Goal: Task Accomplishment & Management: Manage account settings

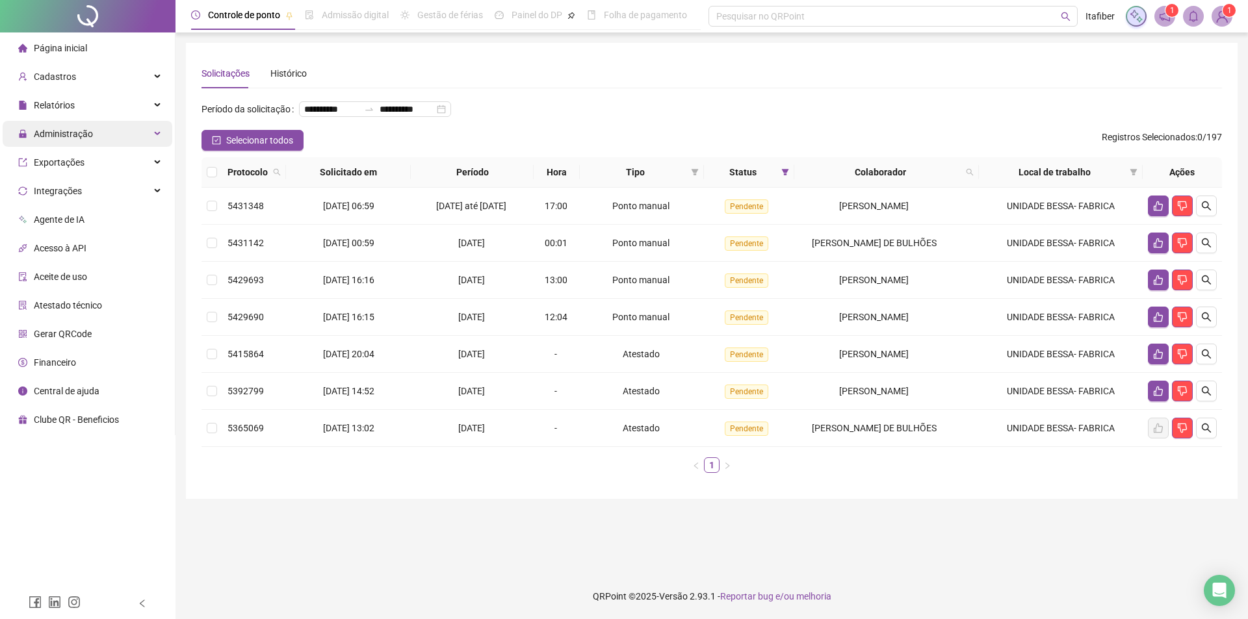
click at [88, 136] on span "Administração" at bounding box center [63, 134] width 59 height 10
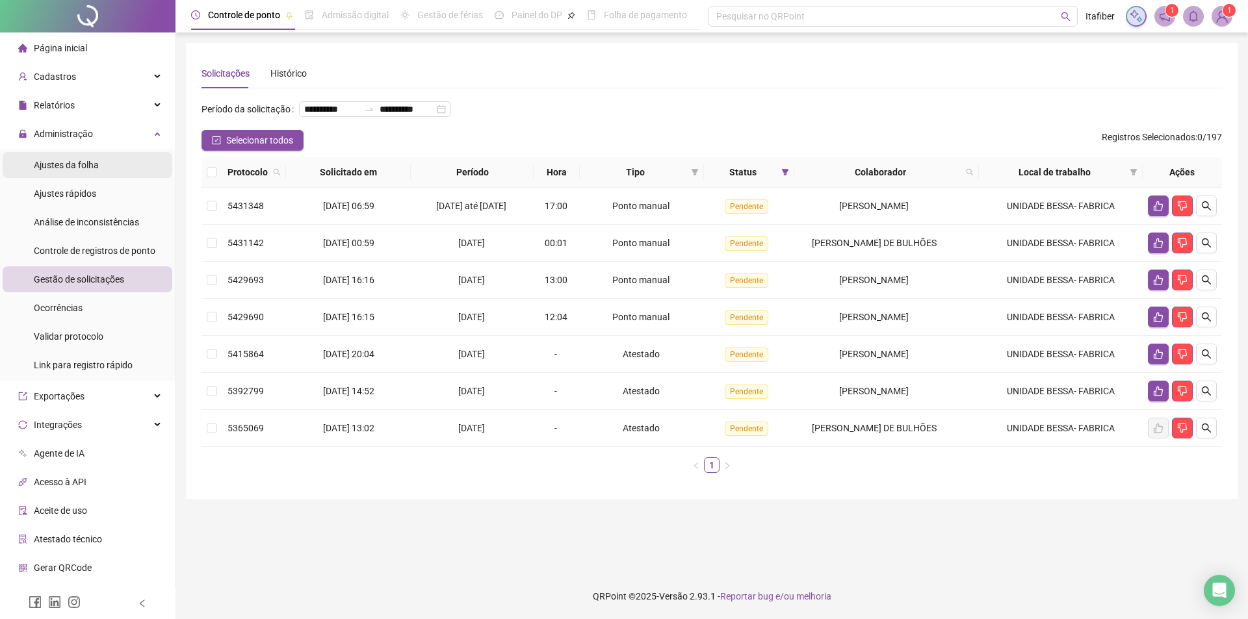
click at [71, 163] on span "Ajustes da folha" at bounding box center [66, 165] width 65 height 10
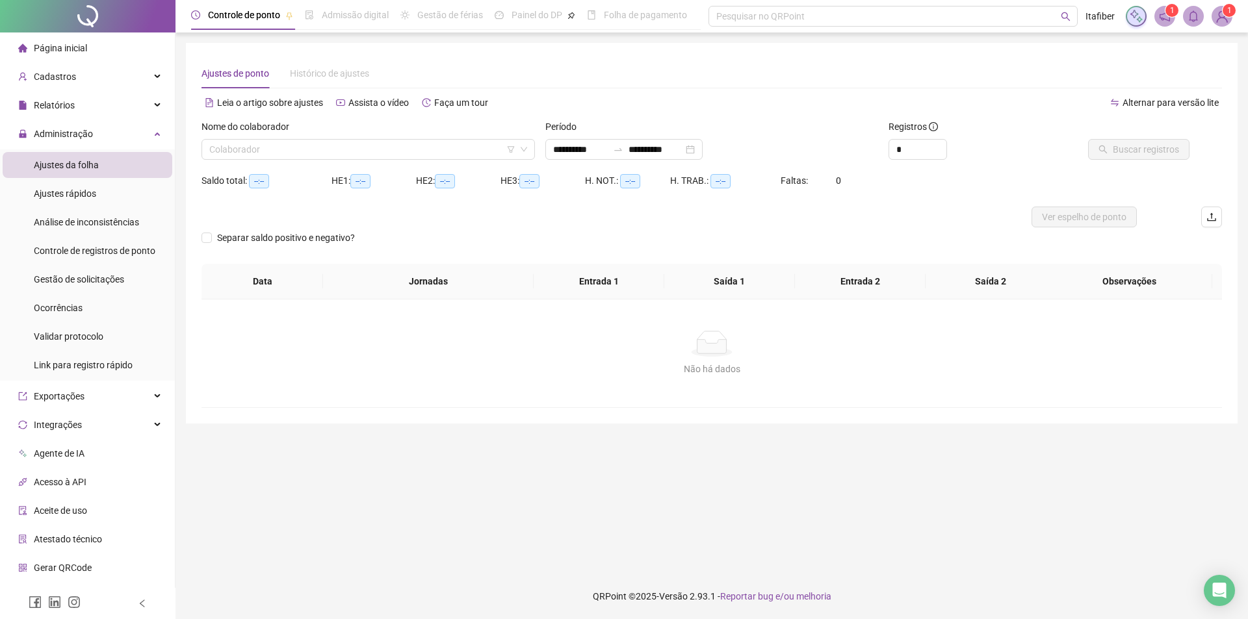
type input "**********"
click at [260, 149] on input "search" at bounding box center [362, 149] width 306 height 19
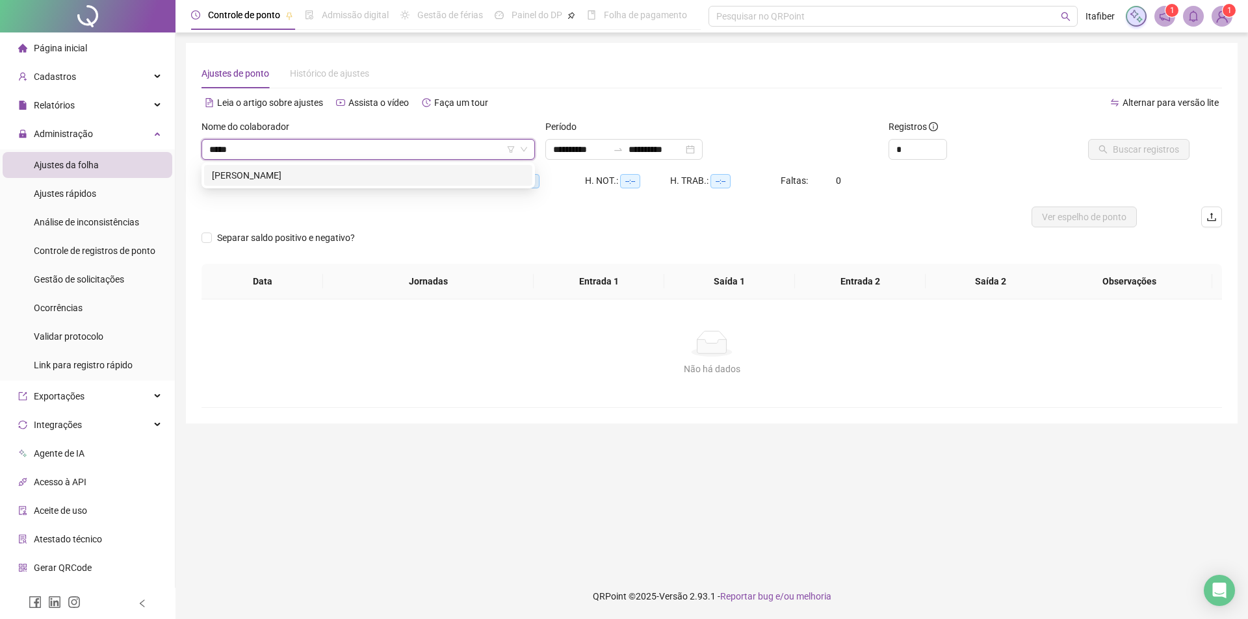
type input "******"
click at [262, 174] on div "[PERSON_NAME]" at bounding box center [368, 175] width 313 height 14
click at [595, 157] on div "**********" at bounding box center [623, 149] width 157 height 21
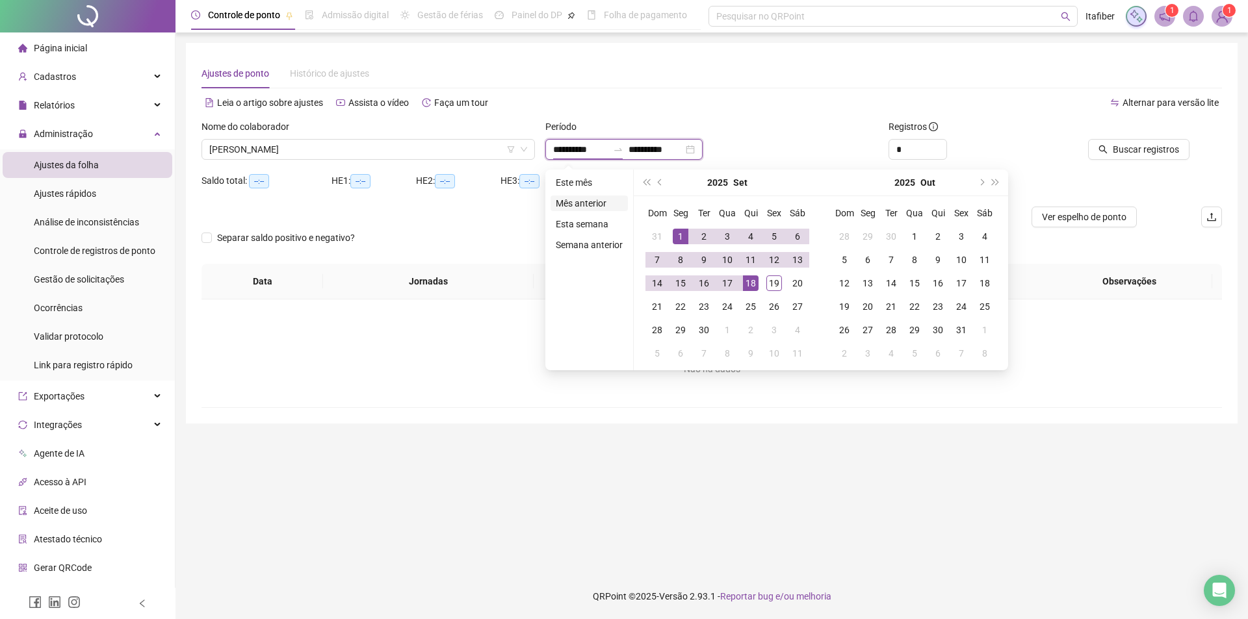
type input "**********"
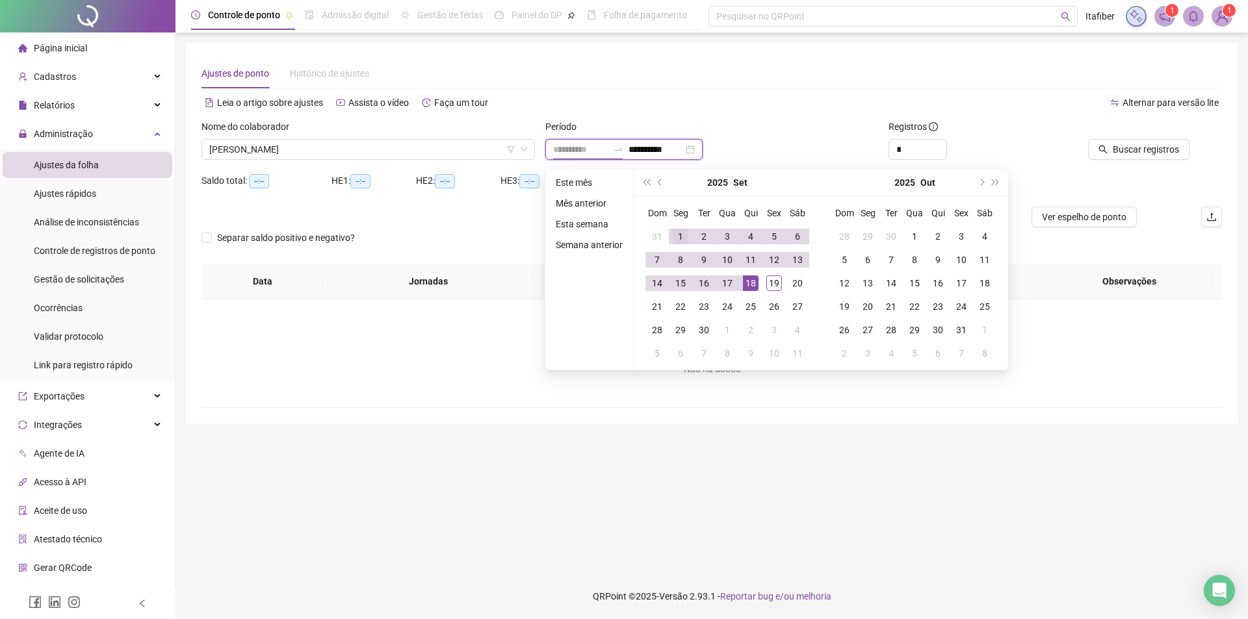
type input "**********"
click at [676, 237] on div "1" at bounding box center [681, 237] width 16 height 16
type input "**********"
click at [777, 285] on div "19" at bounding box center [774, 284] width 16 height 16
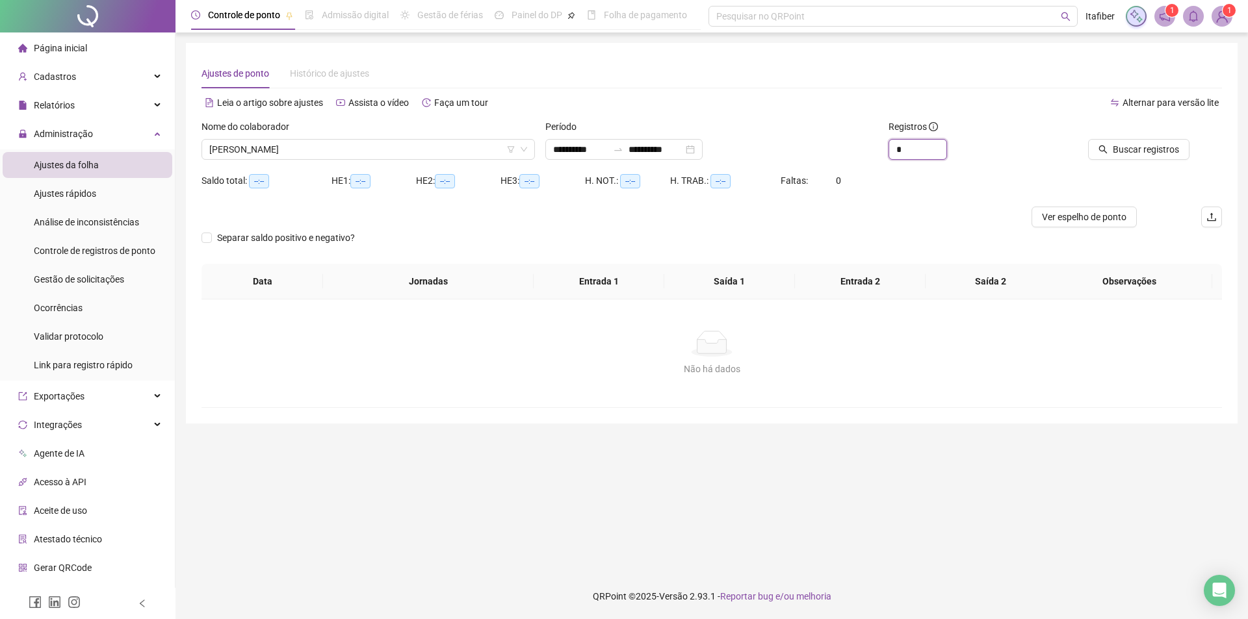
drag, startPoint x: 867, startPoint y: 149, endPoint x: 855, endPoint y: 149, distance: 11.7
click at [857, 149] on div "**********" at bounding box center [711, 145] width 1031 height 51
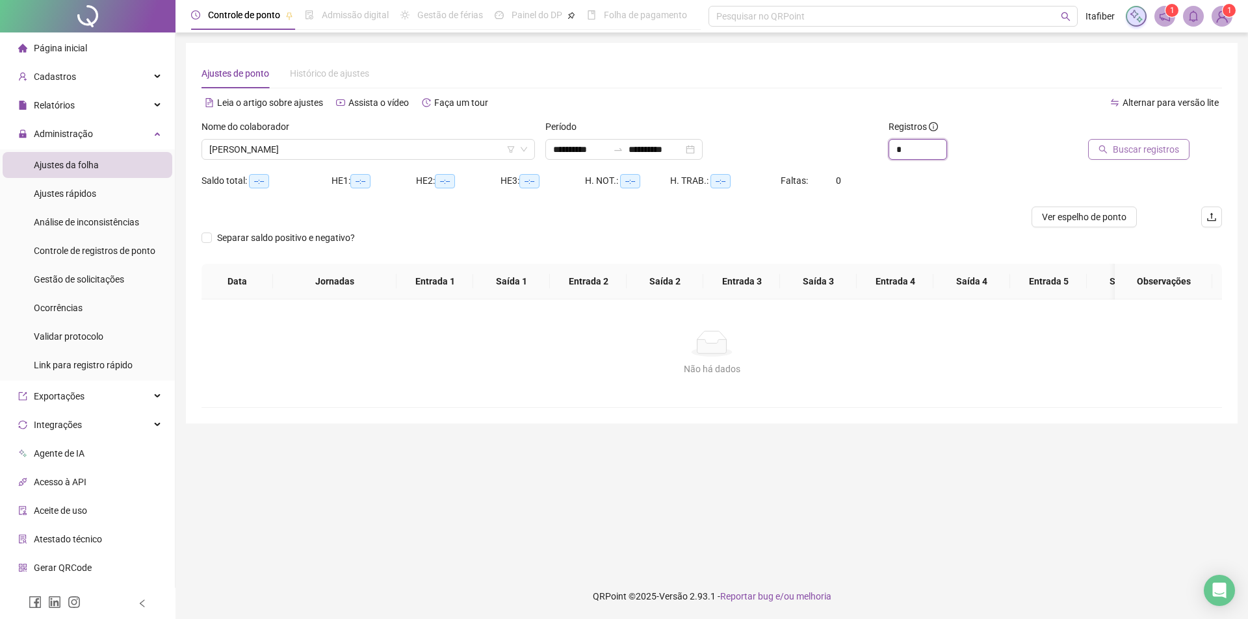
type input "*"
click at [1131, 157] on button "Buscar registros" at bounding box center [1138, 149] width 101 height 21
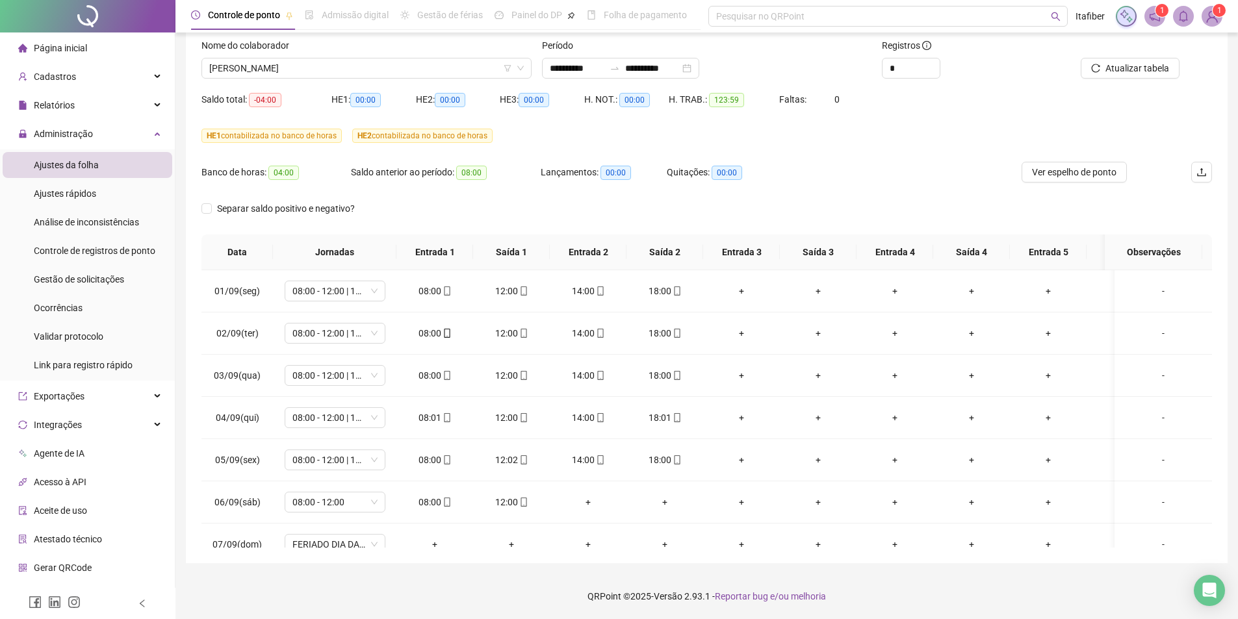
scroll to position [0, 58]
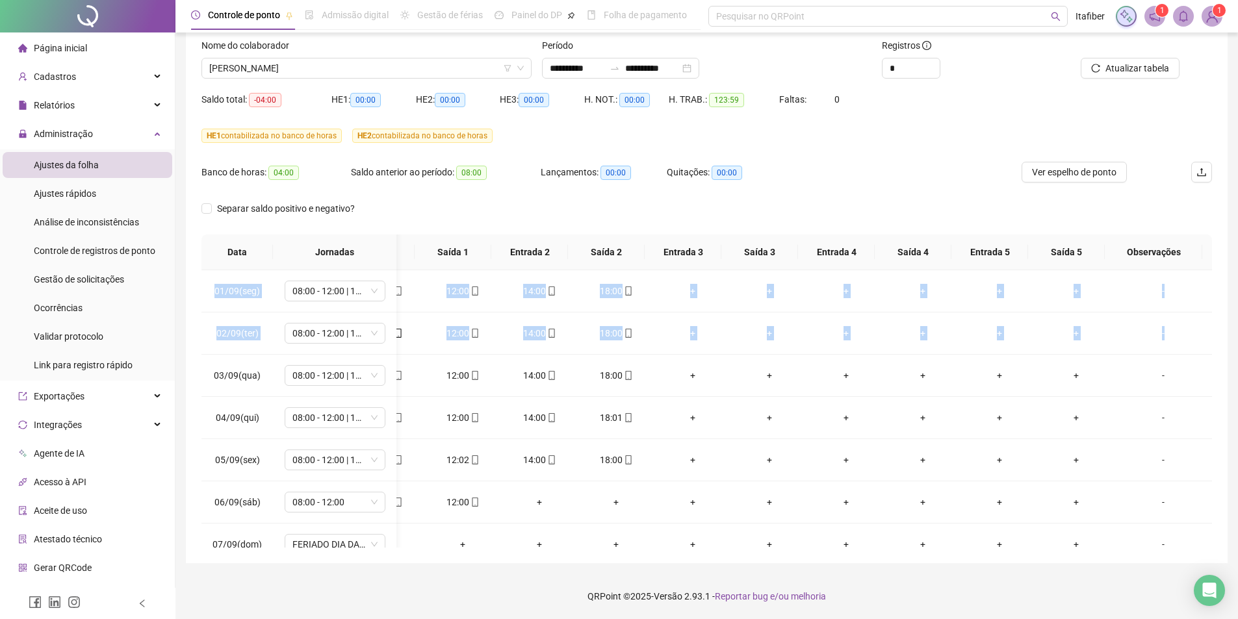
drag, startPoint x: 1213, startPoint y: 337, endPoint x: 1209, endPoint y: 300, distance: 37.2
click at [1209, 300] on div "**********" at bounding box center [707, 263] width 1042 height 602
click at [1020, 375] on td "+" at bounding box center [999, 376] width 77 height 42
drag, startPoint x: 905, startPoint y: 569, endPoint x: 693, endPoint y: 571, distance: 211.9
click at [693, 571] on div "**********" at bounding box center [706, 269] width 1063 height 701
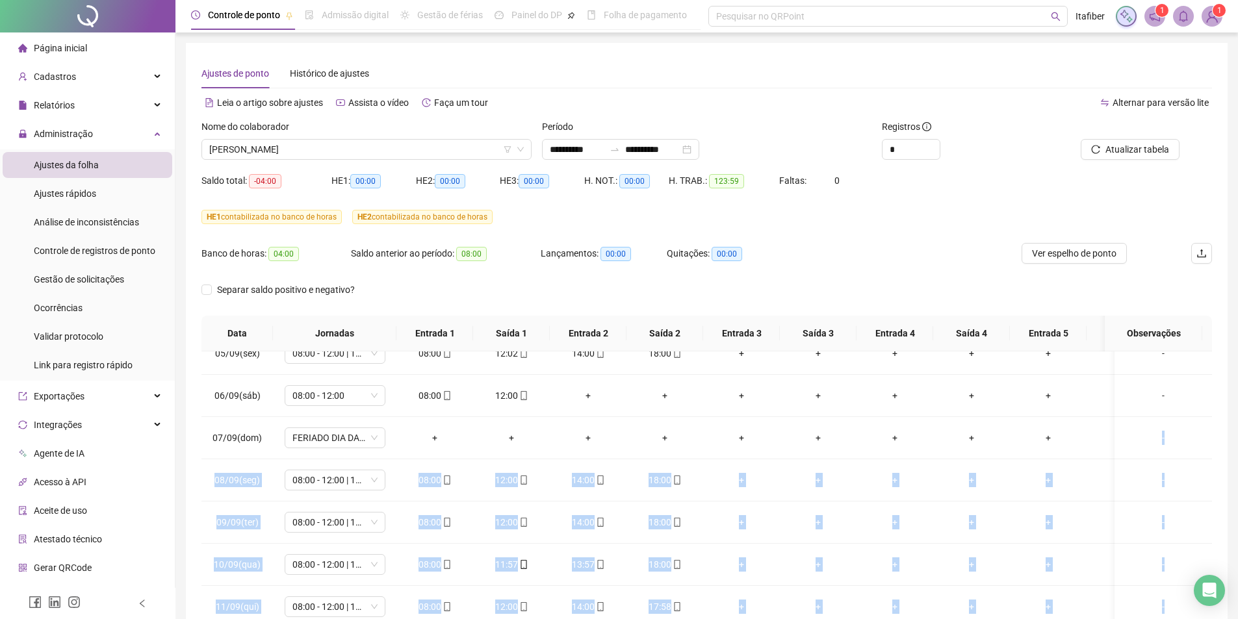
scroll to position [190, 0]
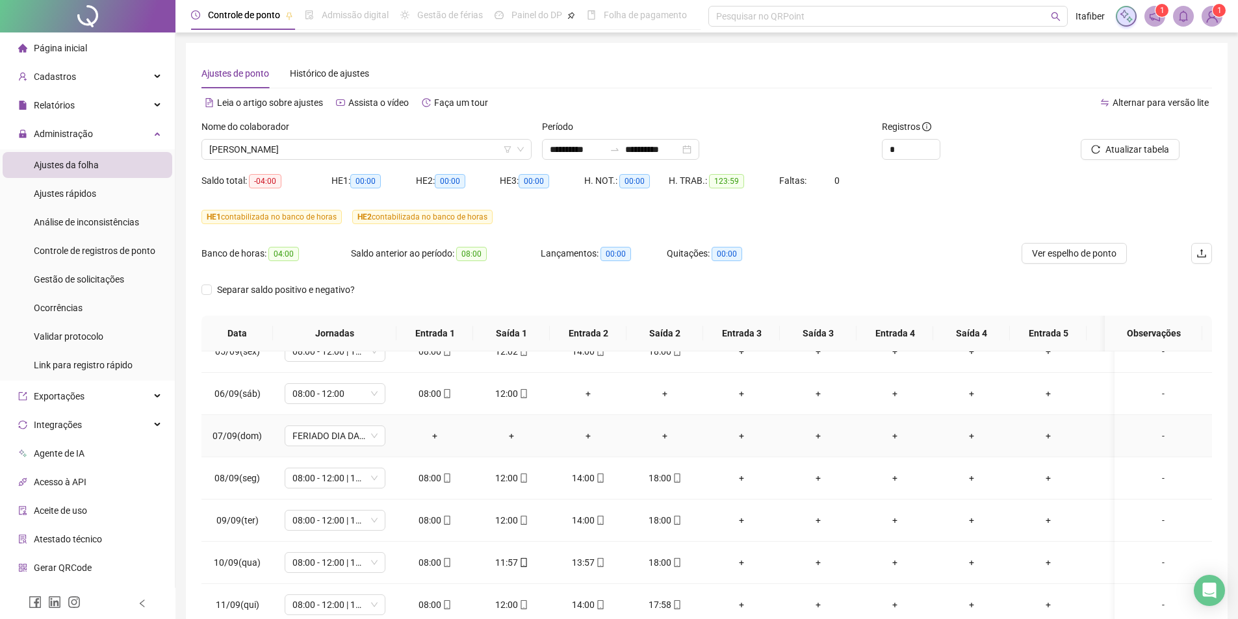
click at [903, 442] on div "+" at bounding box center [895, 436] width 56 height 14
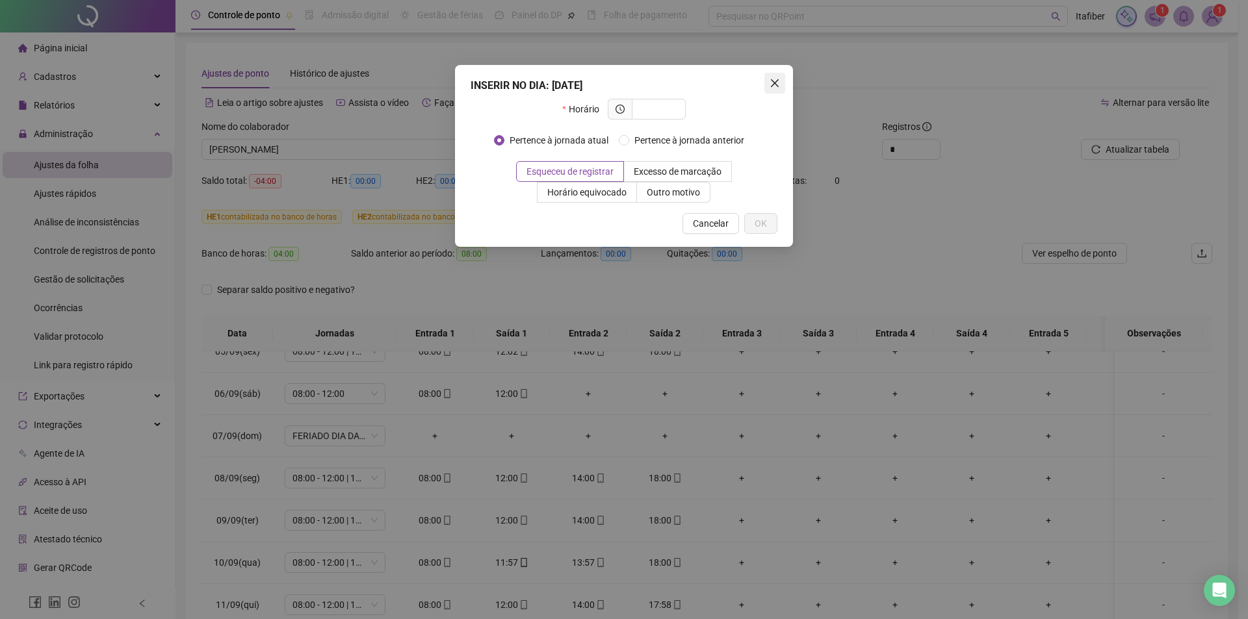
click at [775, 82] on icon "close" at bounding box center [774, 83] width 10 height 10
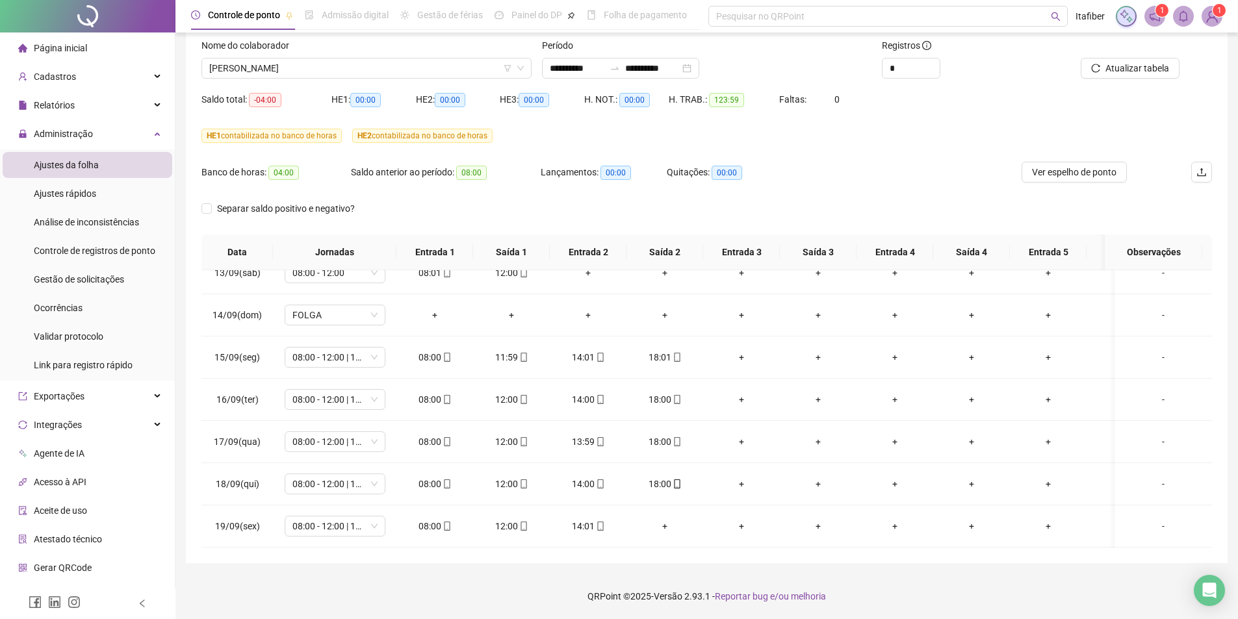
scroll to position [535, 0]
click at [434, 435] on div "08:00" at bounding box center [435, 442] width 56 height 14
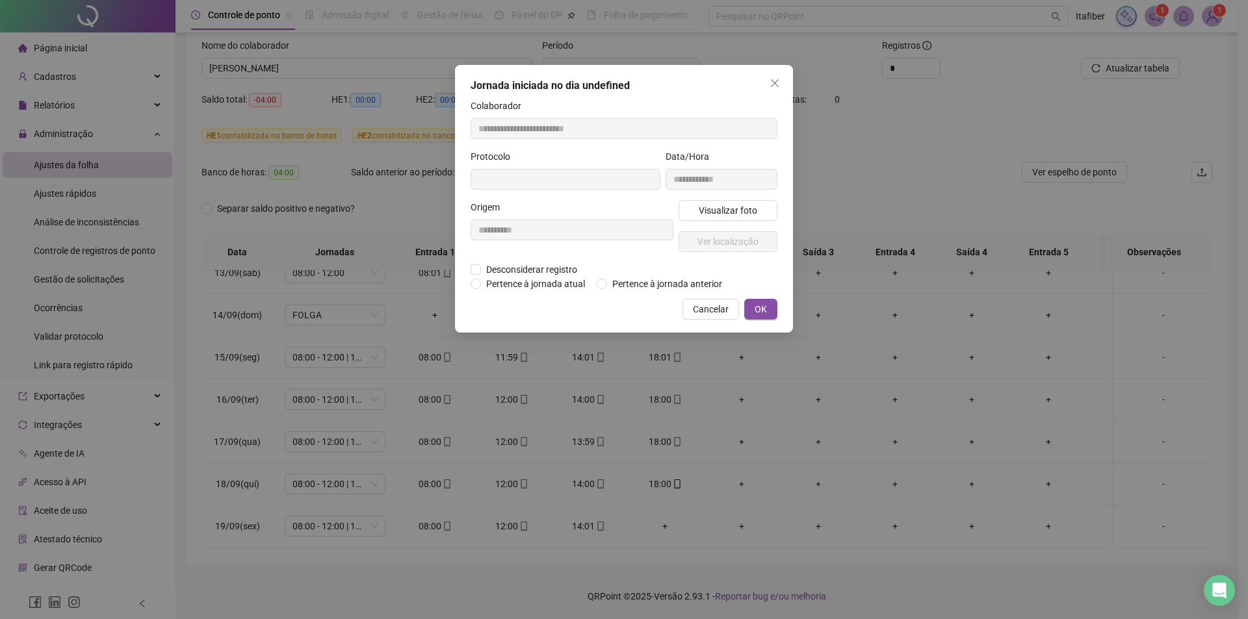
type input "**********"
click at [749, 207] on span "Visualizar foto" at bounding box center [728, 212] width 58 height 14
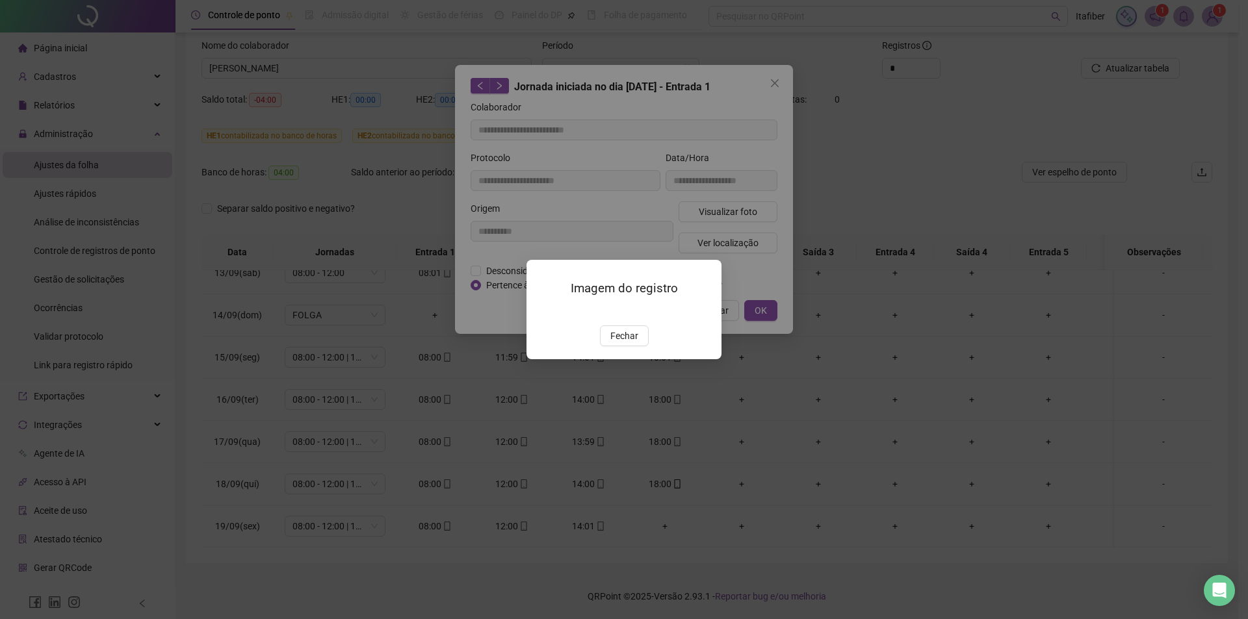
click at [542, 312] on img at bounding box center [542, 312] width 0 height 0
click at [632, 346] on button "Fechar" at bounding box center [624, 336] width 49 height 21
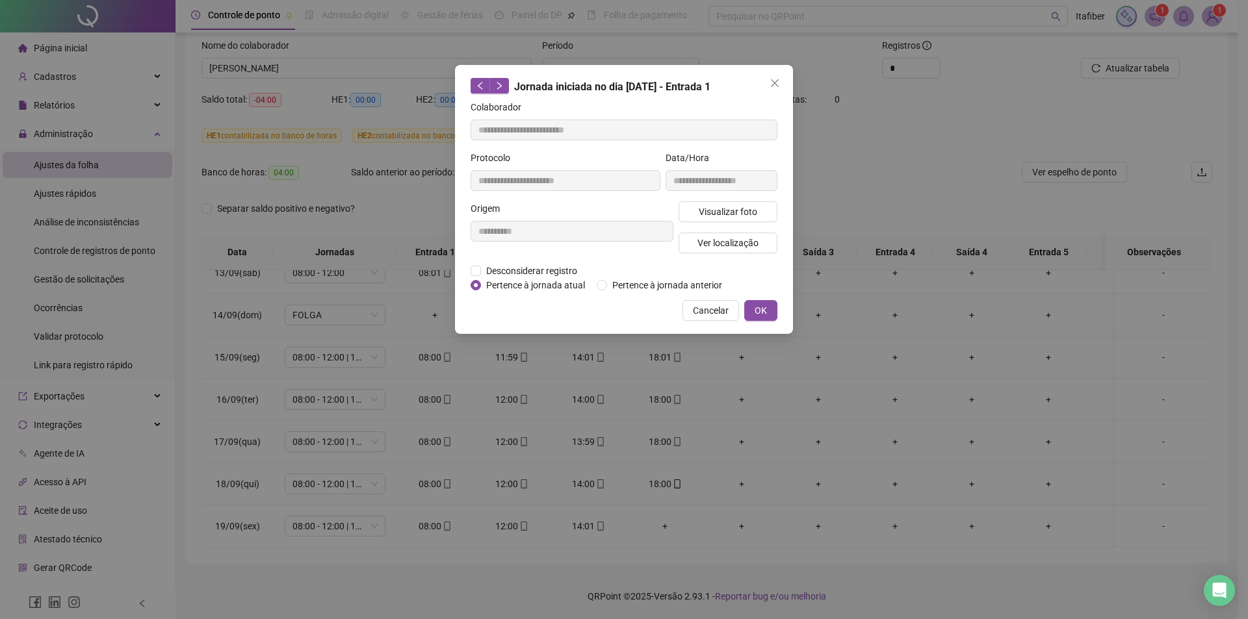
drag, startPoint x: 778, startPoint y: 83, endPoint x: 692, endPoint y: 216, distance: 158.4
click at [777, 84] on icon "close" at bounding box center [774, 83] width 10 height 10
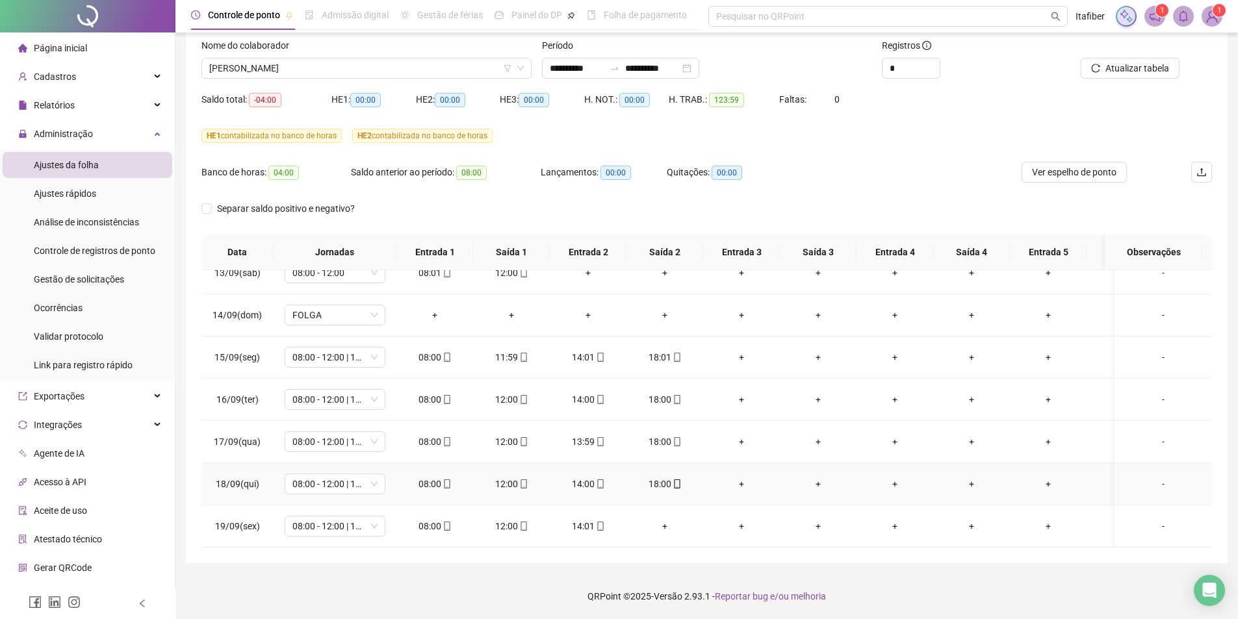
click at [430, 477] on div "08:00" at bounding box center [435, 484] width 56 height 14
type input "**********"
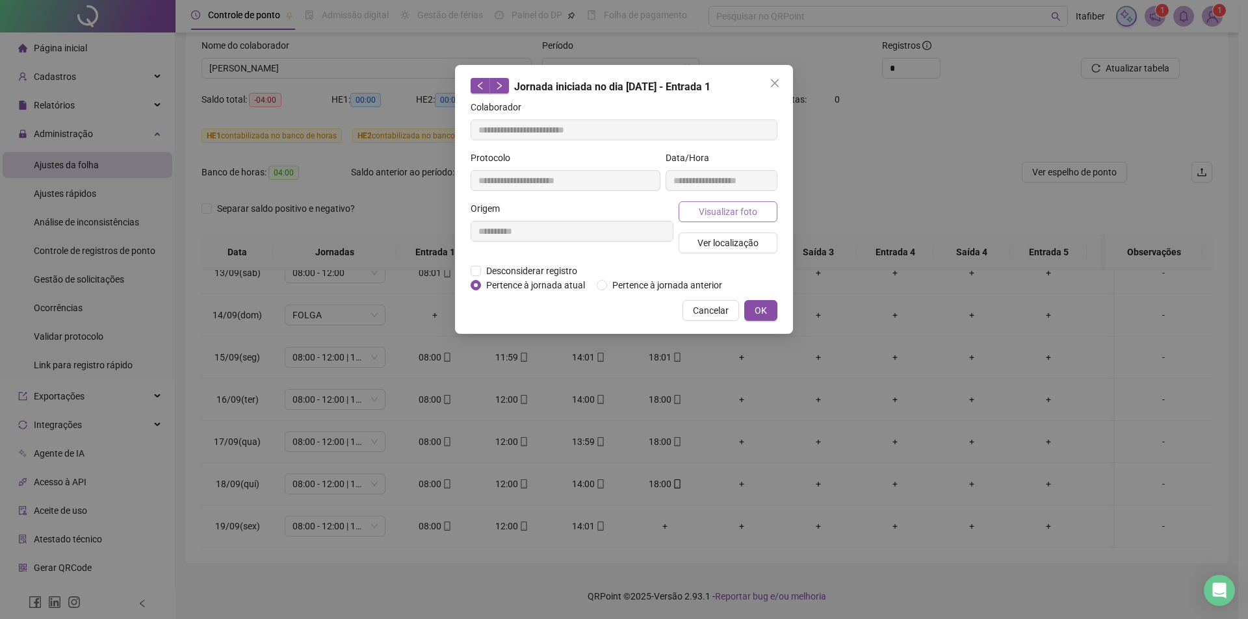
click at [723, 214] on span "Visualizar foto" at bounding box center [728, 212] width 58 height 14
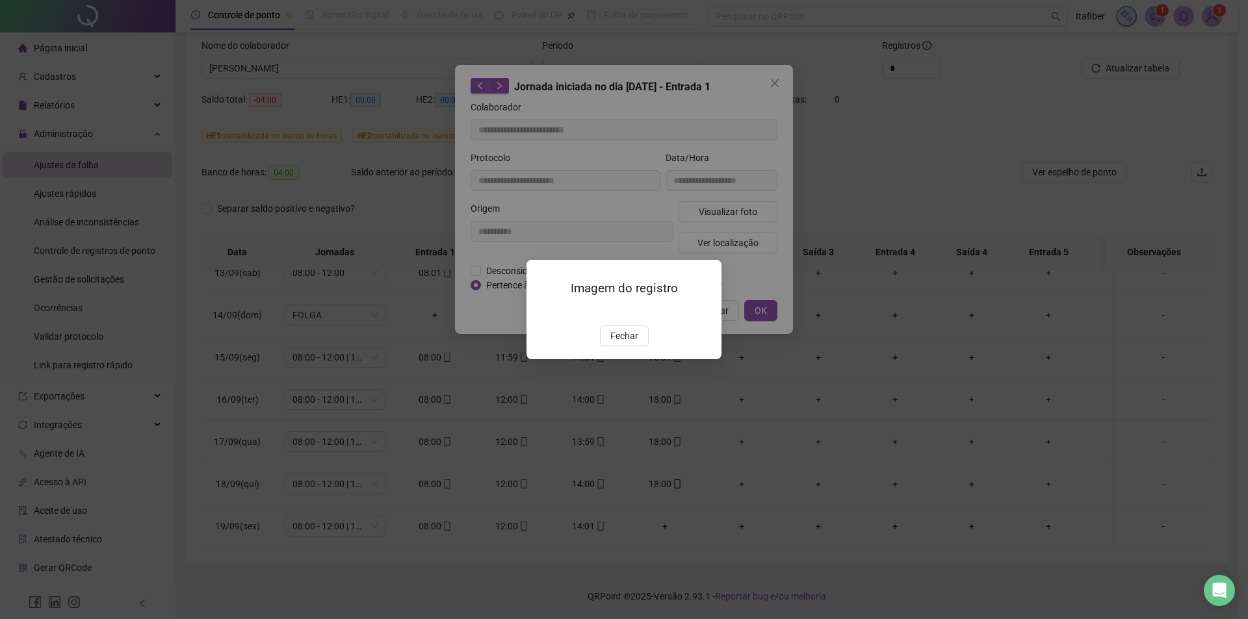
click at [542, 312] on img at bounding box center [542, 312] width 0 height 0
click at [628, 343] on span "Fechar" at bounding box center [624, 336] width 28 height 14
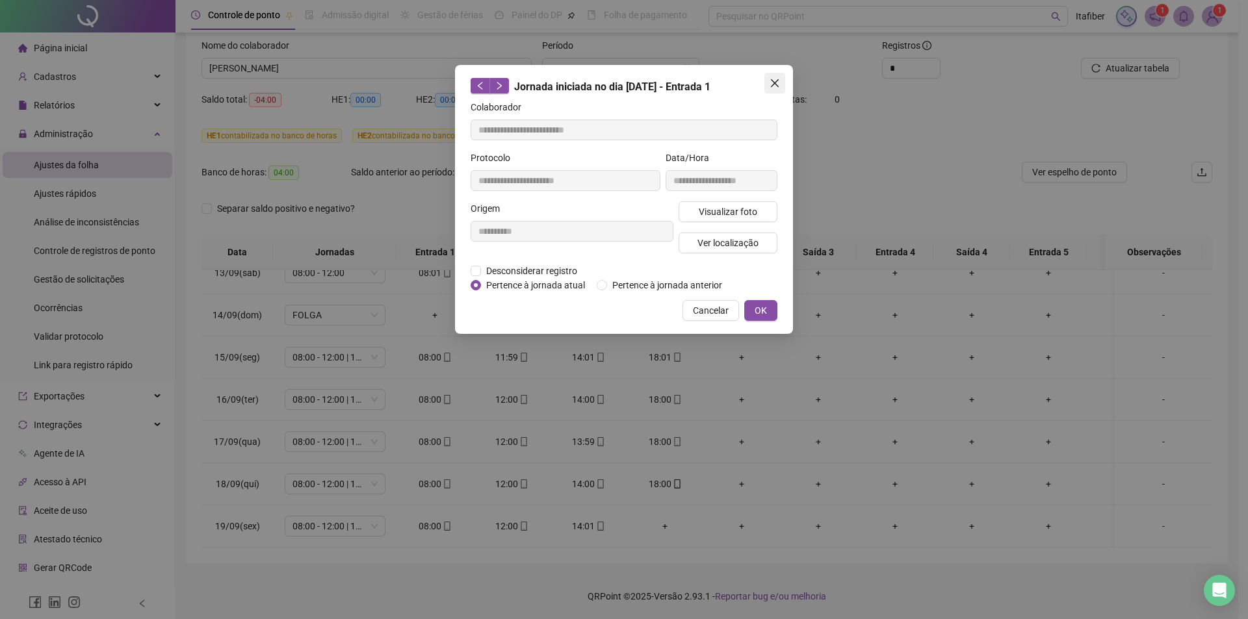
click at [780, 83] on span "Close" at bounding box center [774, 83] width 21 height 10
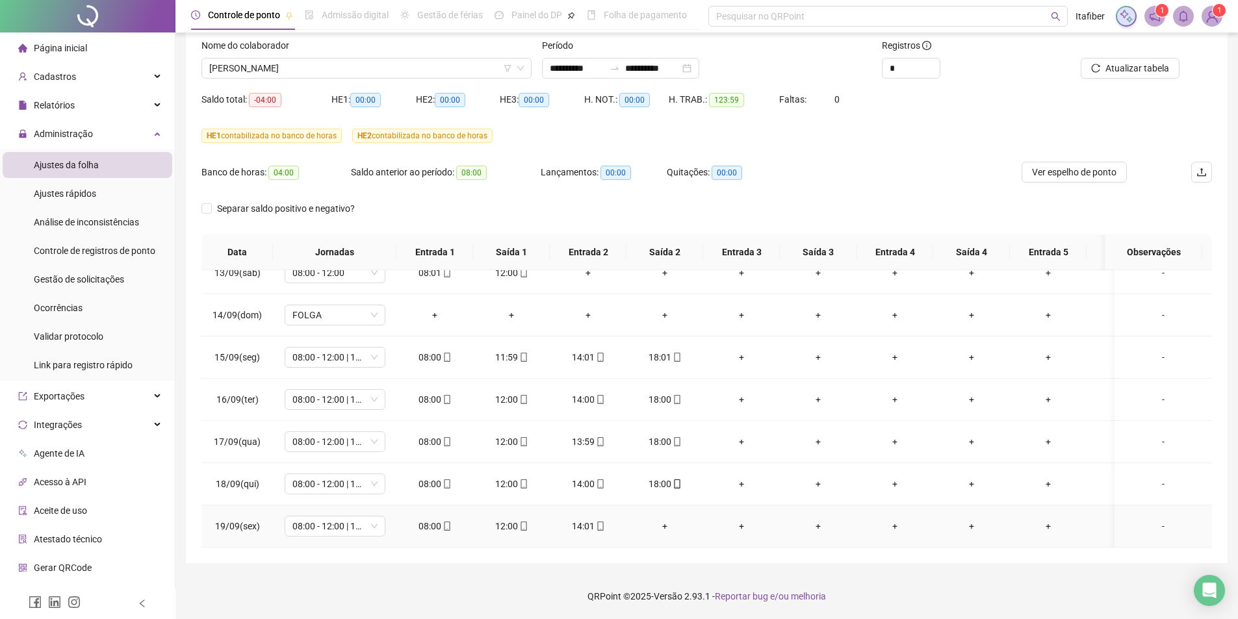
click at [427, 519] on div "08:00" at bounding box center [435, 526] width 56 height 14
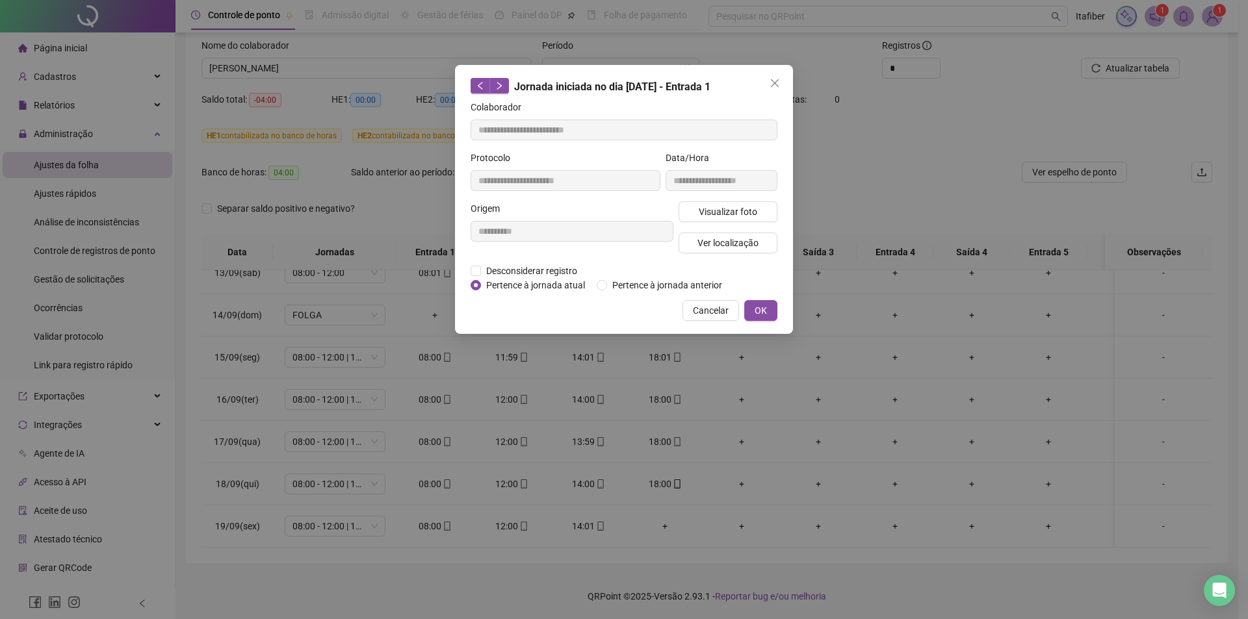
type input "**********"
click at [719, 209] on span "Visualizar foto" at bounding box center [728, 212] width 58 height 14
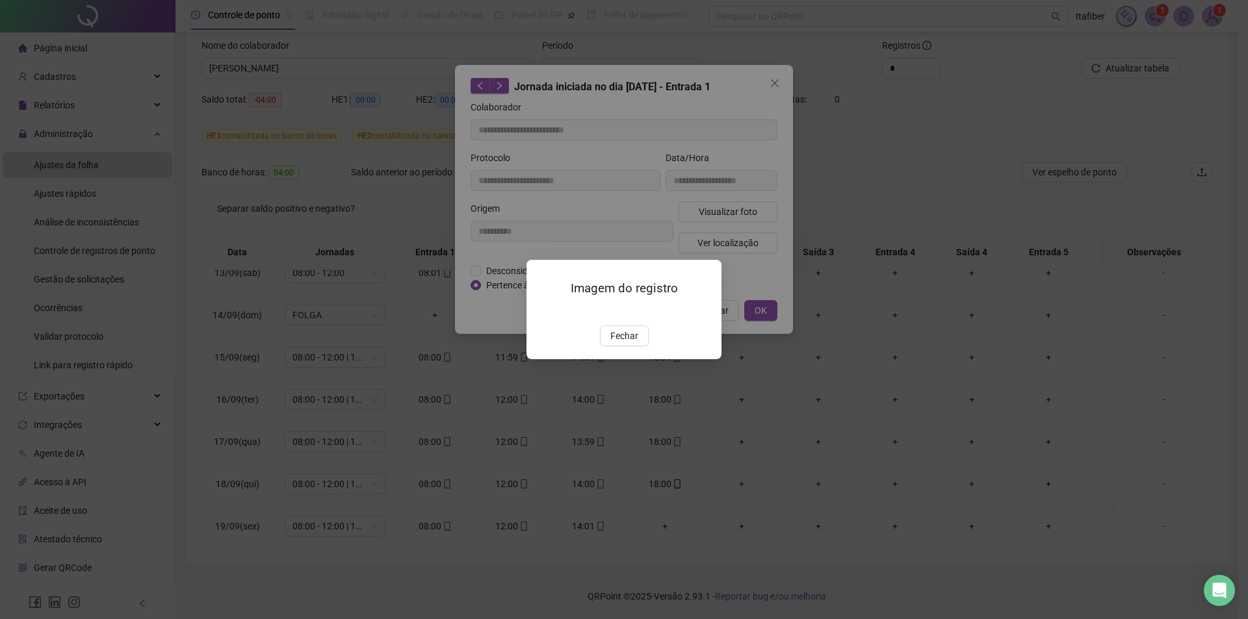
click at [542, 312] on img at bounding box center [542, 312] width 0 height 0
click at [623, 343] on span "Fechar" at bounding box center [624, 336] width 28 height 14
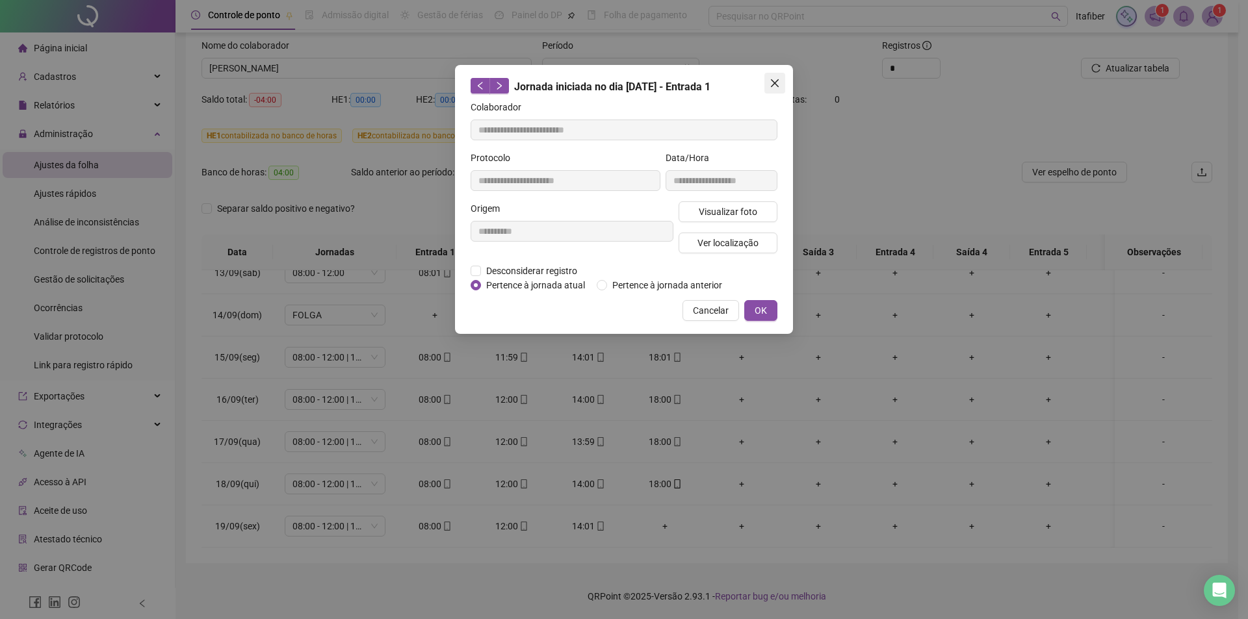
click at [773, 83] on icon "close" at bounding box center [774, 83] width 10 height 10
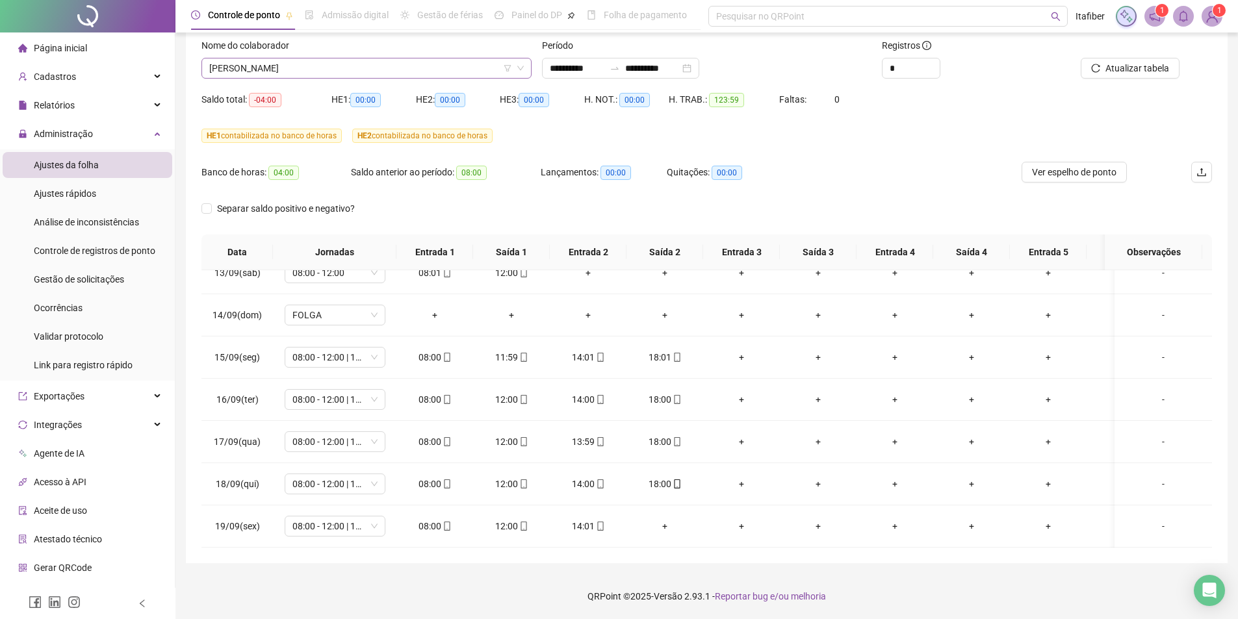
click at [374, 70] on span "[PERSON_NAME]" at bounding box center [366, 67] width 315 height 19
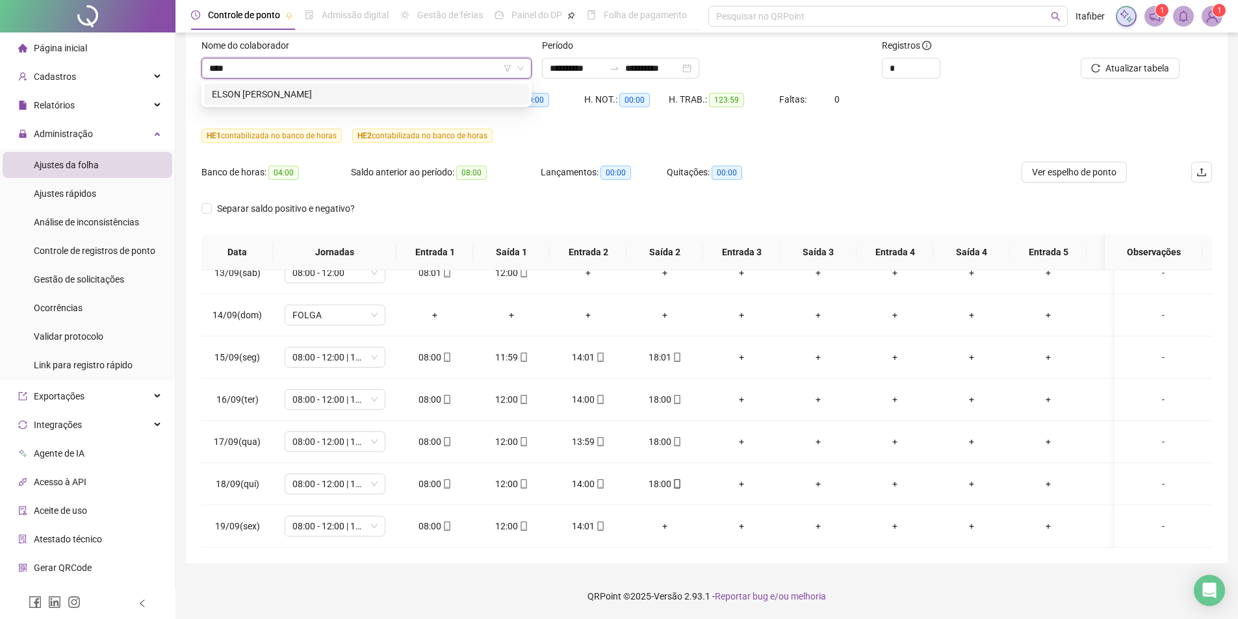
scroll to position [0, 0]
type input "*****"
click at [279, 92] on div "ELSON [PERSON_NAME]" at bounding box center [366, 94] width 309 height 14
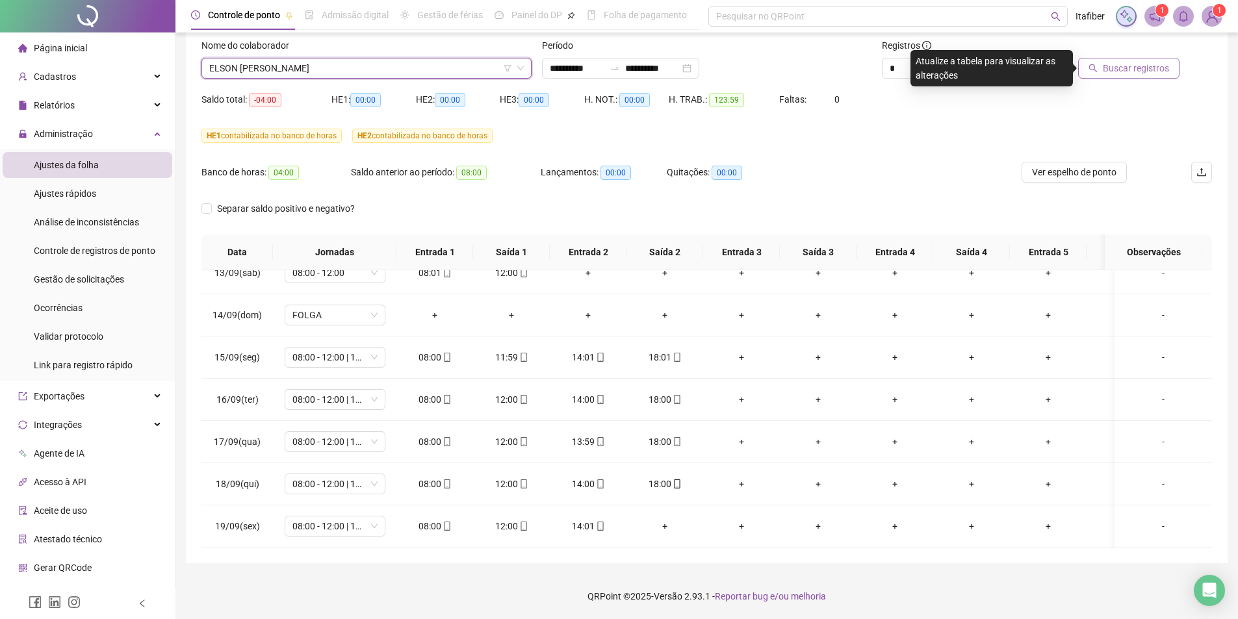
click at [1166, 63] on span "Buscar registros" at bounding box center [1136, 68] width 66 height 14
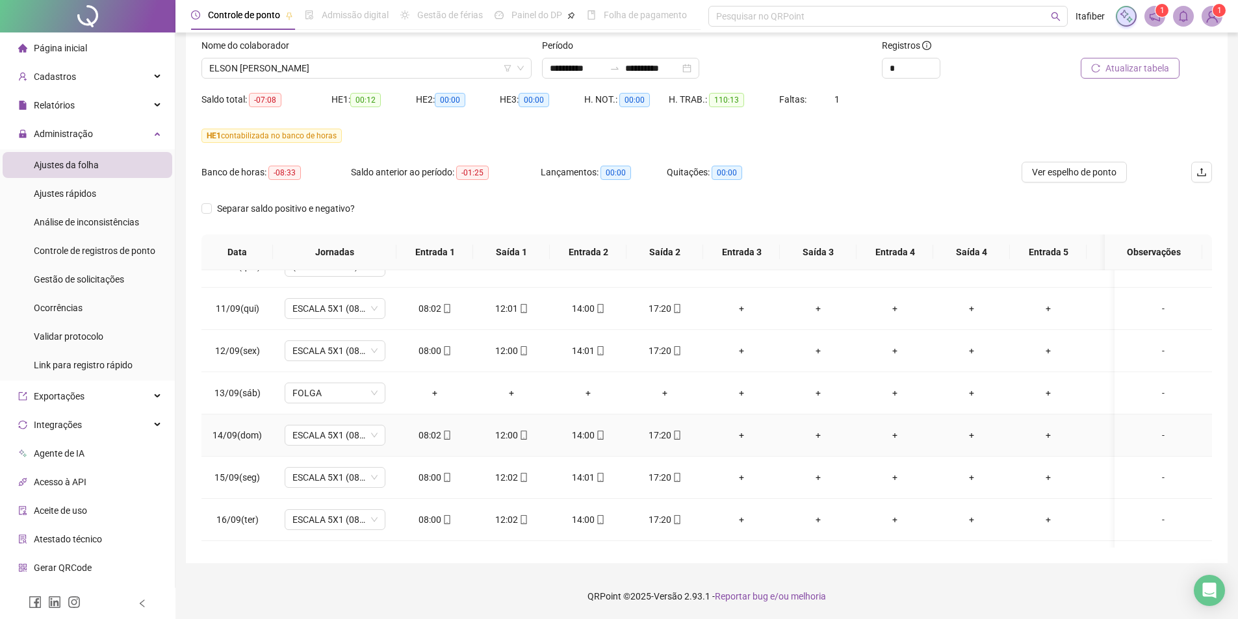
scroll to position [535, 0]
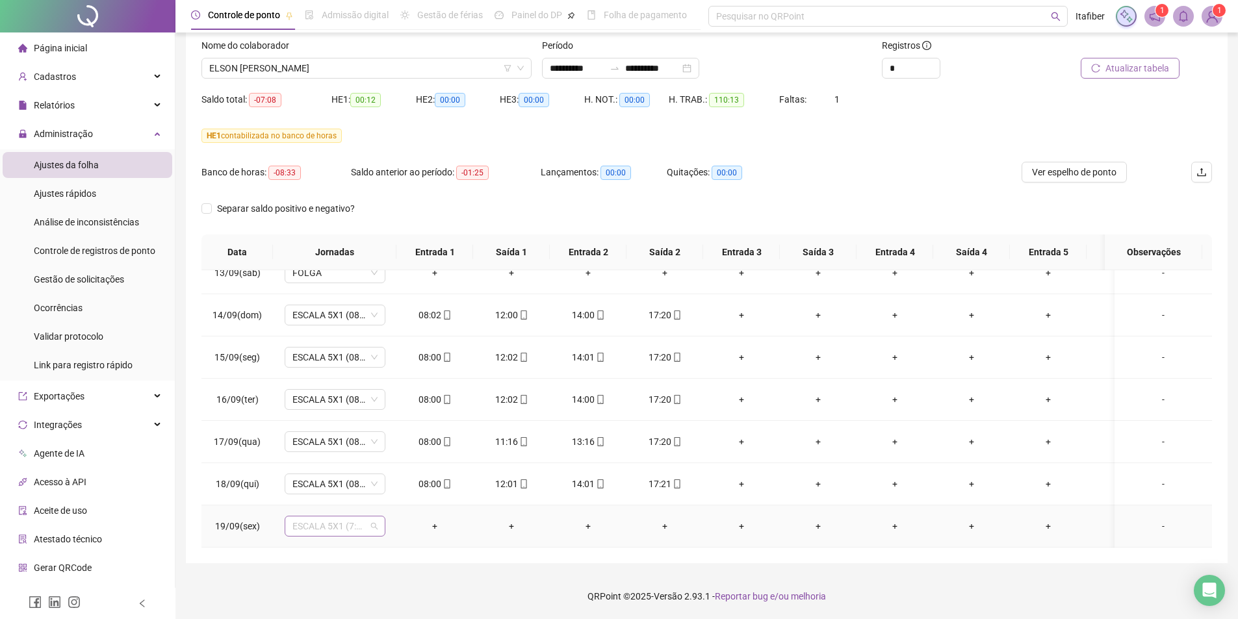
click at [375, 524] on span "ESCALA 5X1 (7:00 ÀS 11:00 13:00 ÀS 16:20)" at bounding box center [334, 526] width 85 height 19
type input "*****"
click at [316, 405] on div "Folga" at bounding box center [346, 405] width 86 height 14
drag, startPoint x: 390, startPoint y: 487, endPoint x: 401, endPoint y: 485, distance: 11.3
click at [392, 487] on span "Sim" at bounding box center [396, 483] width 15 height 14
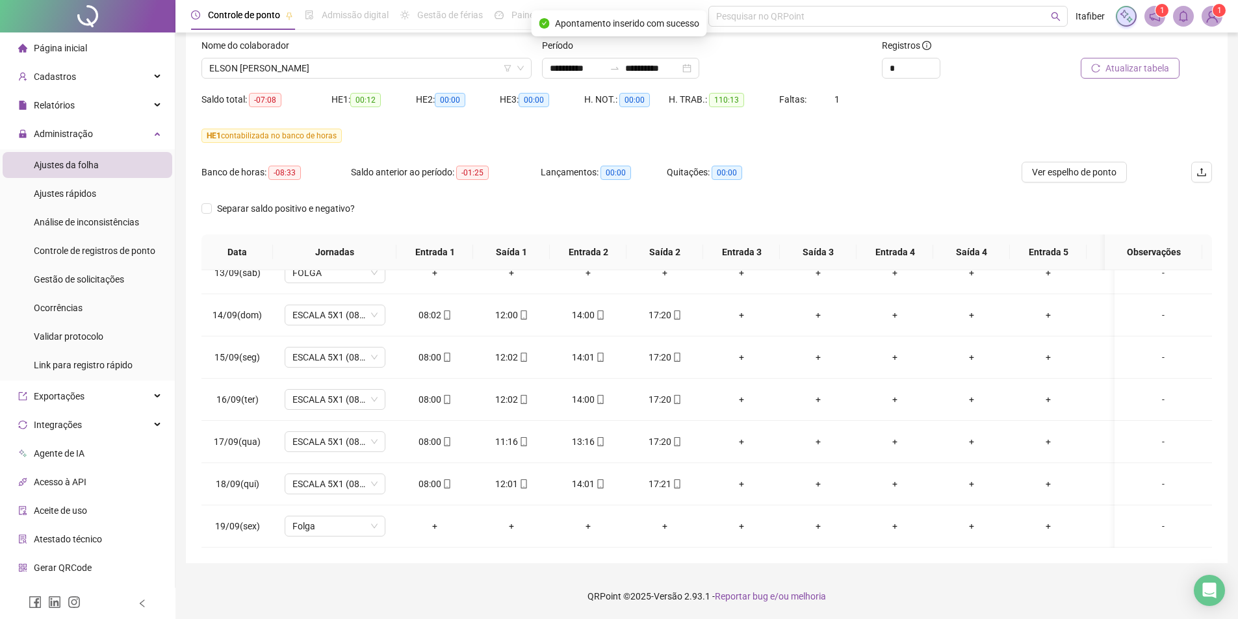
click at [1139, 69] on span "Atualizar tabela" at bounding box center [1137, 68] width 64 height 14
click at [436, 477] on div "08:00" at bounding box center [435, 484] width 56 height 14
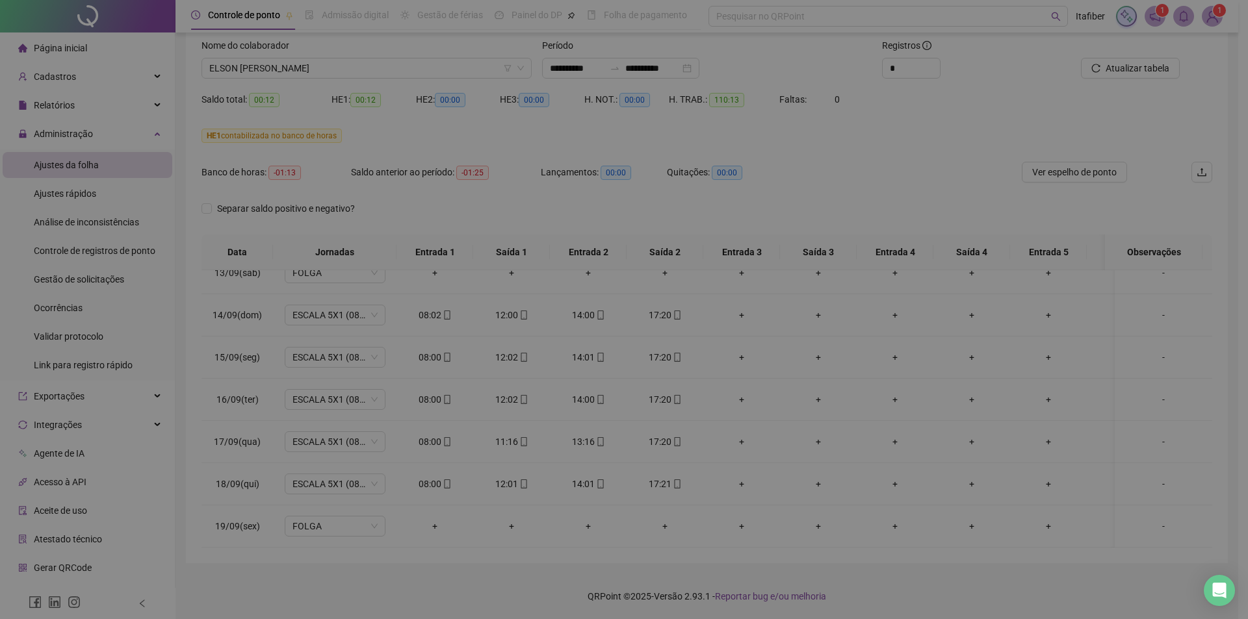
type input "**********"
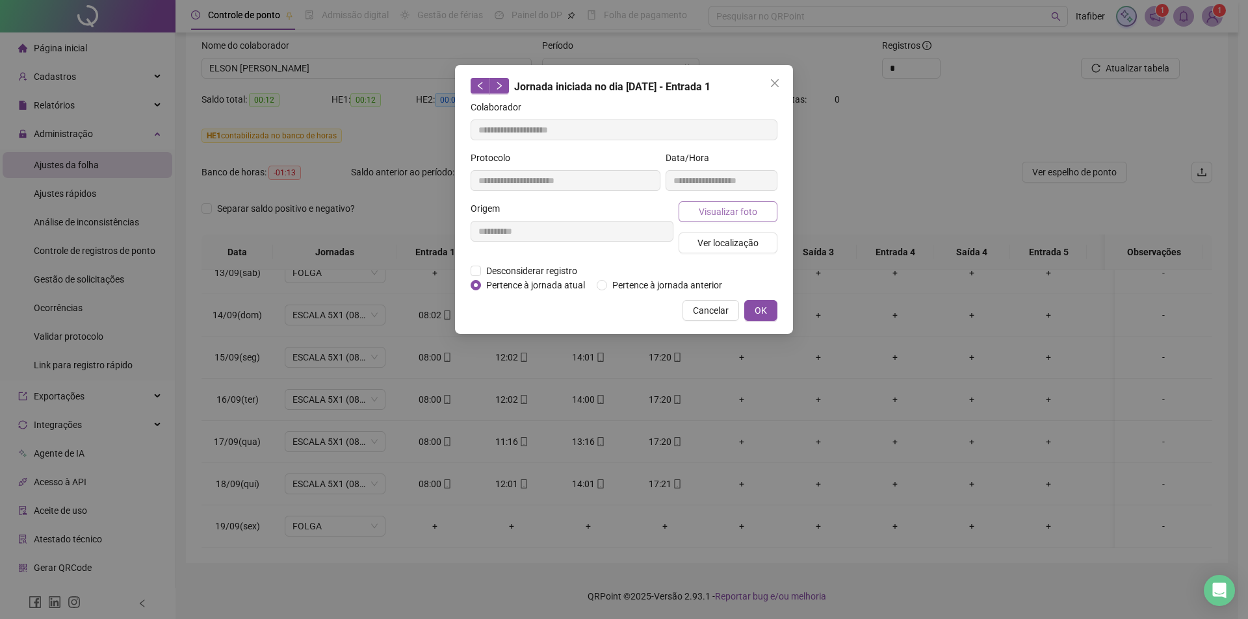
click at [712, 210] on span "Visualizar foto" at bounding box center [728, 212] width 58 height 14
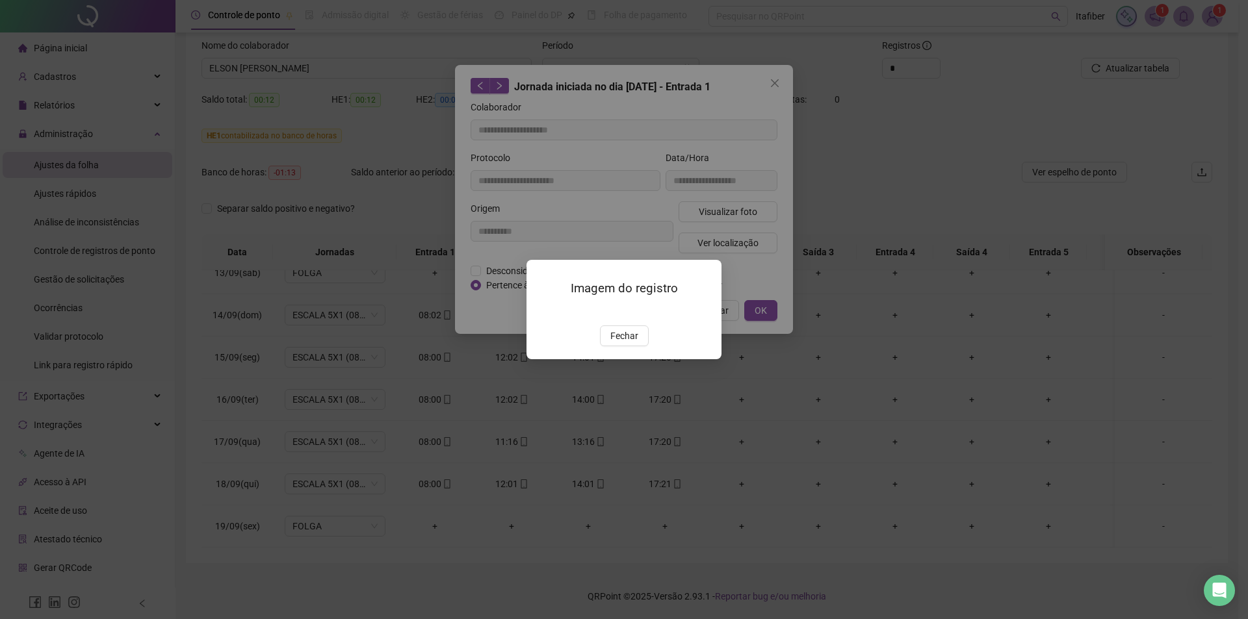
click at [542, 312] on img at bounding box center [542, 312] width 0 height 0
click at [634, 343] on span "Fechar" at bounding box center [624, 336] width 28 height 14
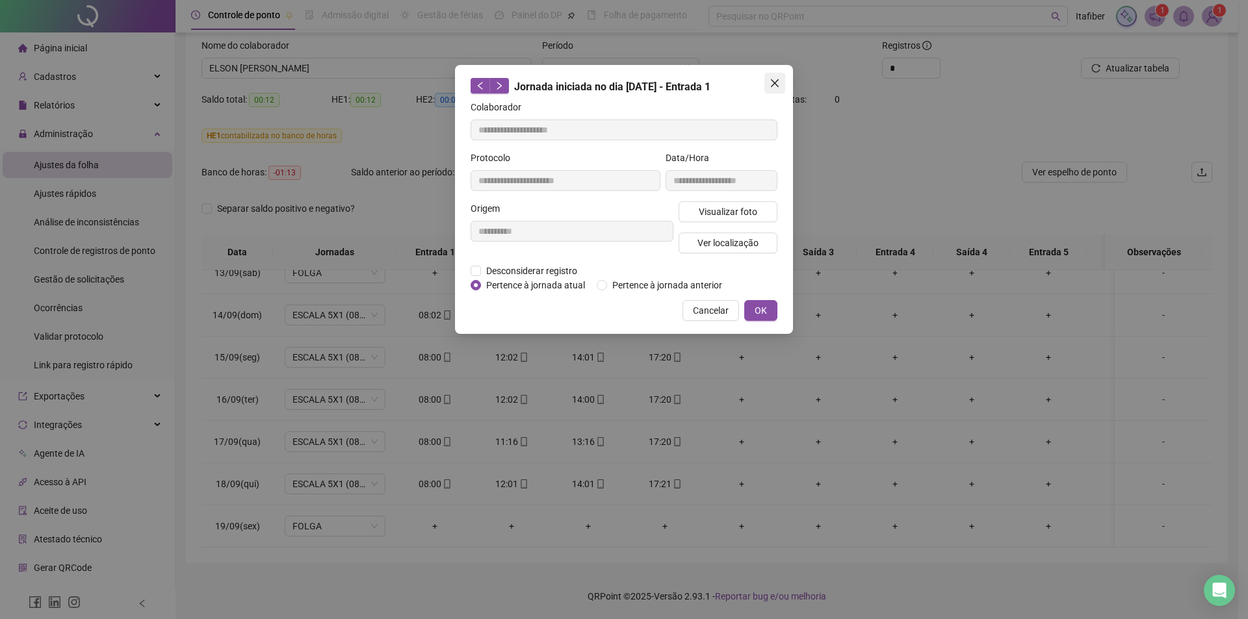
click at [773, 87] on icon "close" at bounding box center [774, 83] width 10 height 10
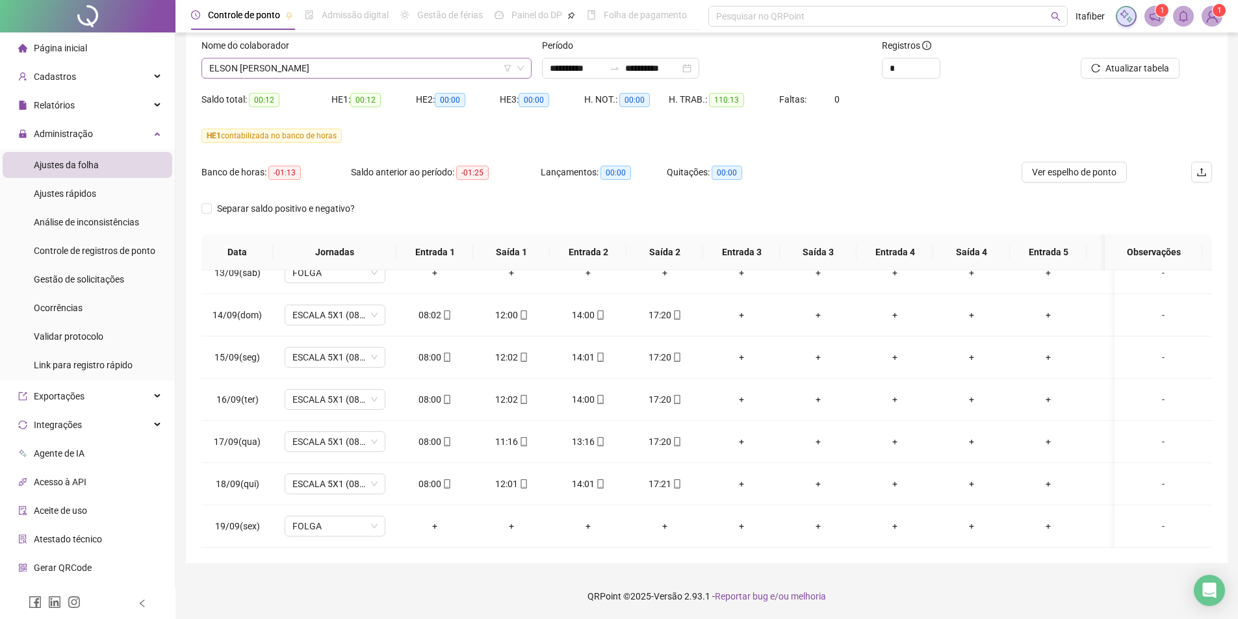
click at [346, 65] on span "ELSON [PERSON_NAME]" at bounding box center [366, 67] width 315 height 19
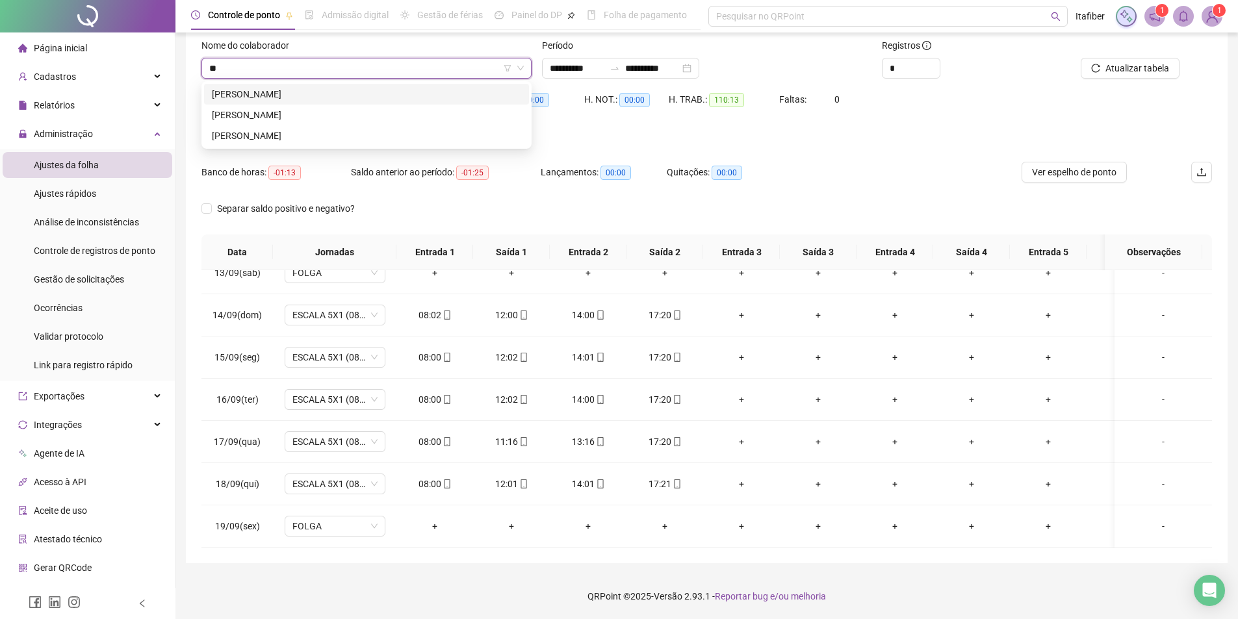
scroll to position [0, 0]
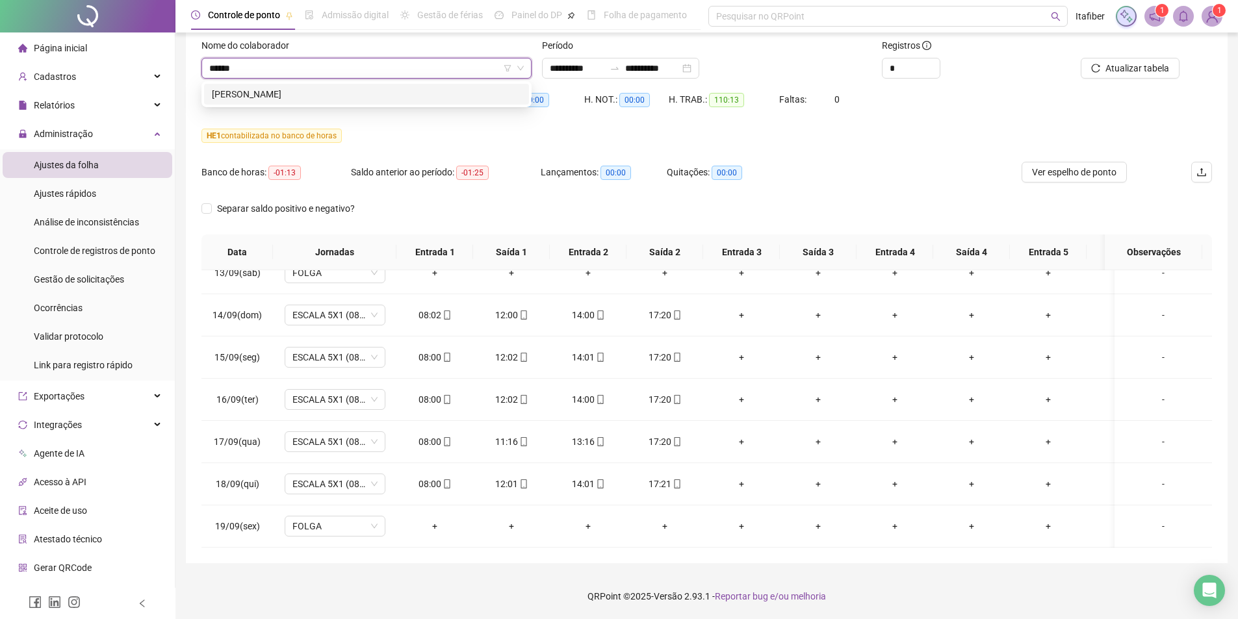
type input "*******"
click at [274, 92] on div "[PERSON_NAME]" at bounding box center [366, 94] width 309 height 14
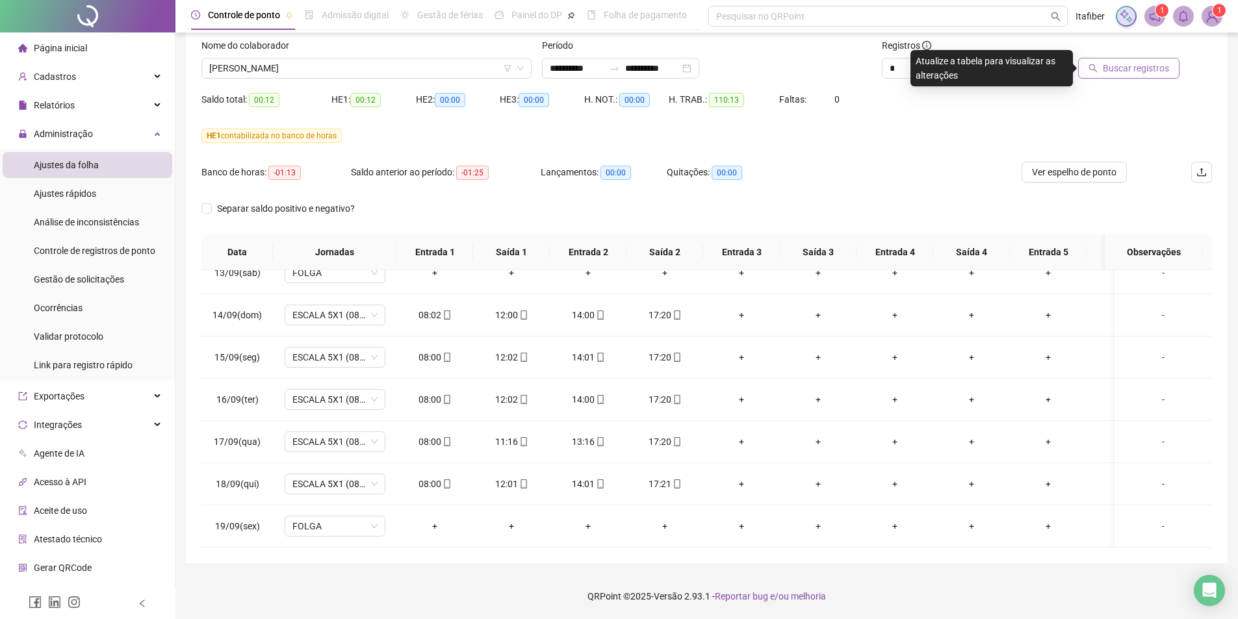
click at [1135, 71] on span "Buscar registros" at bounding box center [1136, 68] width 66 height 14
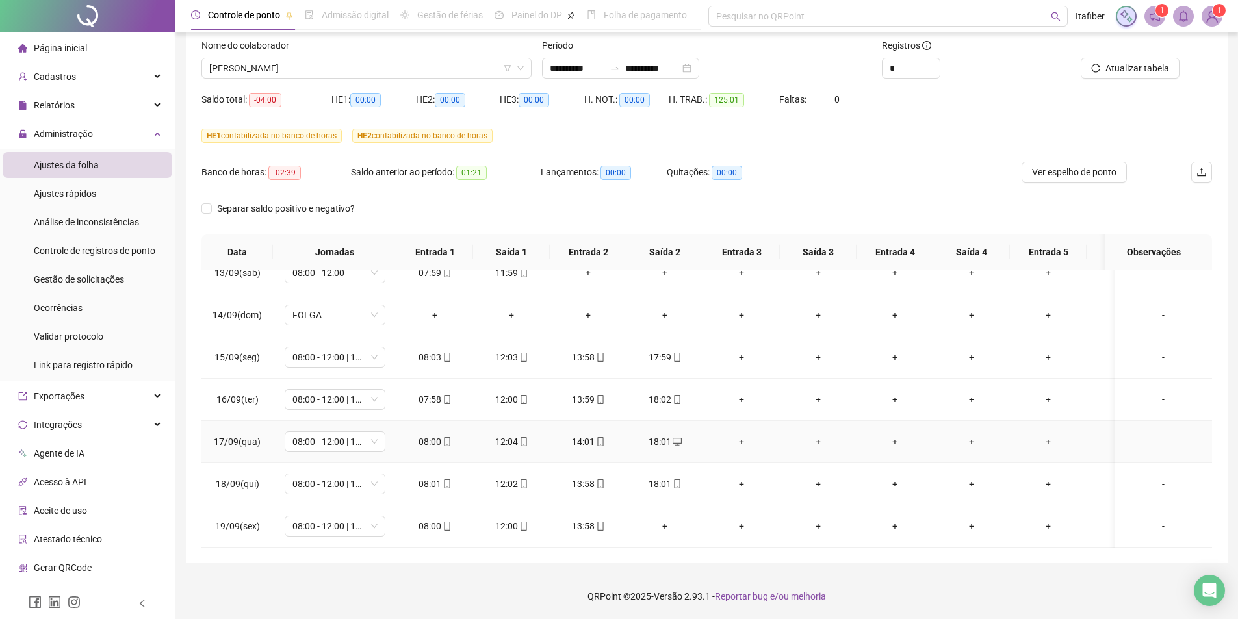
click at [424, 435] on div "08:00" at bounding box center [435, 442] width 56 height 14
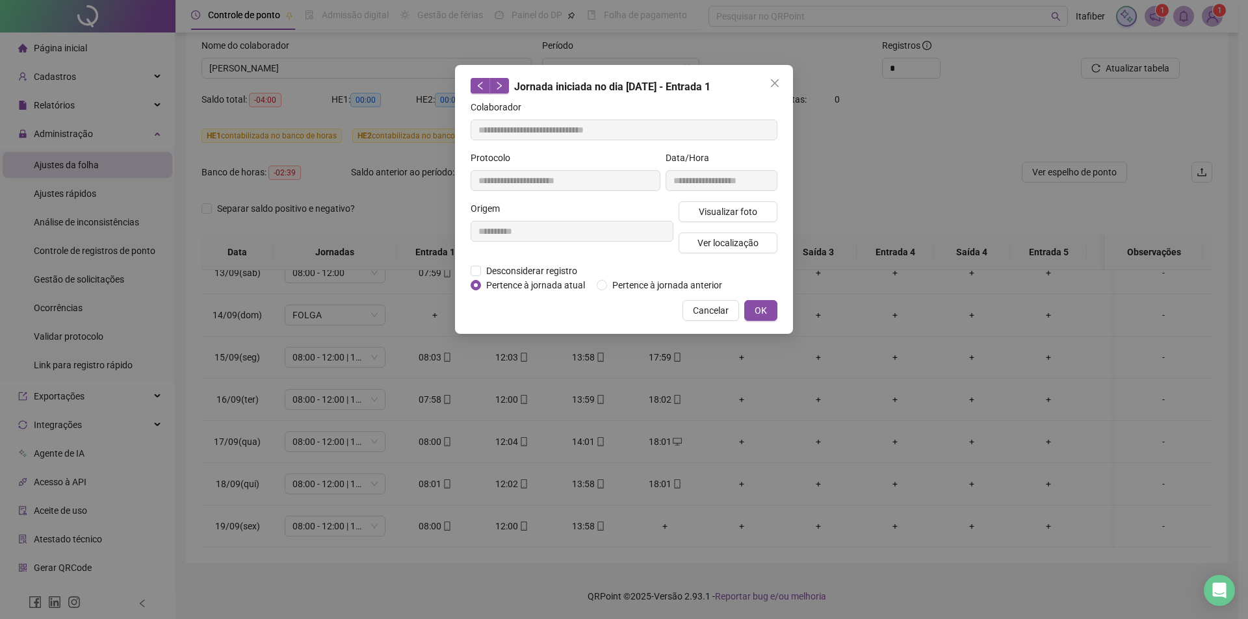
type input "**********"
click at [719, 201] on button "Visualizar foto" at bounding box center [727, 211] width 99 height 21
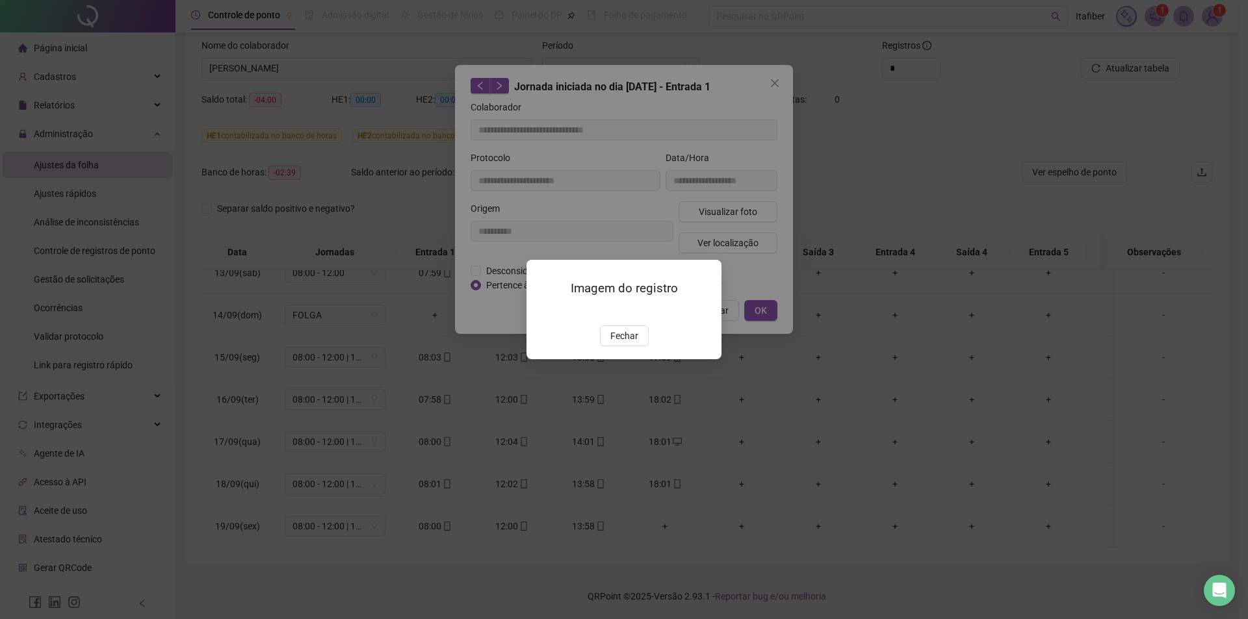
click at [542, 312] on img at bounding box center [542, 312] width 0 height 0
drag, startPoint x: 624, startPoint y: 409, endPoint x: 632, endPoint y: 406, distance: 8.7
click at [625, 343] on span "Fechar" at bounding box center [624, 336] width 28 height 14
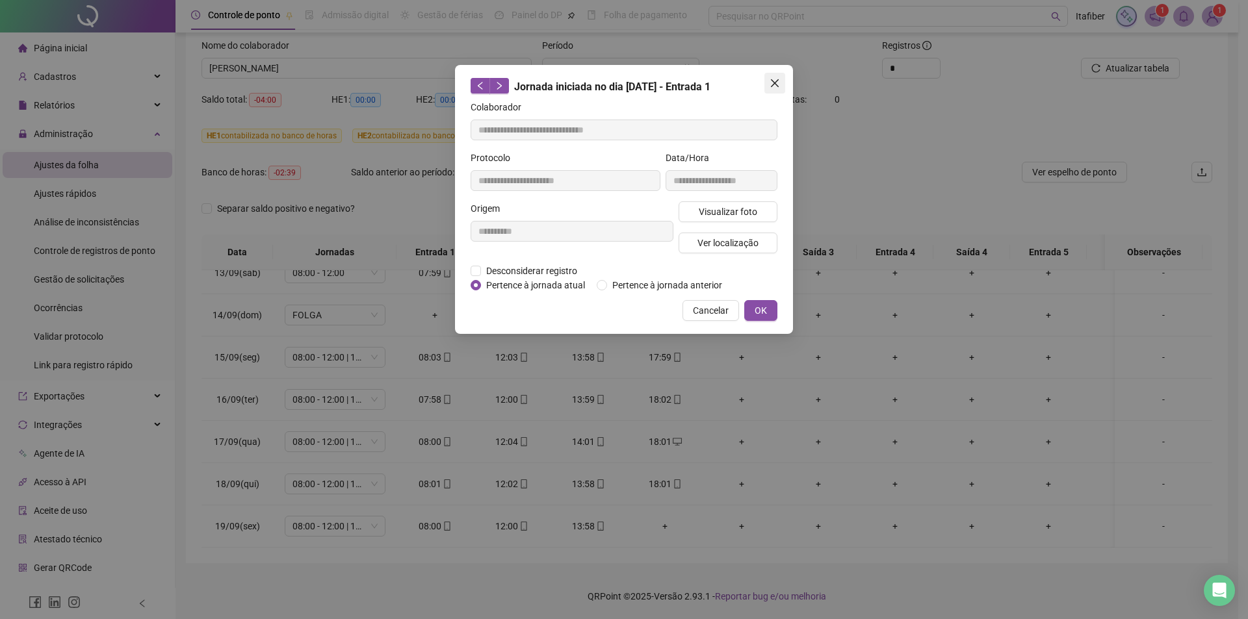
click at [779, 81] on icon "close" at bounding box center [774, 83] width 10 height 10
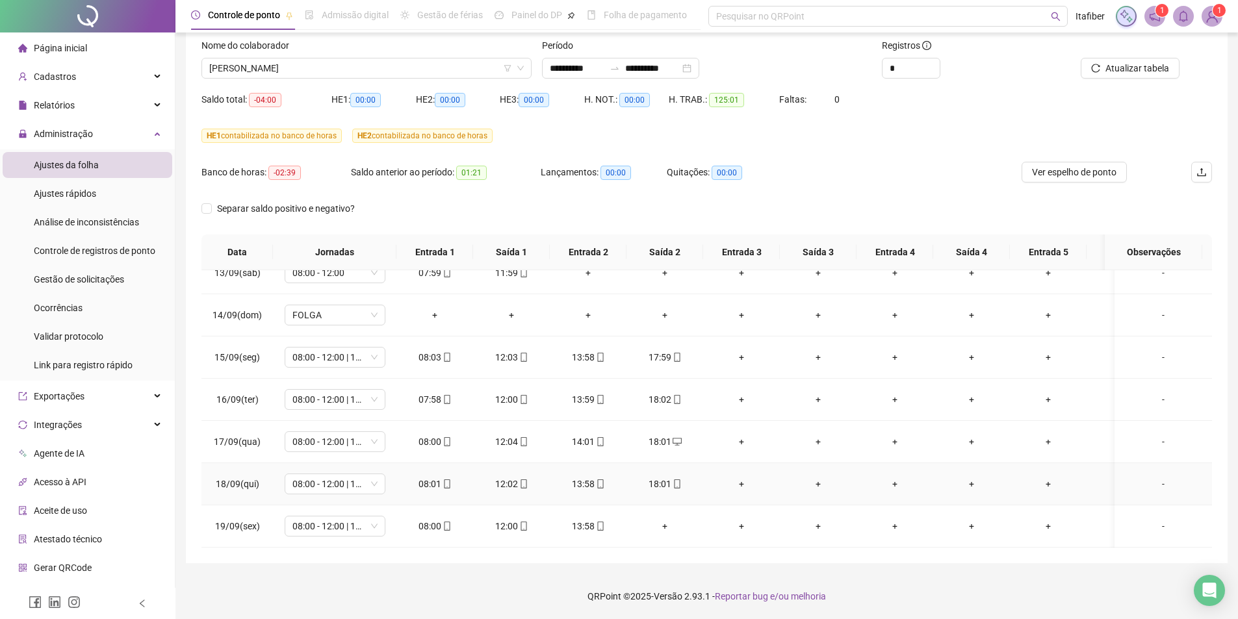
click at [437, 477] on div "08:01" at bounding box center [435, 484] width 56 height 14
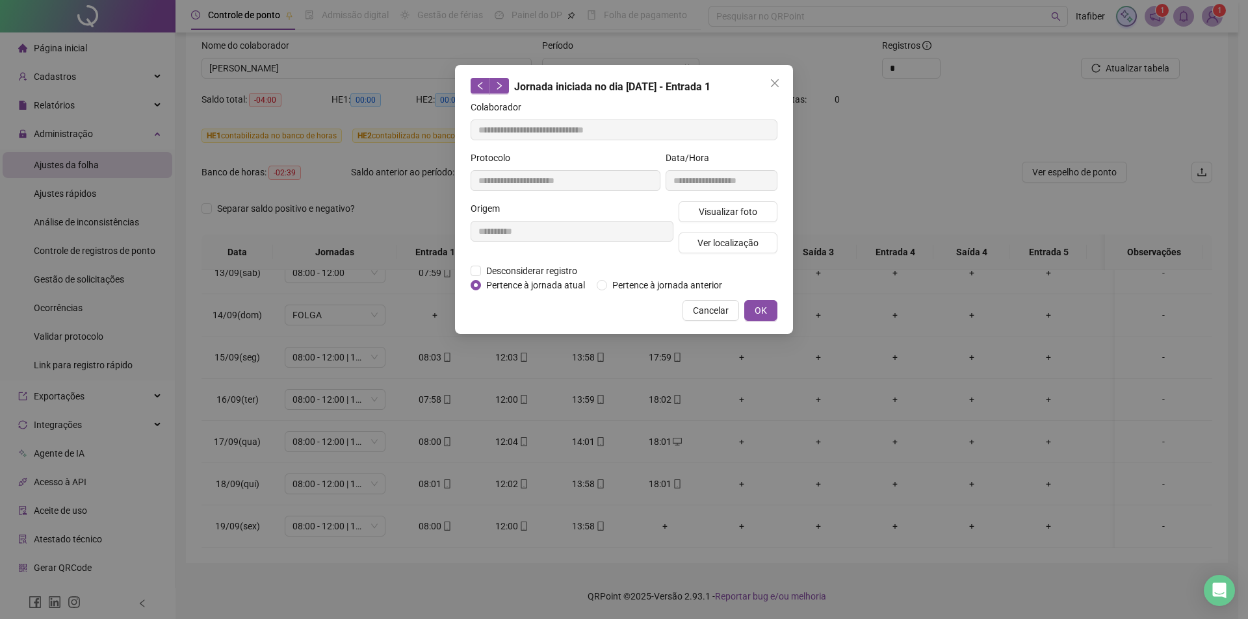
type input "**********"
click at [725, 205] on span "Visualizar foto" at bounding box center [728, 212] width 58 height 14
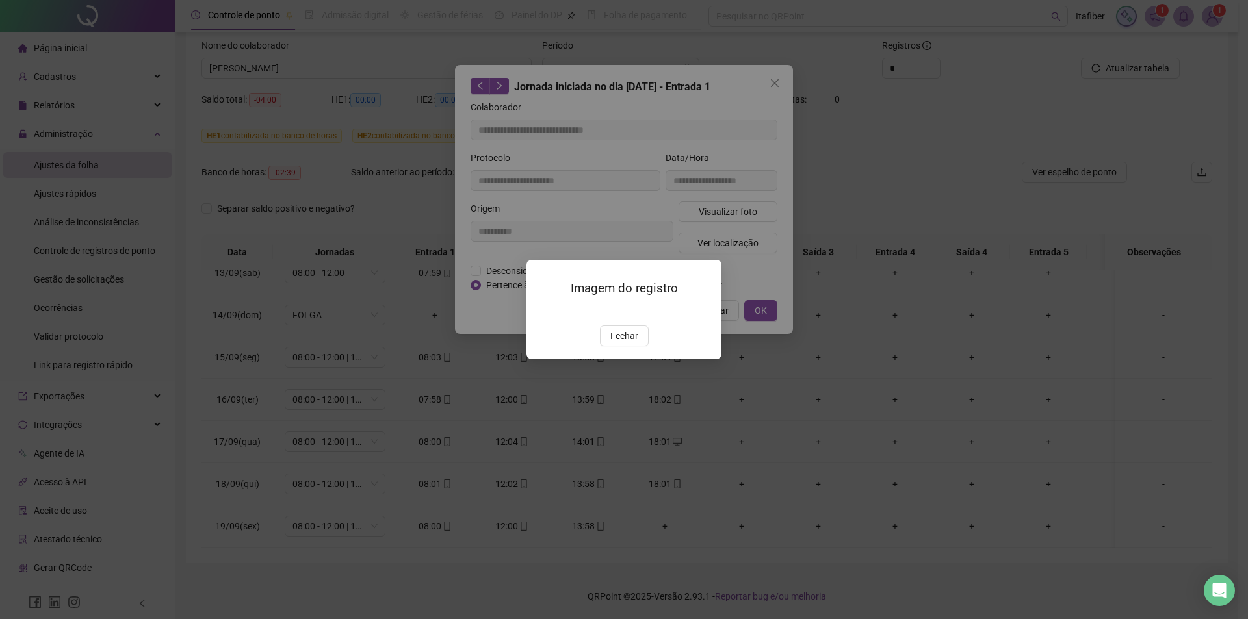
click at [542, 312] on img at bounding box center [542, 312] width 0 height 0
drag, startPoint x: 618, startPoint y: 409, endPoint x: 628, endPoint y: 405, distance: 11.3
click at [621, 343] on span "Fechar" at bounding box center [624, 336] width 28 height 14
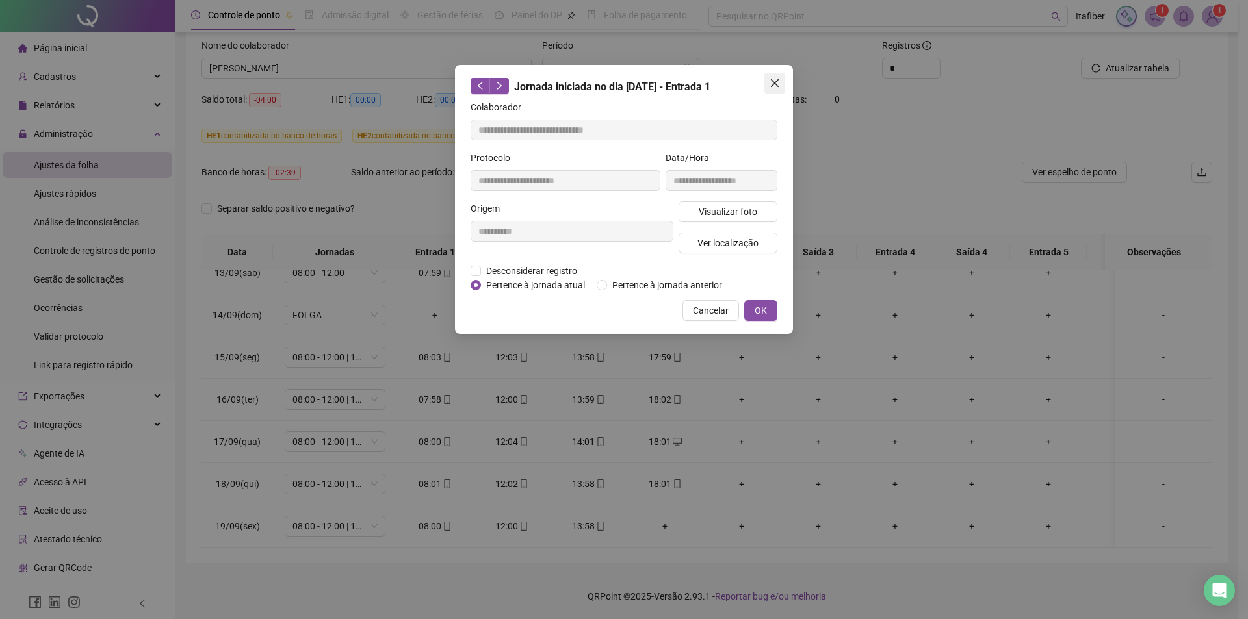
click at [779, 84] on icon "close" at bounding box center [774, 83] width 10 height 10
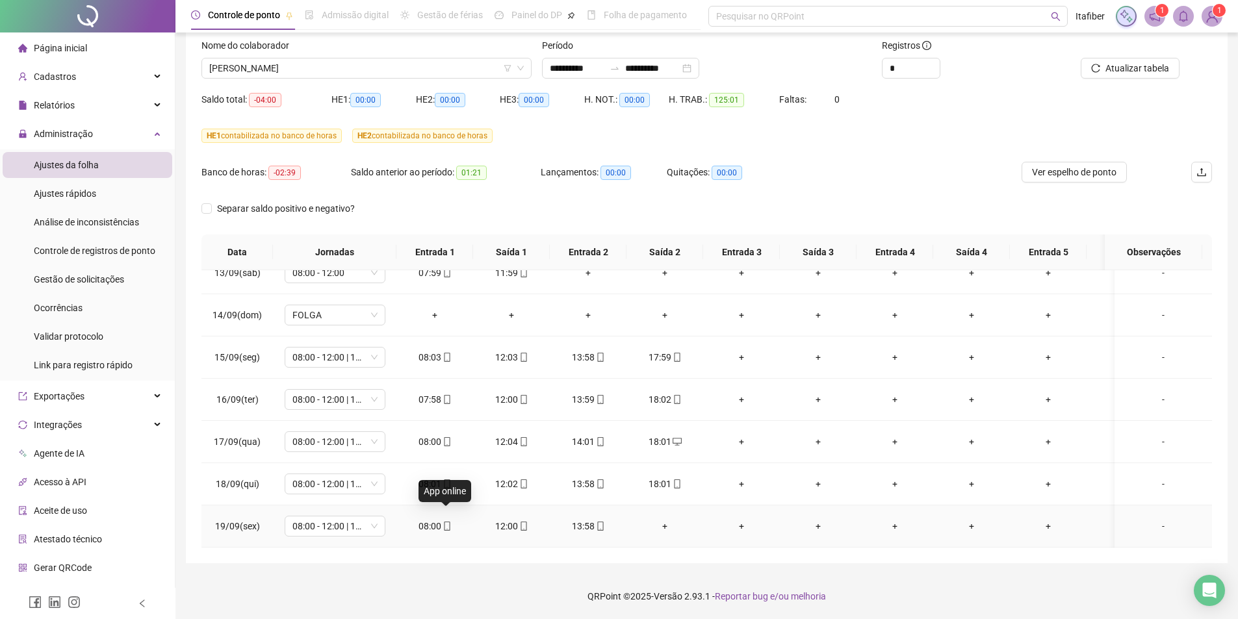
click at [443, 522] on icon "mobile" at bounding box center [447, 526] width 9 height 9
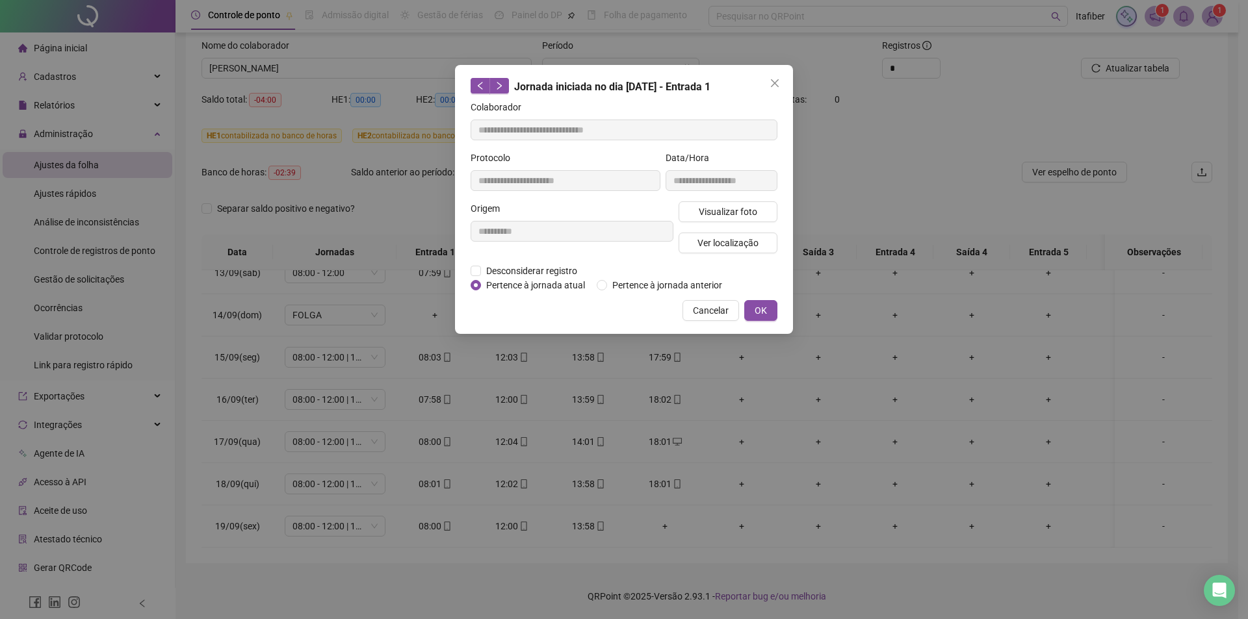
type input "**********"
click at [723, 208] on span "Visualizar foto" at bounding box center [728, 212] width 58 height 14
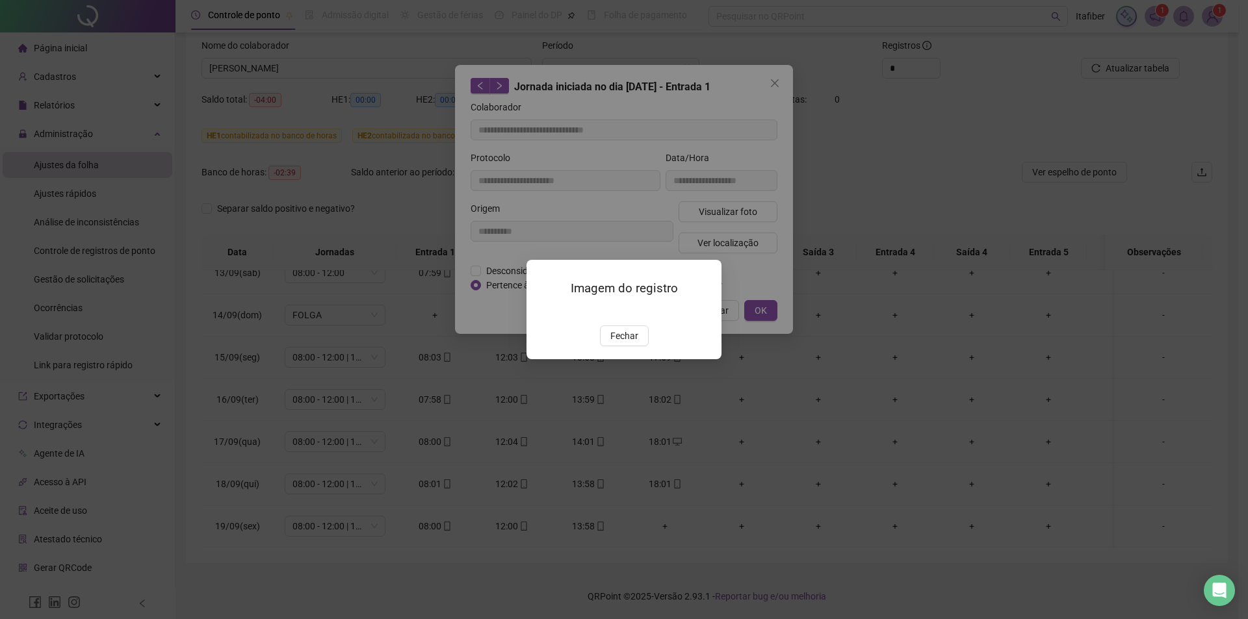
click at [542, 312] on img at bounding box center [542, 312] width 0 height 0
click at [613, 346] on button "Fechar" at bounding box center [624, 336] width 49 height 21
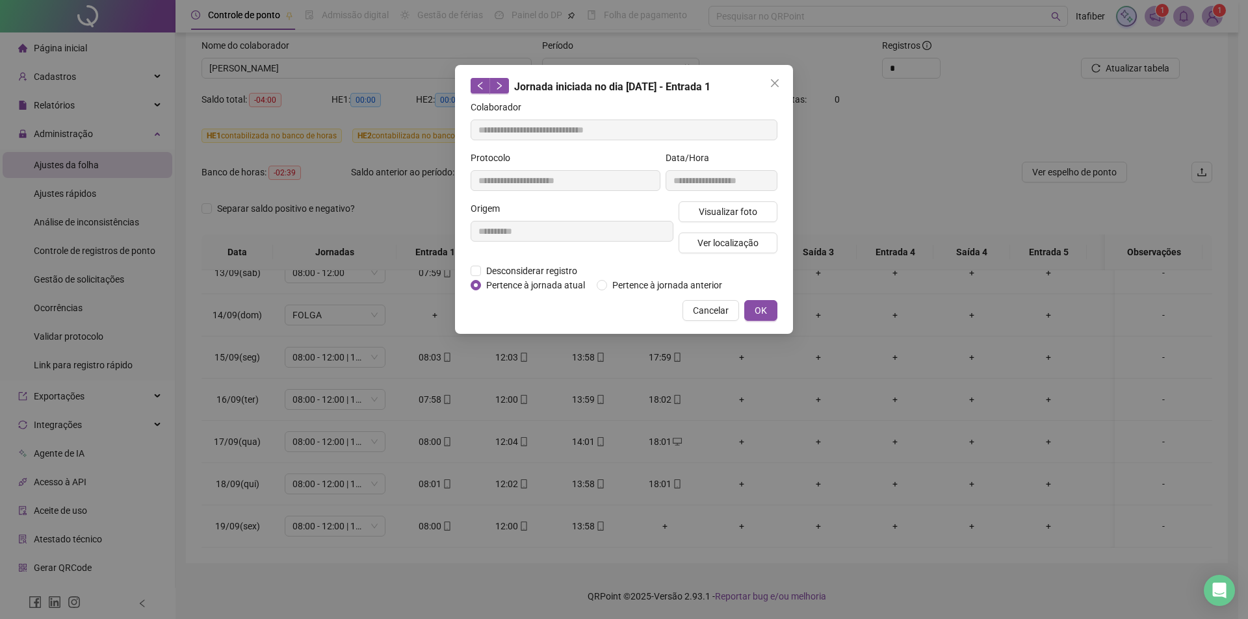
click at [772, 82] on icon "close" at bounding box center [774, 83] width 10 height 10
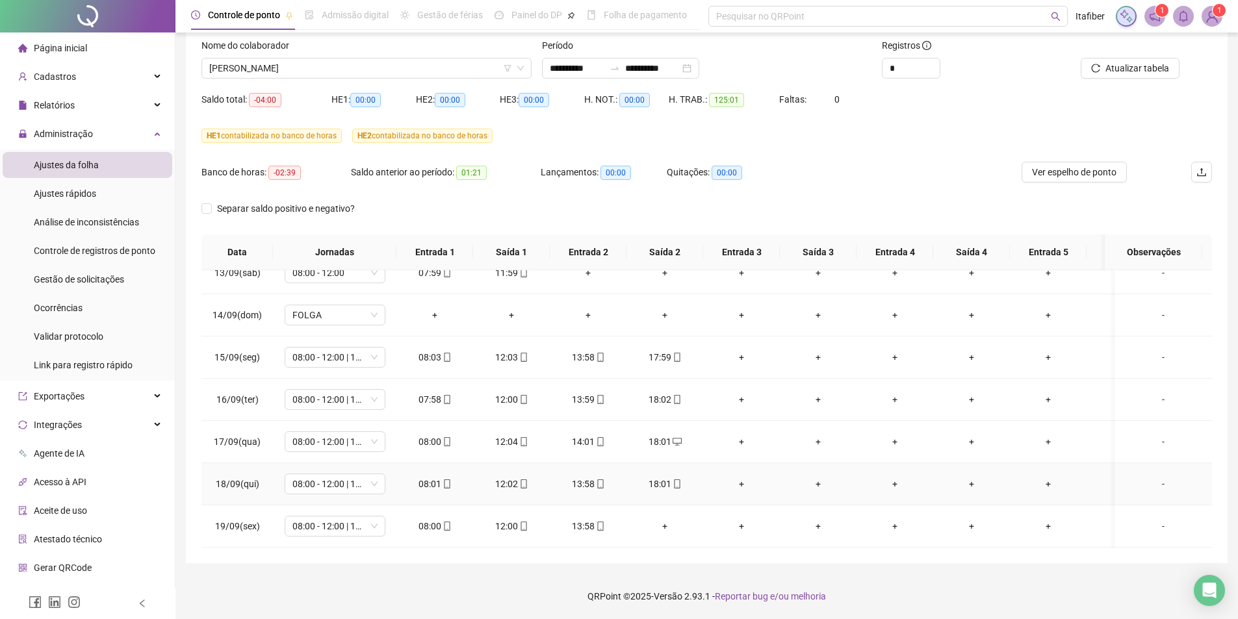
click at [584, 477] on div "13:58" at bounding box center [588, 484] width 56 height 14
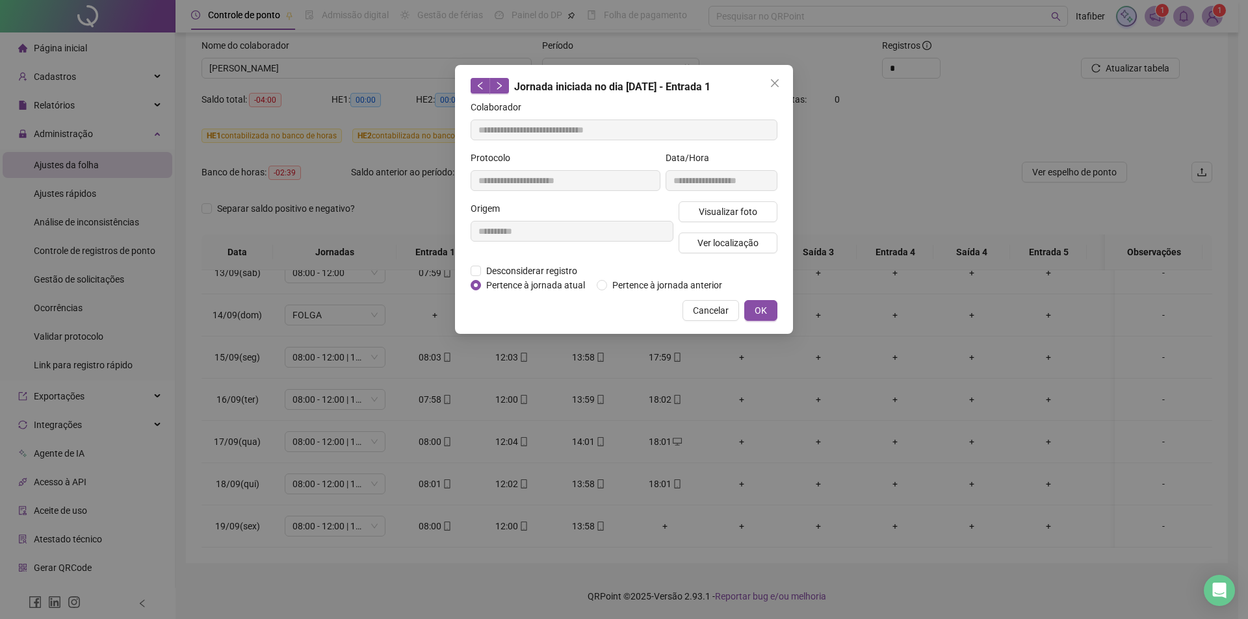
type input "**********"
click at [723, 213] on span "Visualizar foto" at bounding box center [728, 212] width 58 height 14
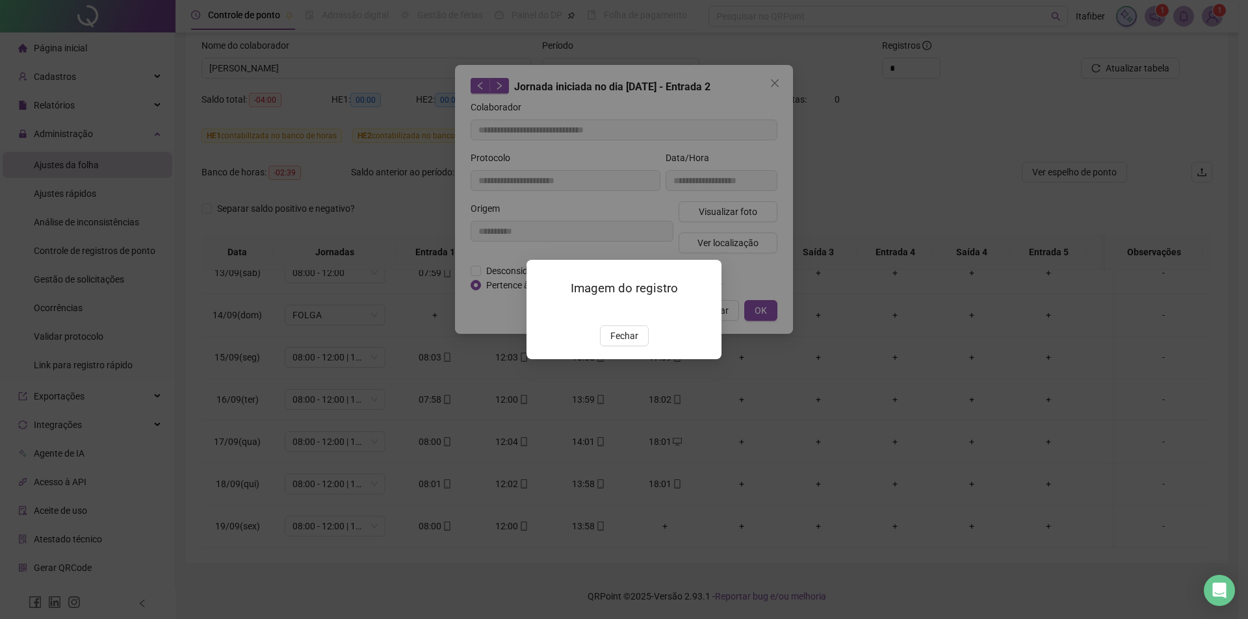
click at [542, 312] on img at bounding box center [542, 312] width 0 height 0
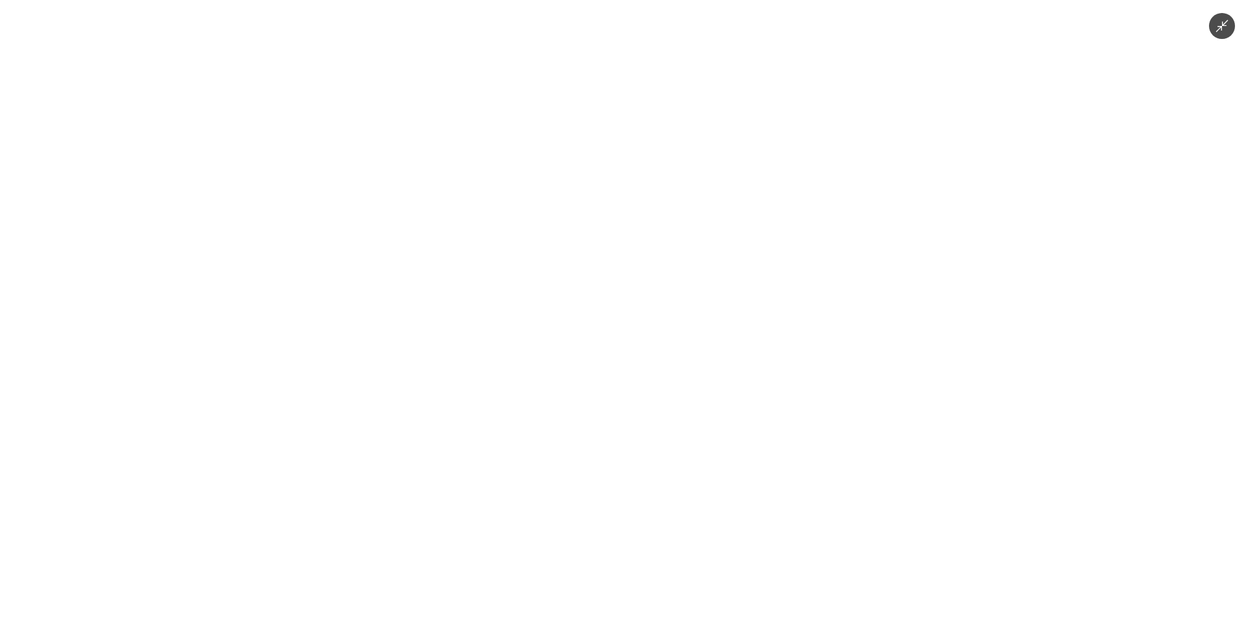
click at [649, 333] on img at bounding box center [624, 309] width 465 height 619
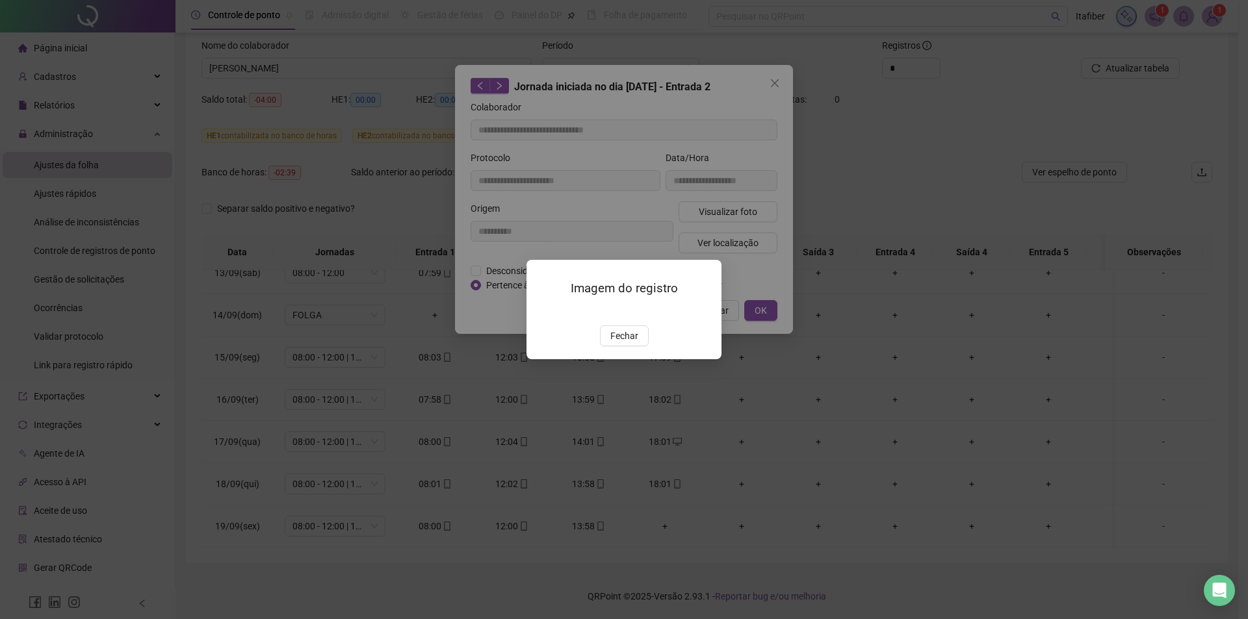
click at [649, 318] on div at bounding box center [624, 310] width 164 height 14
click at [542, 312] on img at bounding box center [542, 312] width 0 height 0
click at [630, 343] on span "Fechar" at bounding box center [624, 336] width 28 height 14
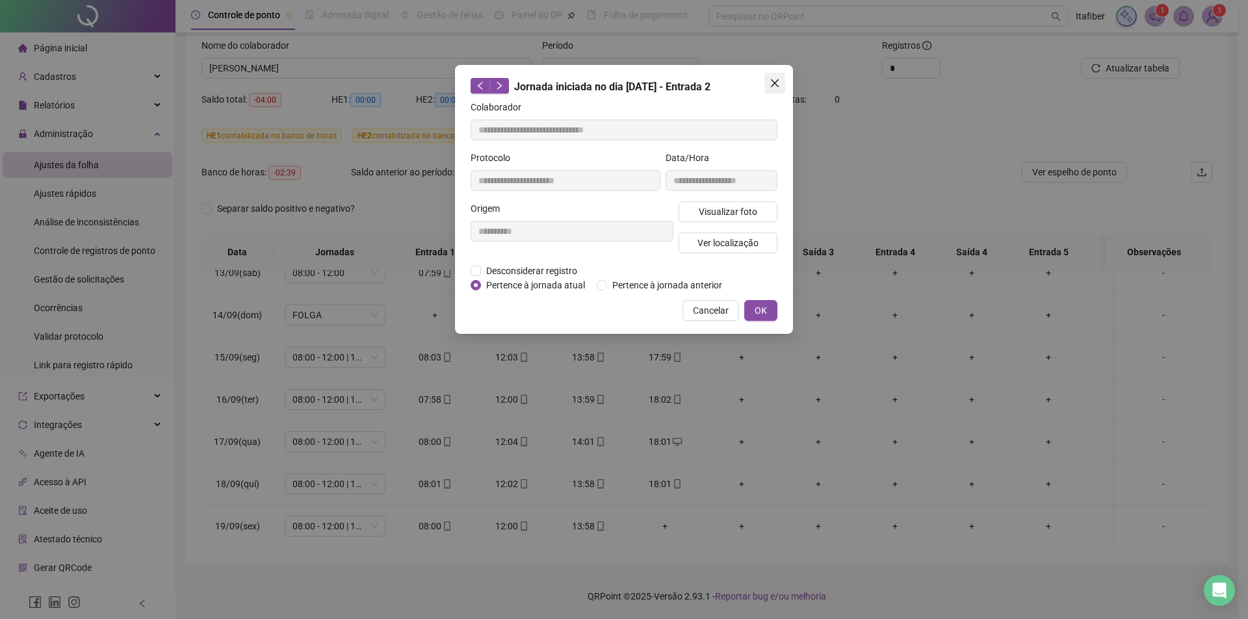
click at [775, 81] on icon "close" at bounding box center [774, 83] width 10 height 10
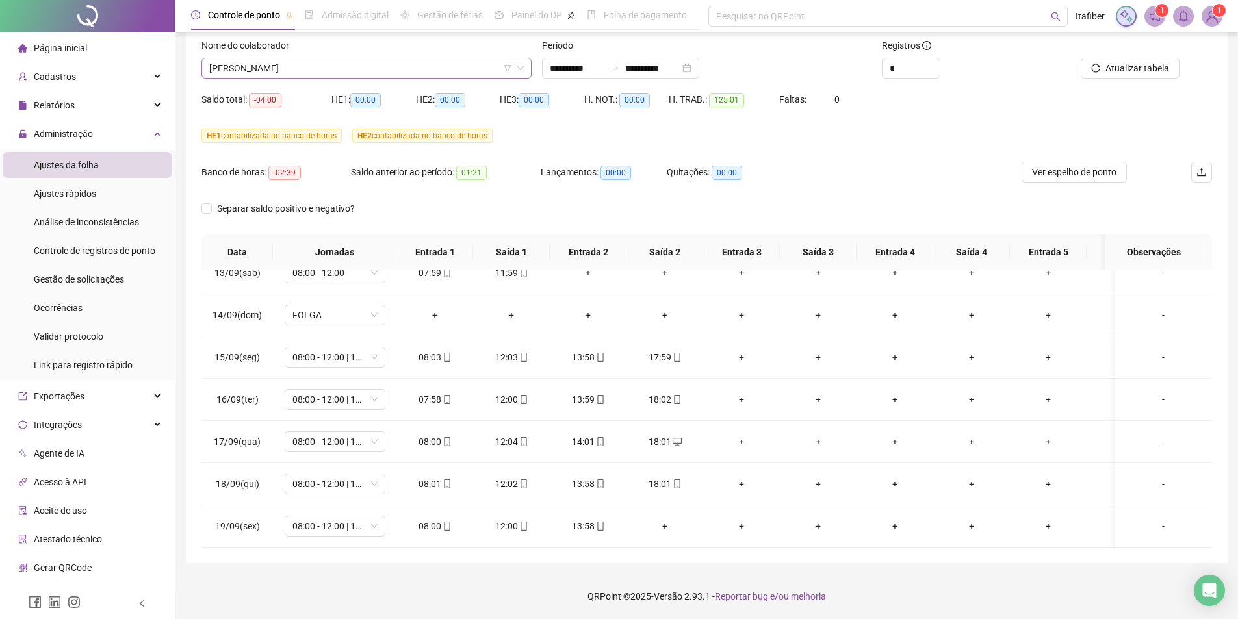
click at [396, 63] on span "[PERSON_NAME]" at bounding box center [366, 67] width 315 height 19
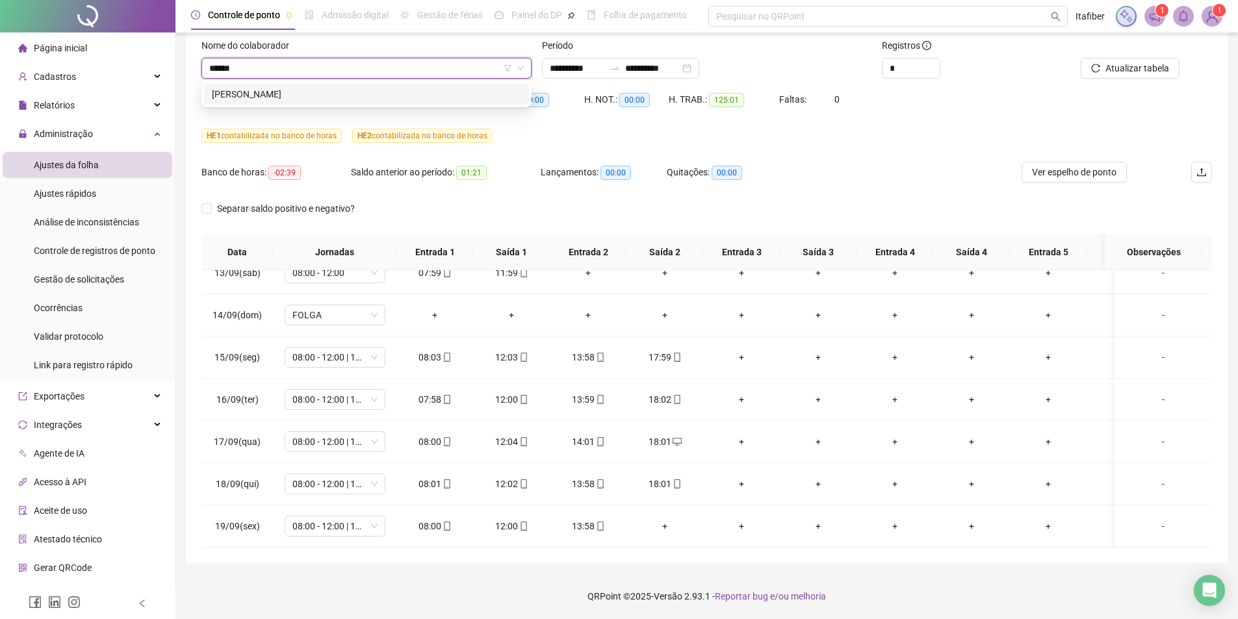
type input "*******"
click at [272, 88] on div "[PERSON_NAME]" at bounding box center [366, 94] width 309 height 14
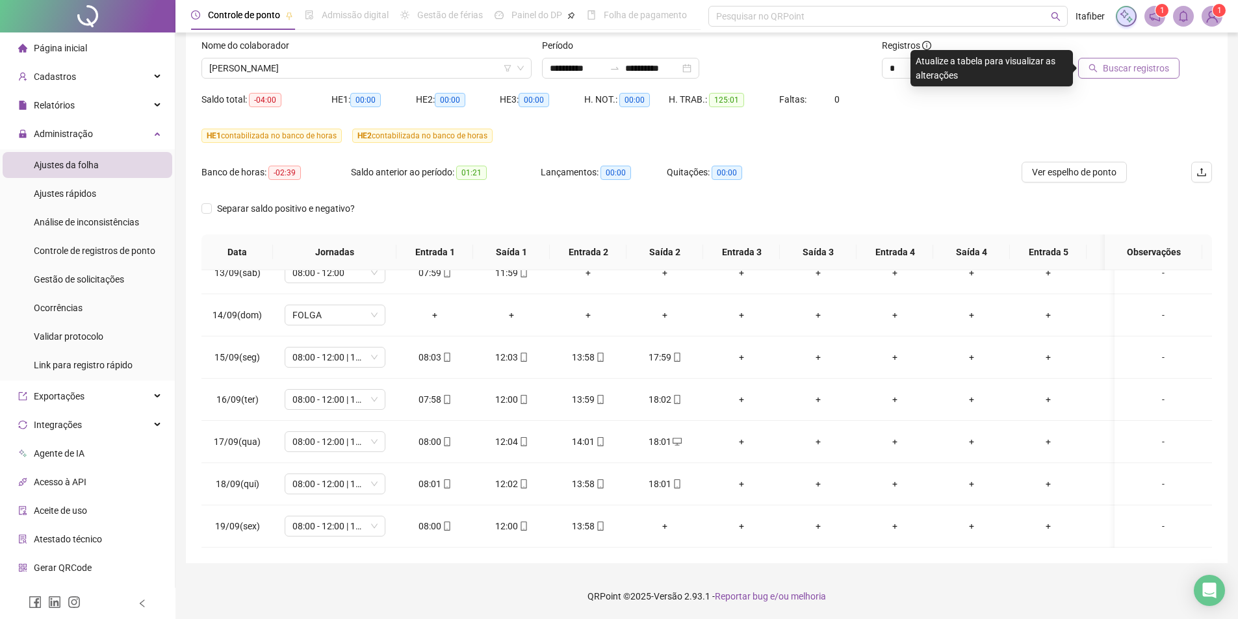
click at [1137, 60] on button "Buscar registros" at bounding box center [1128, 68] width 101 height 21
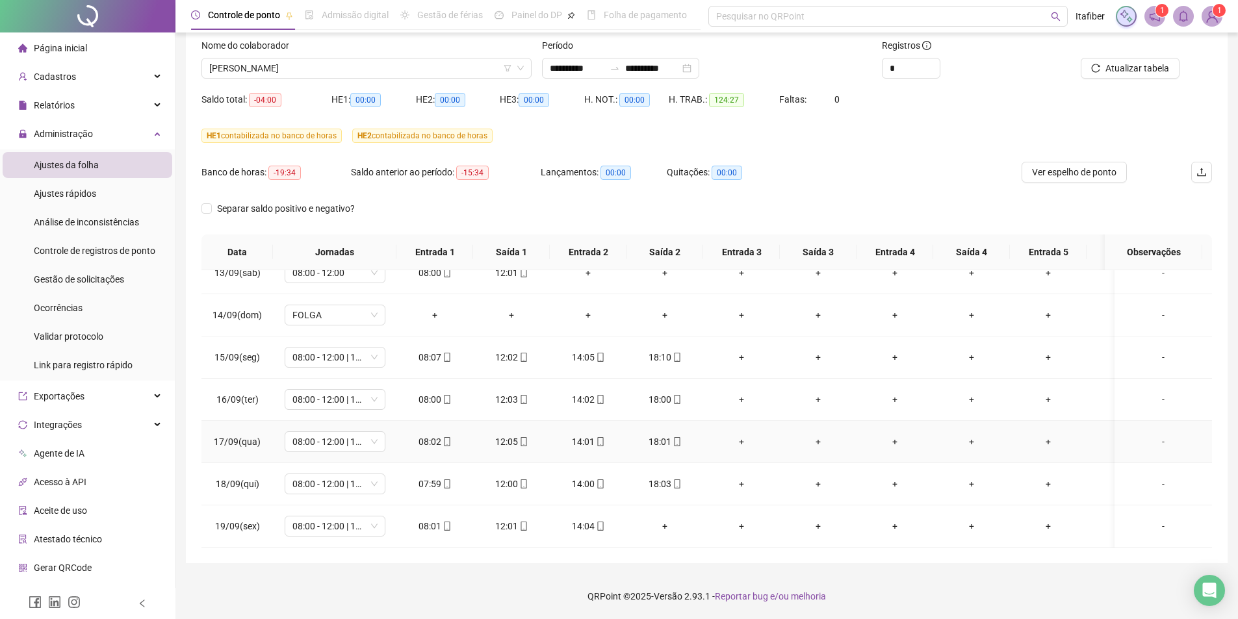
click at [432, 435] on div "08:02" at bounding box center [435, 442] width 56 height 14
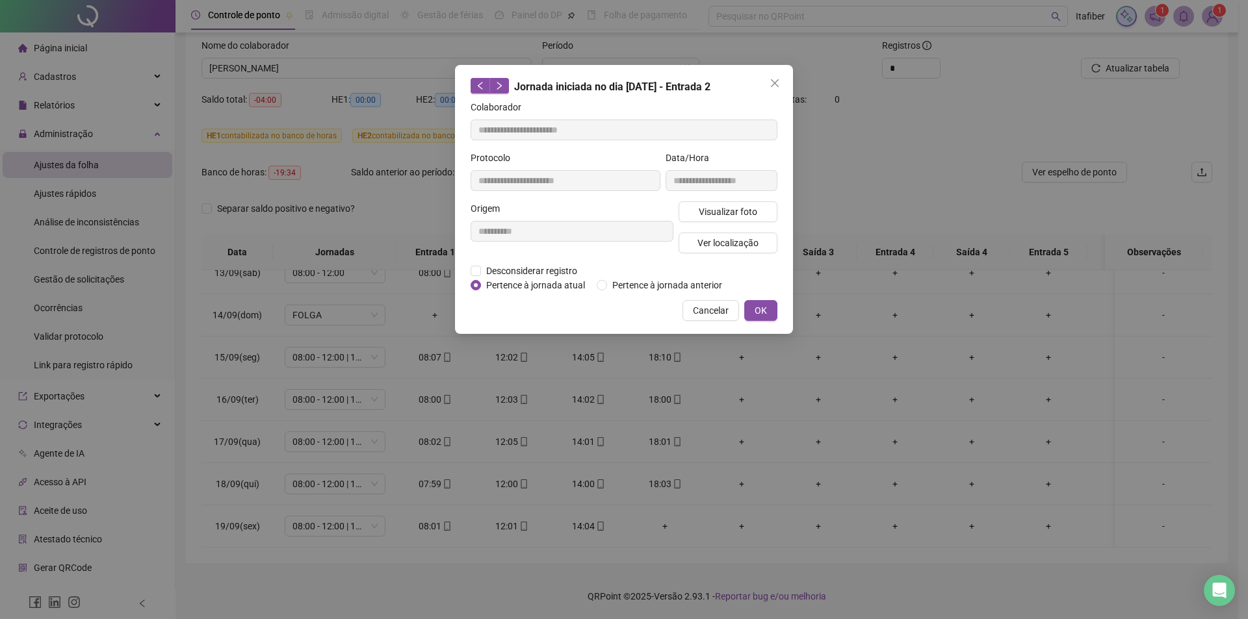
type input "**********"
click at [719, 213] on span "Visualizar foto" at bounding box center [728, 212] width 58 height 14
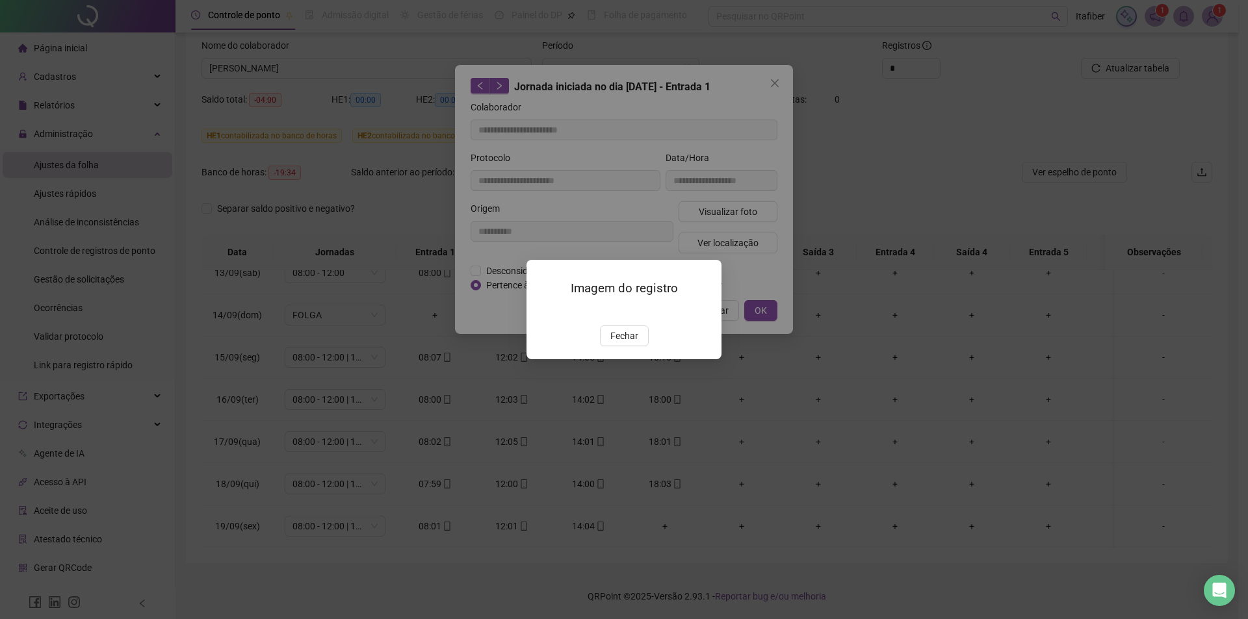
click at [542, 312] on img at bounding box center [542, 312] width 0 height 0
click at [623, 343] on span "Fechar" at bounding box center [624, 336] width 28 height 14
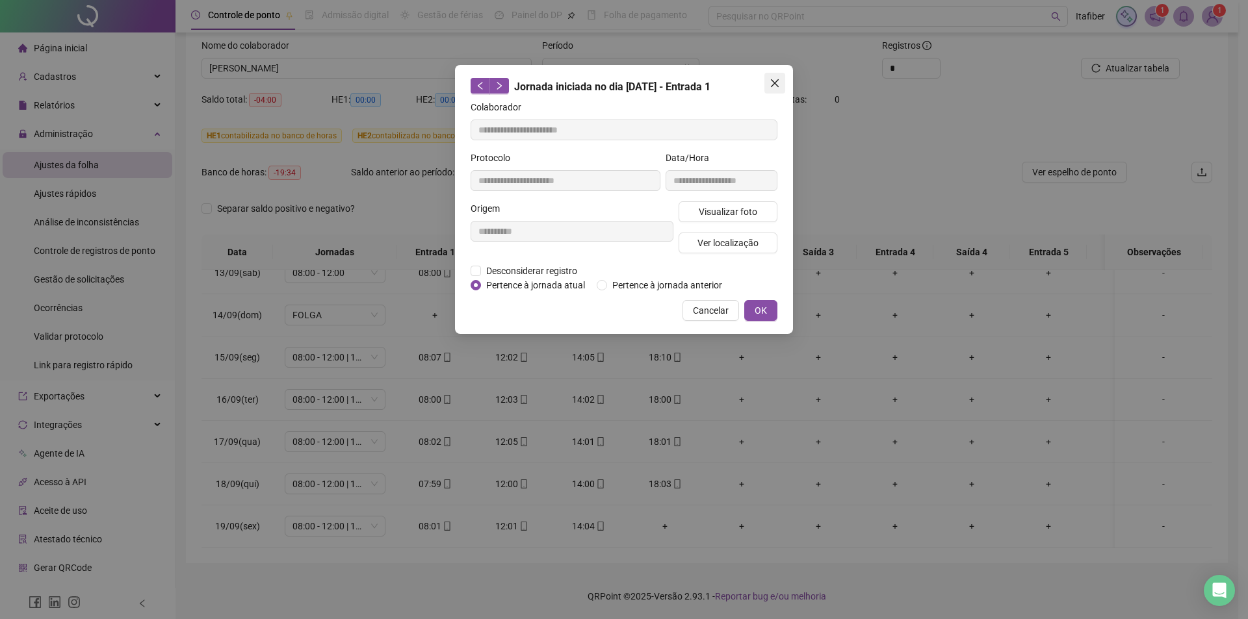
click at [777, 79] on icon "close" at bounding box center [774, 83] width 10 height 10
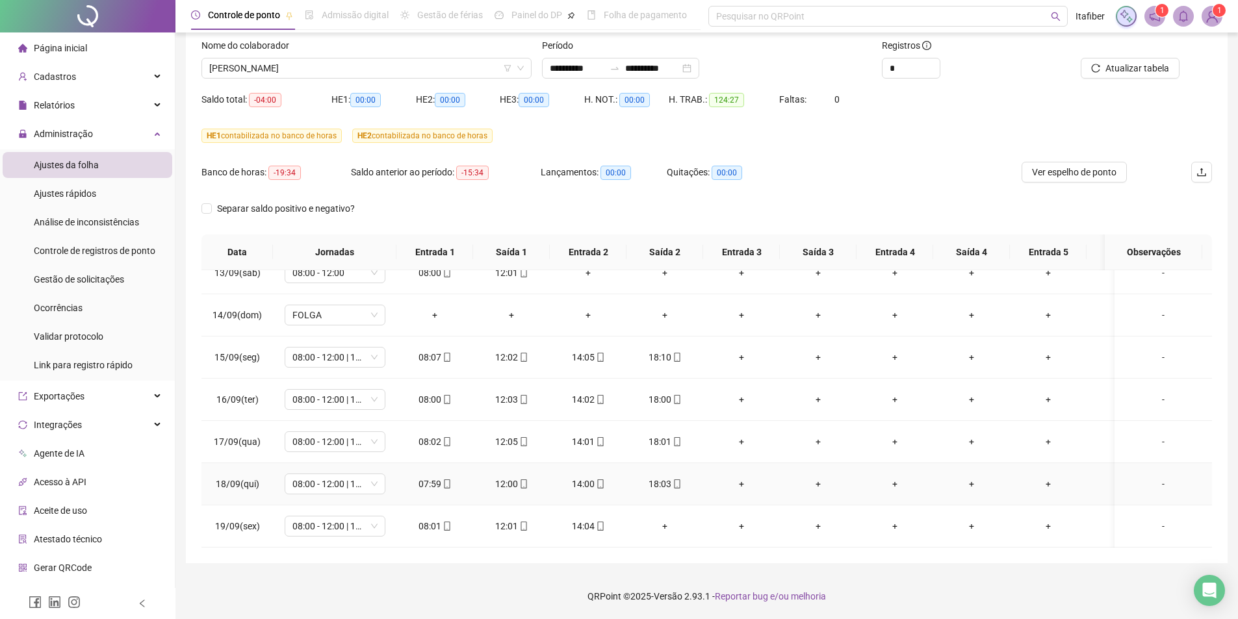
click at [432, 477] on div "07:59" at bounding box center [435, 484] width 56 height 14
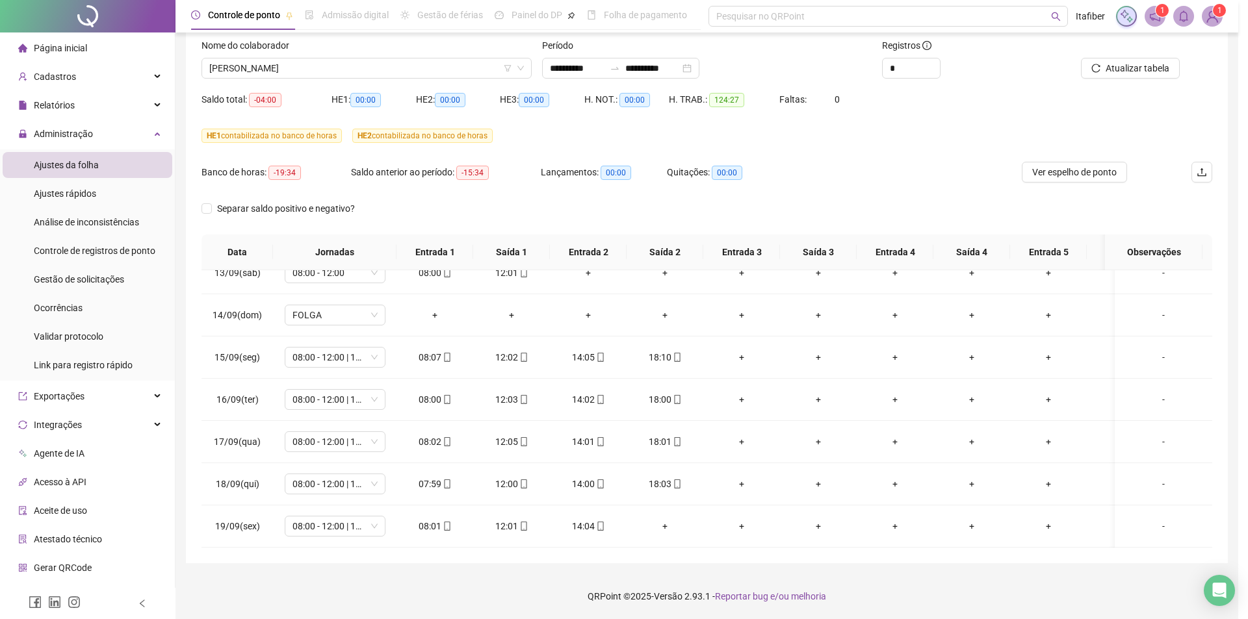
type input "**********"
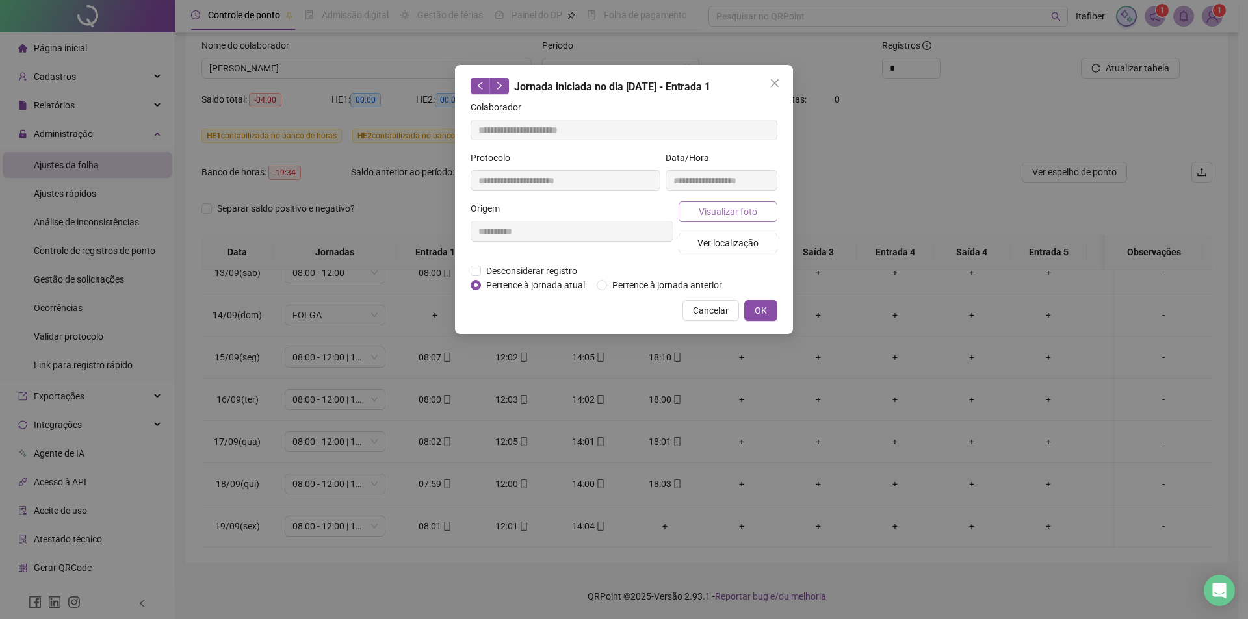
click at [715, 209] on span "Visualizar foto" at bounding box center [728, 212] width 58 height 14
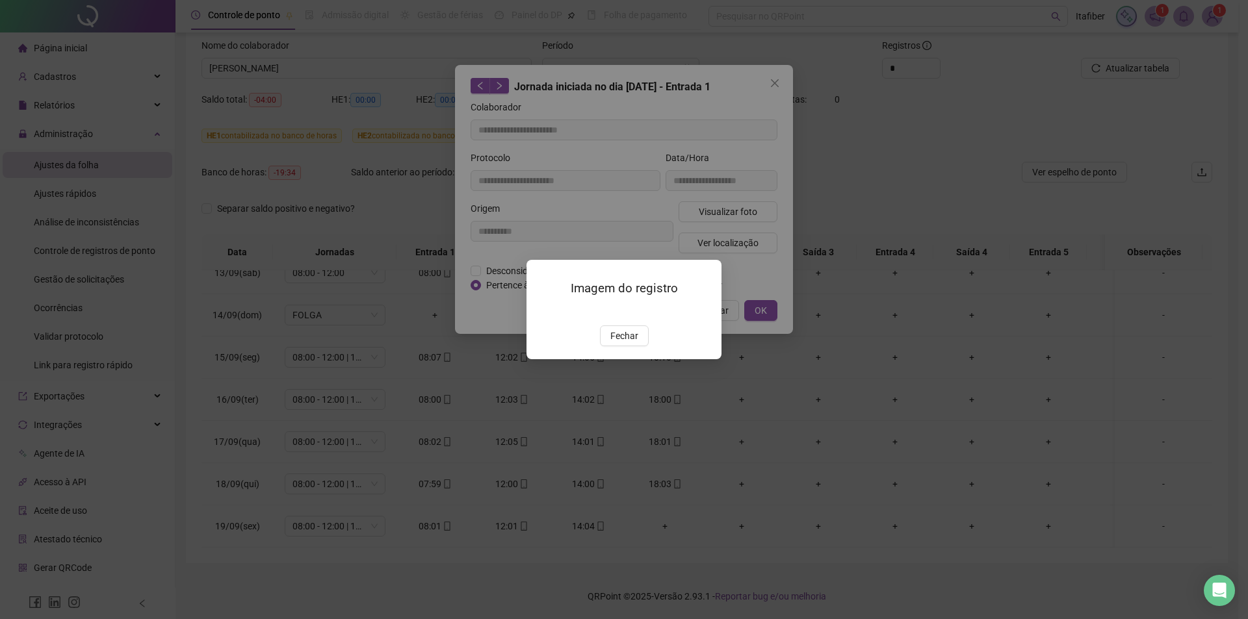
drag, startPoint x: 628, startPoint y: 415, endPoint x: 653, endPoint y: 371, distance: 50.1
click at [632, 343] on span "Fechar" at bounding box center [624, 336] width 28 height 14
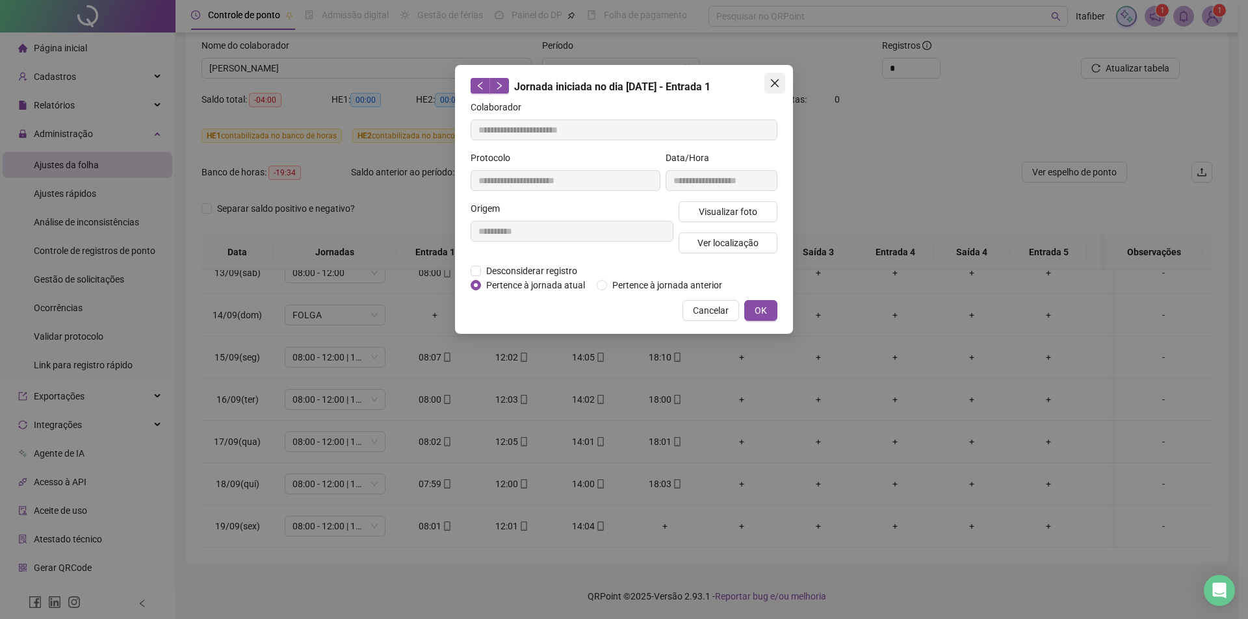
click at [777, 79] on icon "close" at bounding box center [774, 83] width 10 height 10
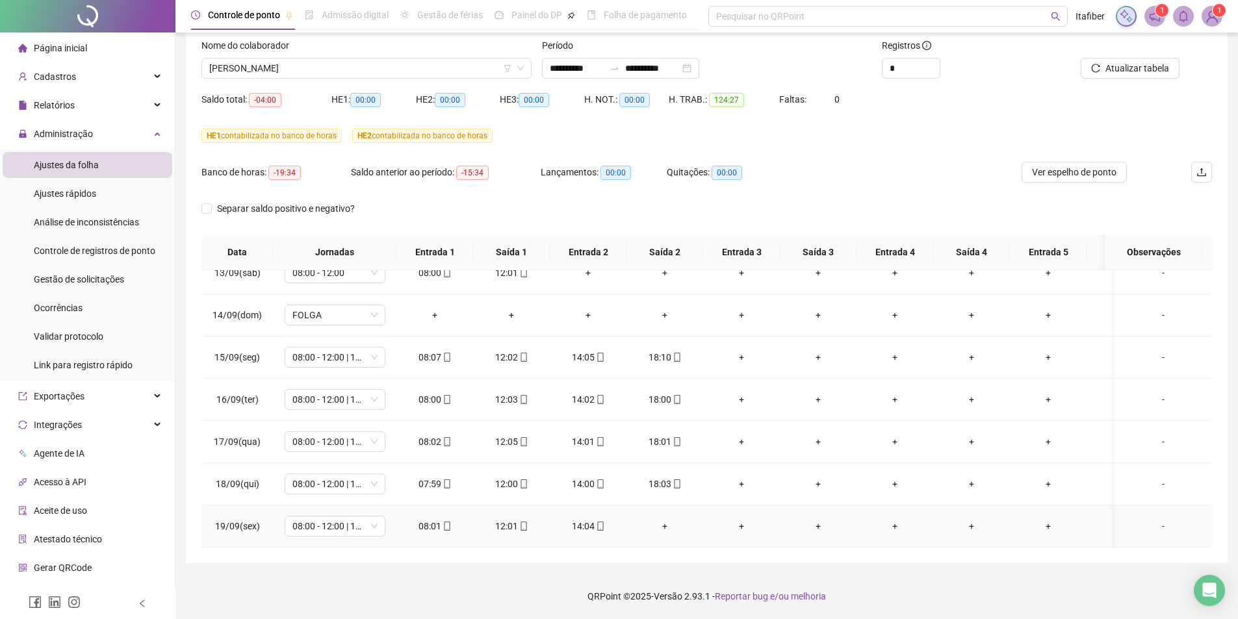
click at [438, 519] on div "08:01" at bounding box center [435, 526] width 56 height 14
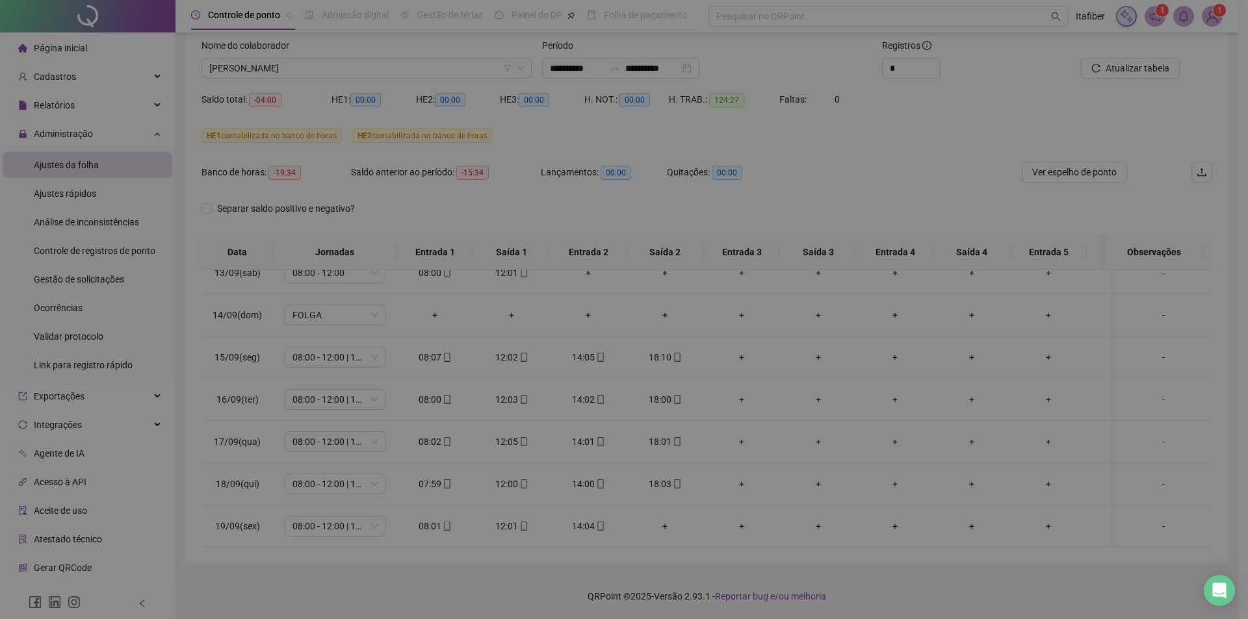
type input "**********"
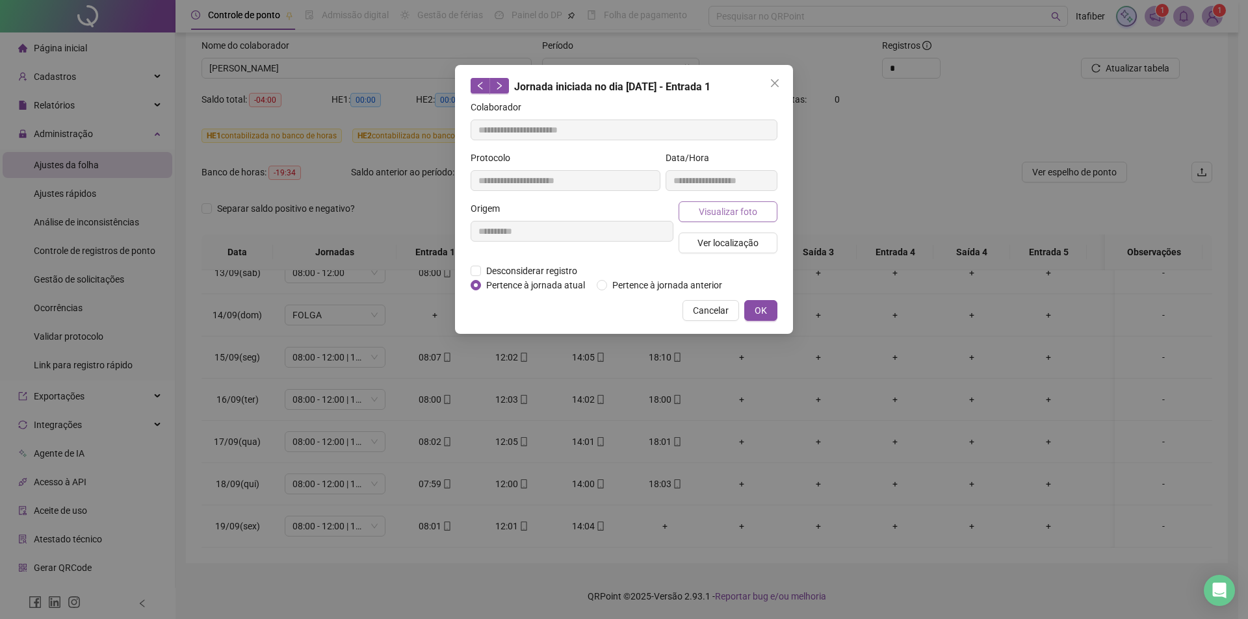
click at [724, 210] on span "Visualizar foto" at bounding box center [728, 212] width 58 height 14
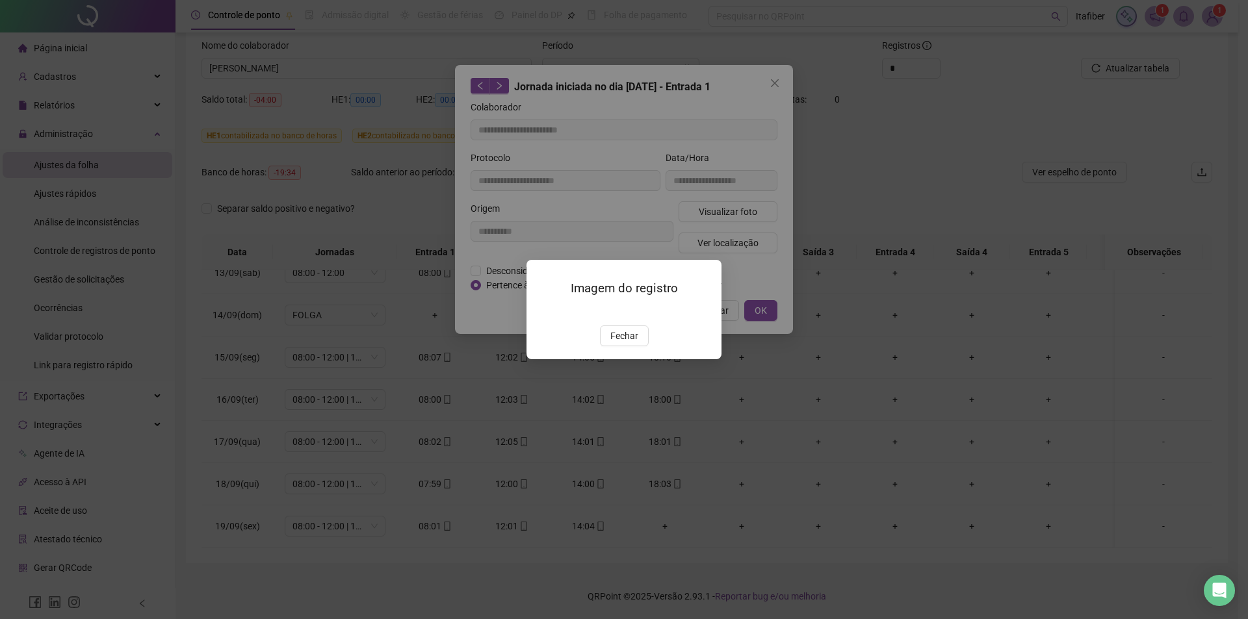
click at [542, 312] on img at bounding box center [542, 312] width 0 height 0
click at [625, 343] on span "Fechar" at bounding box center [624, 336] width 28 height 14
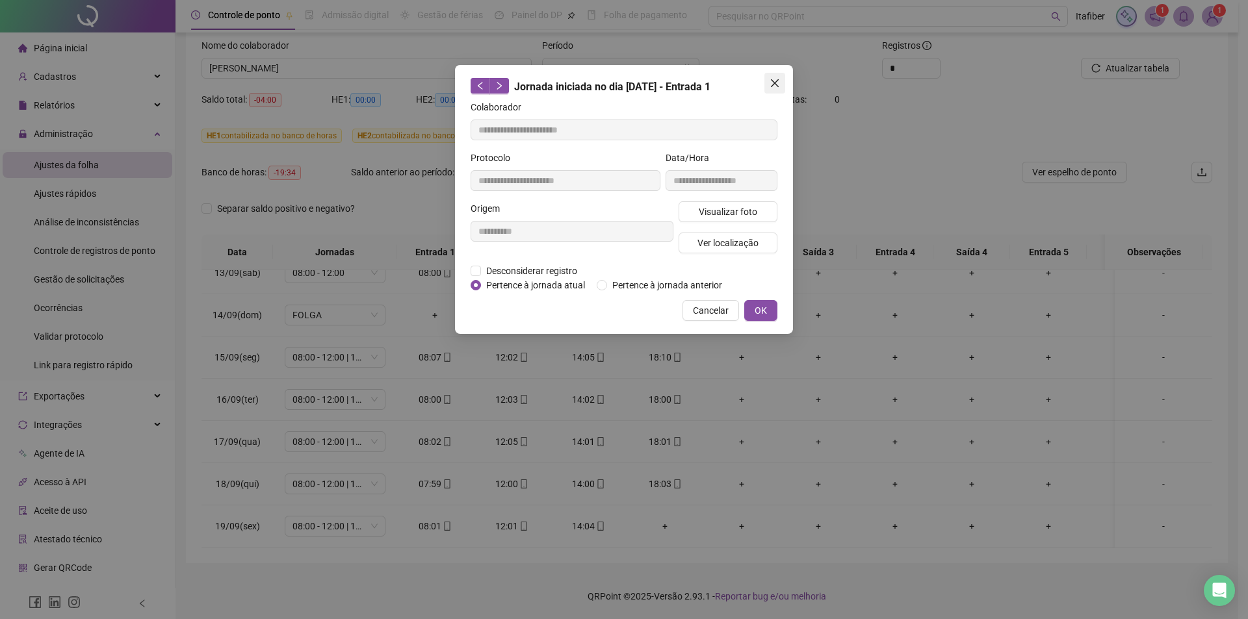
click at [775, 86] on icon "close" at bounding box center [774, 83] width 10 height 10
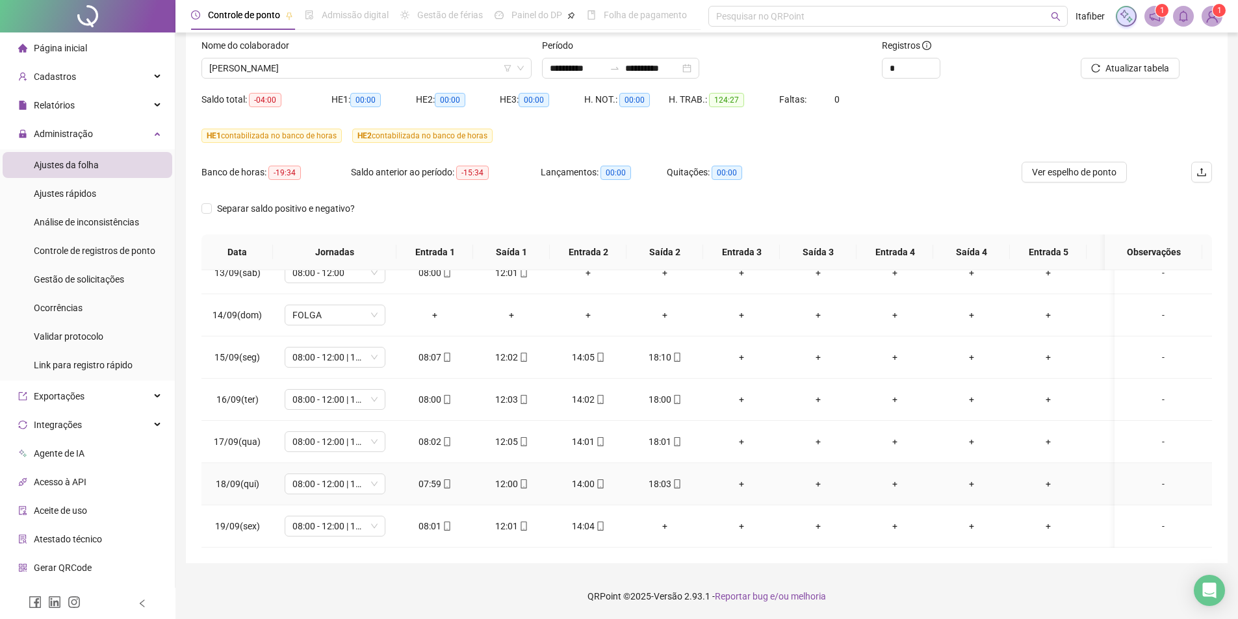
click at [580, 478] on div "14:00" at bounding box center [588, 484] width 56 height 14
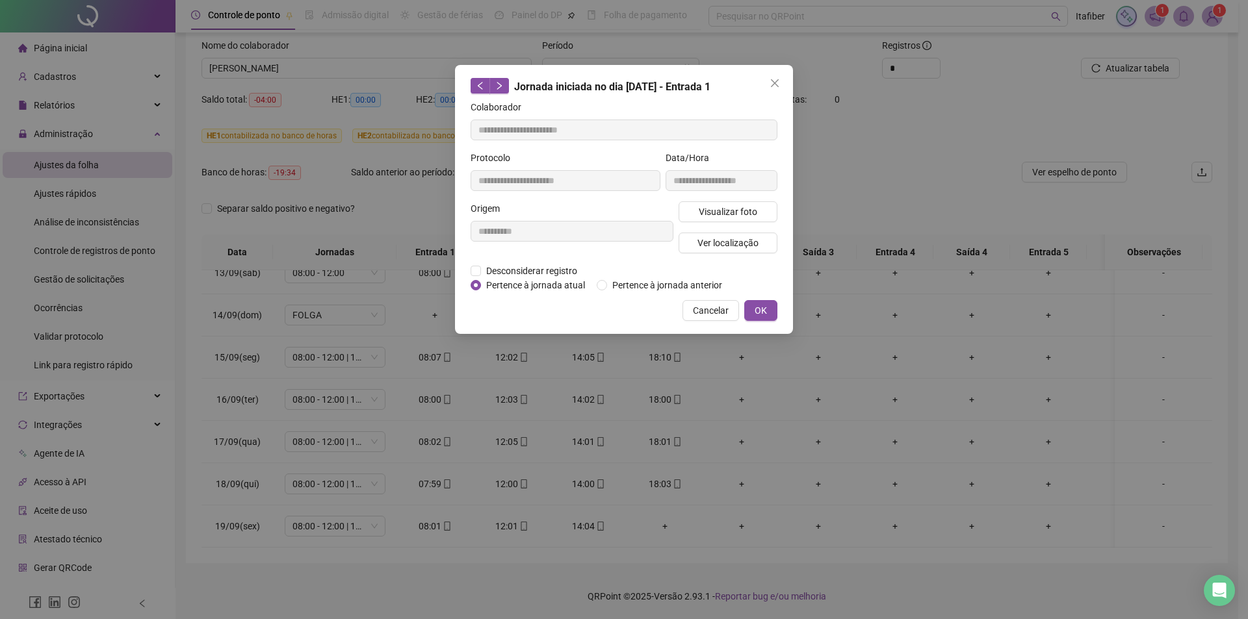
type input "**********"
click at [733, 210] on span "Visualizar foto" at bounding box center [728, 212] width 58 height 14
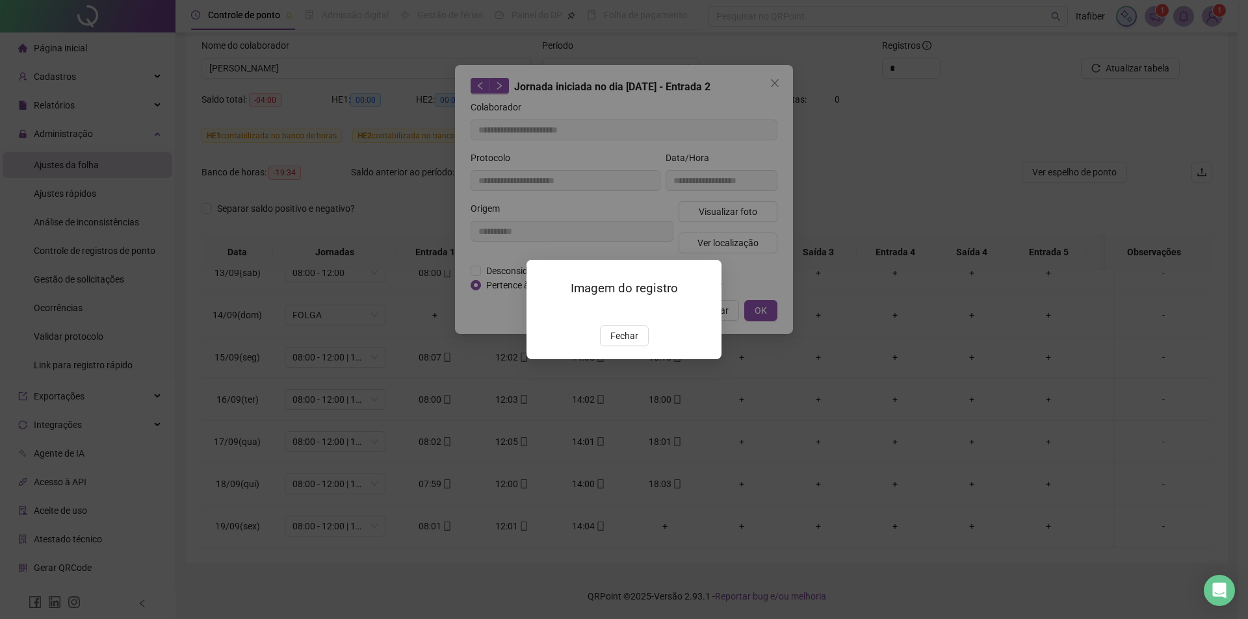
click at [542, 312] on img at bounding box center [542, 312] width 0 height 0
drag, startPoint x: 626, startPoint y: 396, endPoint x: 632, endPoint y: 390, distance: 9.2
click at [628, 343] on span "Fechar" at bounding box center [624, 336] width 28 height 14
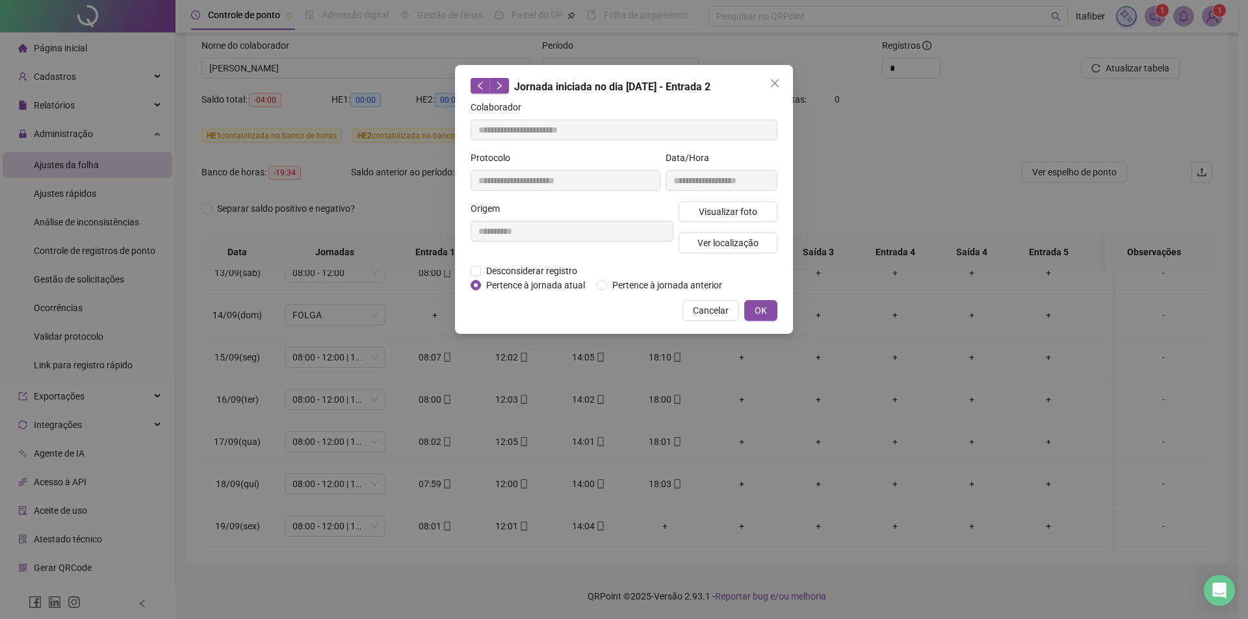
drag, startPoint x: 778, startPoint y: 86, endPoint x: 775, endPoint y: 99, distance: 13.4
click at [778, 86] on icon "close" at bounding box center [775, 83] width 8 height 8
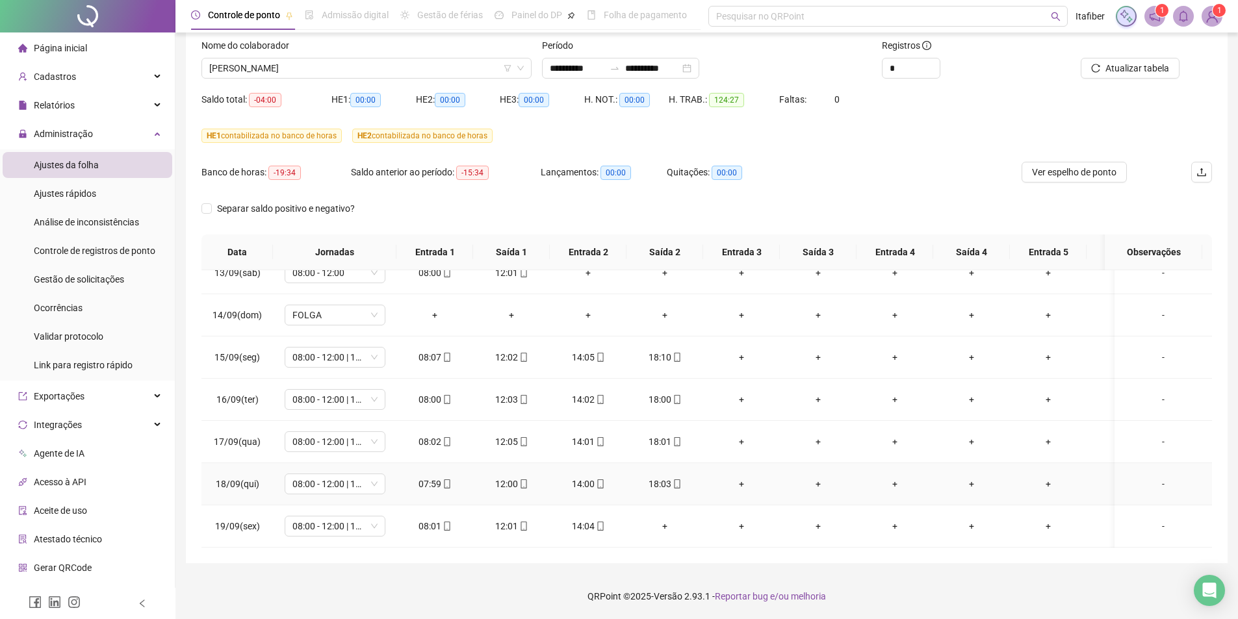
click at [528, 477] on div "12:00" at bounding box center [511, 484] width 56 height 14
type input "**********"
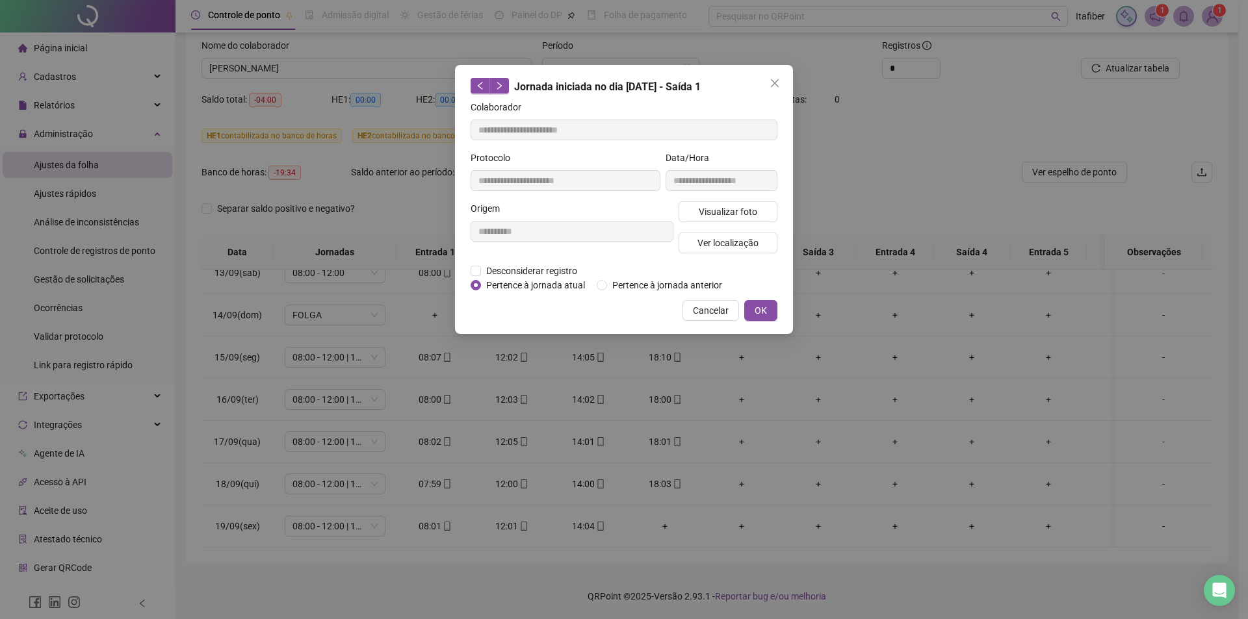
click at [721, 200] on div "**********" at bounding box center [721, 176] width 117 height 51
click at [720, 205] on span "Visualizar foto" at bounding box center [728, 212] width 58 height 14
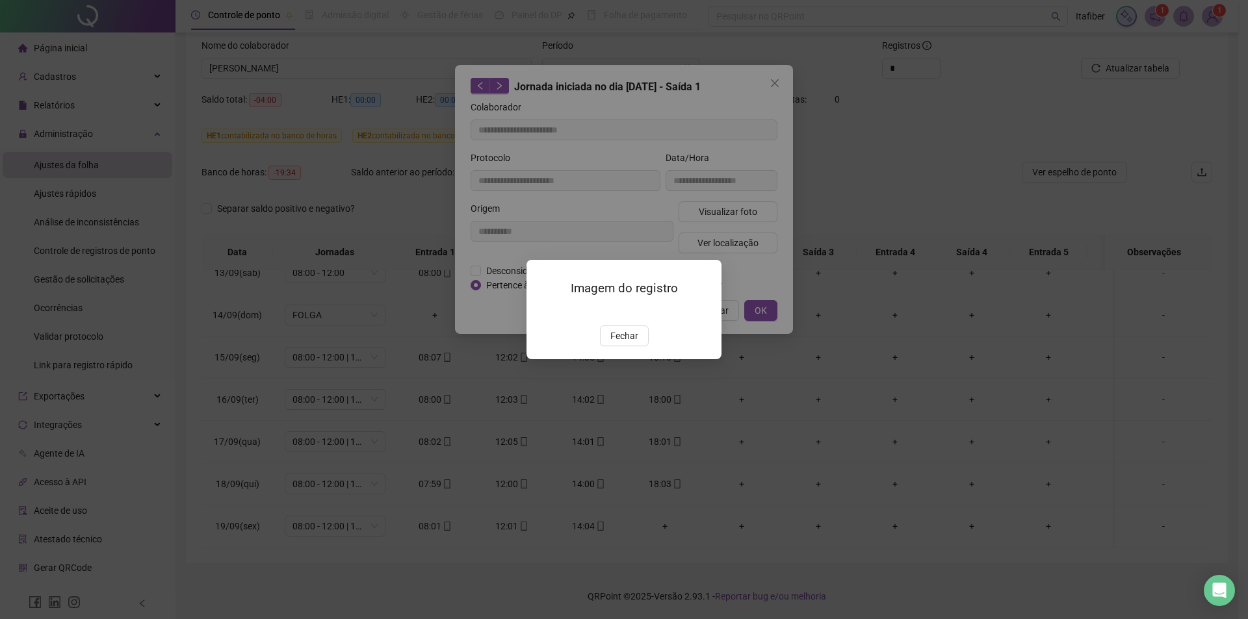
click at [542, 312] on img at bounding box center [542, 312] width 0 height 0
click at [630, 343] on span "Fechar" at bounding box center [624, 336] width 28 height 14
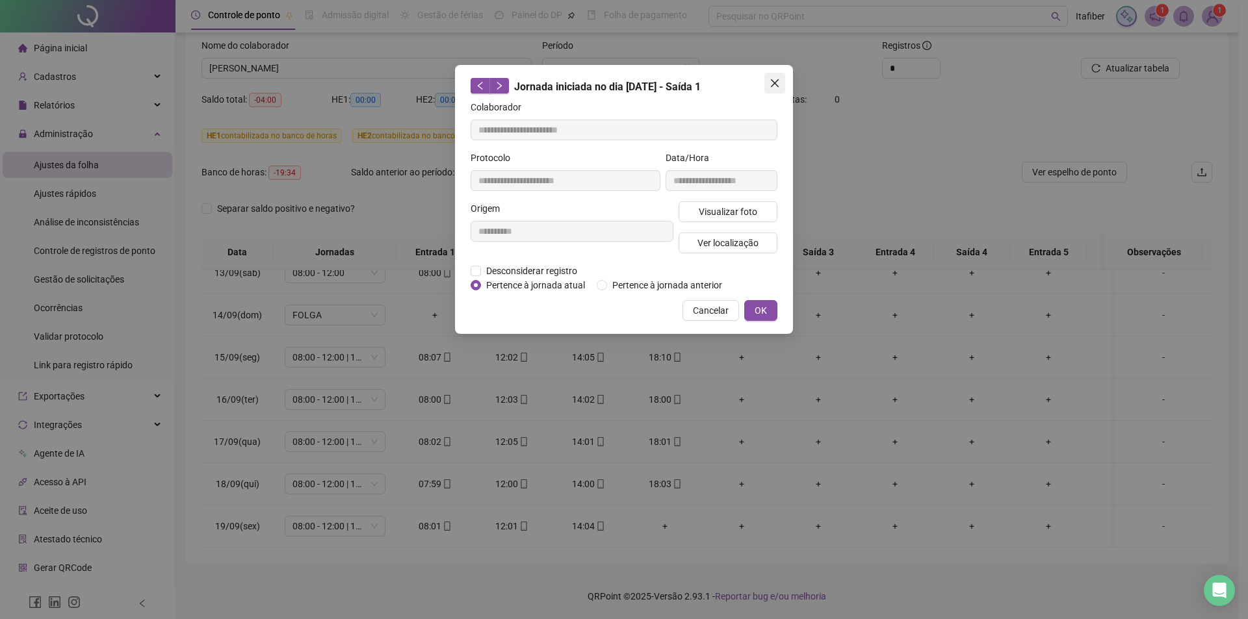
click at [777, 83] on icon "close" at bounding box center [774, 83] width 10 height 10
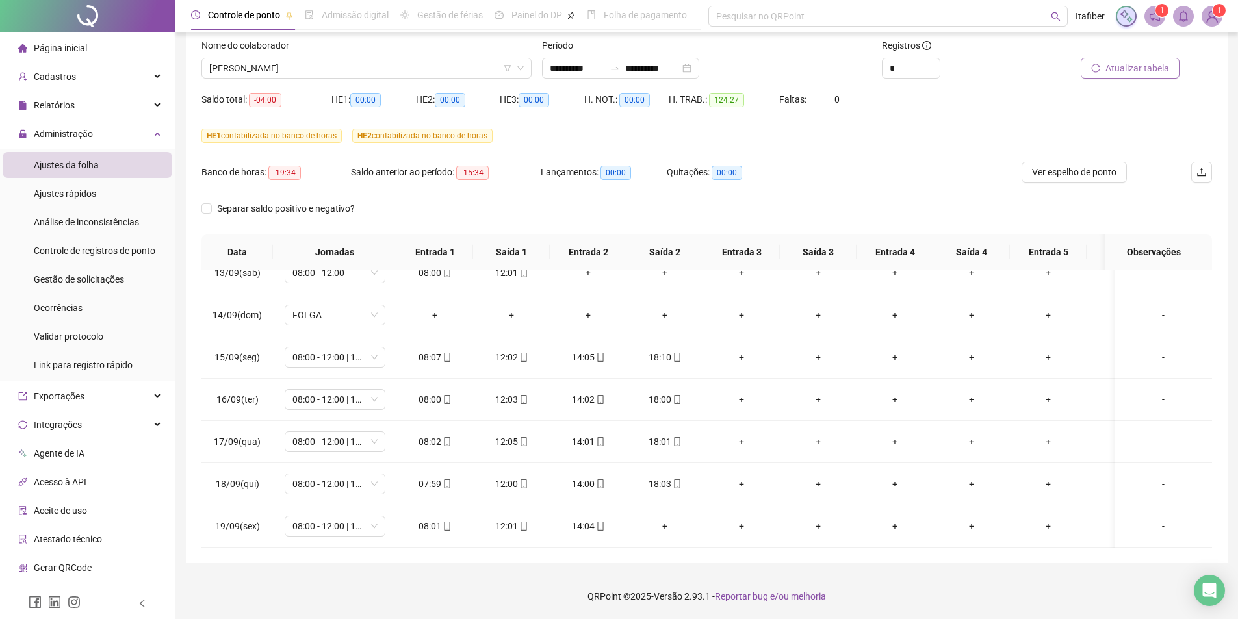
click at [1151, 72] on span "Atualizar tabela" at bounding box center [1137, 68] width 64 height 14
click at [390, 69] on span "[PERSON_NAME]" at bounding box center [366, 67] width 315 height 19
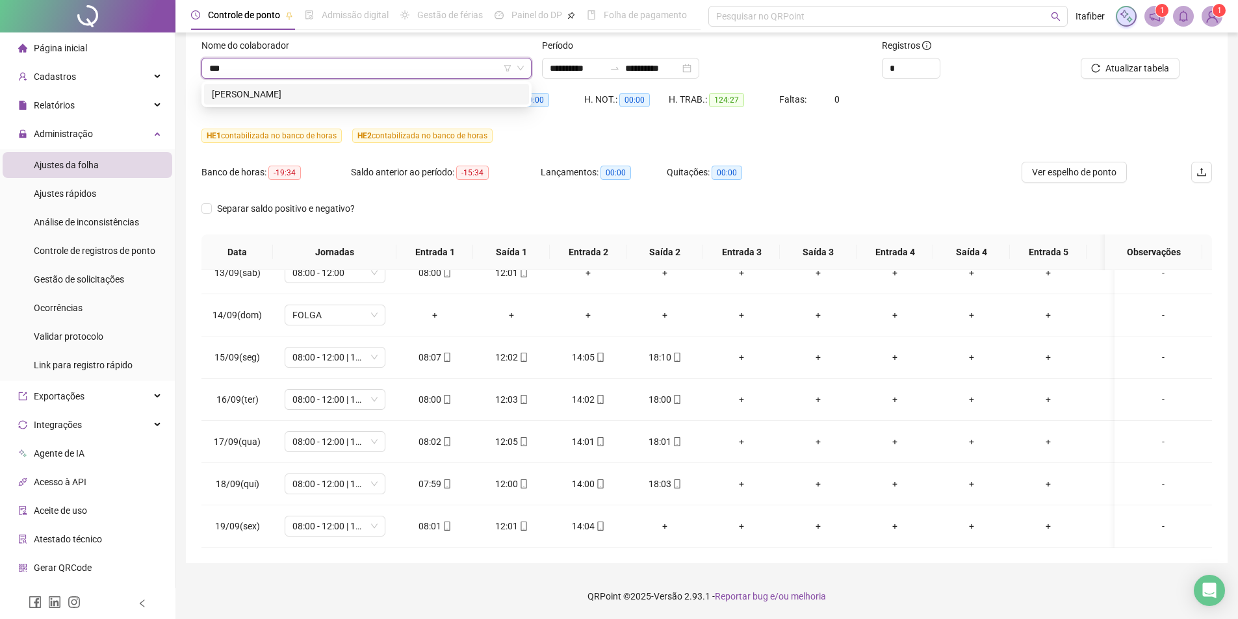
type input "****"
click at [221, 94] on div "[PERSON_NAME]" at bounding box center [366, 94] width 309 height 14
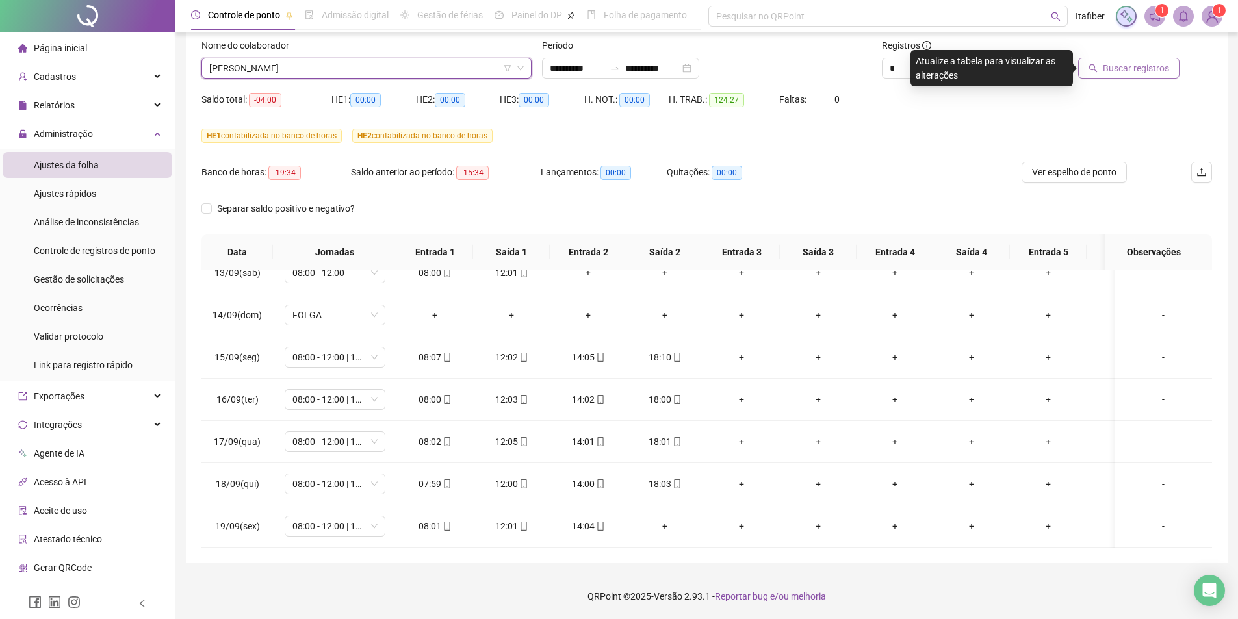
click at [1139, 69] on span "Buscar registros" at bounding box center [1136, 68] width 66 height 14
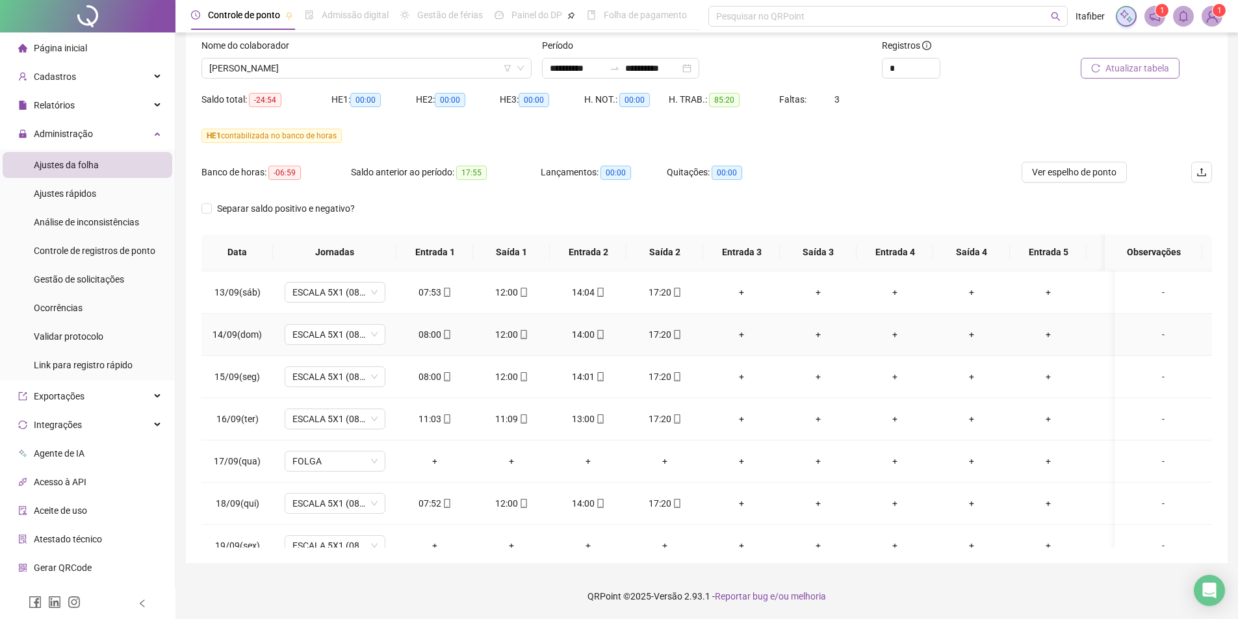
scroll to position [535, 0]
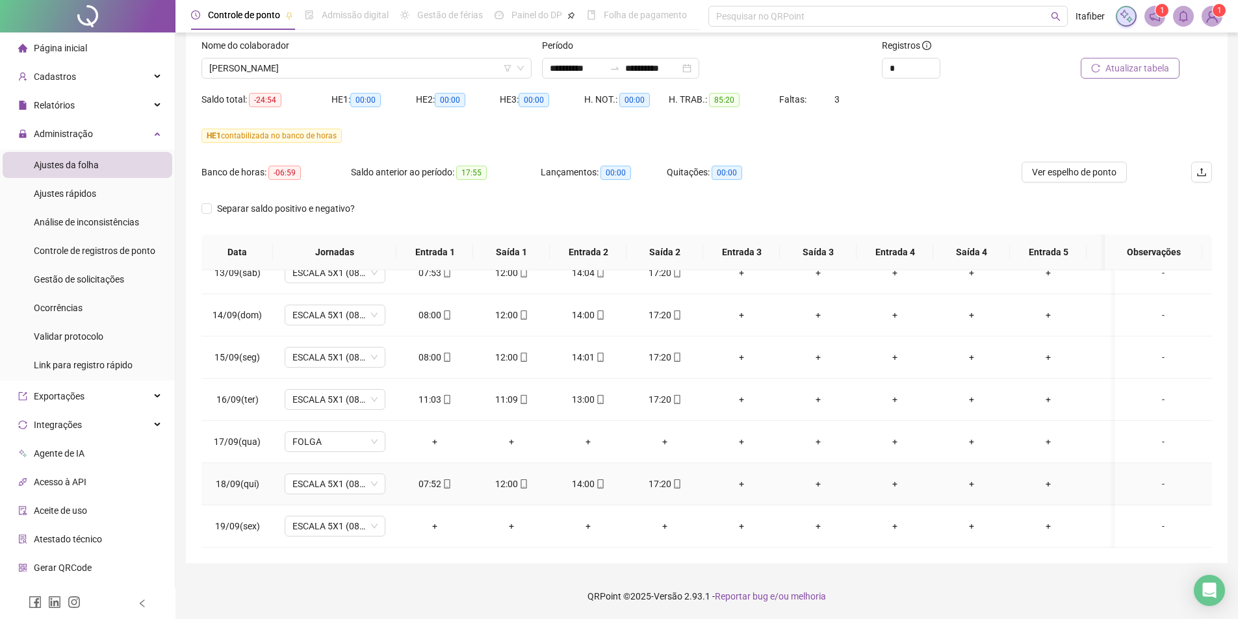
click at [431, 477] on div "07:52" at bounding box center [435, 484] width 56 height 14
type input "**********"
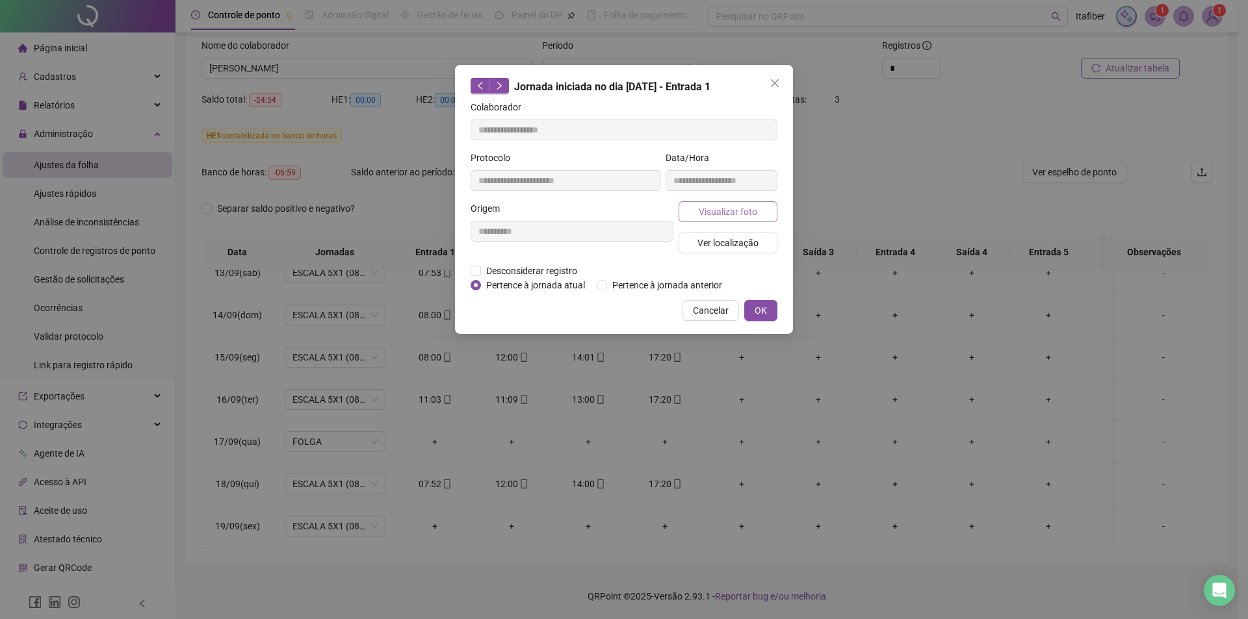
click at [745, 216] on span "Visualizar foto" at bounding box center [728, 212] width 58 height 14
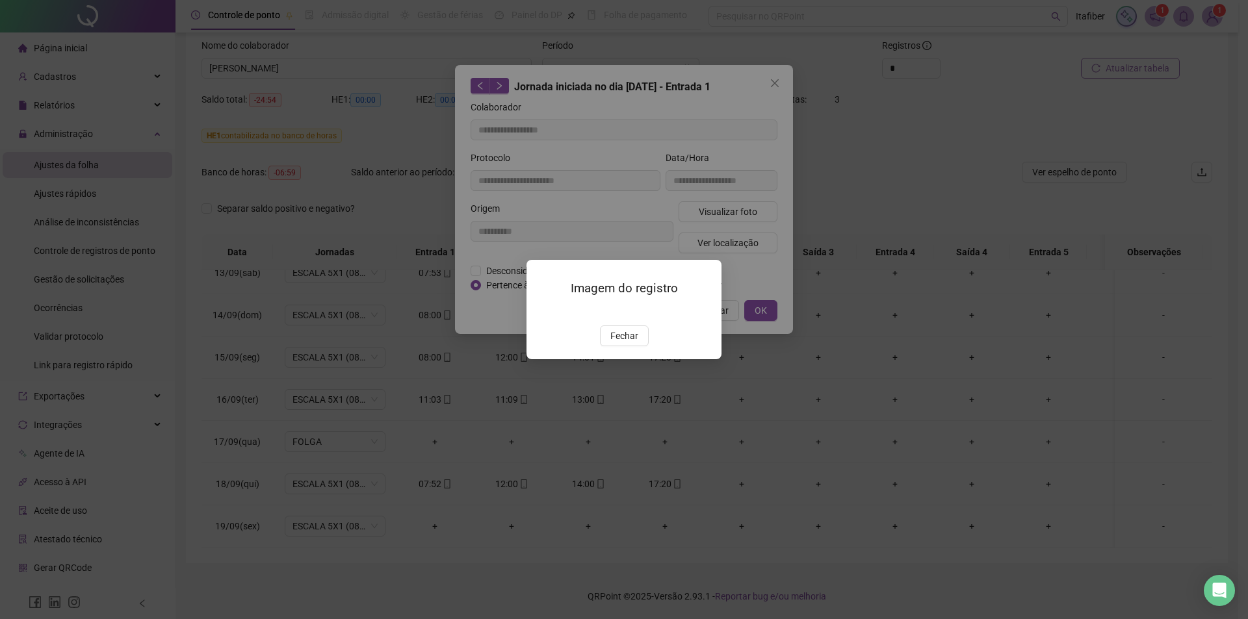
click at [542, 312] on img at bounding box center [542, 312] width 0 height 0
drag, startPoint x: 622, startPoint y: 411, endPoint x: 684, endPoint y: 352, distance: 85.5
click at [624, 343] on span "Fechar" at bounding box center [624, 336] width 28 height 14
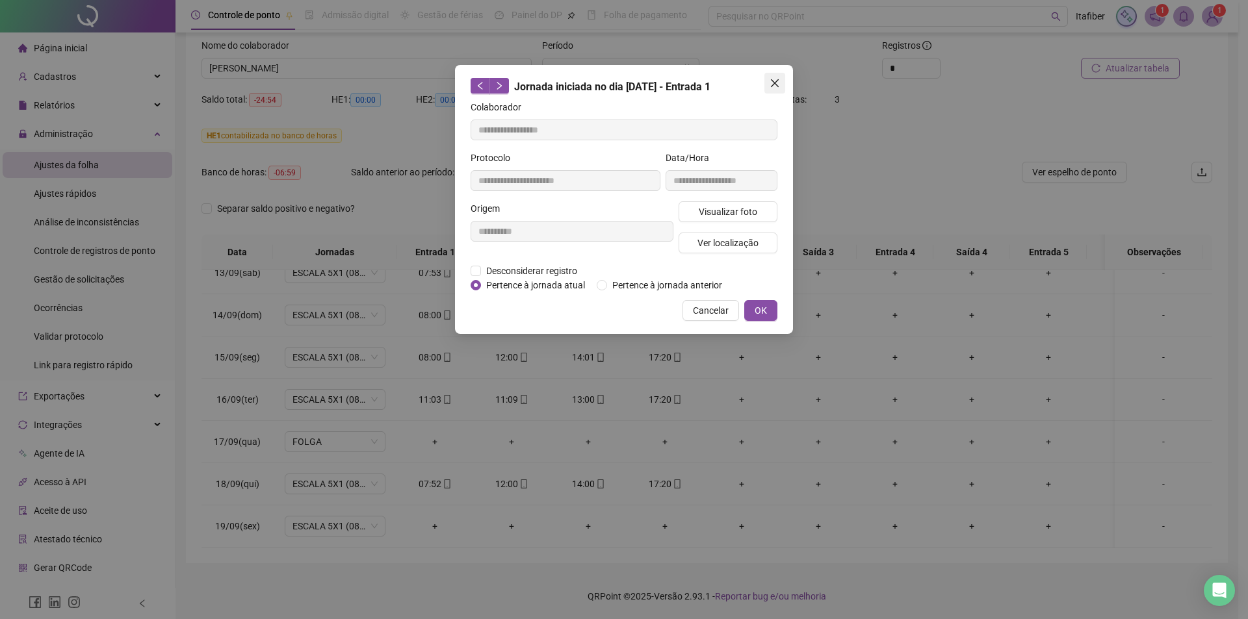
click at [779, 88] on button "Close" at bounding box center [774, 83] width 21 height 21
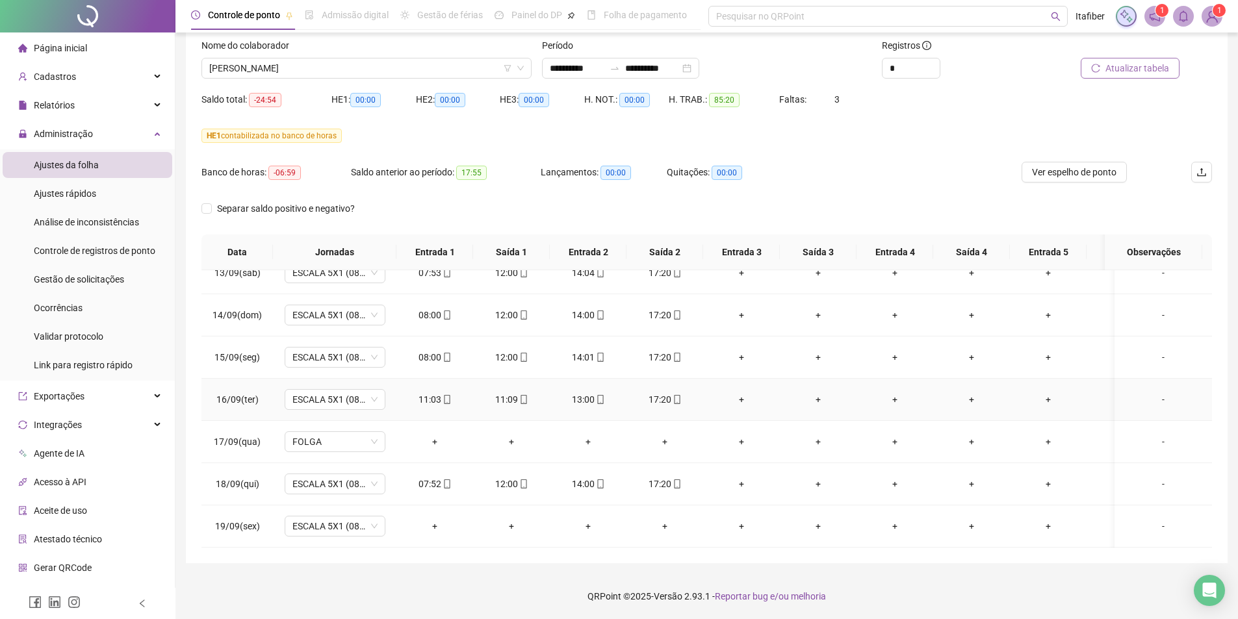
click at [432, 393] on div "11:03" at bounding box center [435, 400] width 56 height 14
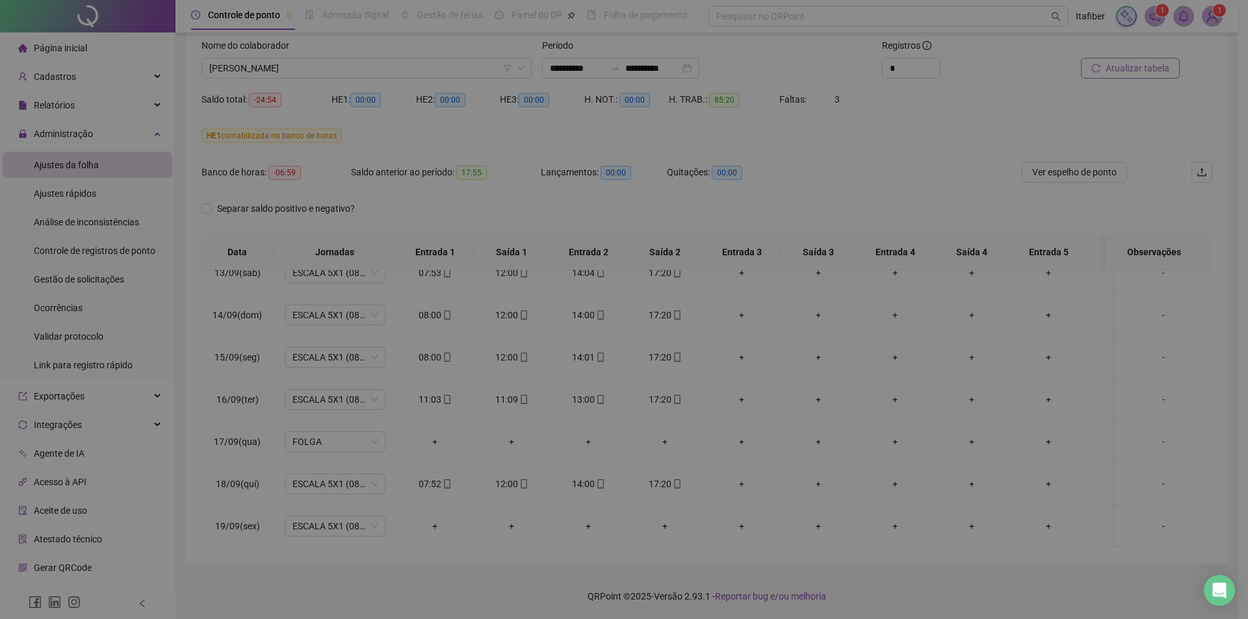
type input "**********"
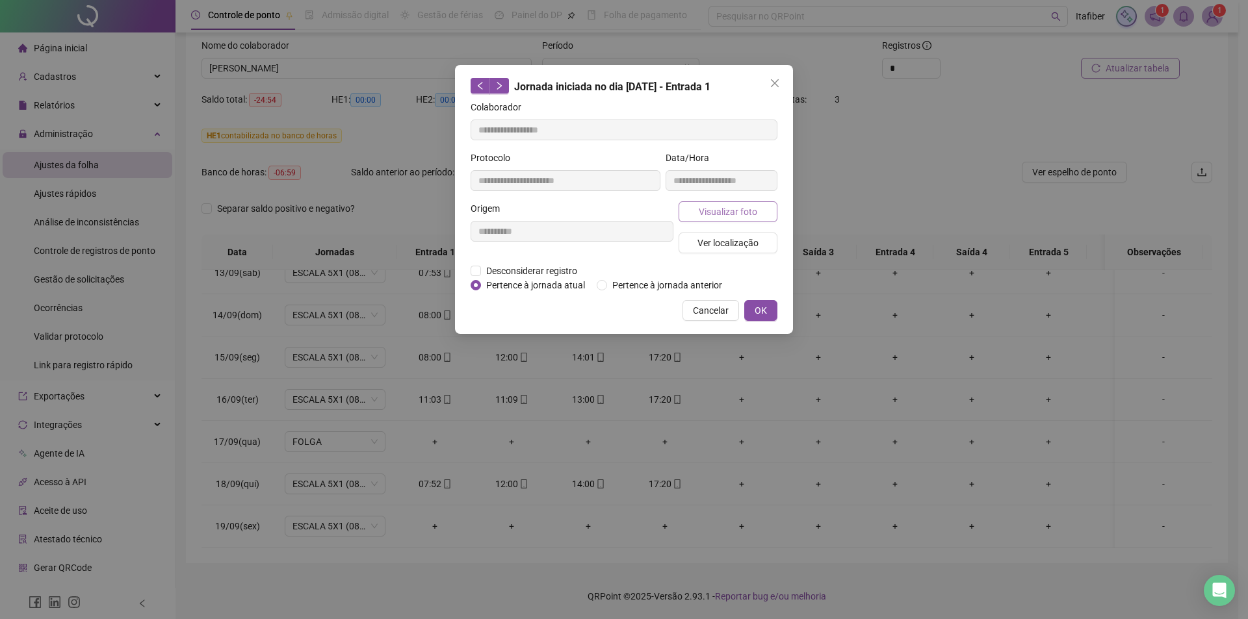
click at [741, 211] on span "Visualizar foto" at bounding box center [728, 212] width 58 height 14
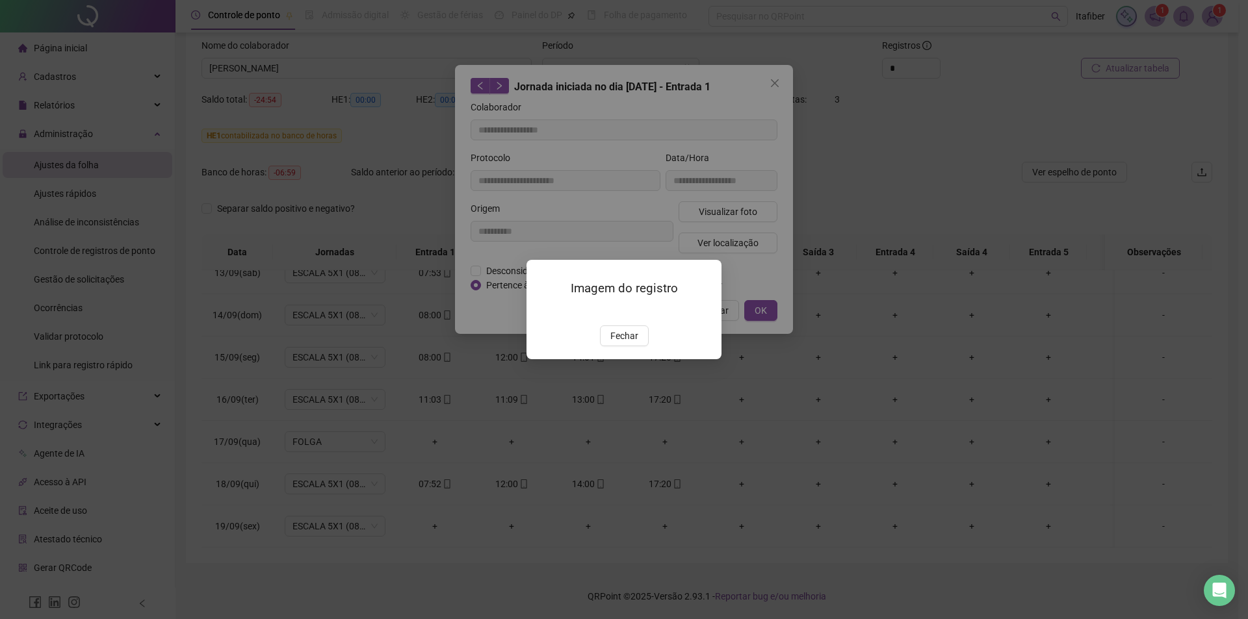
click at [542, 312] on img at bounding box center [542, 312] width 0 height 0
click at [627, 343] on span "Fechar" at bounding box center [624, 336] width 28 height 14
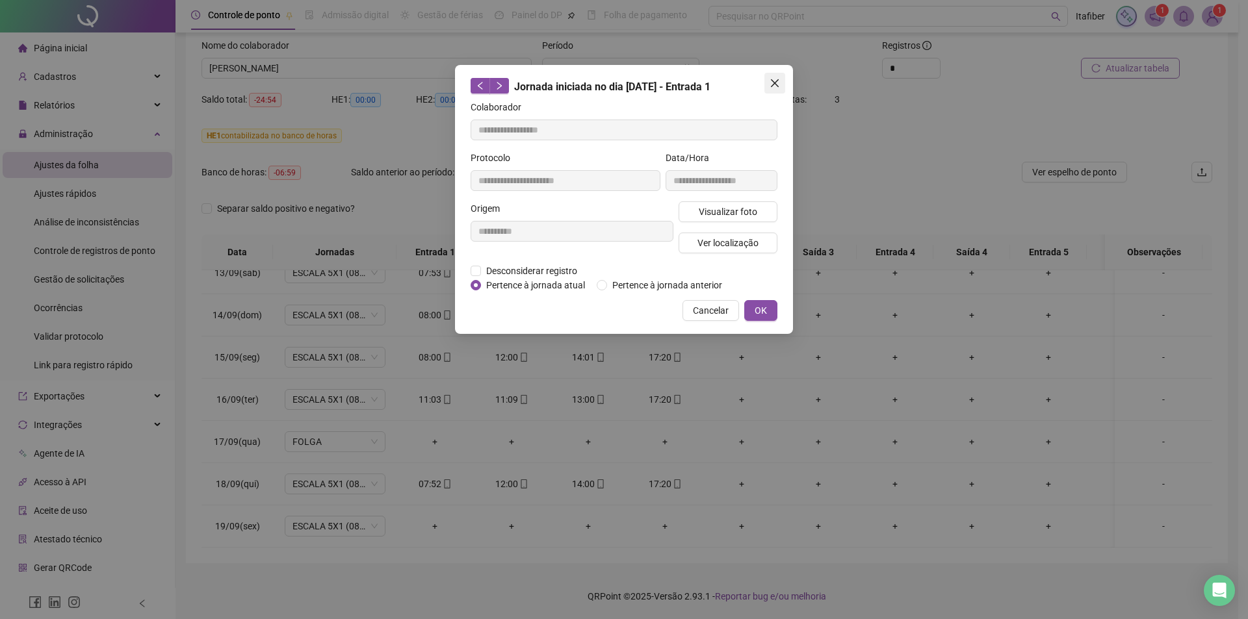
click at [775, 79] on icon "close" at bounding box center [774, 83] width 10 height 10
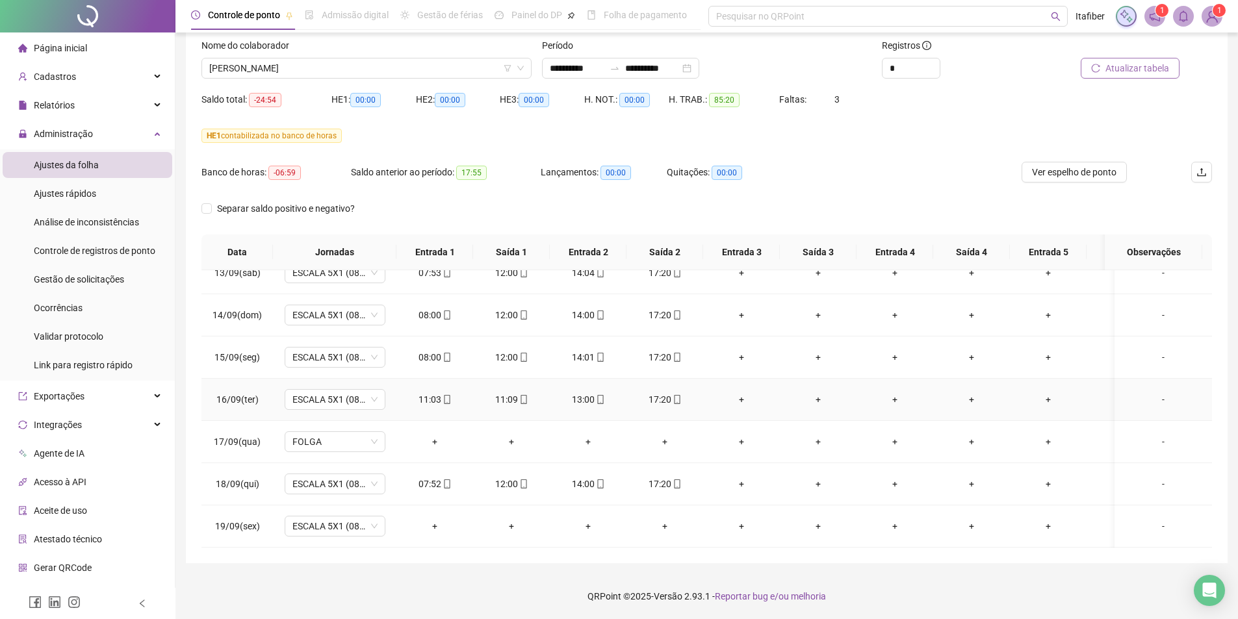
click at [436, 393] on div "11:03" at bounding box center [435, 400] width 56 height 14
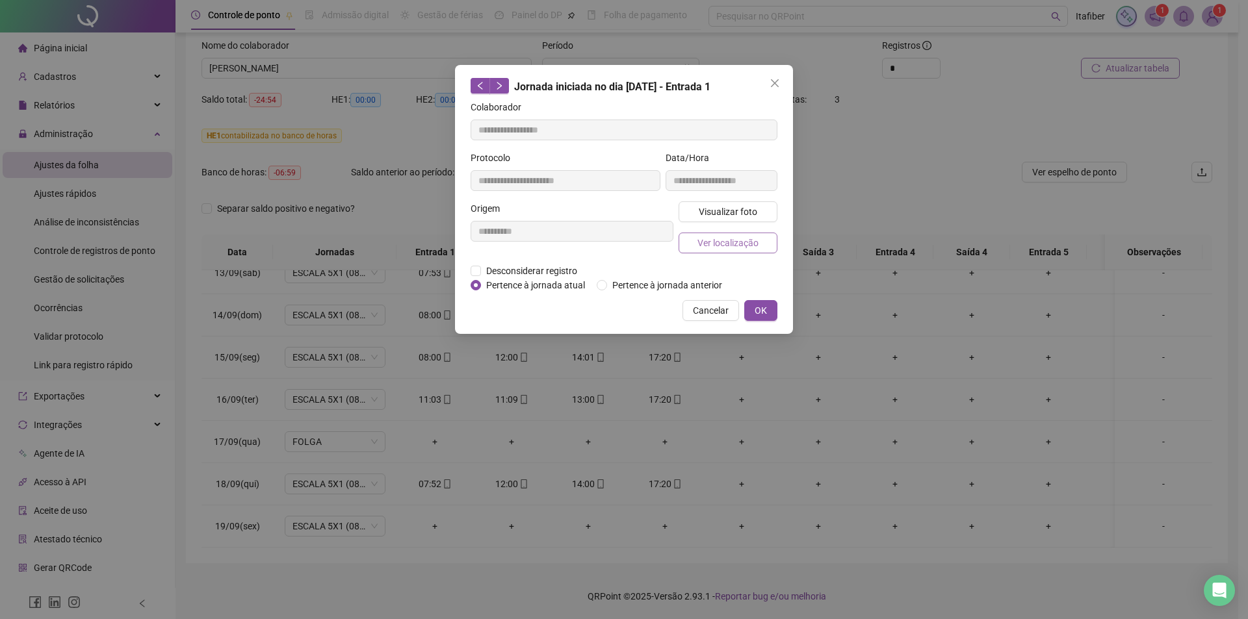
click at [727, 238] on span "Ver localização" at bounding box center [727, 243] width 61 height 14
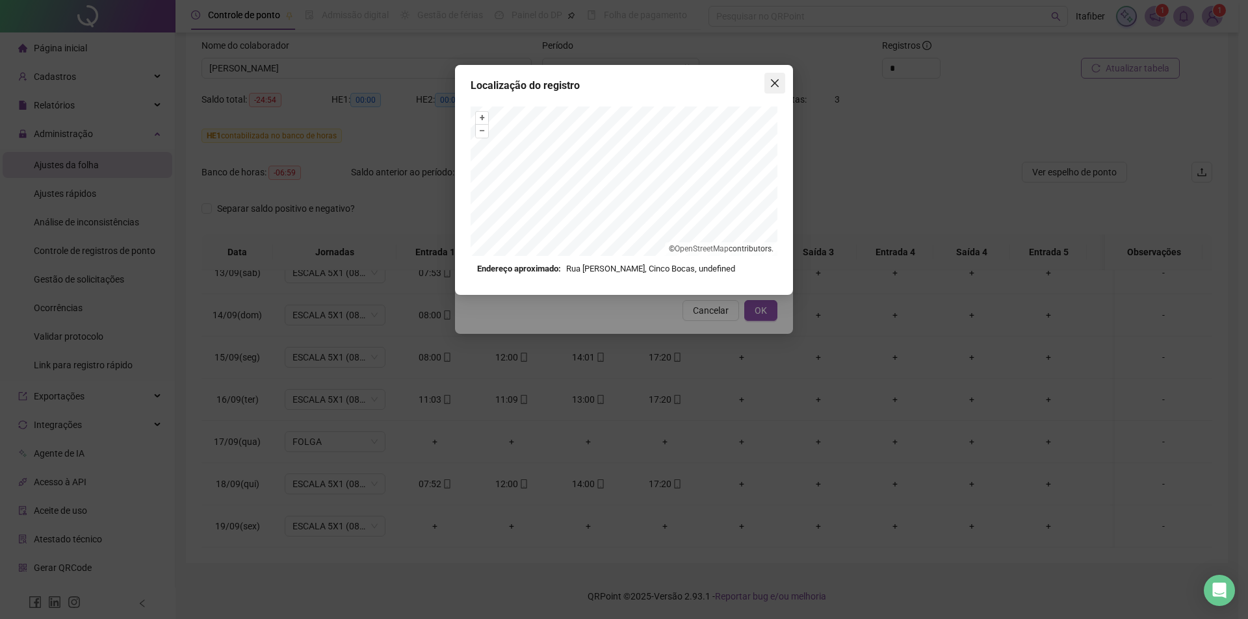
click at [774, 81] on icon "close" at bounding box center [774, 83] width 10 height 10
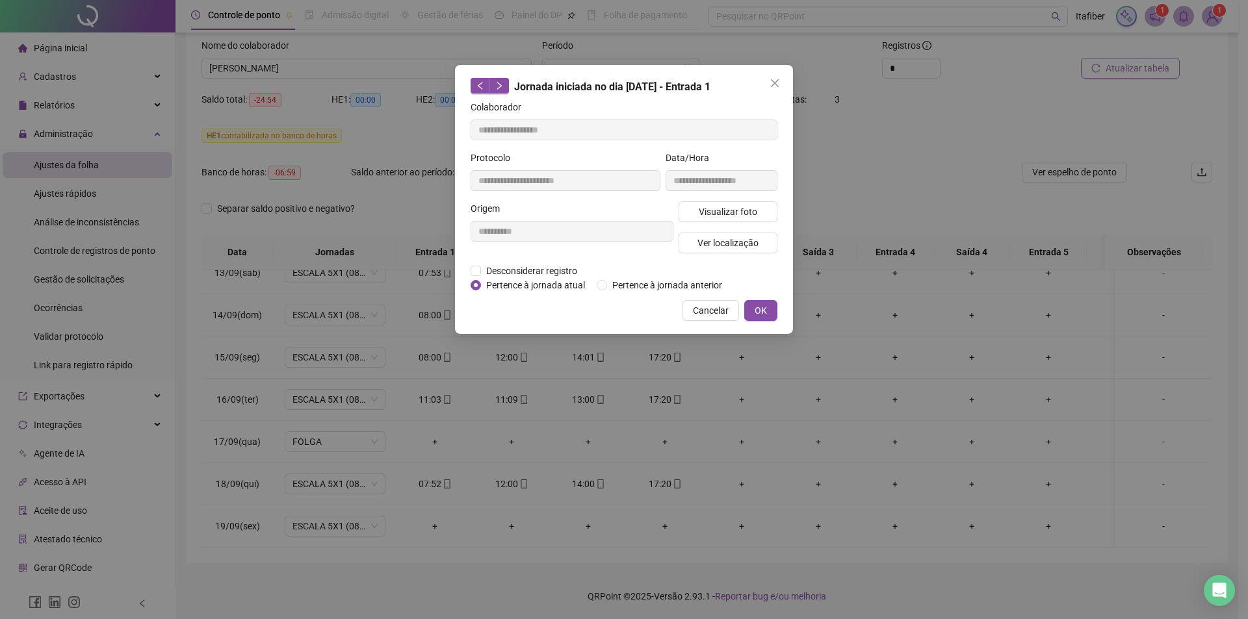
drag, startPoint x: 779, startPoint y: 85, endPoint x: 747, endPoint y: 133, distance: 57.1
click at [777, 86] on icon "close" at bounding box center [774, 83] width 10 height 10
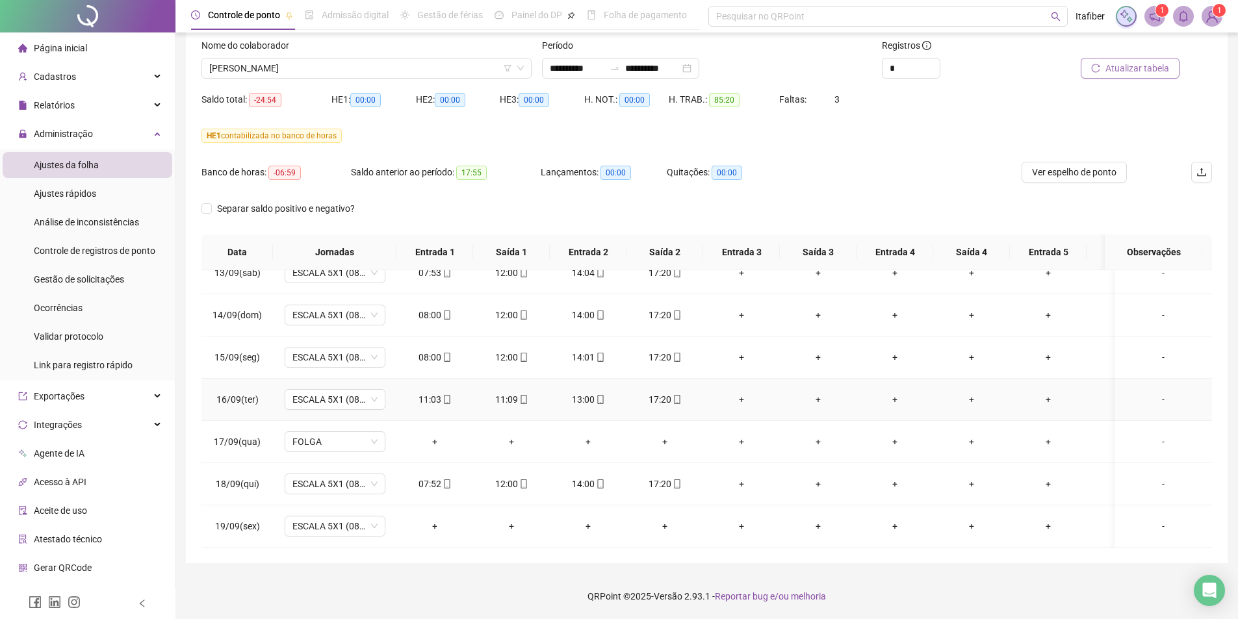
click at [513, 393] on div "11:09" at bounding box center [511, 400] width 56 height 14
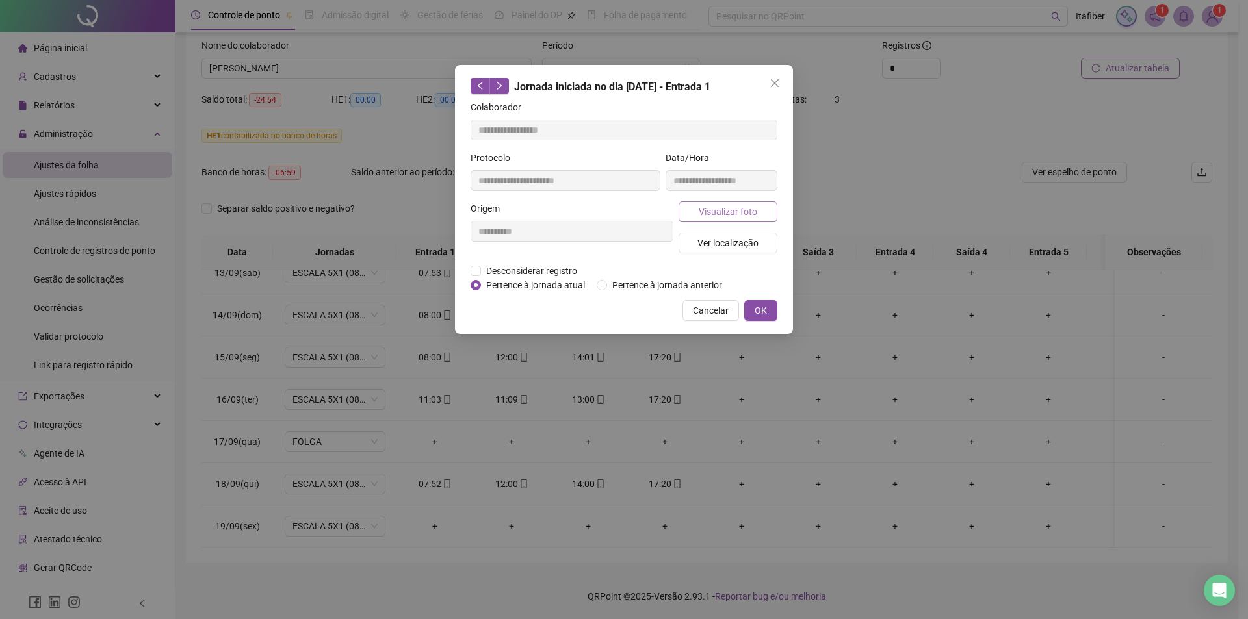
type input "**********"
click at [727, 203] on button "Visualizar foto" at bounding box center [727, 211] width 99 height 21
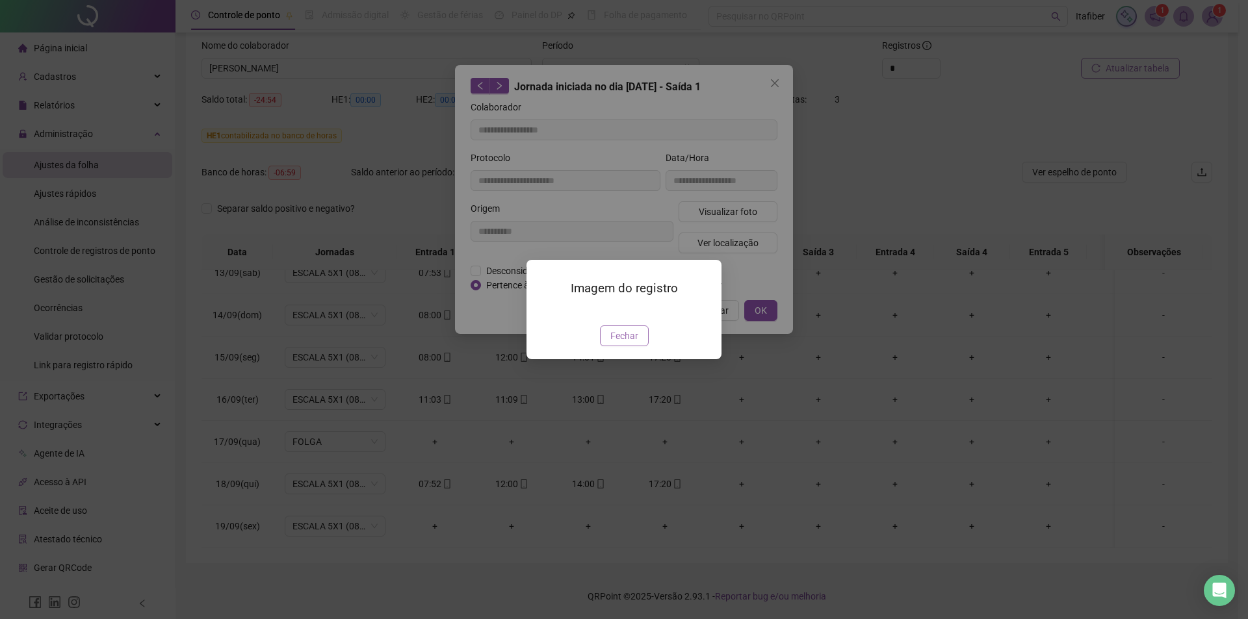
click at [628, 343] on span "Fechar" at bounding box center [624, 336] width 28 height 14
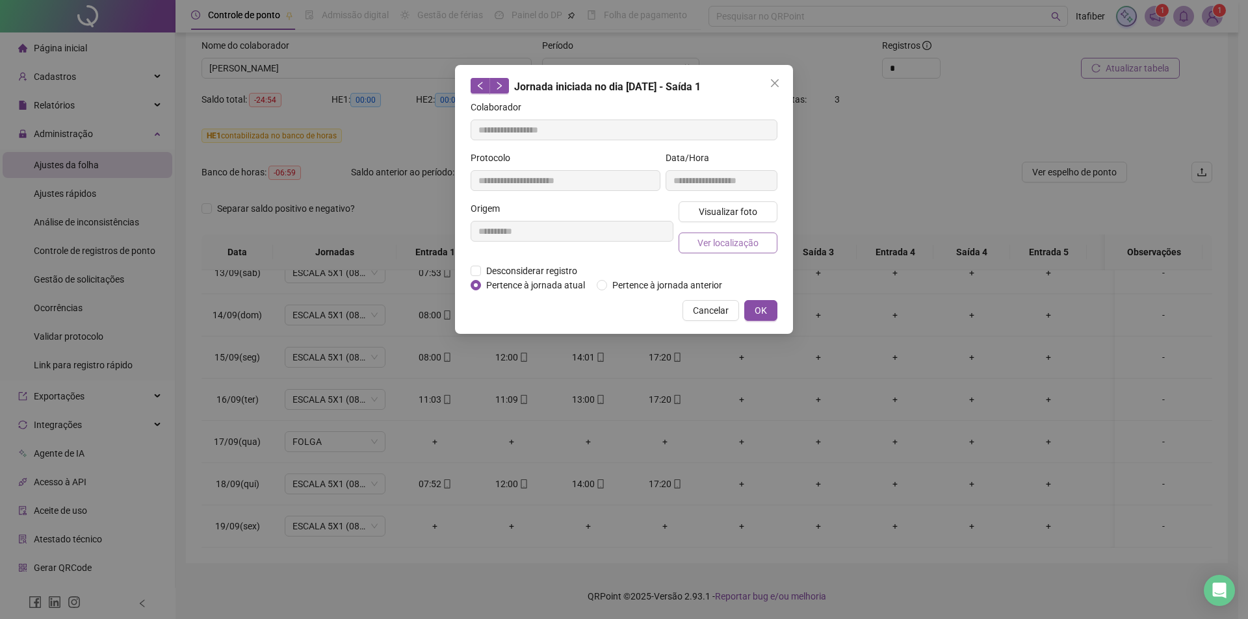
click at [729, 242] on span "Ver localização" at bounding box center [727, 243] width 61 height 14
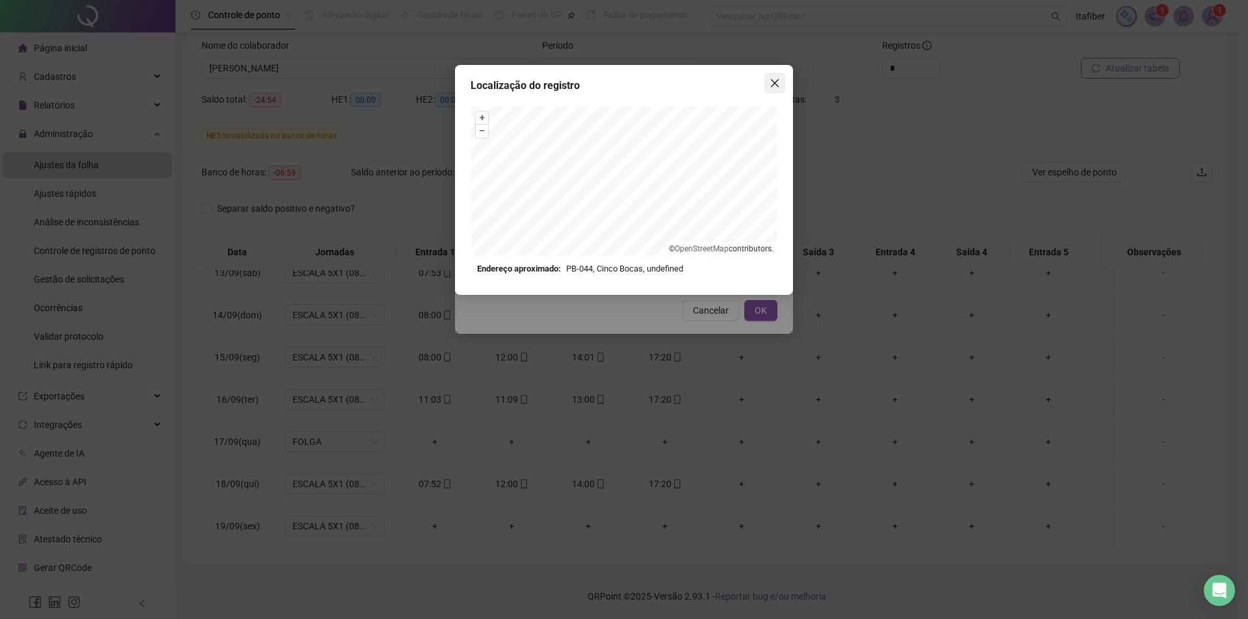
click at [778, 80] on icon "close" at bounding box center [775, 83] width 8 height 8
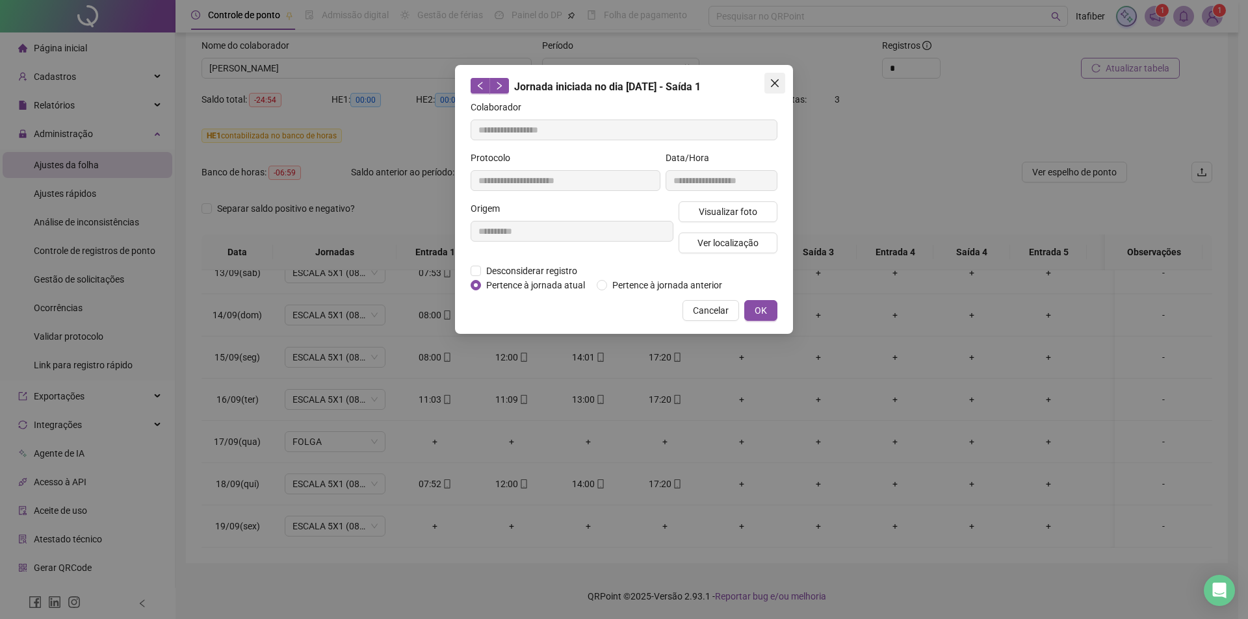
click at [774, 80] on icon "close" at bounding box center [774, 83] width 10 height 10
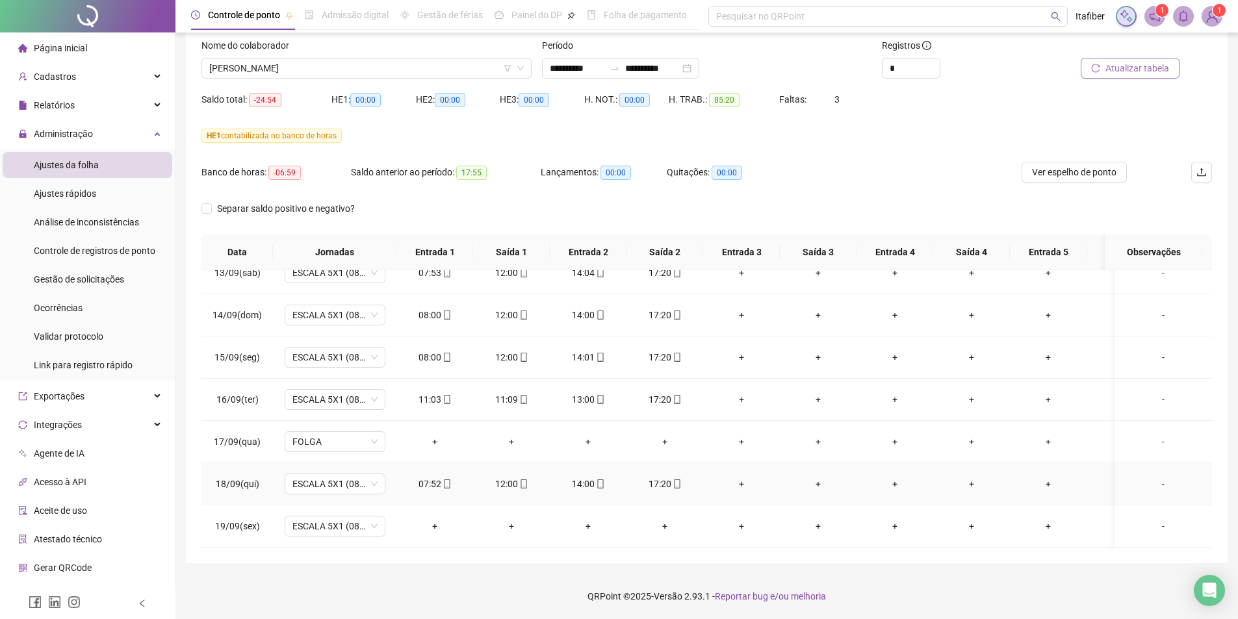
click at [512, 478] on div "12:00" at bounding box center [511, 484] width 56 height 14
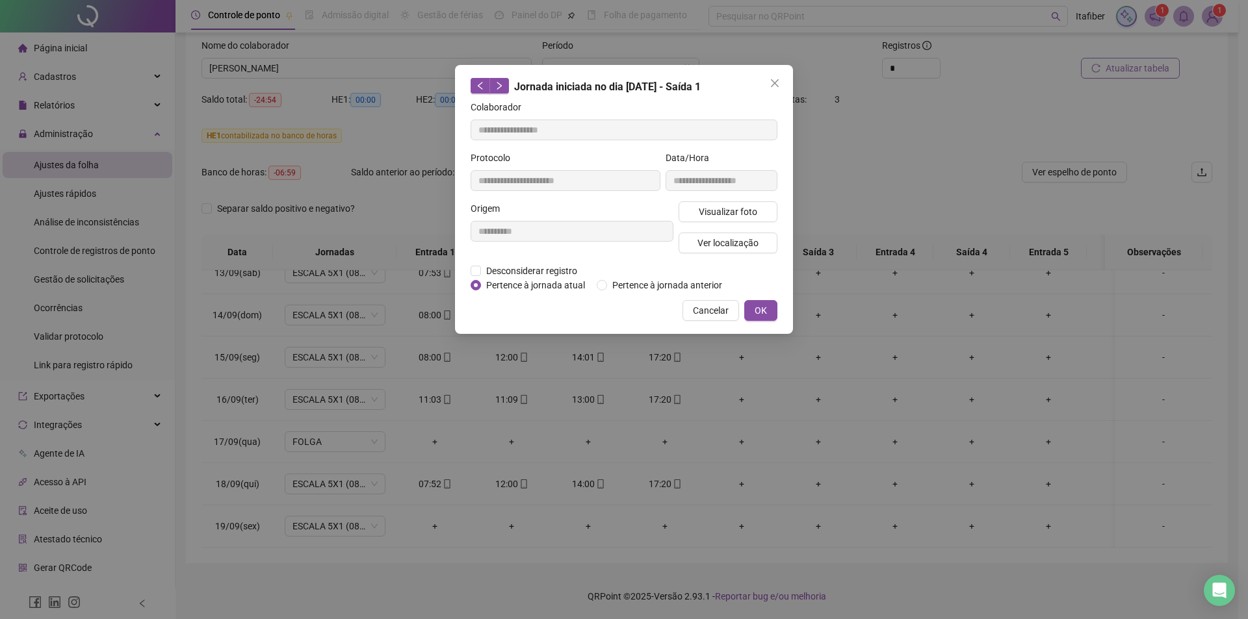
type input "**********"
click at [734, 213] on span "Visualizar foto" at bounding box center [728, 212] width 58 height 14
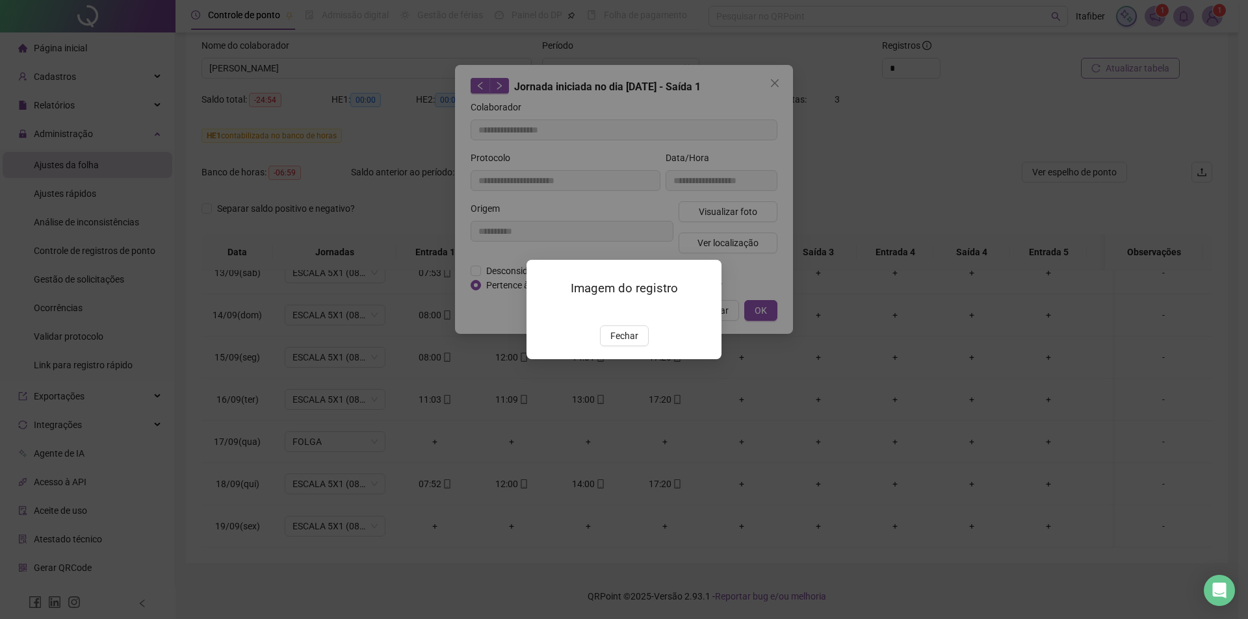
click at [542, 312] on img at bounding box center [542, 312] width 0 height 0
click at [640, 346] on button "Fechar" at bounding box center [624, 336] width 49 height 21
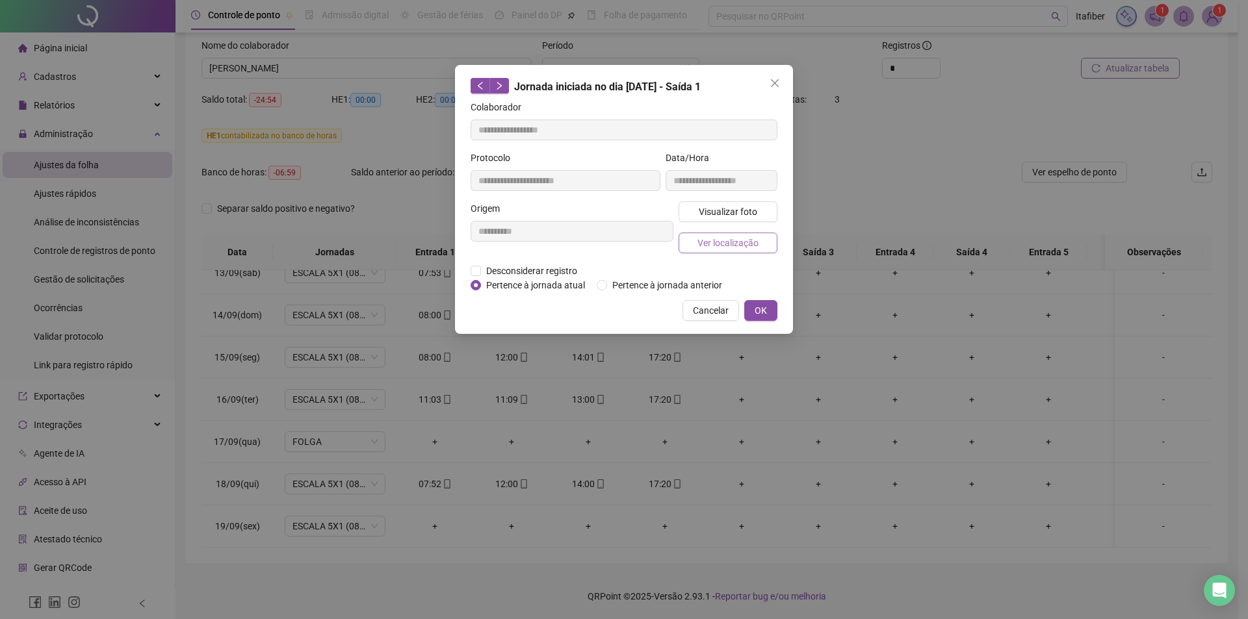
click at [741, 240] on span "Ver localização" at bounding box center [727, 243] width 61 height 14
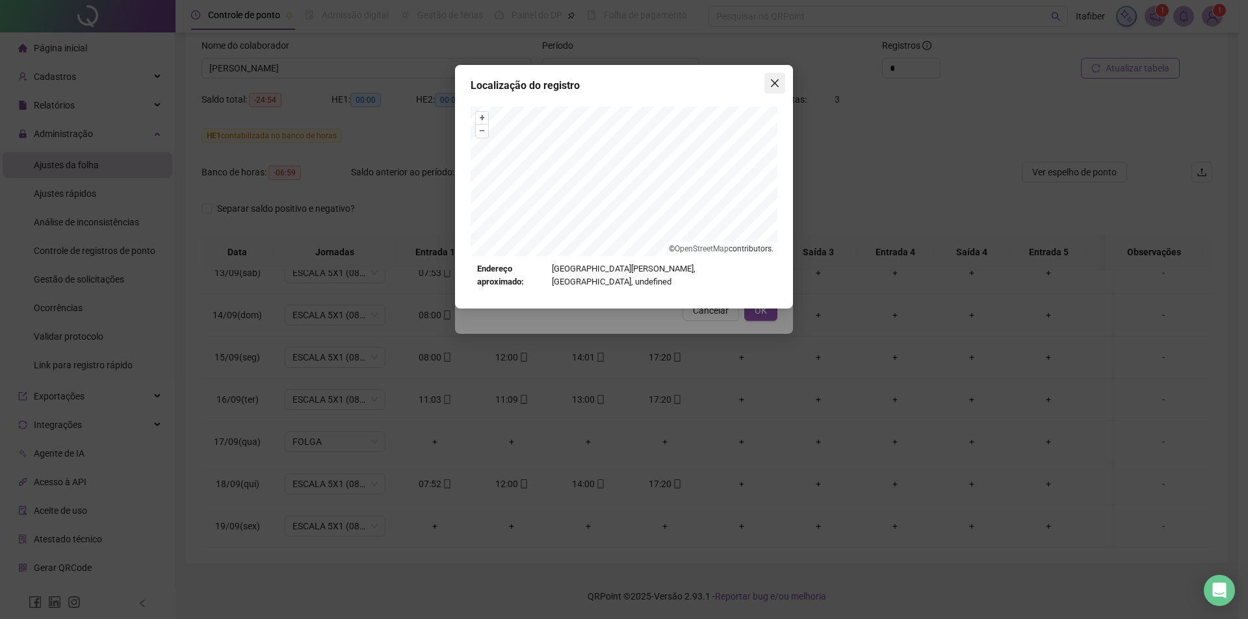
click at [775, 81] on icon "close" at bounding box center [774, 83] width 10 height 10
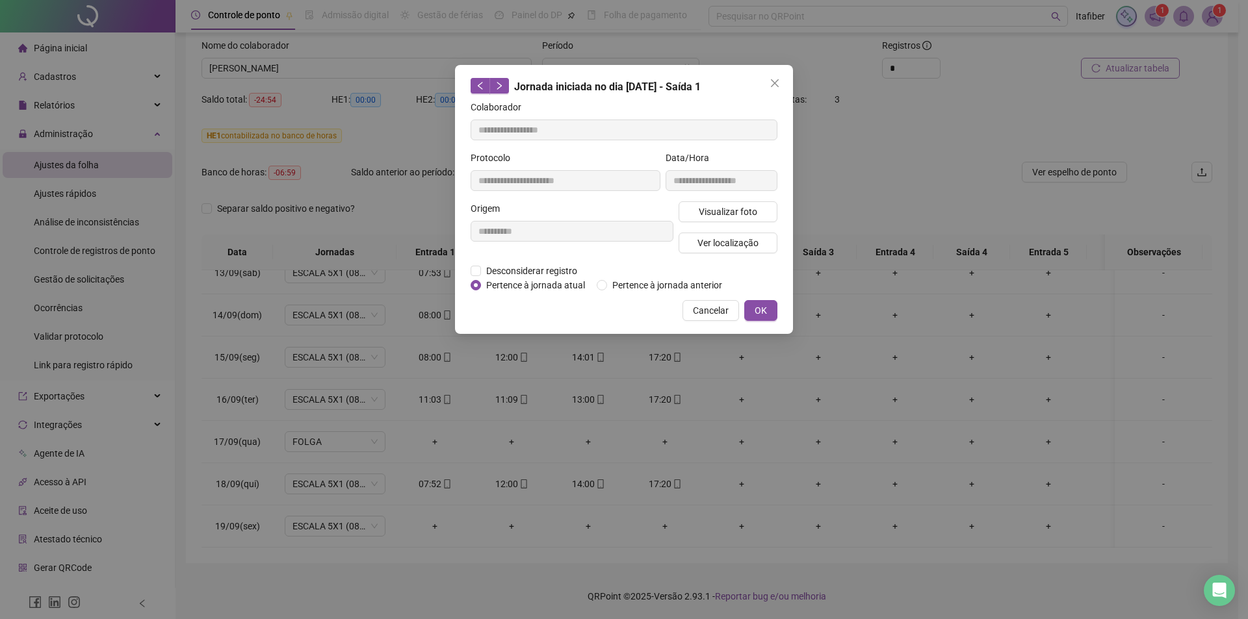
click at [774, 81] on icon "close" at bounding box center [774, 83] width 10 height 10
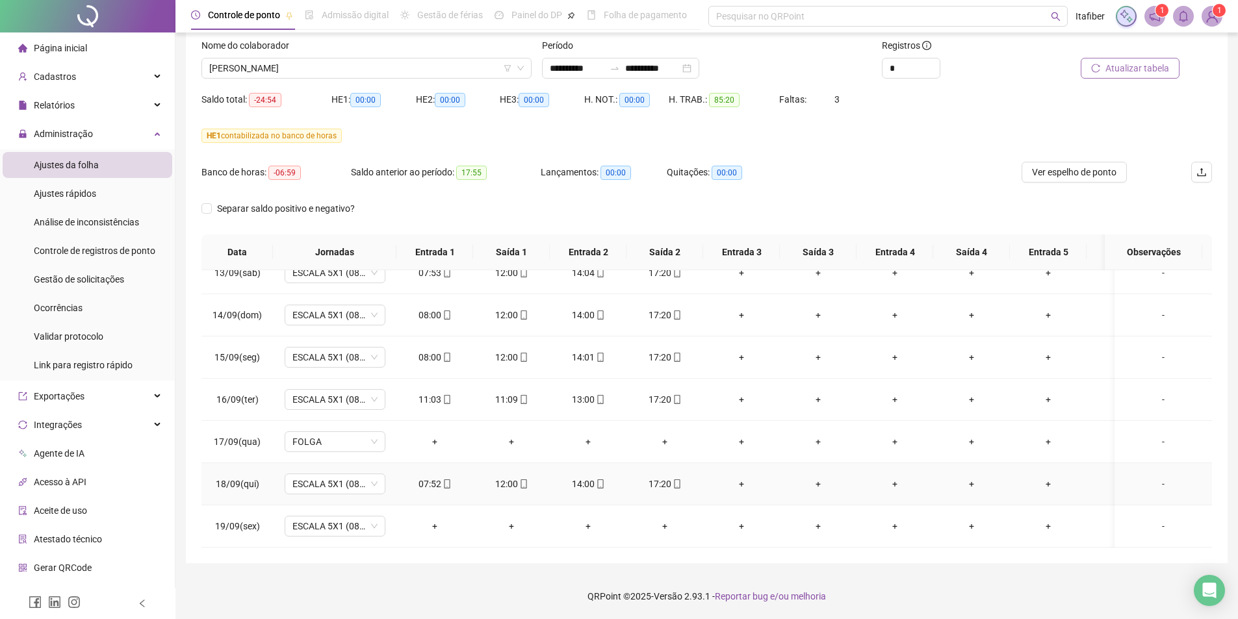
click at [603, 480] on icon "mobile" at bounding box center [600, 484] width 9 height 9
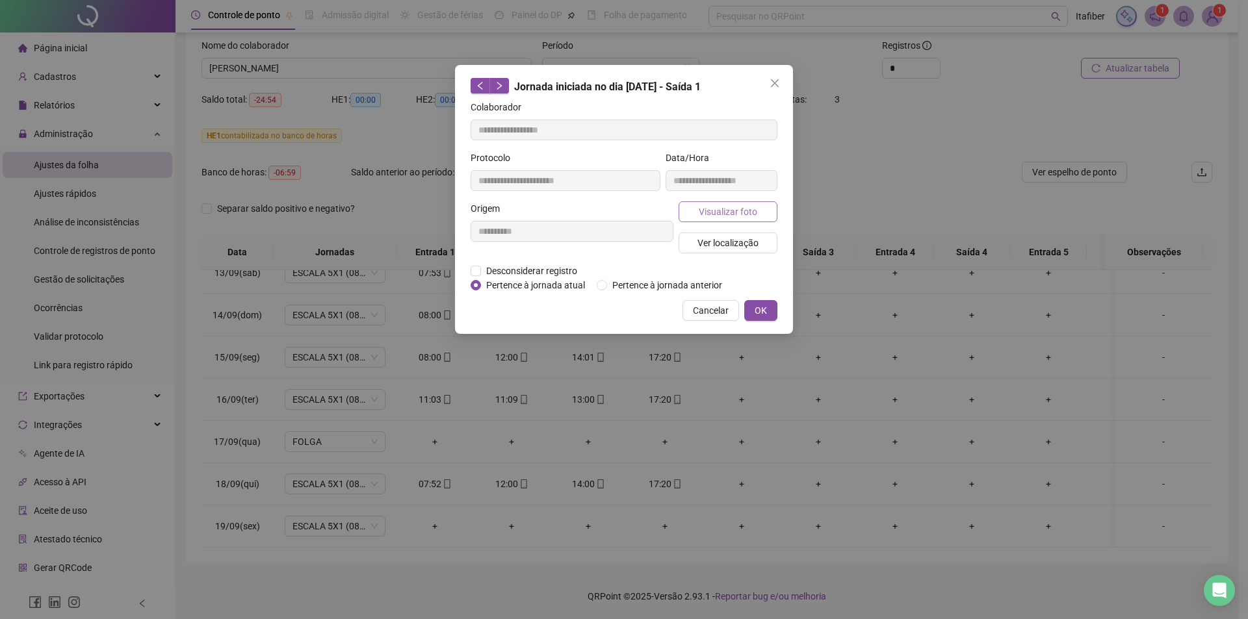
click at [743, 203] on button "Visualizar foto" at bounding box center [727, 211] width 99 height 21
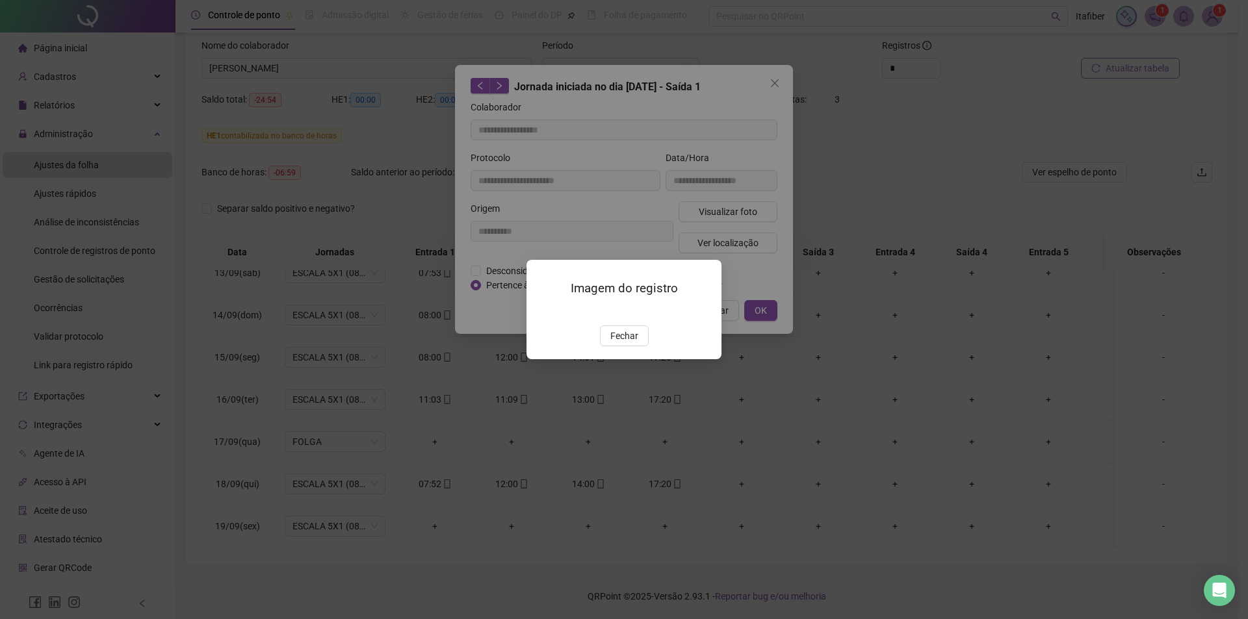
type input "**********"
click at [542, 312] on img at bounding box center [542, 312] width 0 height 0
click at [627, 343] on span "Fechar" at bounding box center [624, 336] width 28 height 14
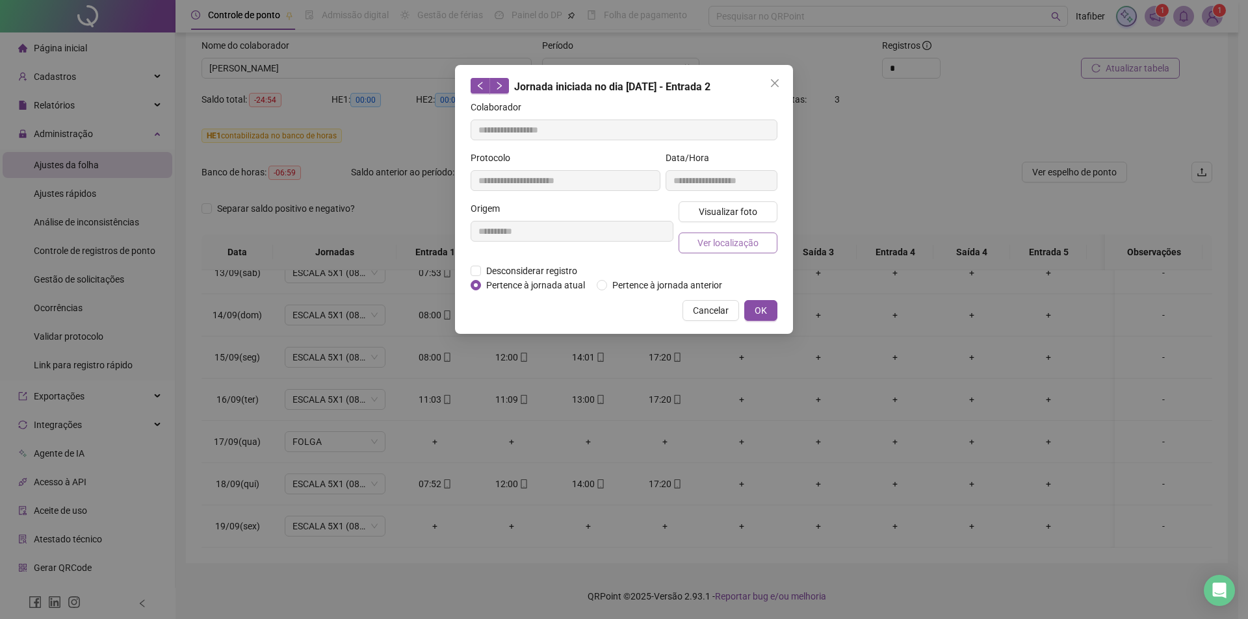
click at [715, 242] on span "Ver localização" at bounding box center [727, 243] width 61 height 14
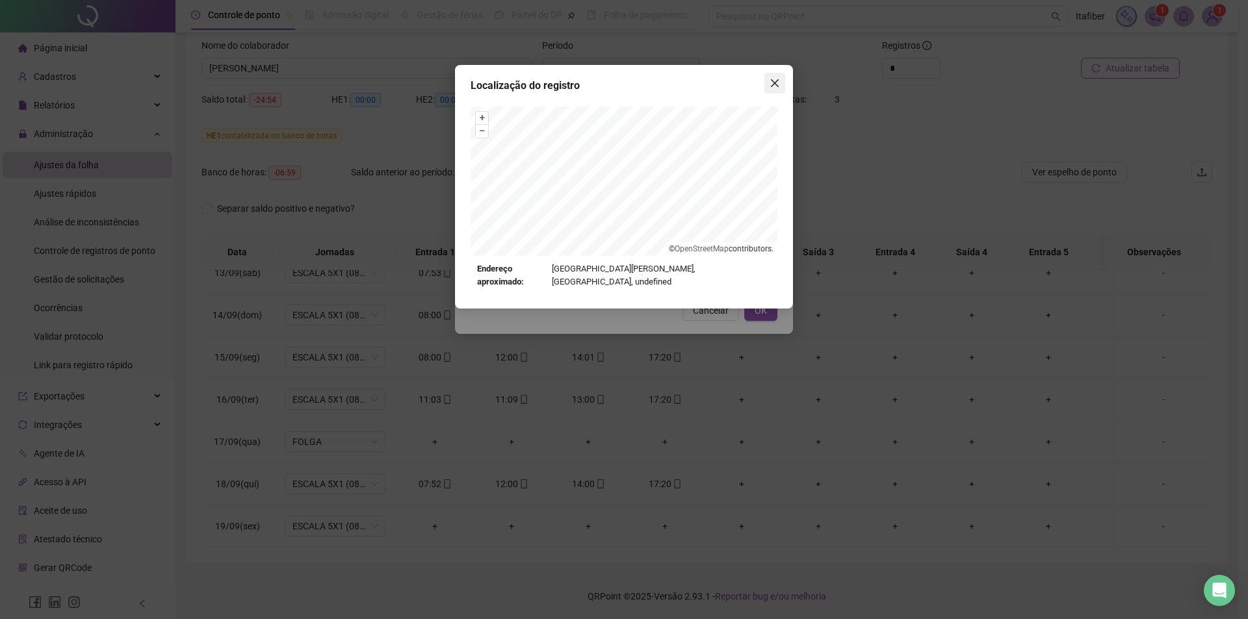
click at [770, 91] on button "Close" at bounding box center [774, 83] width 21 height 21
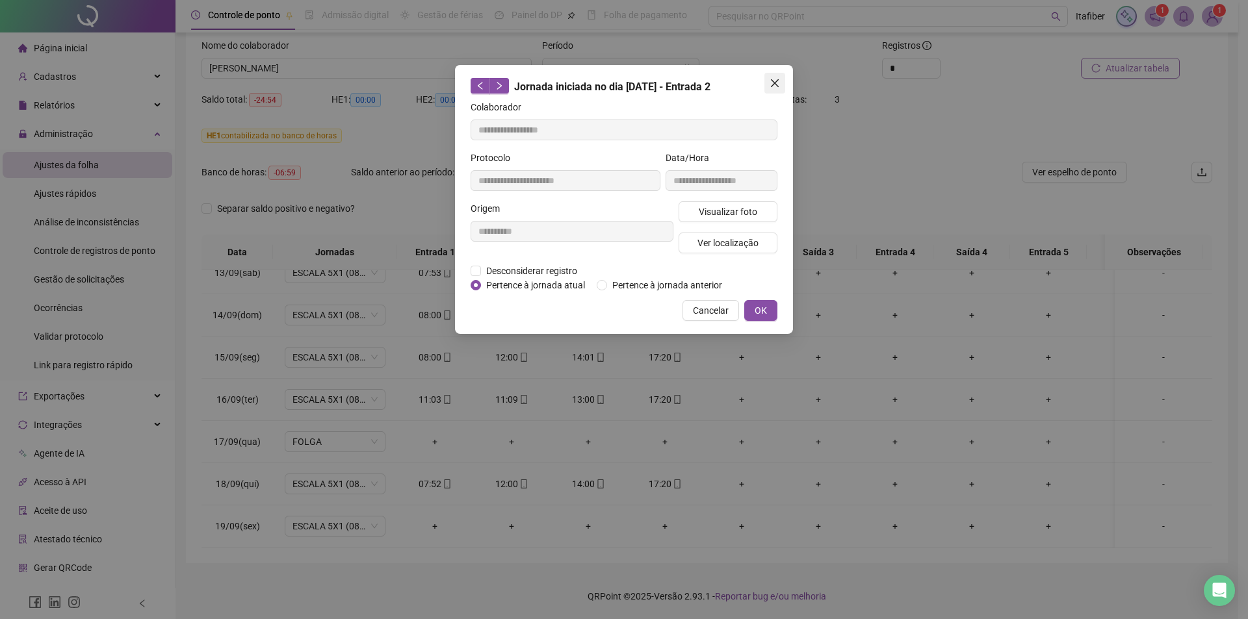
click at [775, 86] on icon "close" at bounding box center [774, 83] width 10 height 10
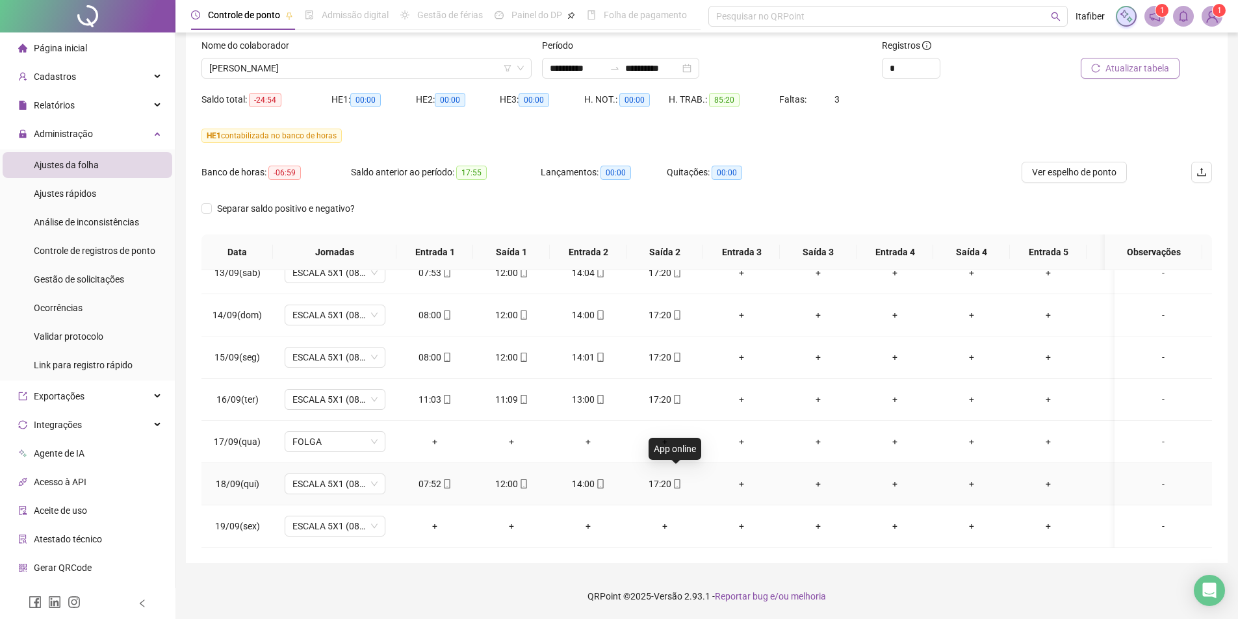
click at [673, 480] on icon "mobile" at bounding box center [677, 484] width 9 height 9
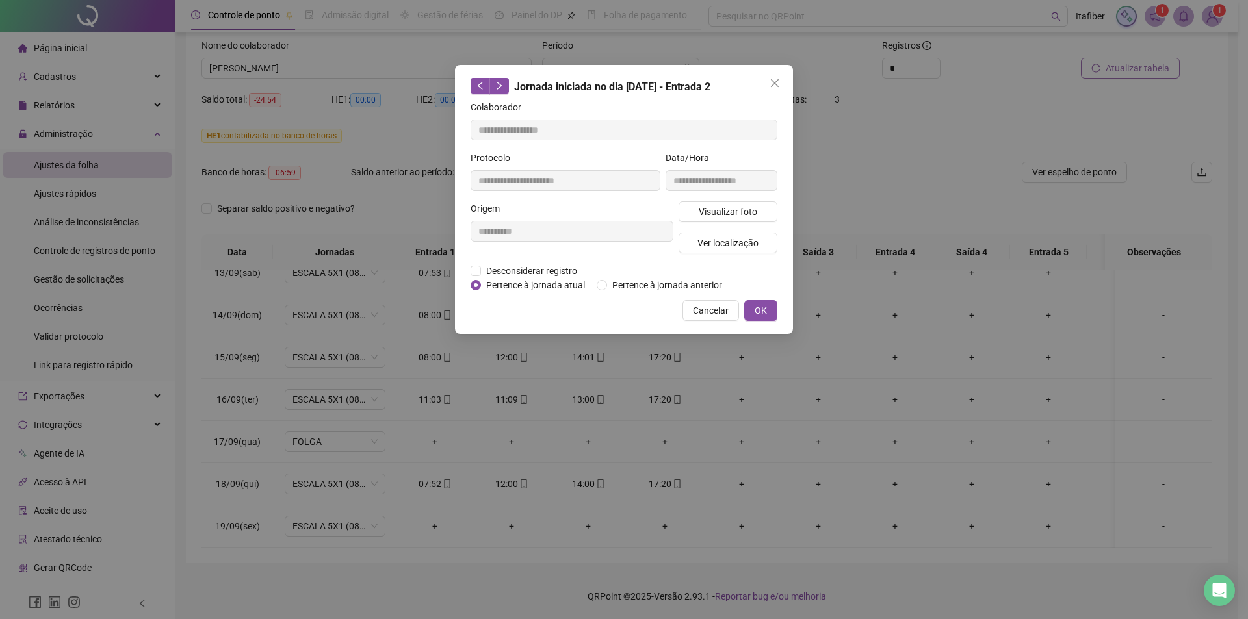
type input "**********"
click at [756, 213] on button "Visualizar foto" at bounding box center [727, 211] width 99 height 21
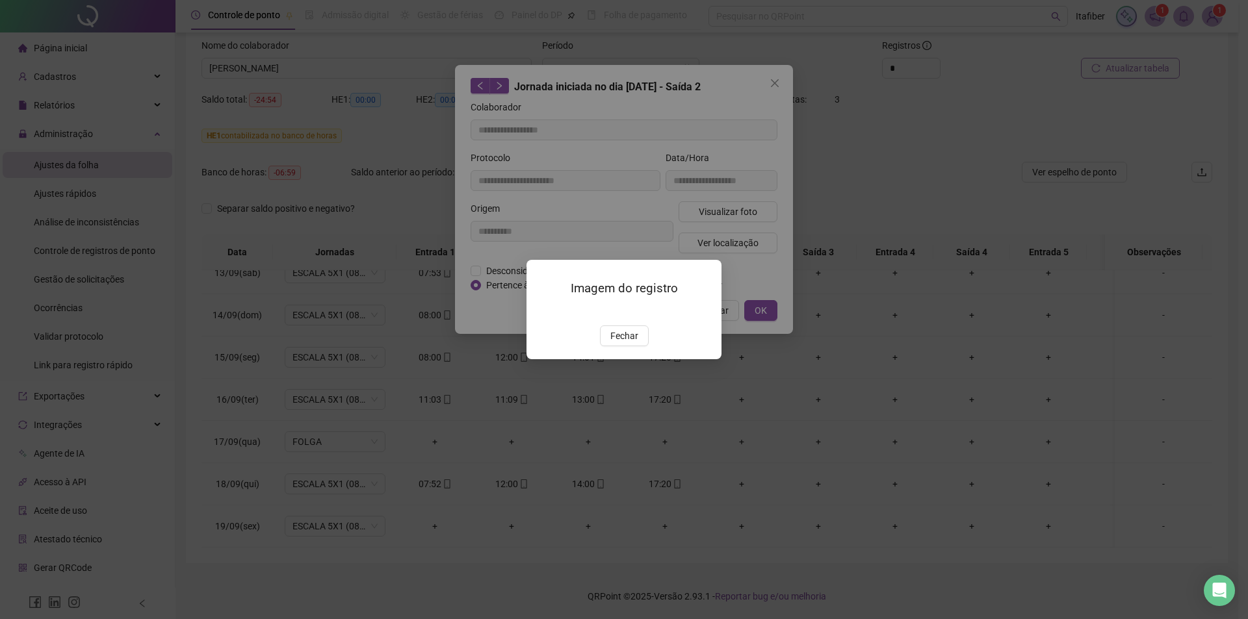
click at [542, 312] on img at bounding box center [542, 312] width 0 height 0
click at [641, 346] on button "Fechar" at bounding box center [624, 336] width 49 height 21
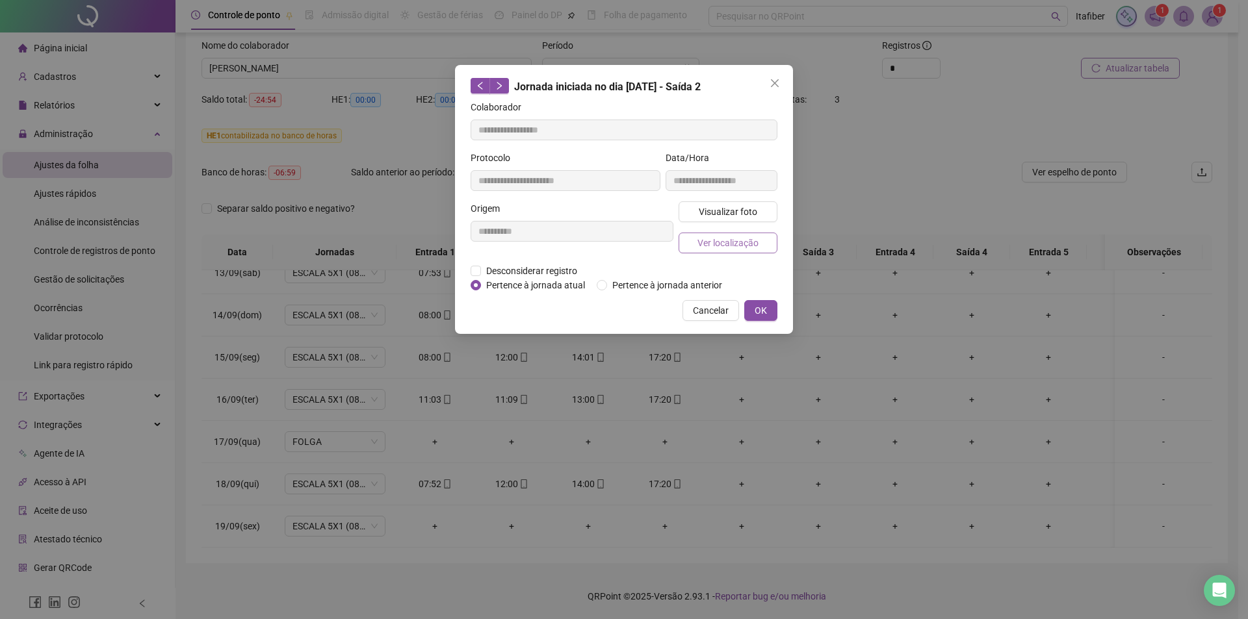
click at [717, 242] on span "Ver localização" at bounding box center [727, 243] width 61 height 14
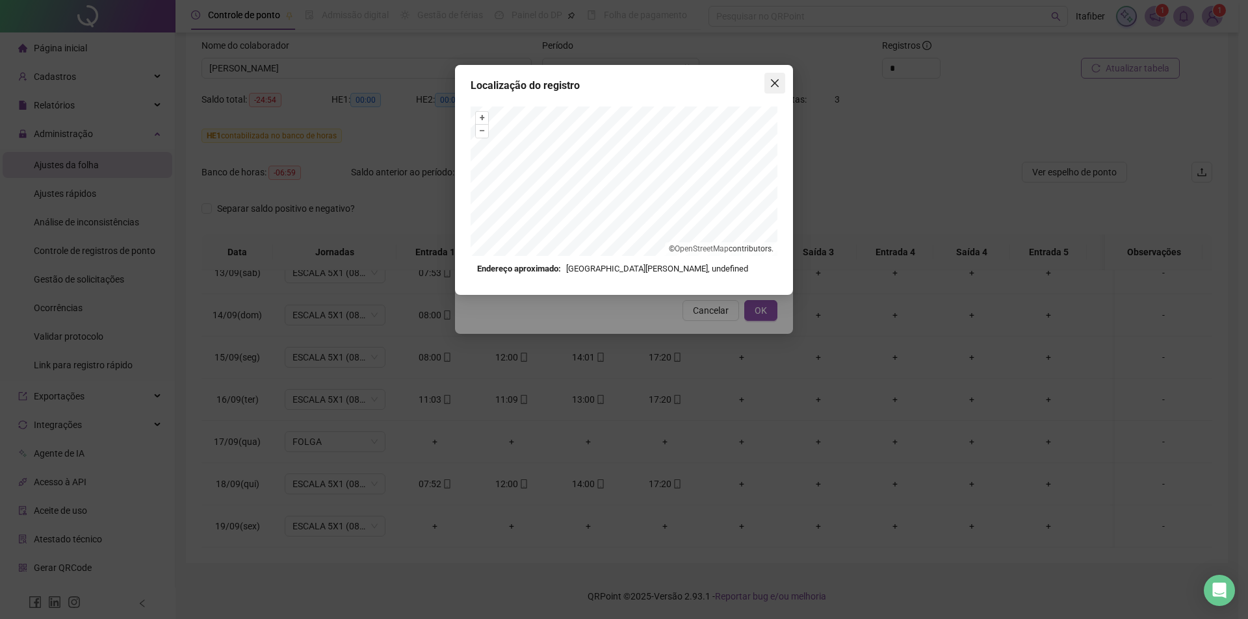
click at [778, 82] on icon "close" at bounding box center [774, 83] width 10 height 10
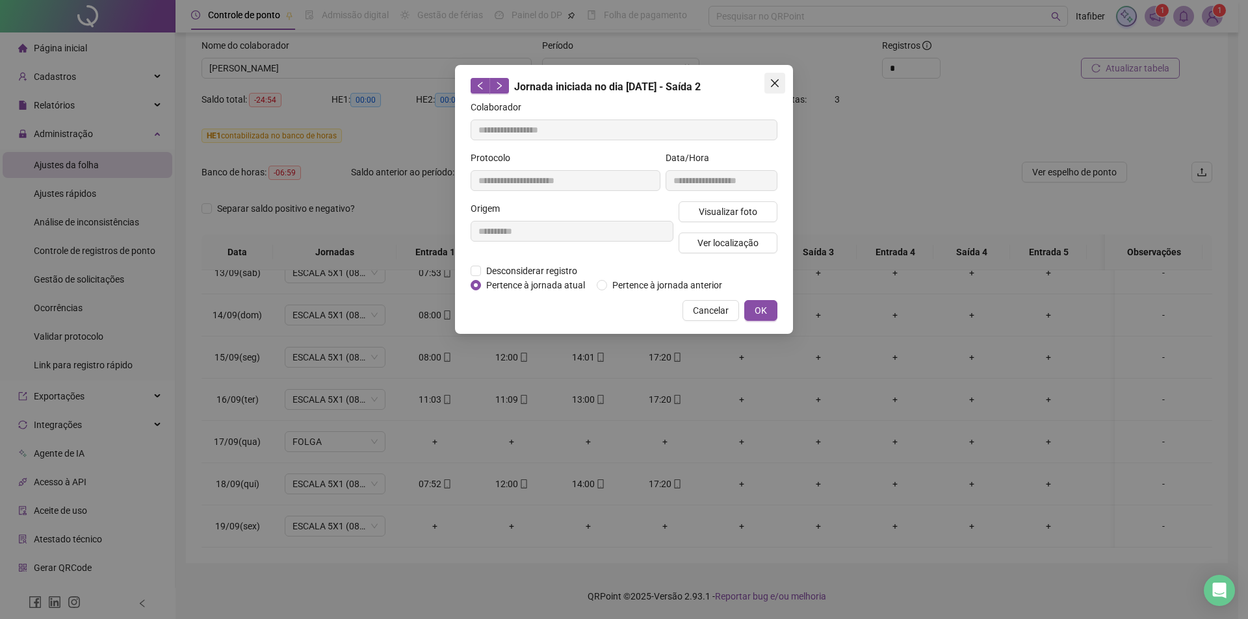
click at [779, 85] on icon "close" at bounding box center [774, 83] width 10 height 10
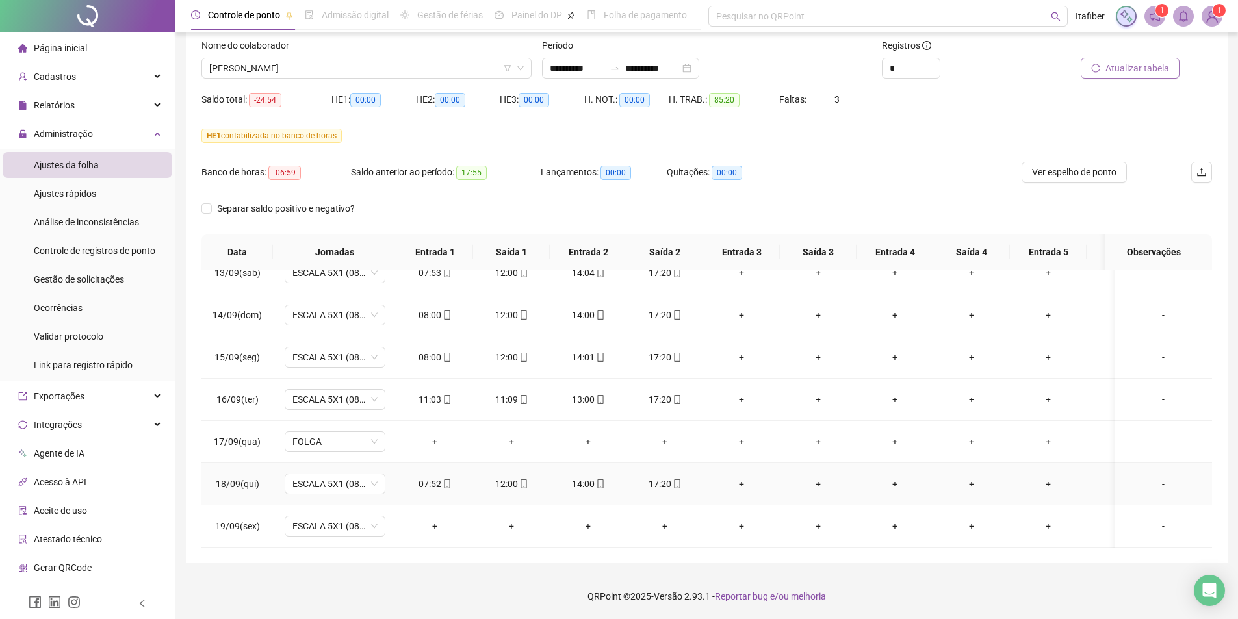
click at [664, 477] on div "17:20" at bounding box center [665, 484] width 56 height 14
click at [665, 393] on div "17:20" at bounding box center [665, 400] width 56 height 14
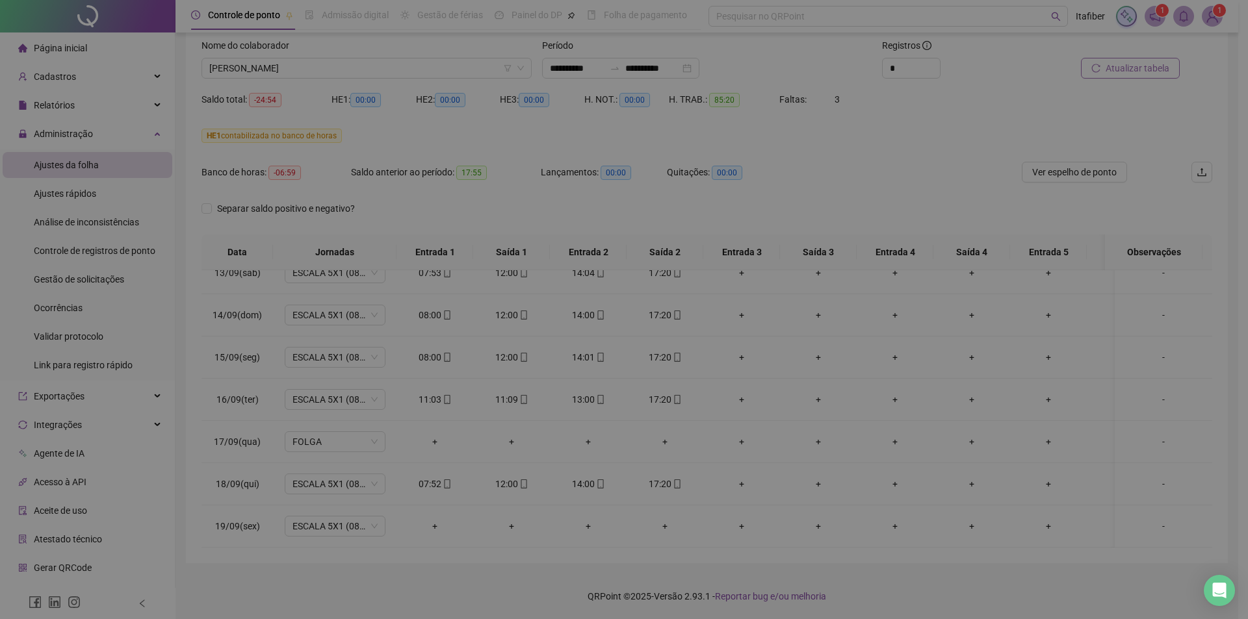
type input "**********"
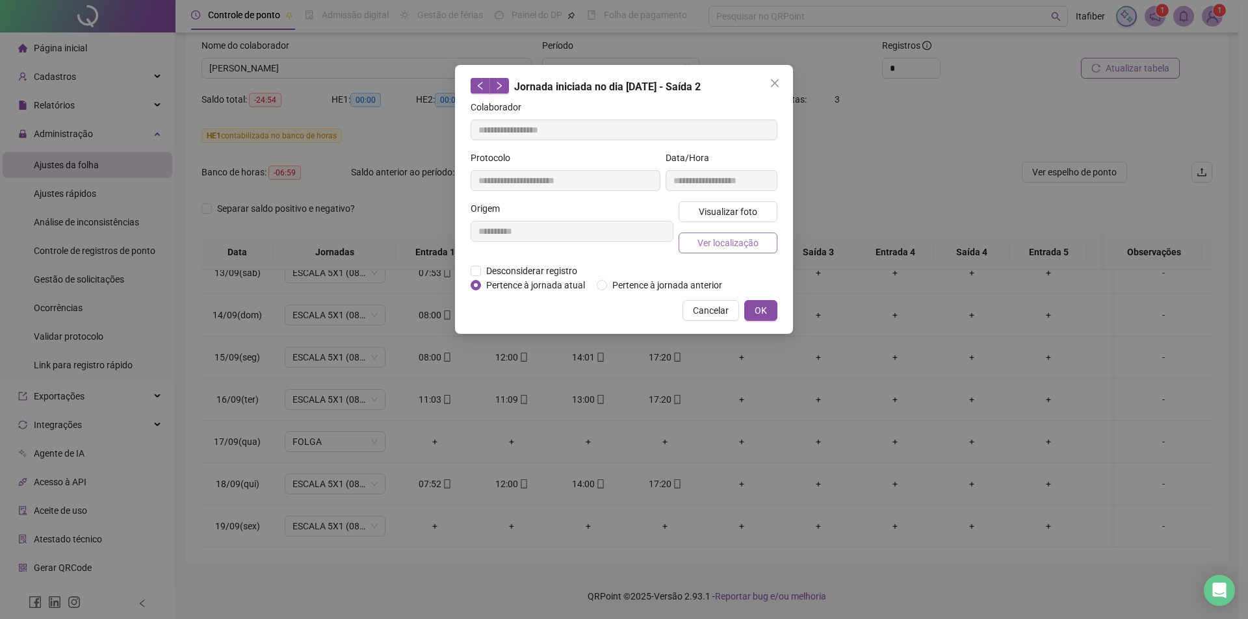
click at [727, 240] on span "Ver localização" at bounding box center [727, 243] width 61 height 14
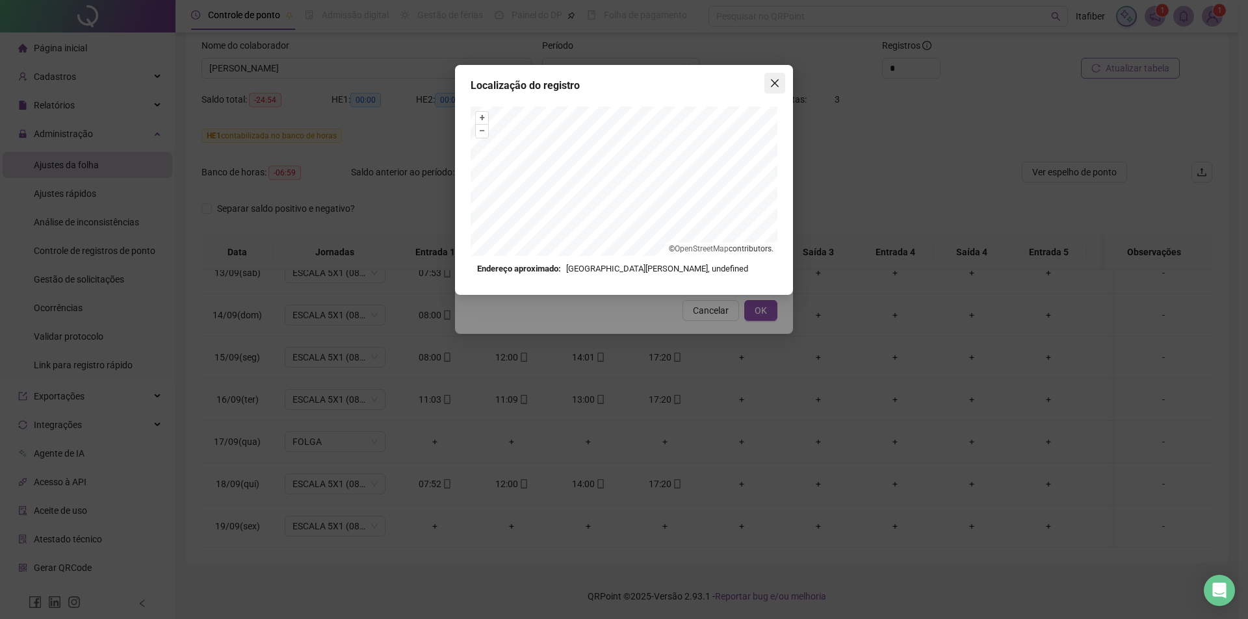
click at [778, 83] on icon "close" at bounding box center [774, 83] width 10 height 10
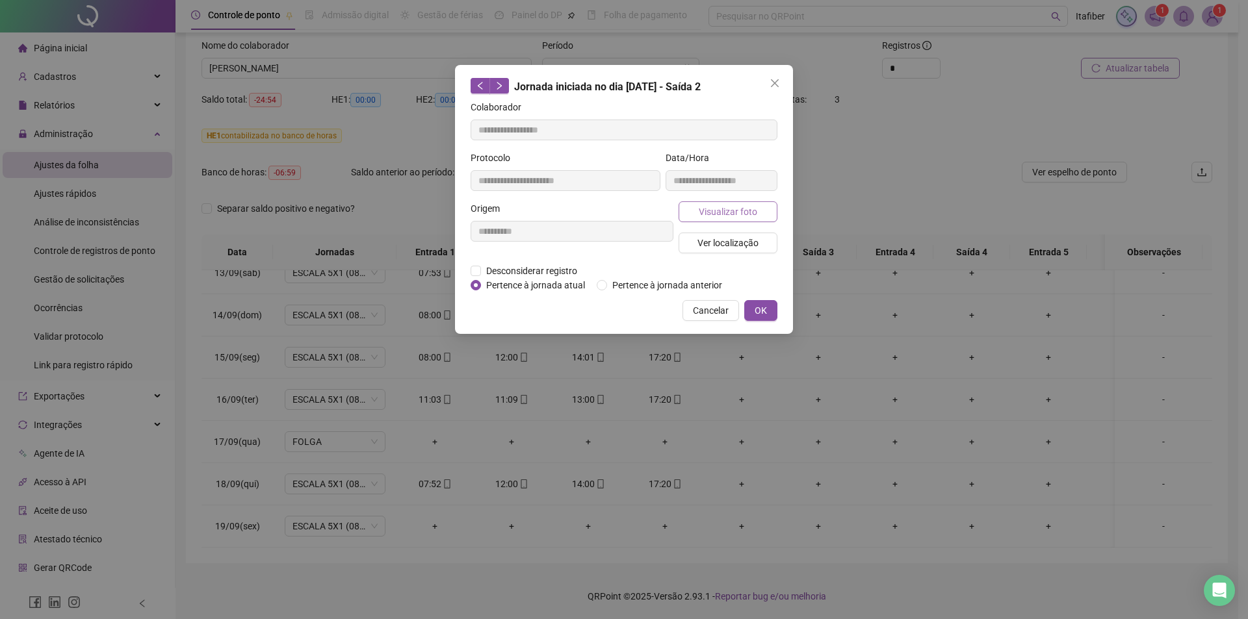
click at [730, 217] on span "Visualizar foto" at bounding box center [728, 212] width 58 height 14
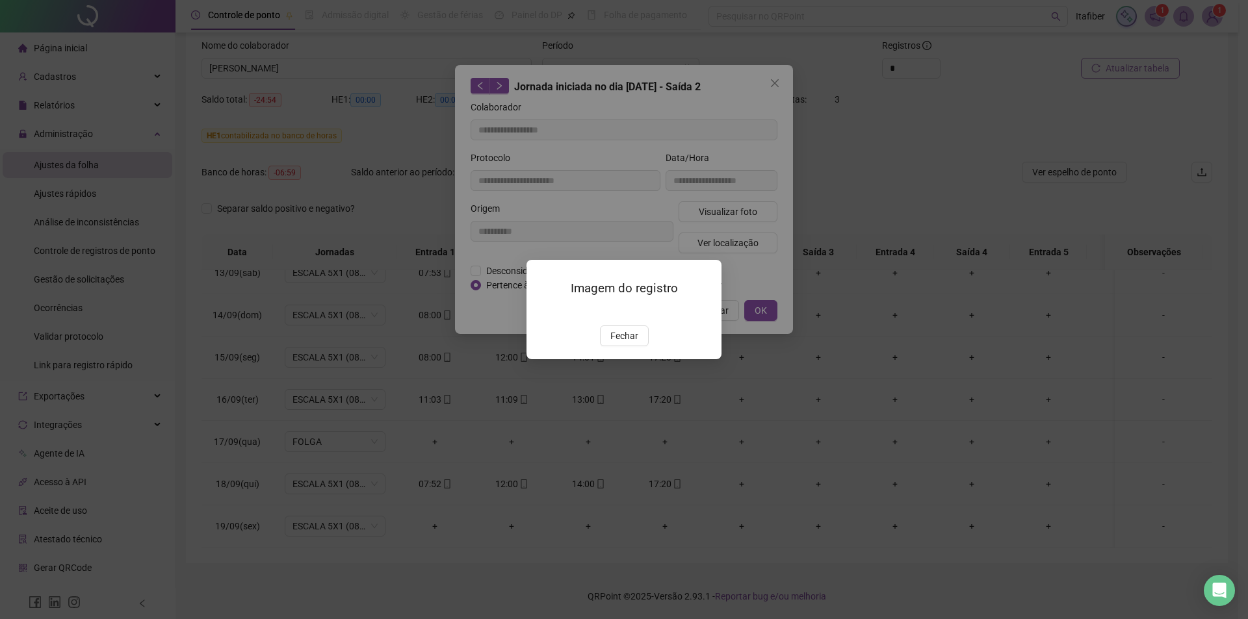
click at [542, 312] on img at bounding box center [542, 312] width 0 height 0
click at [630, 343] on span "Fechar" at bounding box center [624, 336] width 28 height 14
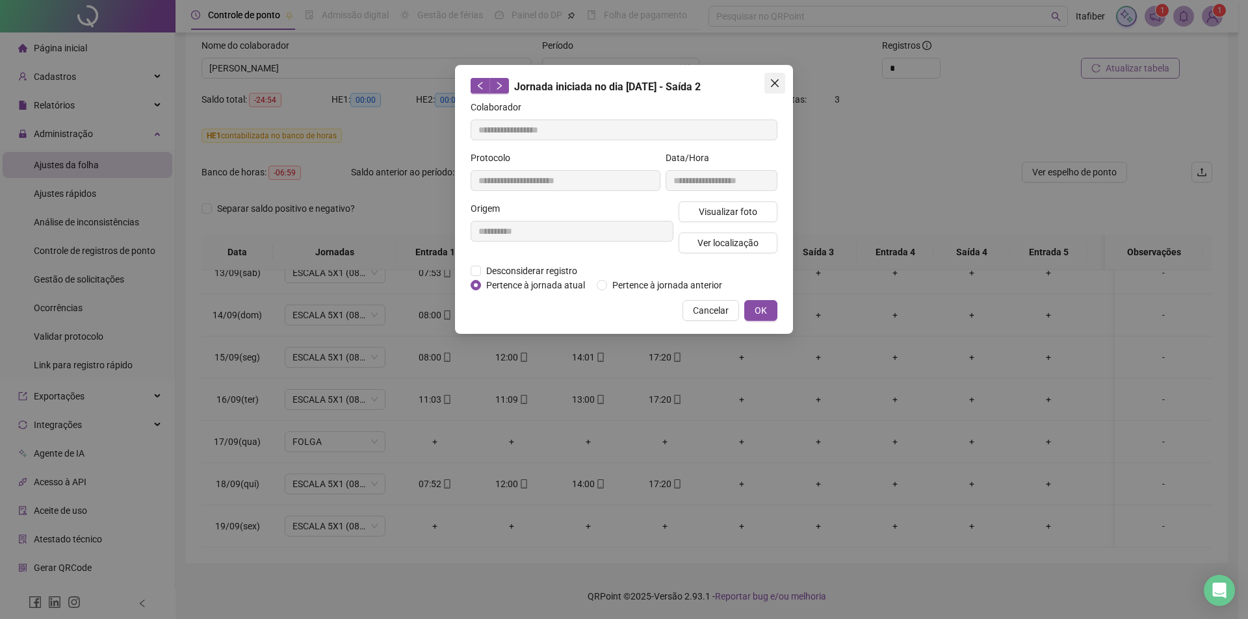
click at [779, 83] on icon "close" at bounding box center [774, 83] width 10 height 10
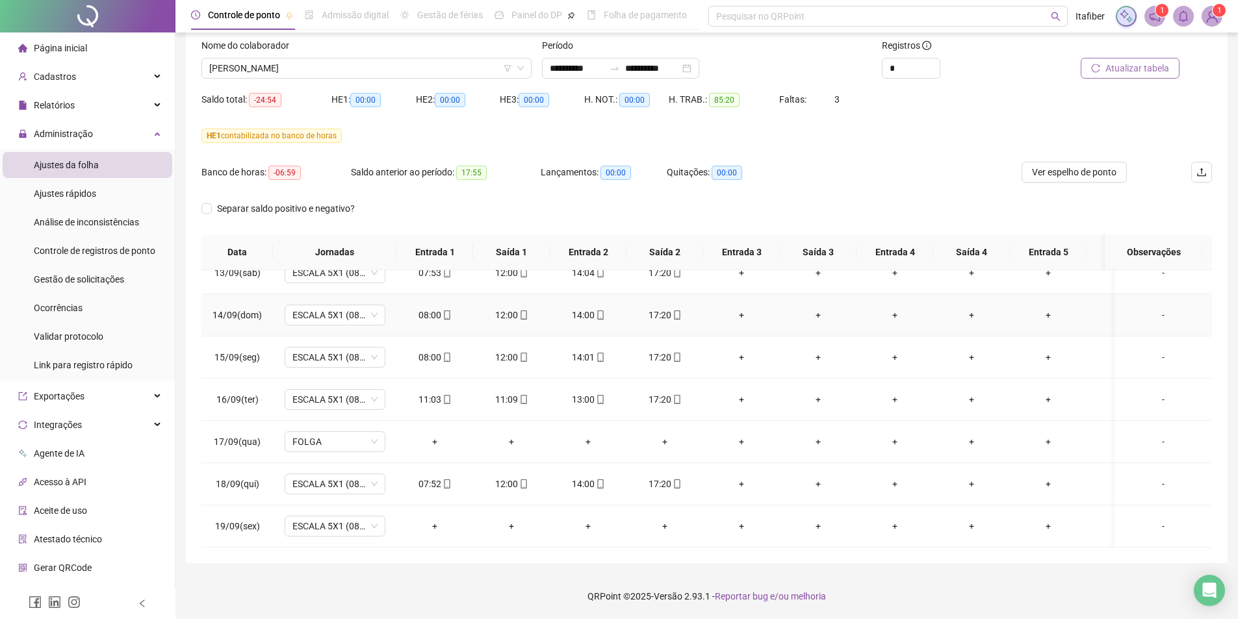
click at [660, 308] on div "17:20" at bounding box center [665, 315] width 56 height 14
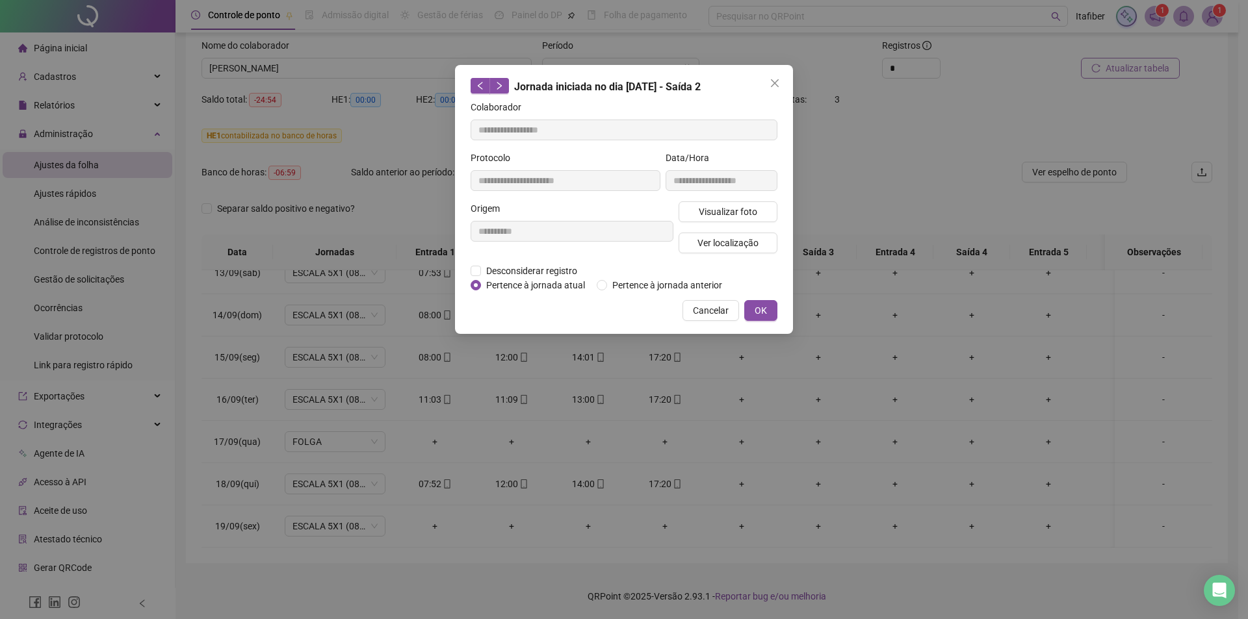
type input "**********"
click at [741, 211] on span "Visualizar foto" at bounding box center [728, 212] width 58 height 14
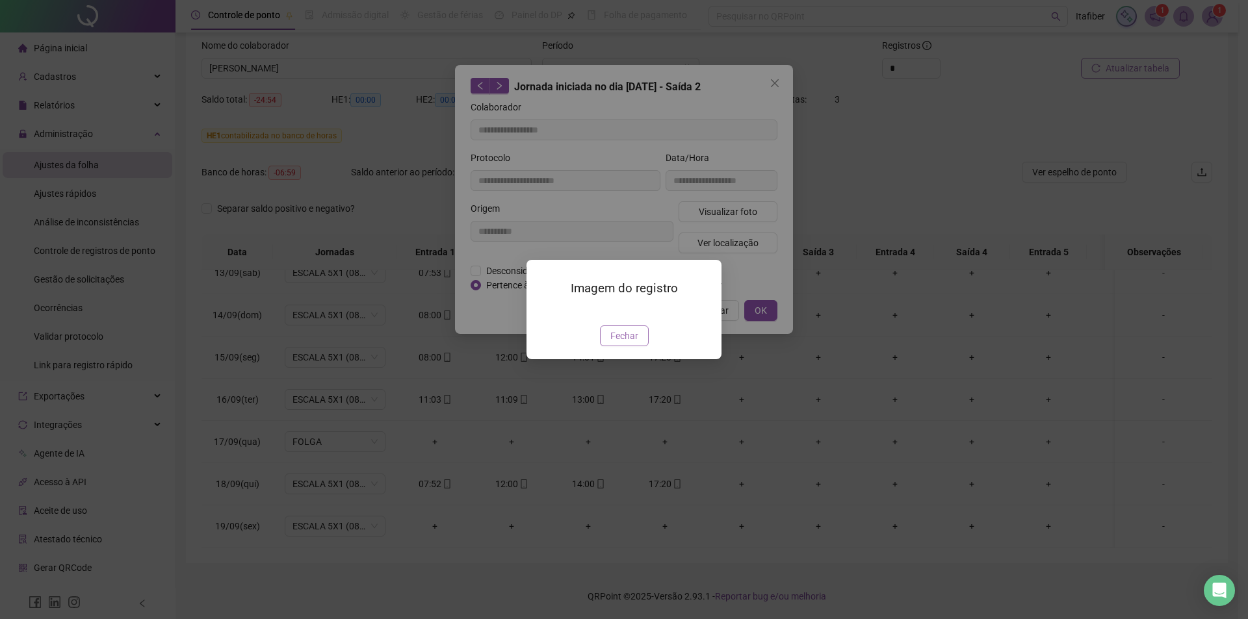
click at [632, 343] on span "Fechar" at bounding box center [624, 336] width 28 height 14
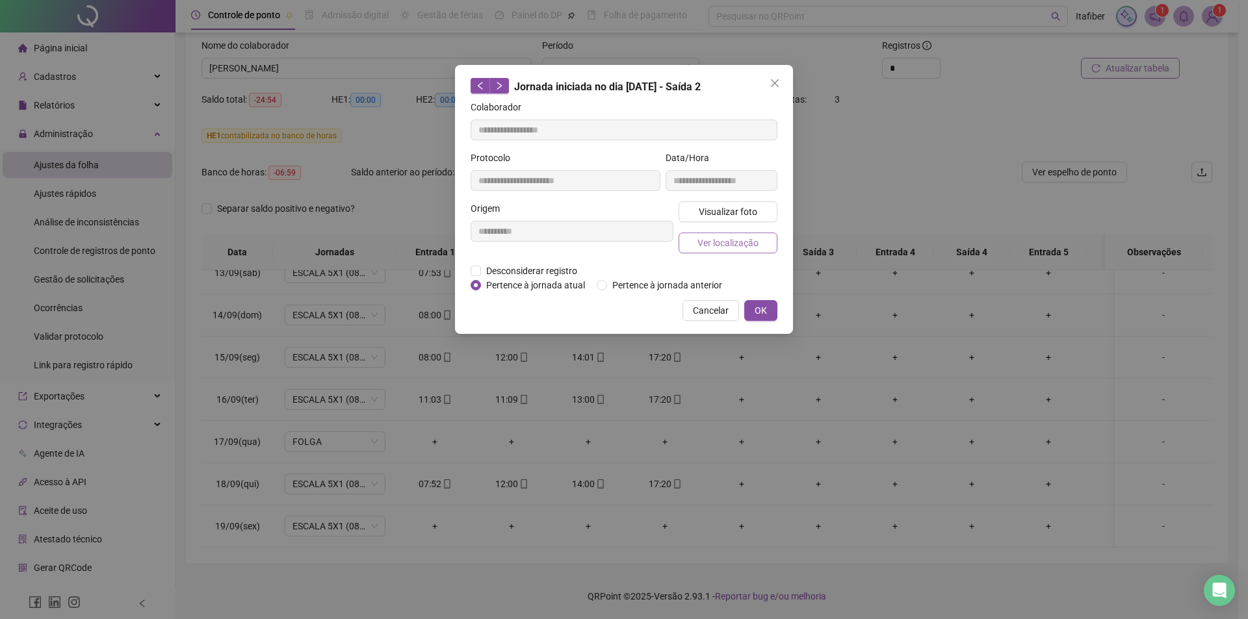
click at [725, 244] on span "Ver localização" at bounding box center [727, 243] width 61 height 14
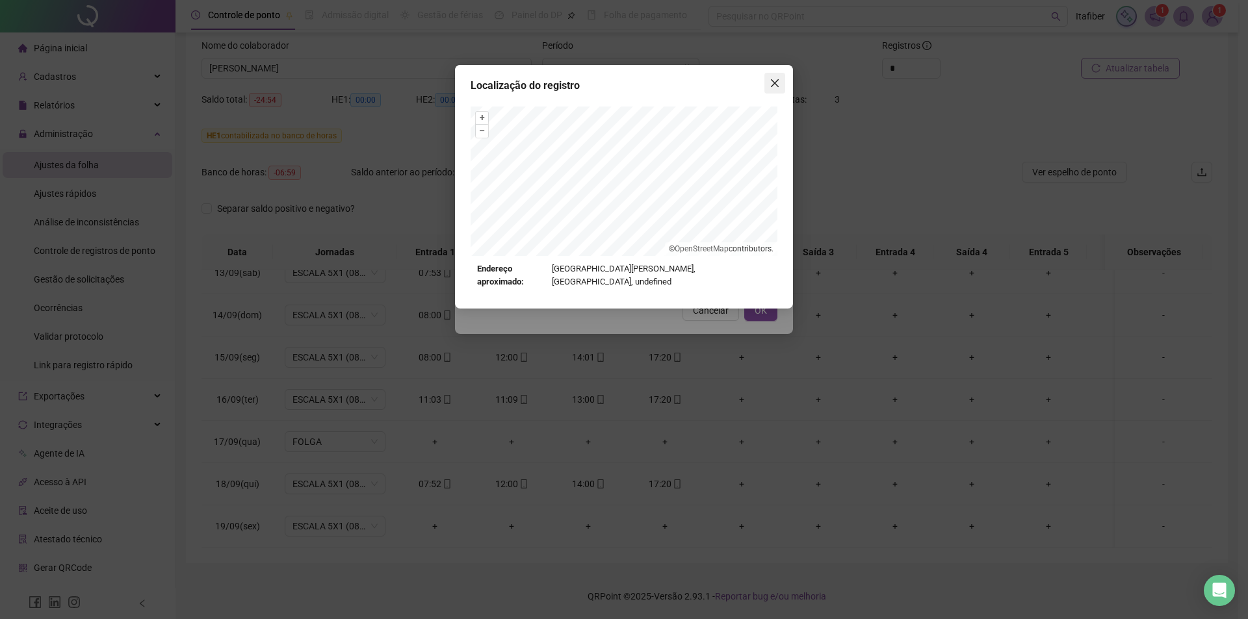
click at [775, 79] on icon "close" at bounding box center [774, 83] width 10 height 10
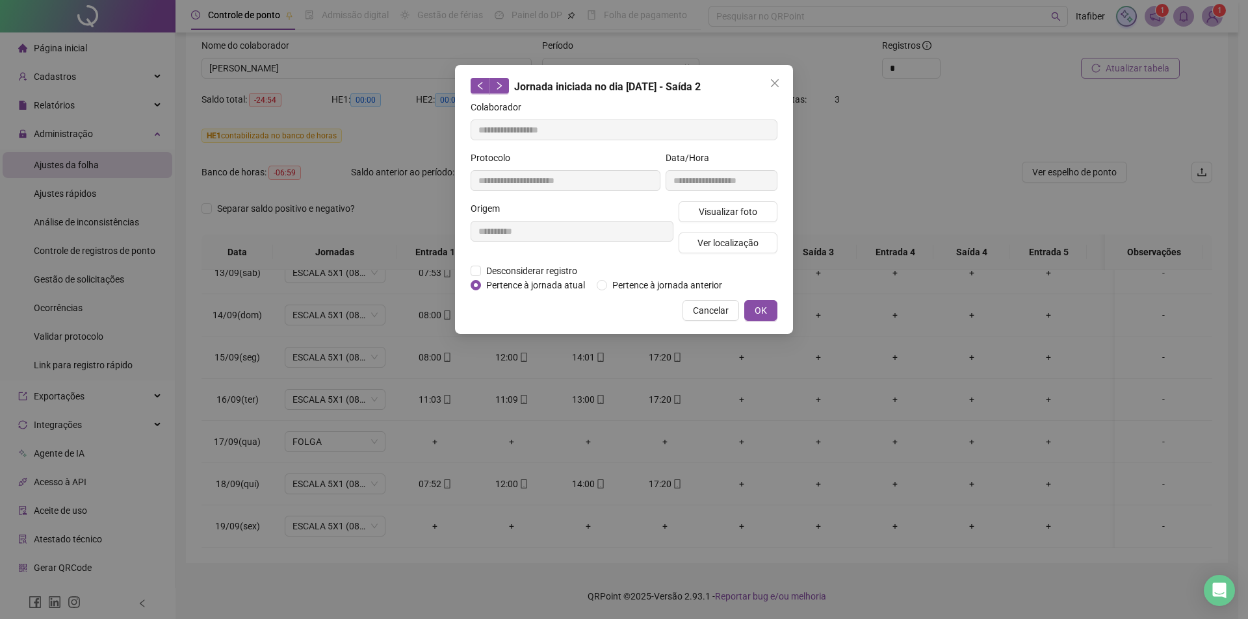
click at [775, 79] on icon "close" at bounding box center [774, 83] width 10 height 10
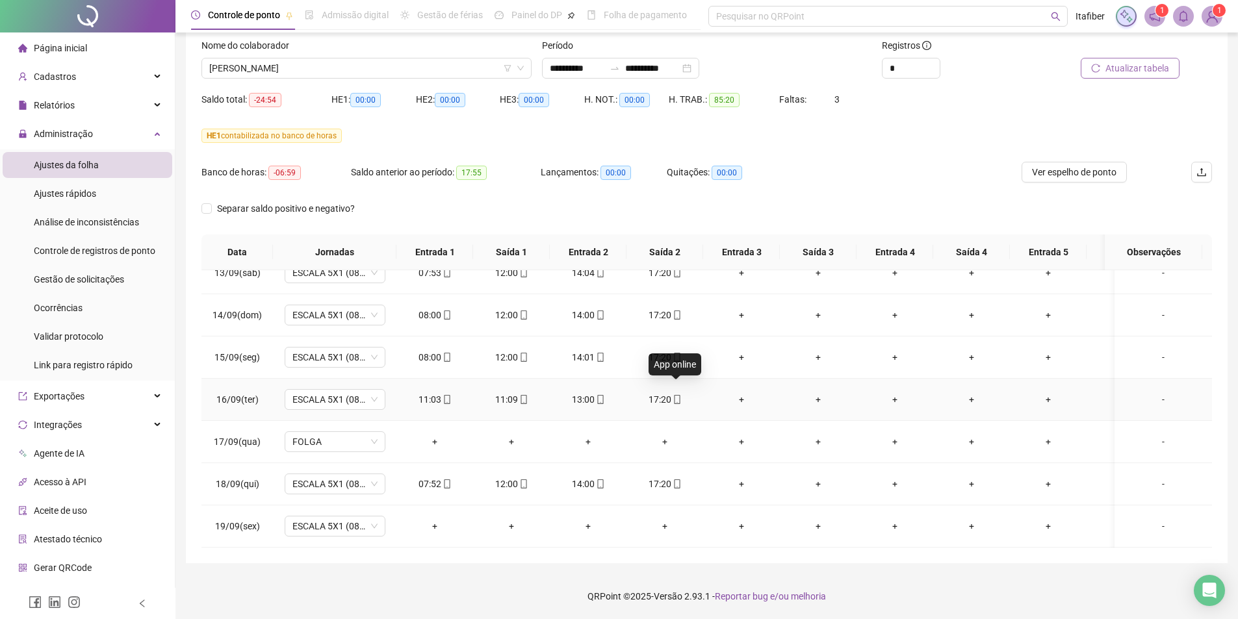
click at [675, 395] on icon "mobile" at bounding box center [677, 399] width 6 height 9
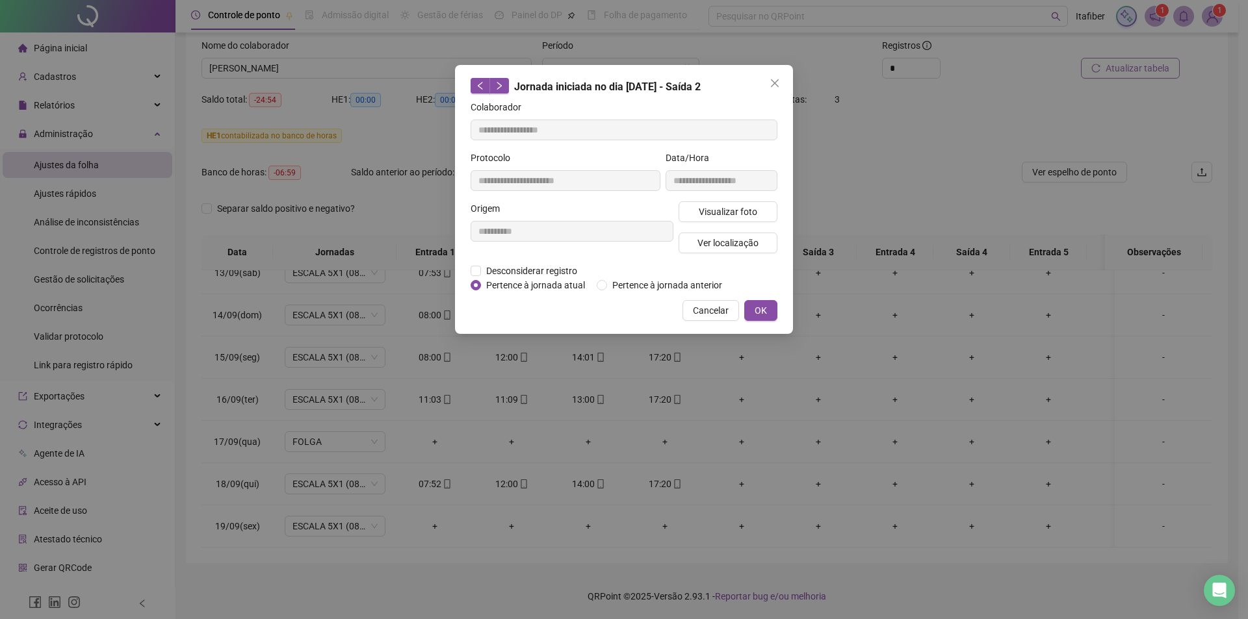
type input "**********"
click at [728, 248] on span "Ver localização" at bounding box center [727, 243] width 61 height 14
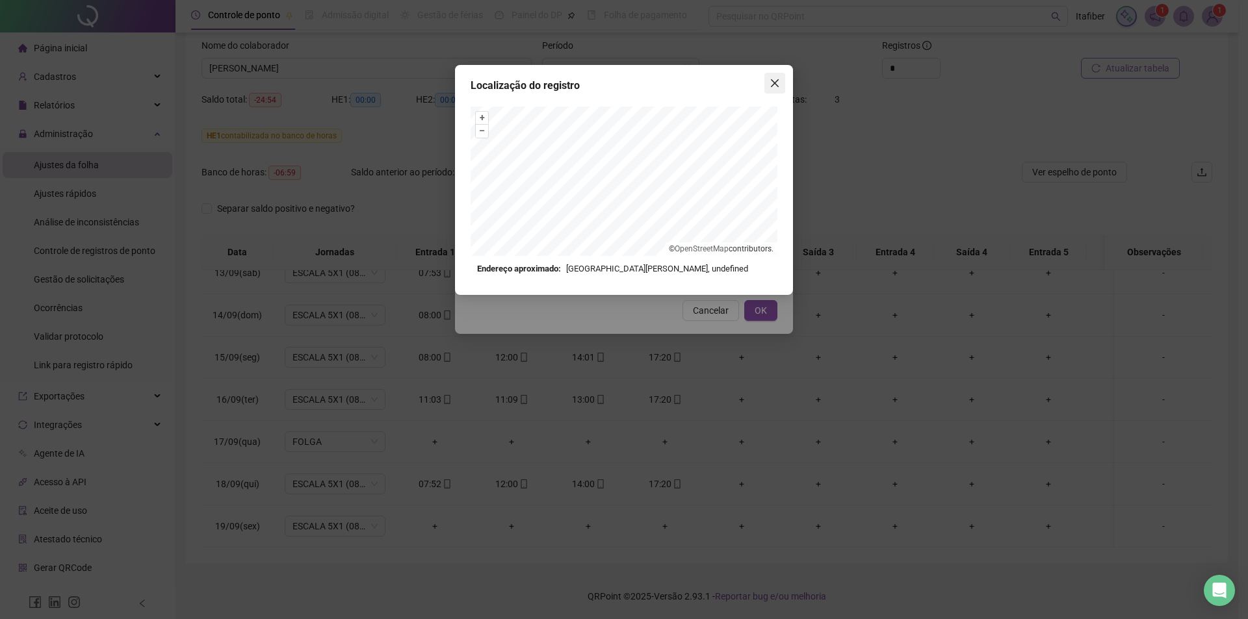
click at [777, 89] on button "Close" at bounding box center [774, 83] width 21 height 21
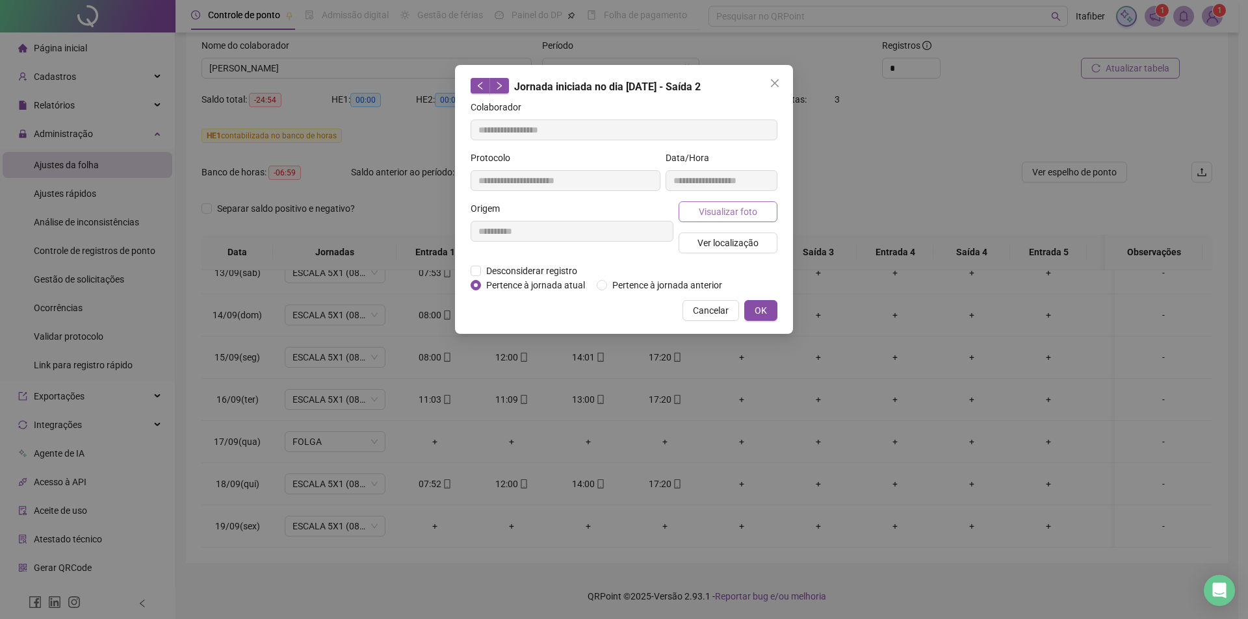
click at [732, 213] on span "Visualizar foto" at bounding box center [728, 212] width 58 height 14
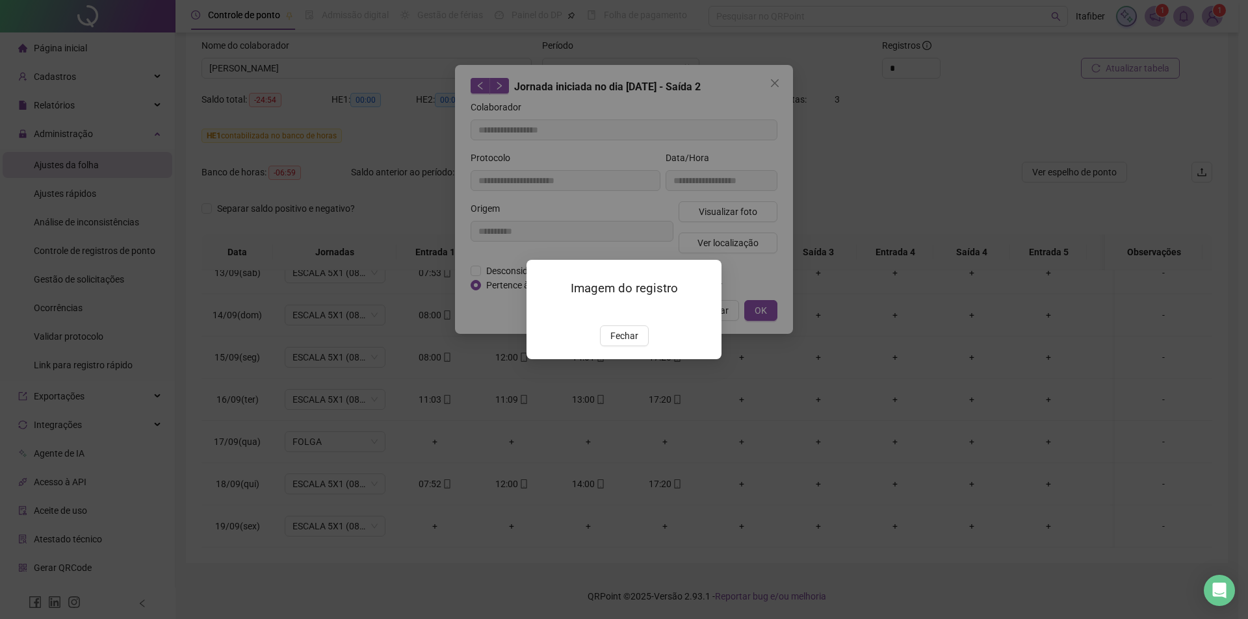
click at [542, 312] on img at bounding box center [542, 312] width 0 height 0
drag, startPoint x: 616, startPoint y: 411, endPoint x: 702, endPoint y: 300, distance: 140.3
click at [624, 346] on button "Fechar" at bounding box center [624, 336] width 49 height 21
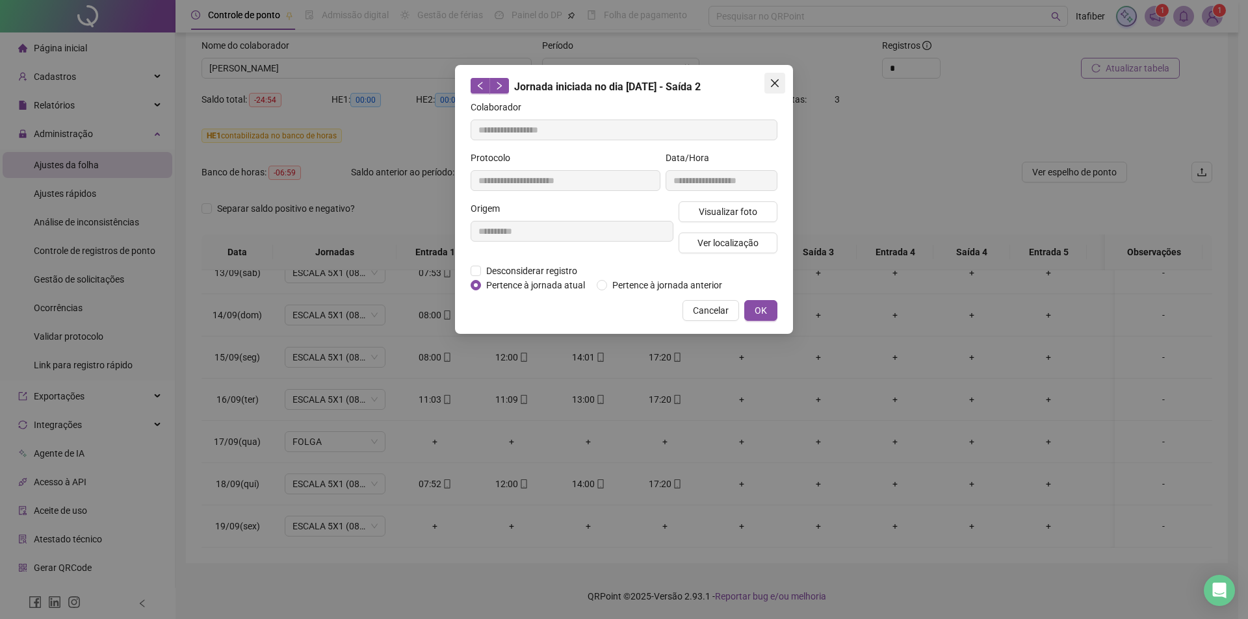
drag, startPoint x: 781, startPoint y: 77, endPoint x: 779, endPoint y: 88, distance: 11.2
click at [781, 77] on button "Close" at bounding box center [774, 83] width 21 height 21
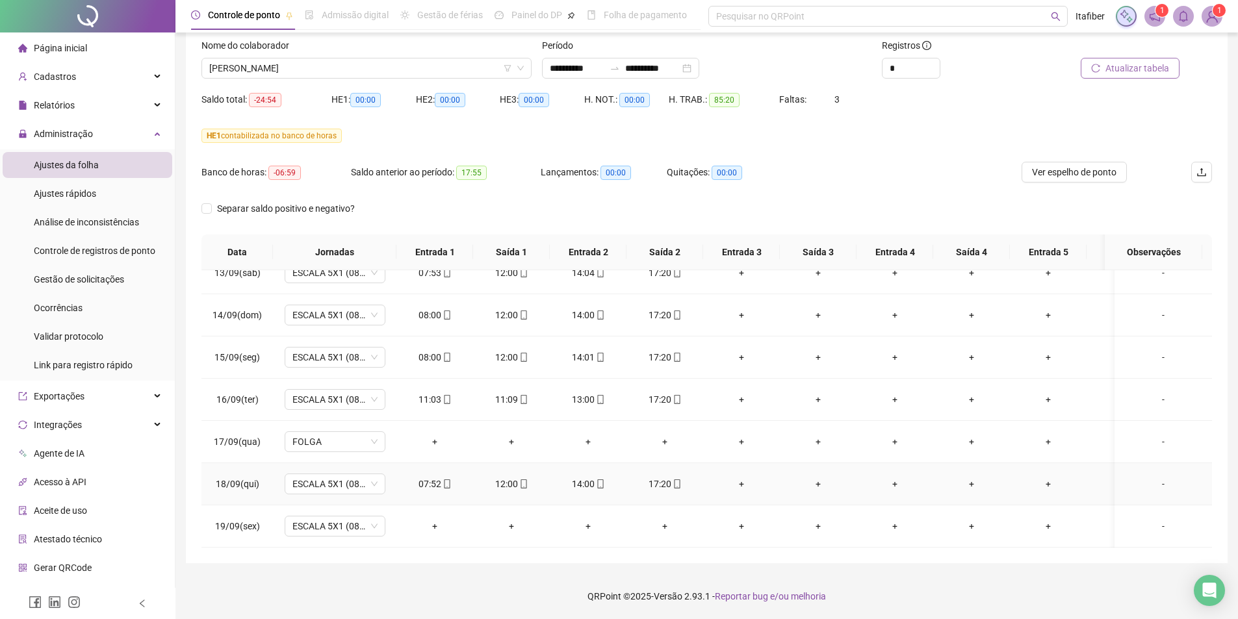
click at [667, 477] on div "17:20" at bounding box center [665, 484] width 56 height 14
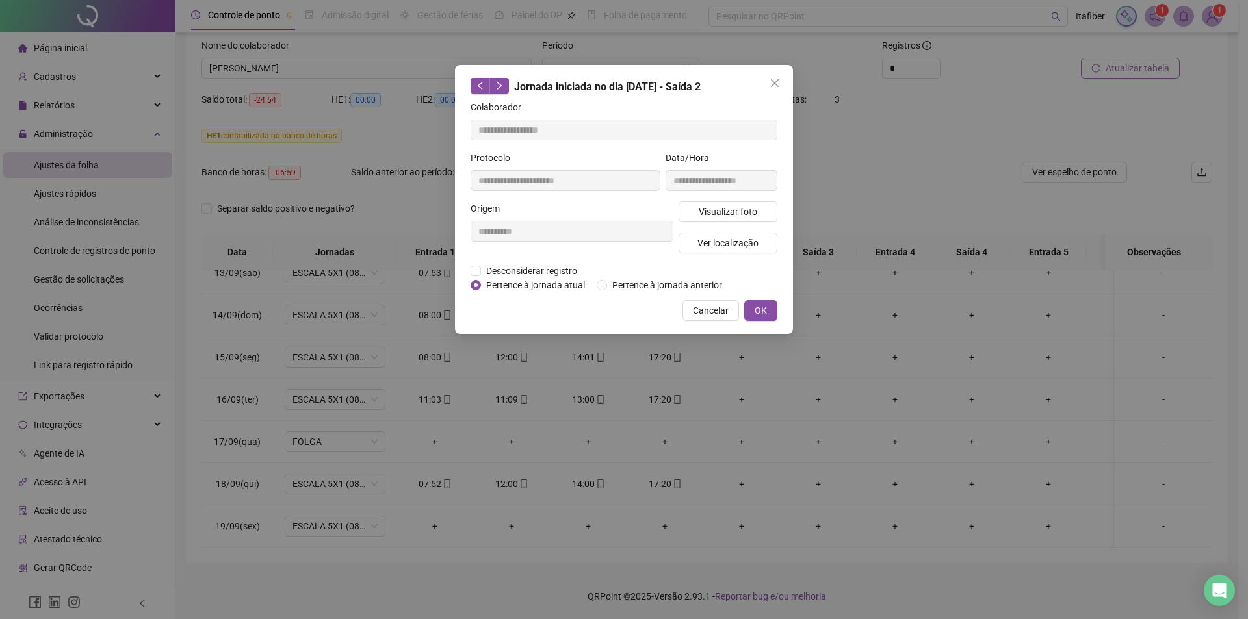
type input "**********"
click at [738, 208] on span "Visualizar foto" at bounding box center [728, 212] width 58 height 14
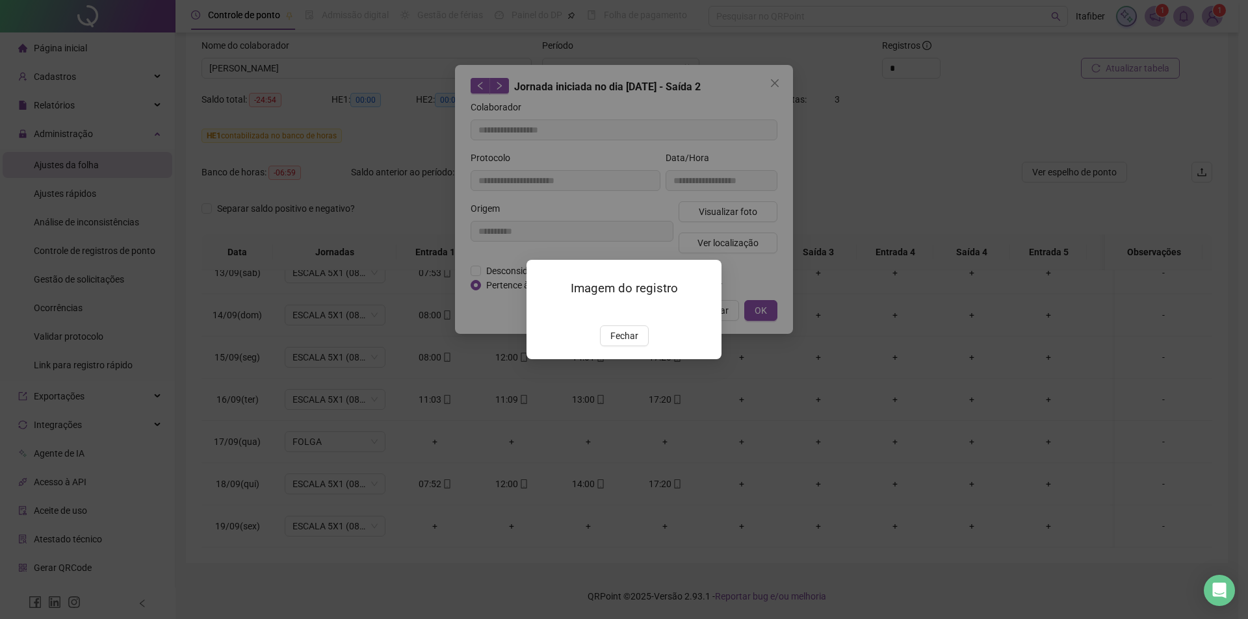
click at [542, 312] on img at bounding box center [542, 312] width 0 height 0
click at [628, 346] on button "Fechar" at bounding box center [624, 336] width 49 height 21
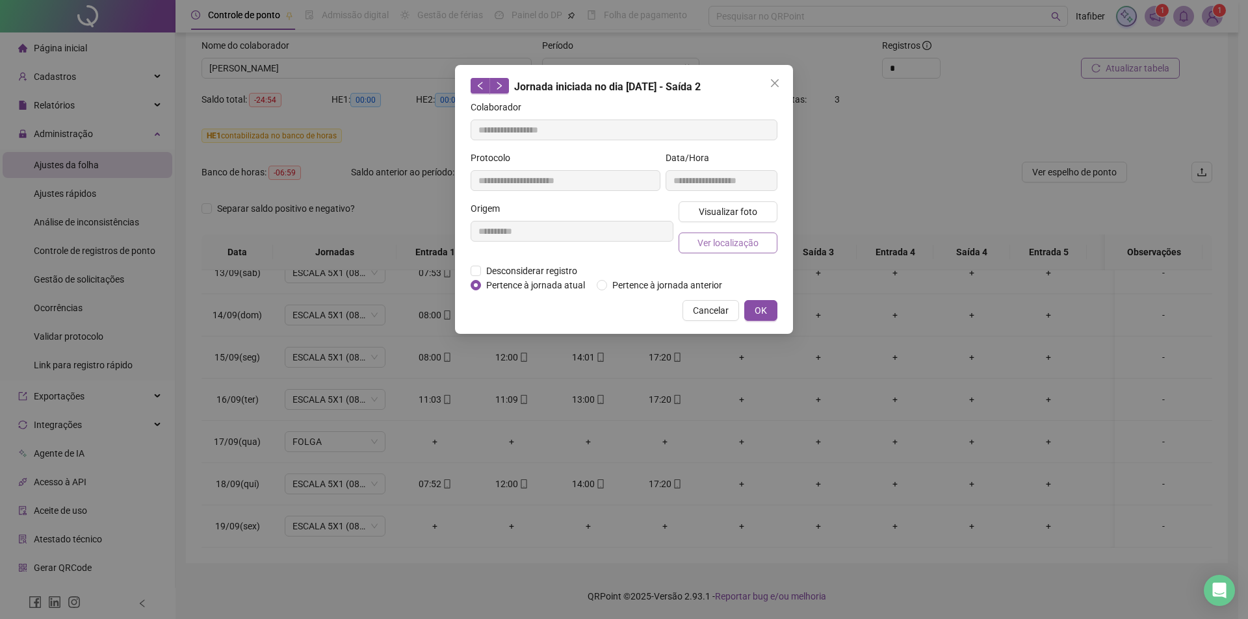
click at [735, 237] on span "Ver localização" at bounding box center [727, 243] width 61 height 14
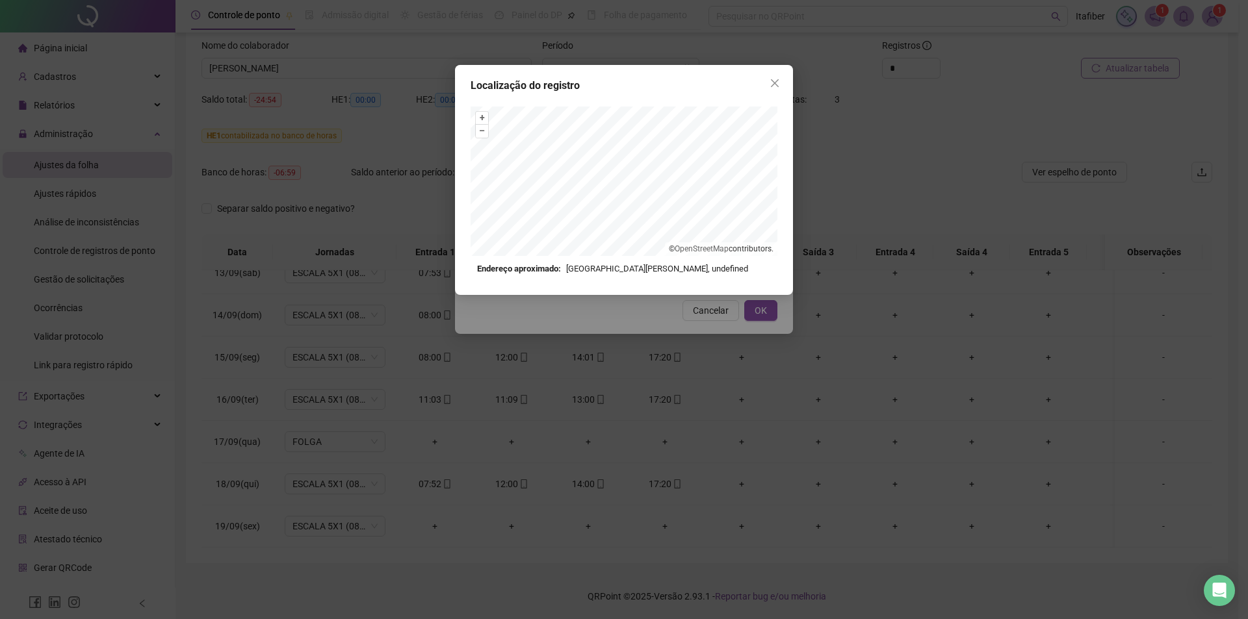
click at [560, 270] on div "+ – ⇧ › © OpenStreetMap contributors. Endereço aproximado: [GEOGRAPHIC_DATA][PE…" at bounding box center [623, 191] width 307 height 169
click at [650, 105] on div "Localização do registro + – ⇧ › © OpenStreetMap contributors. Endereço aproxima…" at bounding box center [624, 180] width 338 height 230
click at [687, 98] on div "Localização do registro + – ⇧ › © OpenStreetMap contributors. Endereço aproxima…" at bounding box center [624, 180] width 338 height 230
click at [671, 98] on div "Localização do registro + – ⇧ › © OpenStreetMap contributors. Endereço aproxima…" at bounding box center [624, 180] width 338 height 230
click at [779, 84] on icon "close" at bounding box center [774, 83] width 10 height 10
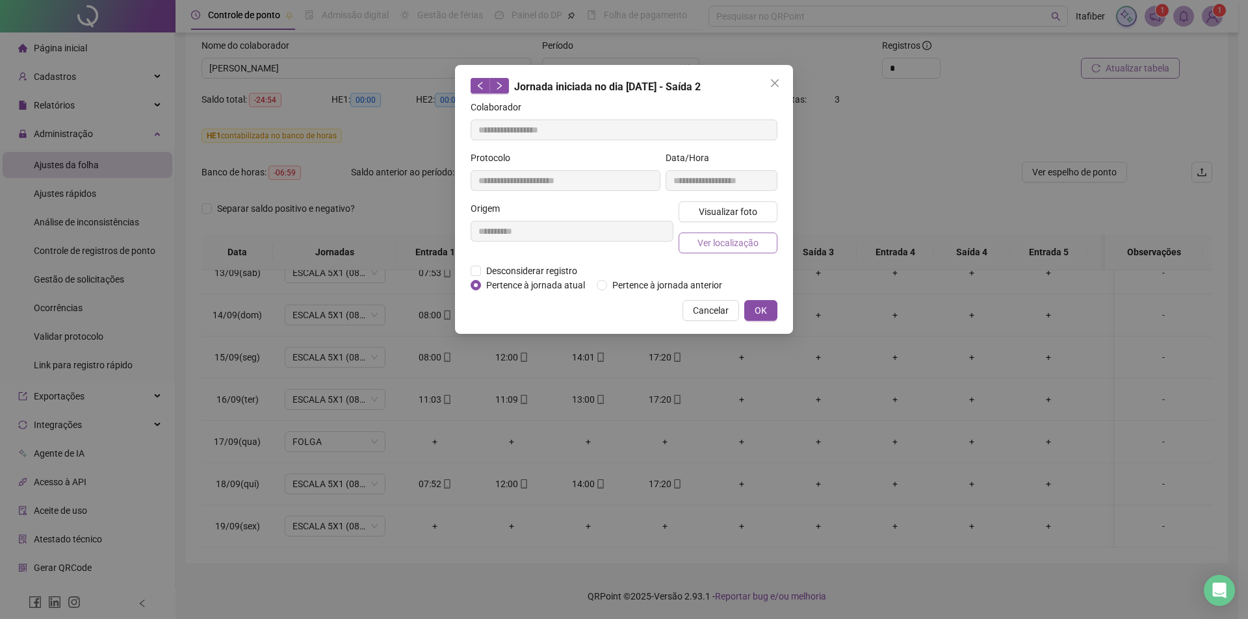
click at [732, 235] on button "Ver localização" at bounding box center [727, 243] width 99 height 21
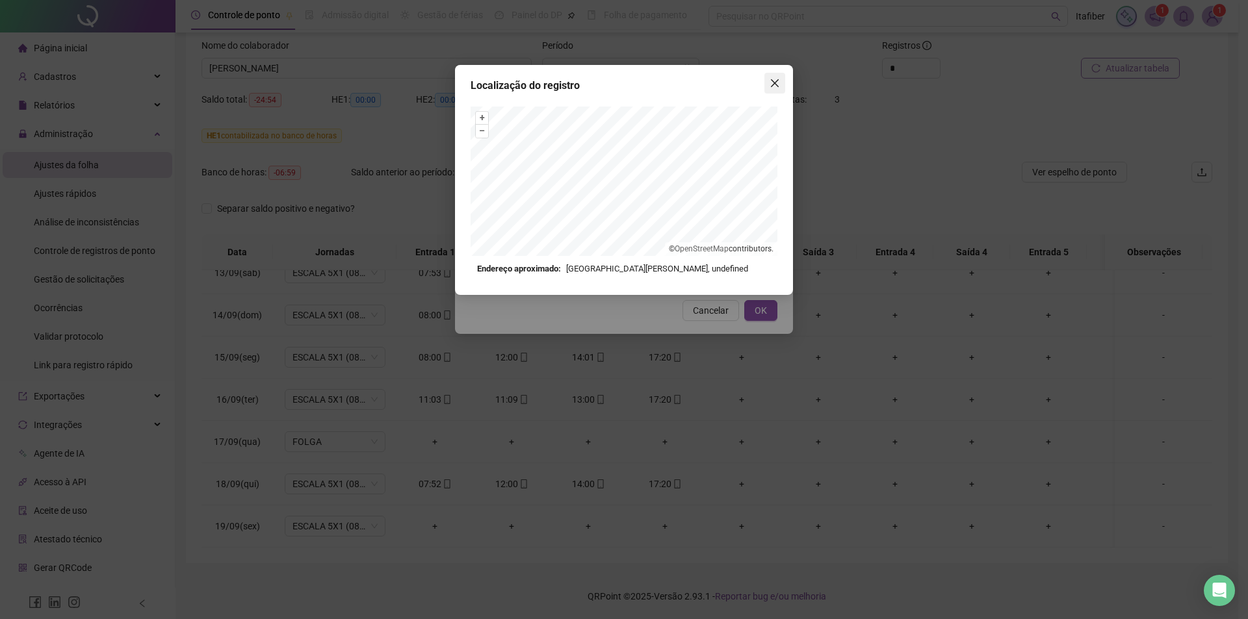
click at [774, 83] on icon "close" at bounding box center [775, 83] width 8 height 8
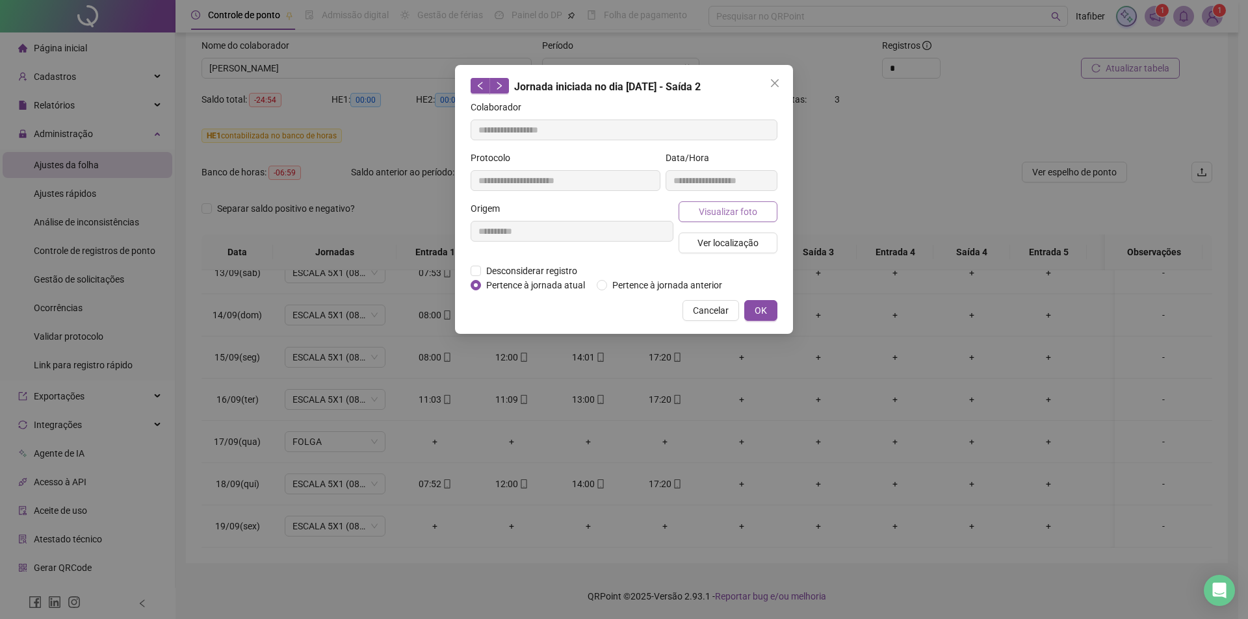
click at [719, 217] on span "Visualizar foto" at bounding box center [728, 212] width 58 height 14
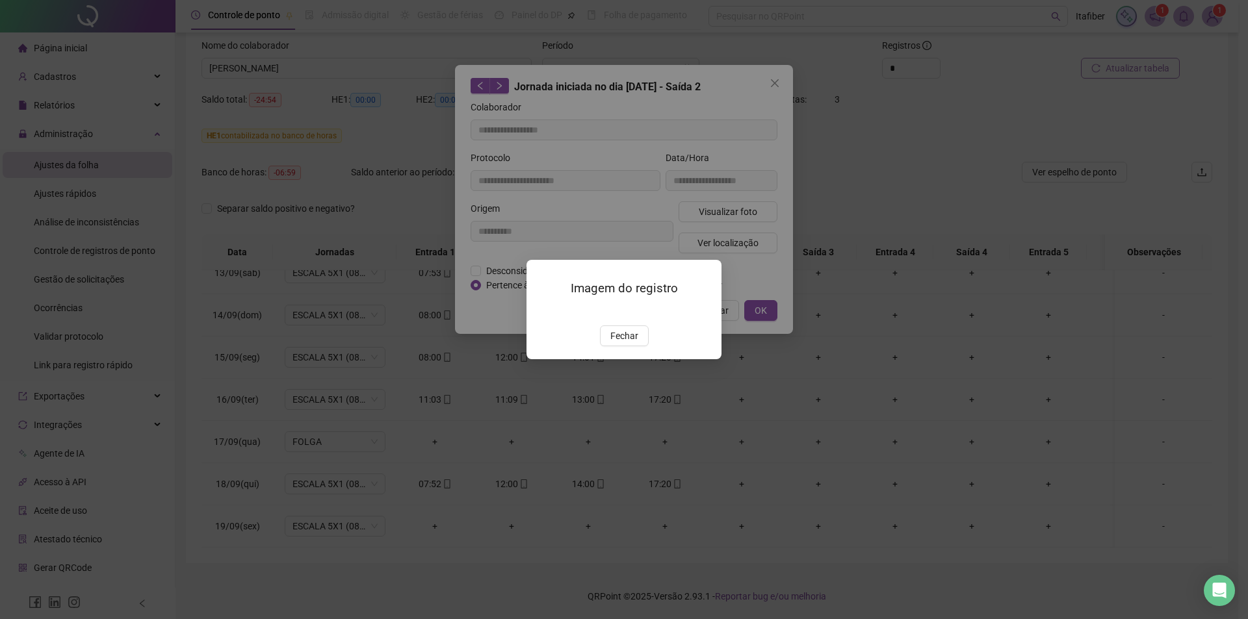
click at [542, 312] on img at bounding box center [542, 312] width 0 height 0
drag, startPoint x: 623, startPoint y: 402, endPoint x: 675, endPoint y: 348, distance: 75.4
click at [626, 346] on button "Fechar" at bounding box center [624, 336] width 49 height 21
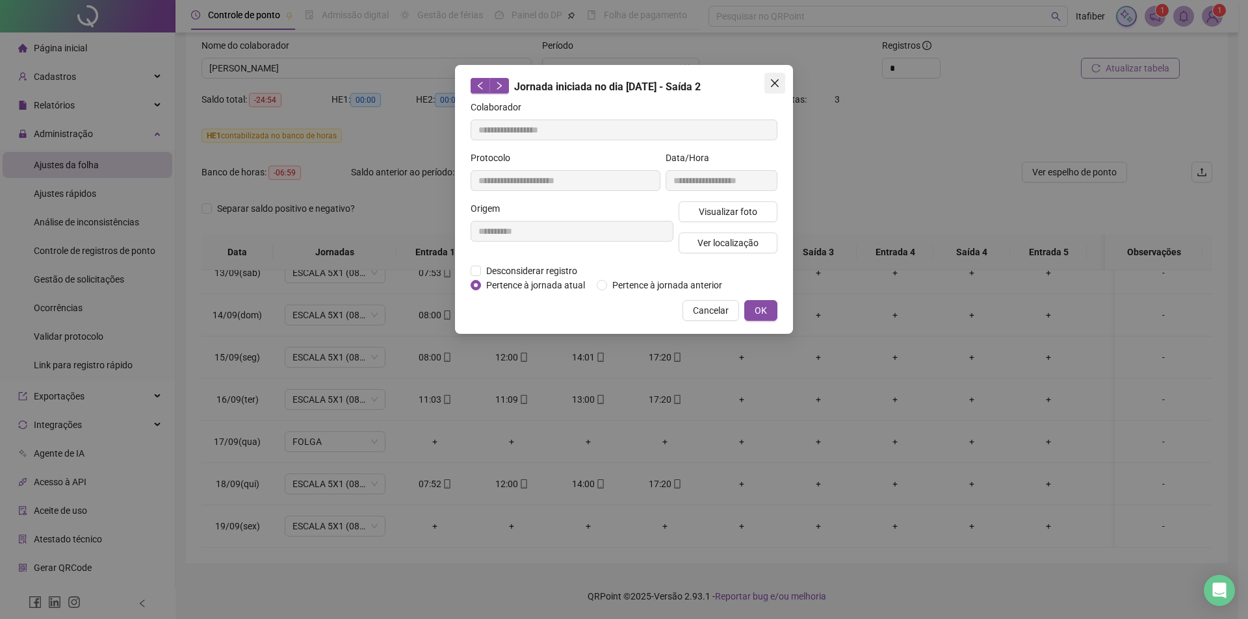
click at [779, 84] on icon "close" at bounding box center [774, 83] width 10 height 10
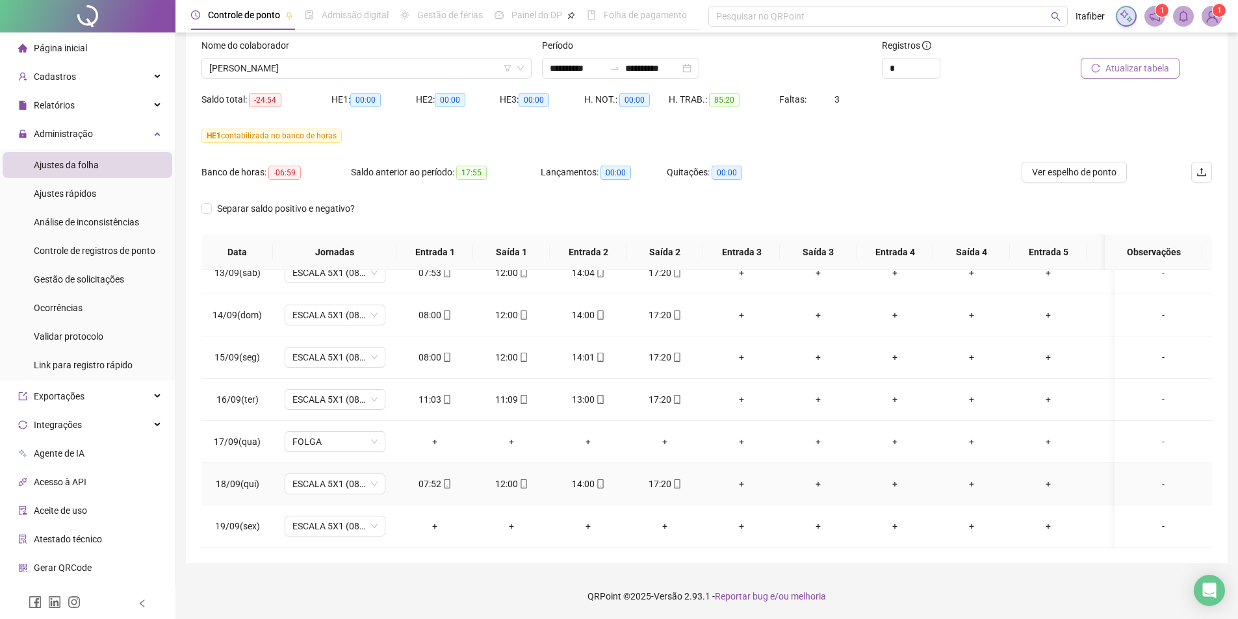
click at [658, 478] on div "17:20" at bounding box center [665, 484] width 56 height 14
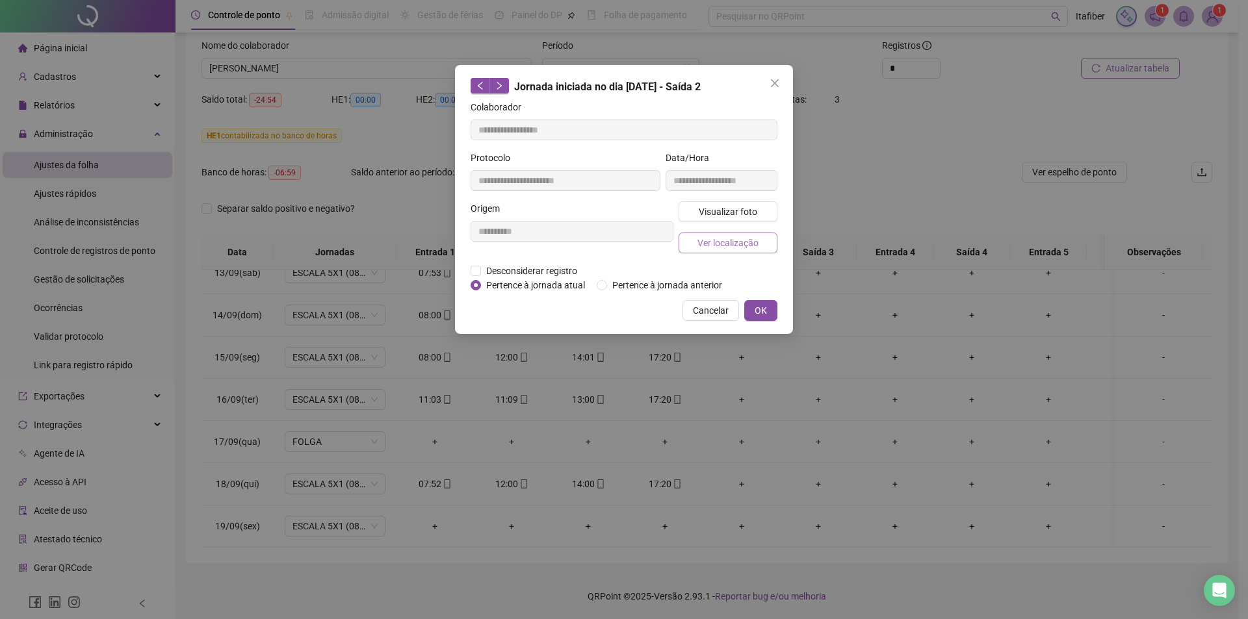
click at [736, 238] on span "Ver localização" at bounding box center [727, 243] width 61 height 14
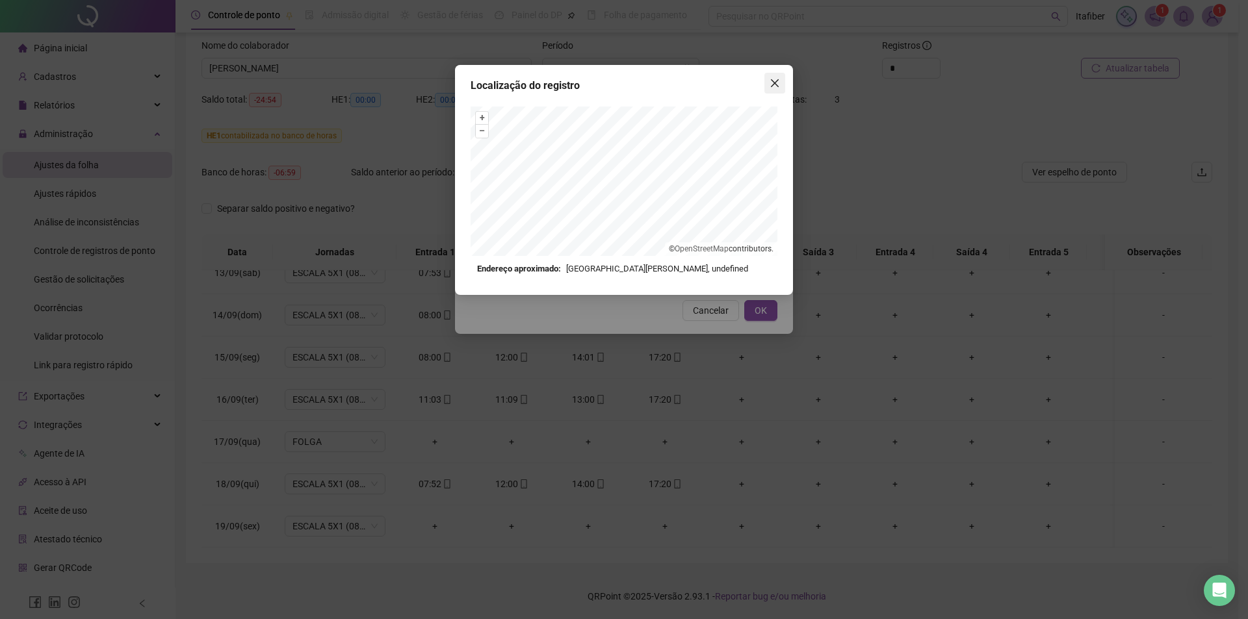
click at [773, 83] on icon "close" at bounding box center [774, 83] width 10 height 10
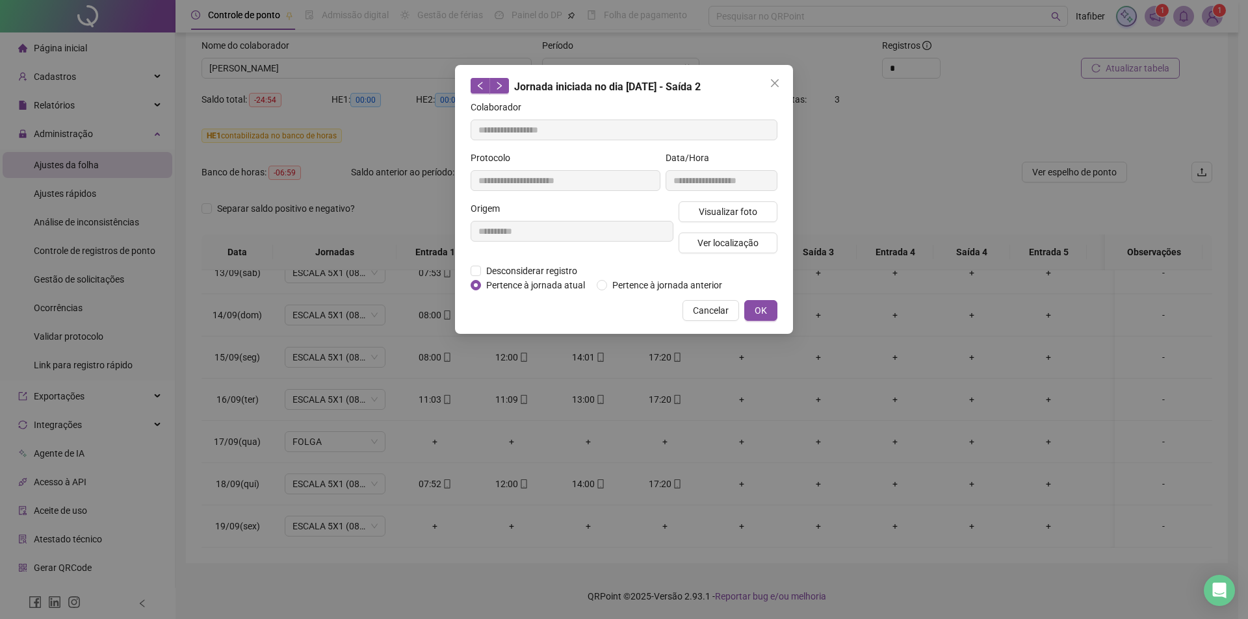
click at [773, 83] on icon "close" at bounding box center [774, 83] width 10 height 10
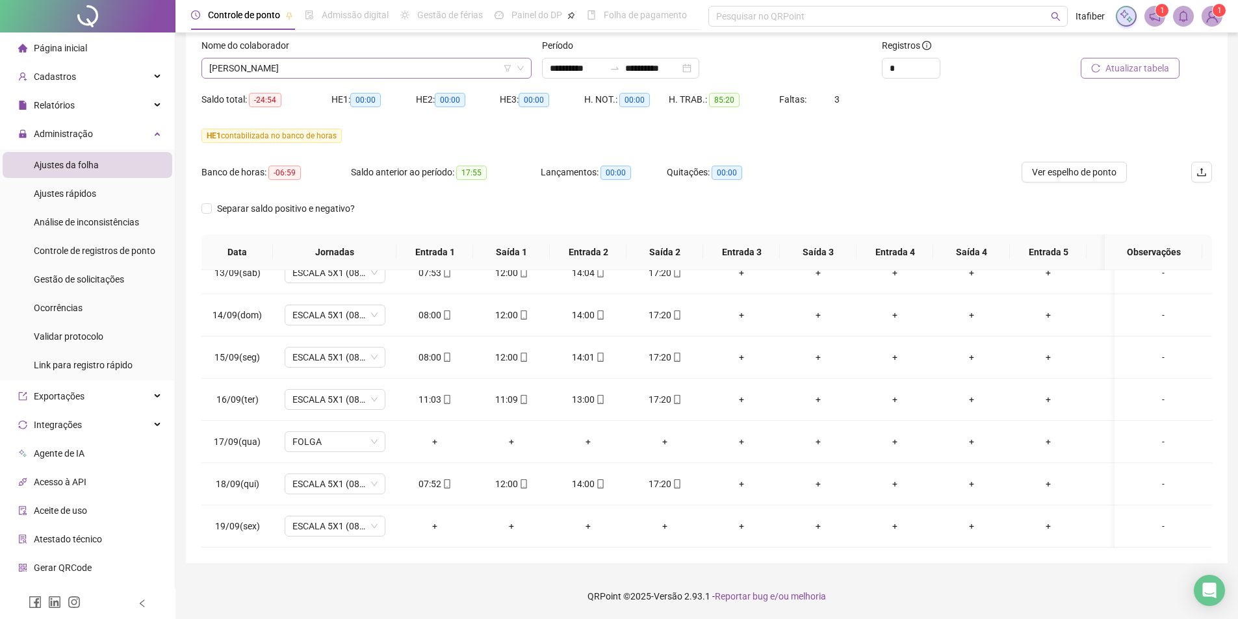
click at [328, 71] on span "[PERSON_NAME]" at bounding box center [366, 67] width 315 height 19
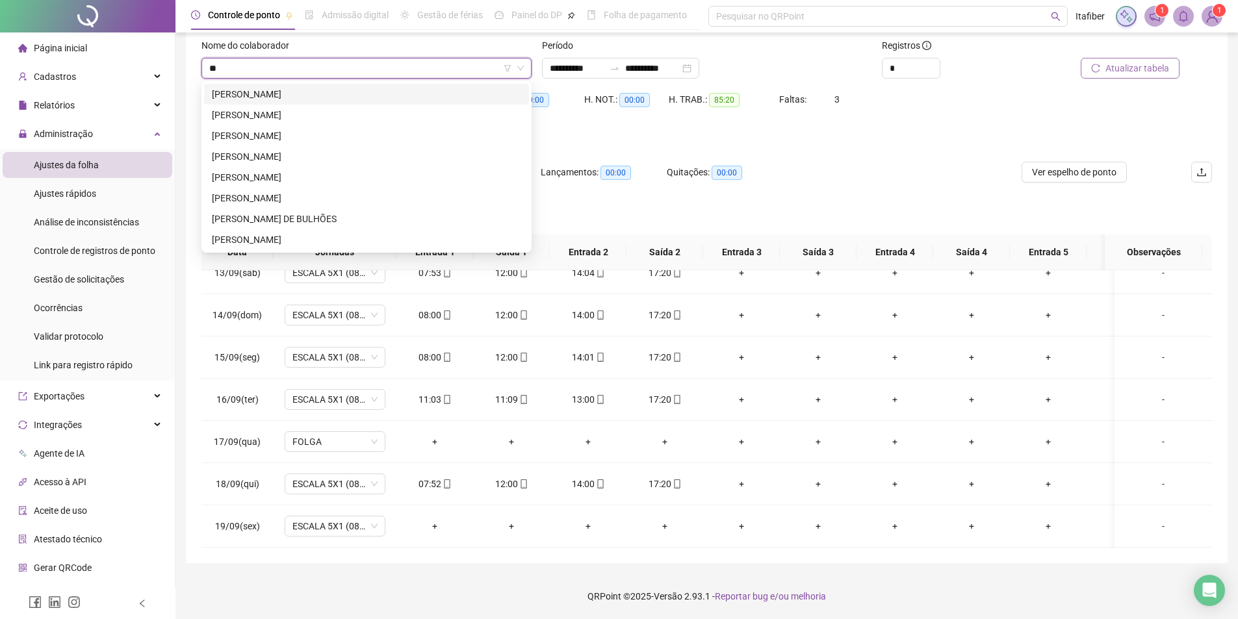
scroll to position [0, 0]
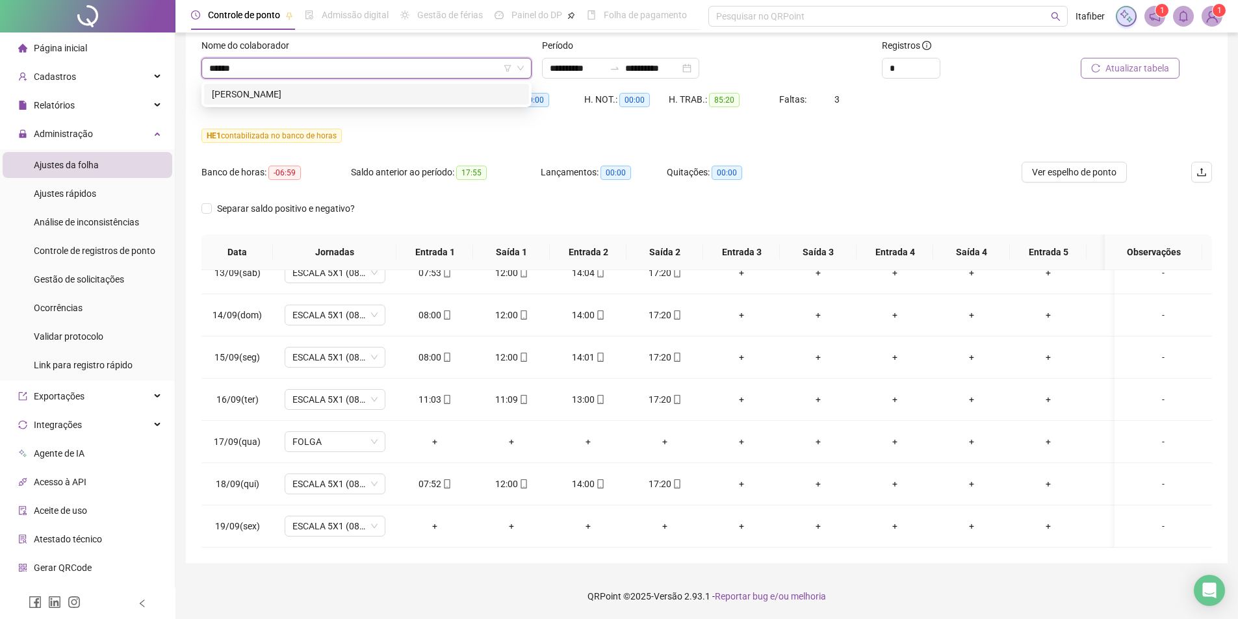
type input "*******"
click at [343, 89] on div "[PERSON_NAME]" at bounding box center [366, 94] width 309 height 14
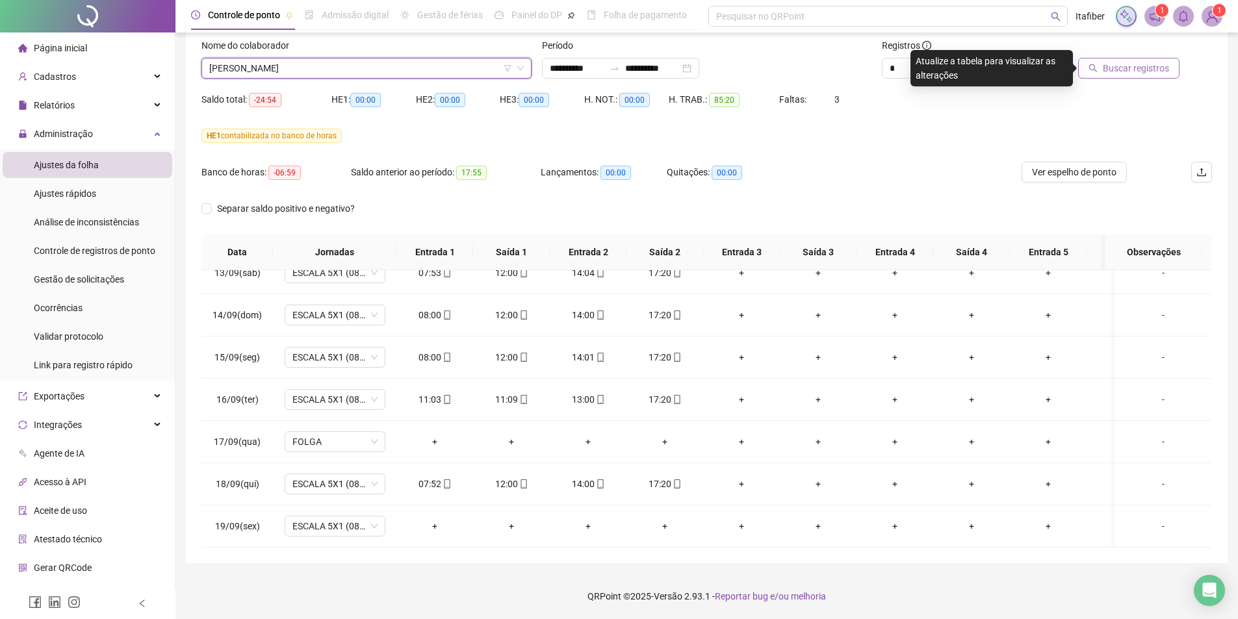
click at [1154, 66] on span "Buscar registros" at bounding box center [1136, 68] width 66 height 14
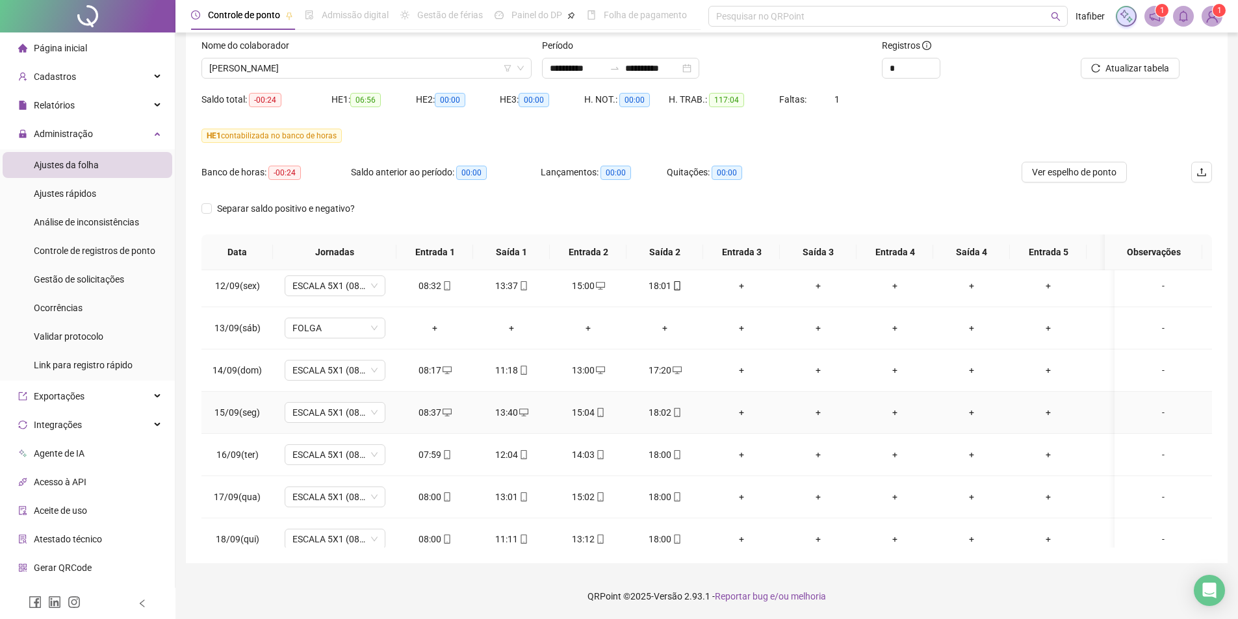
scroll to position [535, 0]
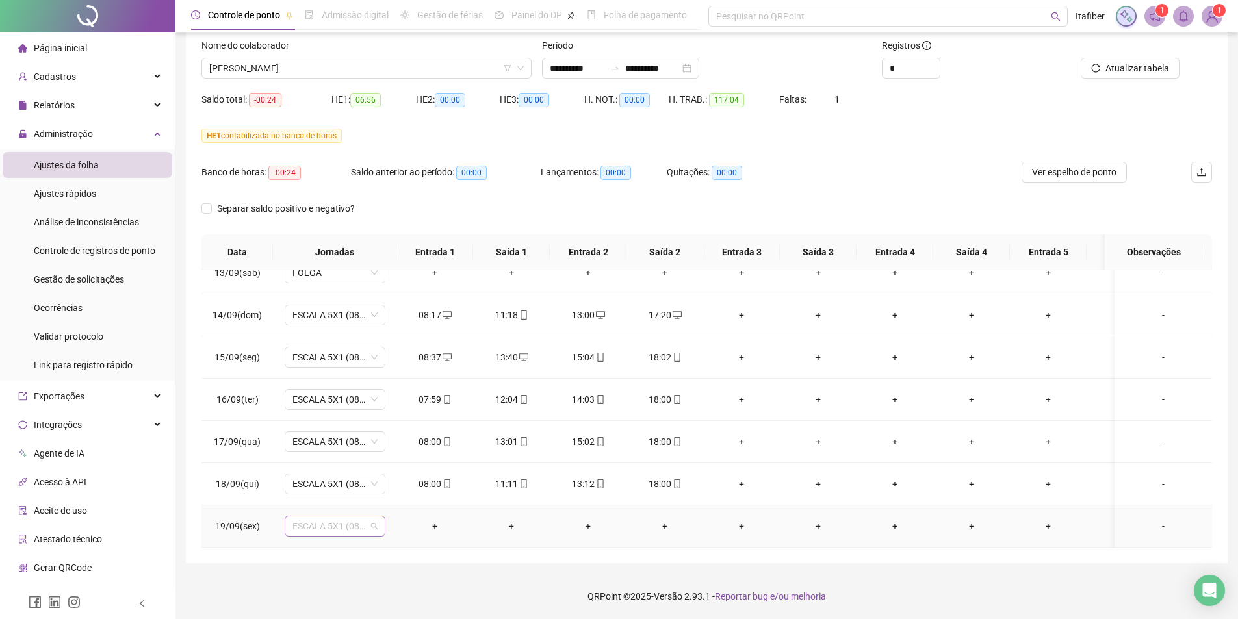
click at [357, 517] on span "ESCALA 5X1 (08:00 ÀS 12:00 14:00 ÀS 17:20)" at bounding box center [334, 526] width 85 height 19
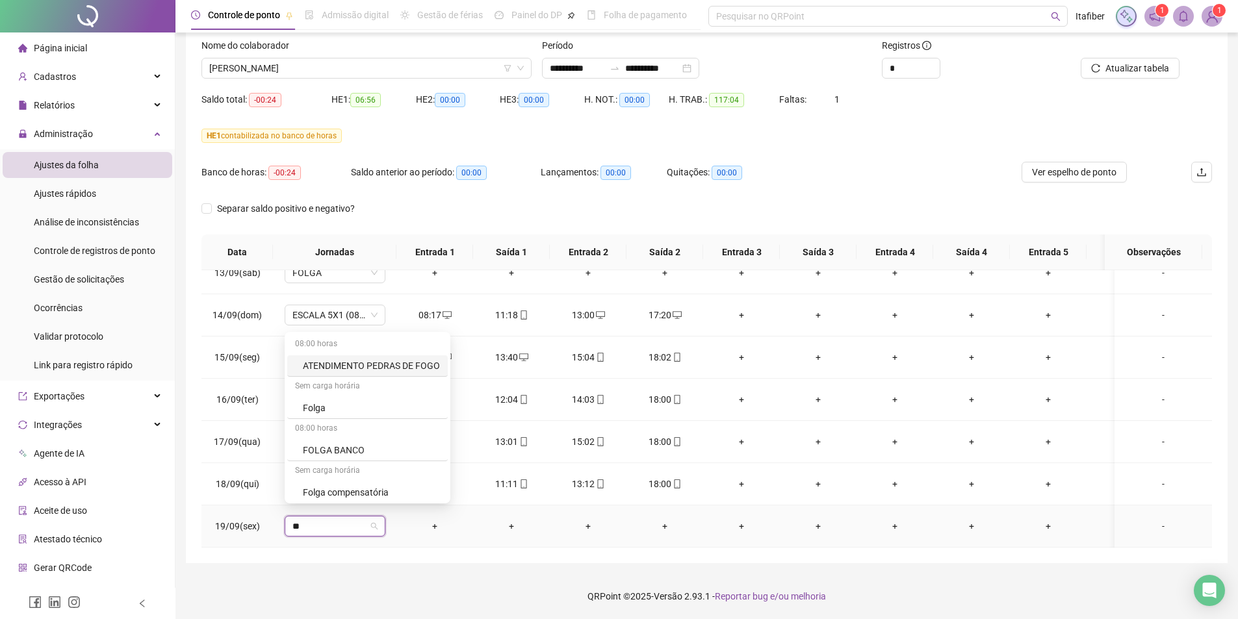
type input "***"
click at [326, 404] on div "Folga" at bounding box center [346, 405] width 86 height 14
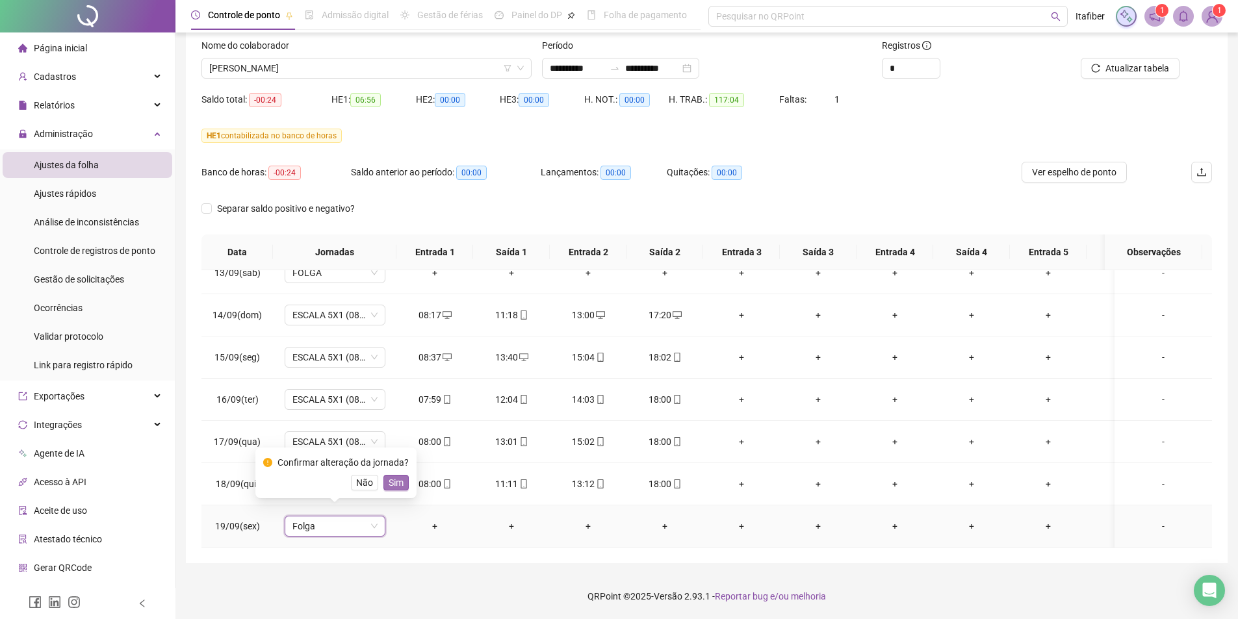
click at [396, 489] on span "Sim" at bounding box center [396, 483] width 15 height 14
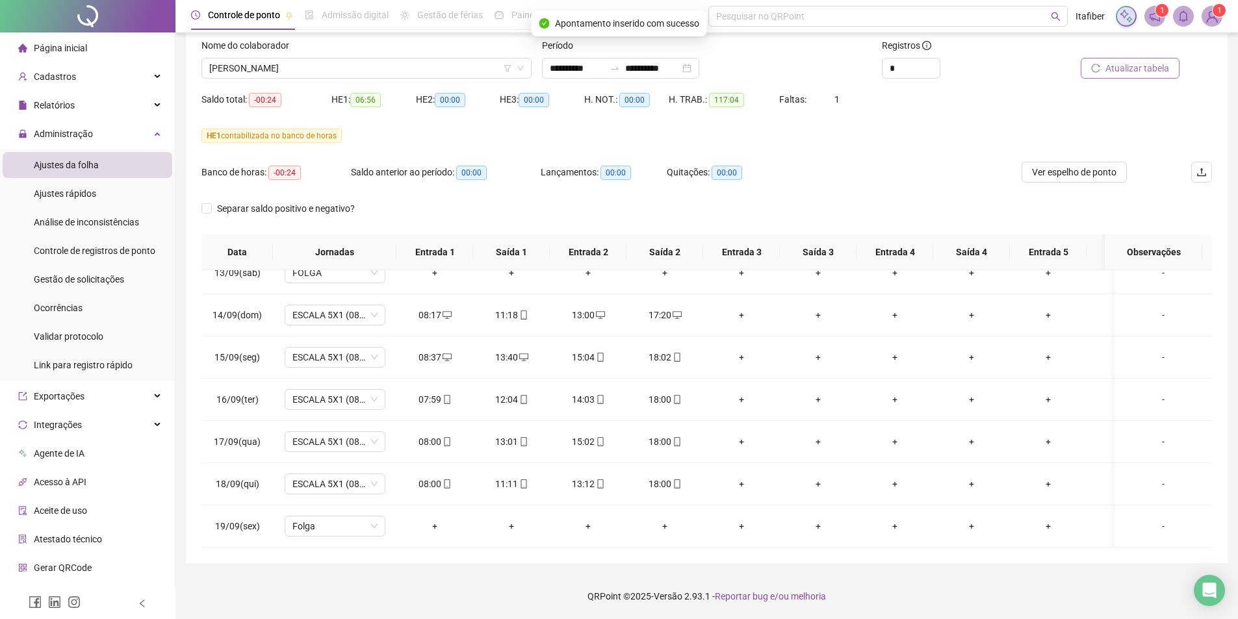
click at [1129, 73] on span "Atualizar tabela" at bounding box center [1137, 68] width 64 height 14
click at [432, 393] on div "07:59" at bounding box center [435, 400] width 56 height 14
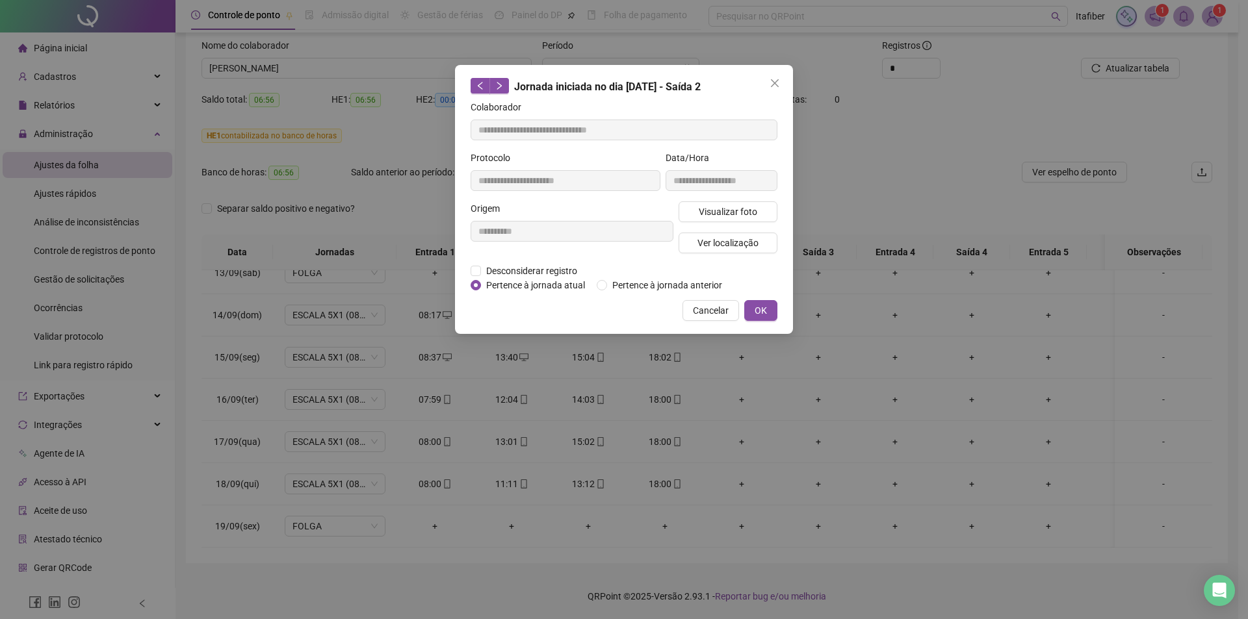
type input "**********"
click at [721, 209] on span "Visualizar foto" at bounding box center [728, 212] width 58 height 14
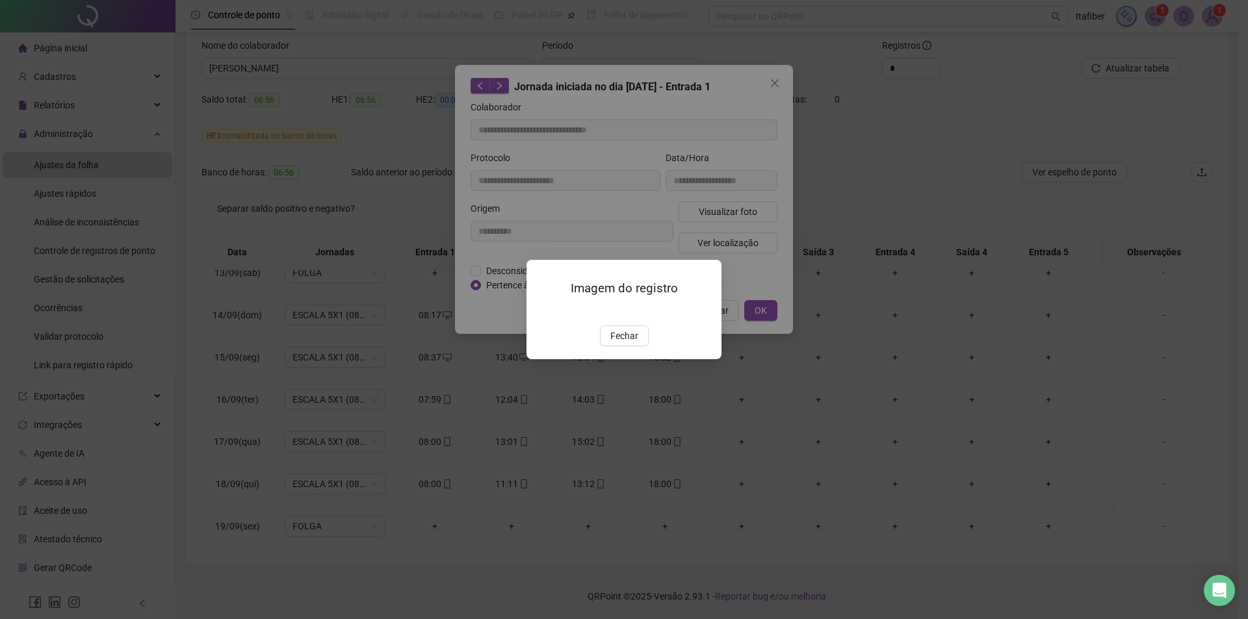
click at [622, 343] on span "Fechar" at bounding box center [624, 336] width 28 height 14
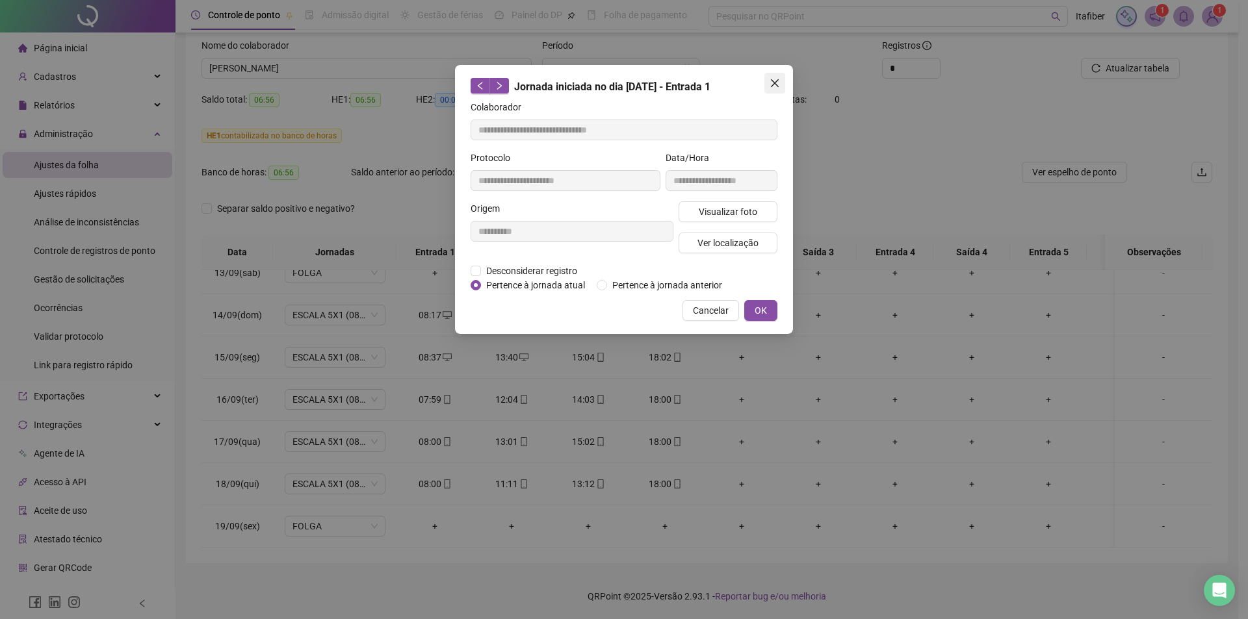
click at [778, 83] on icon "close" at bounding box center [774, 83] width 10 height 10
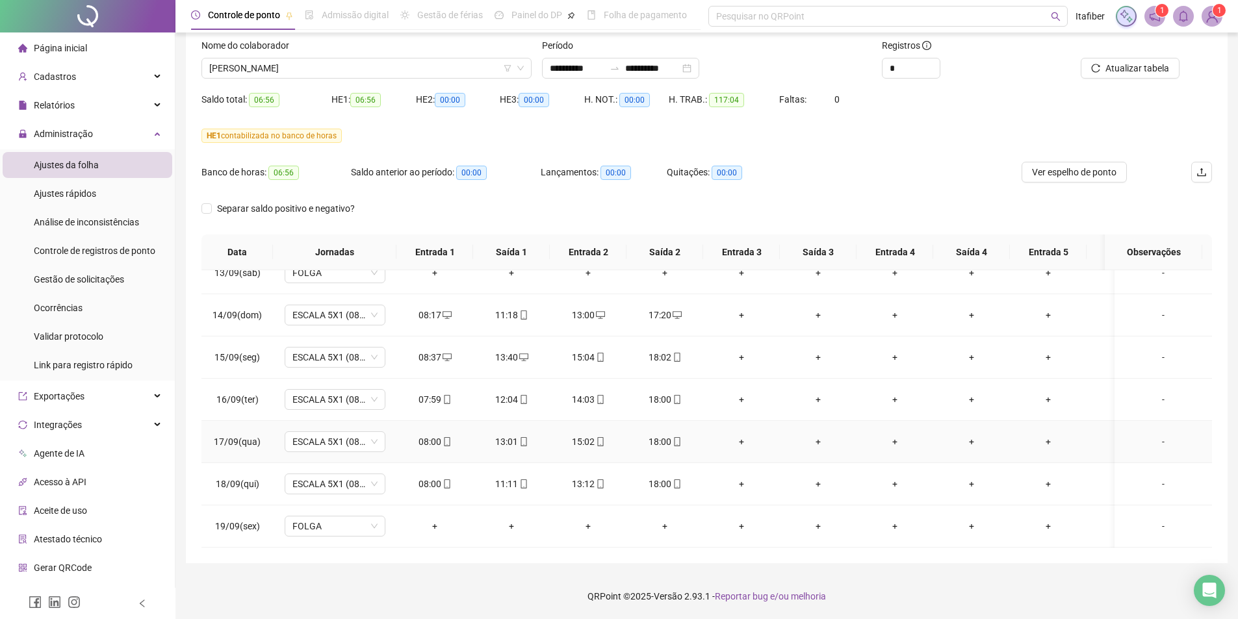
click at [434, 435] on div "08:00" at bounding box center [435, 442] width 56 height 14
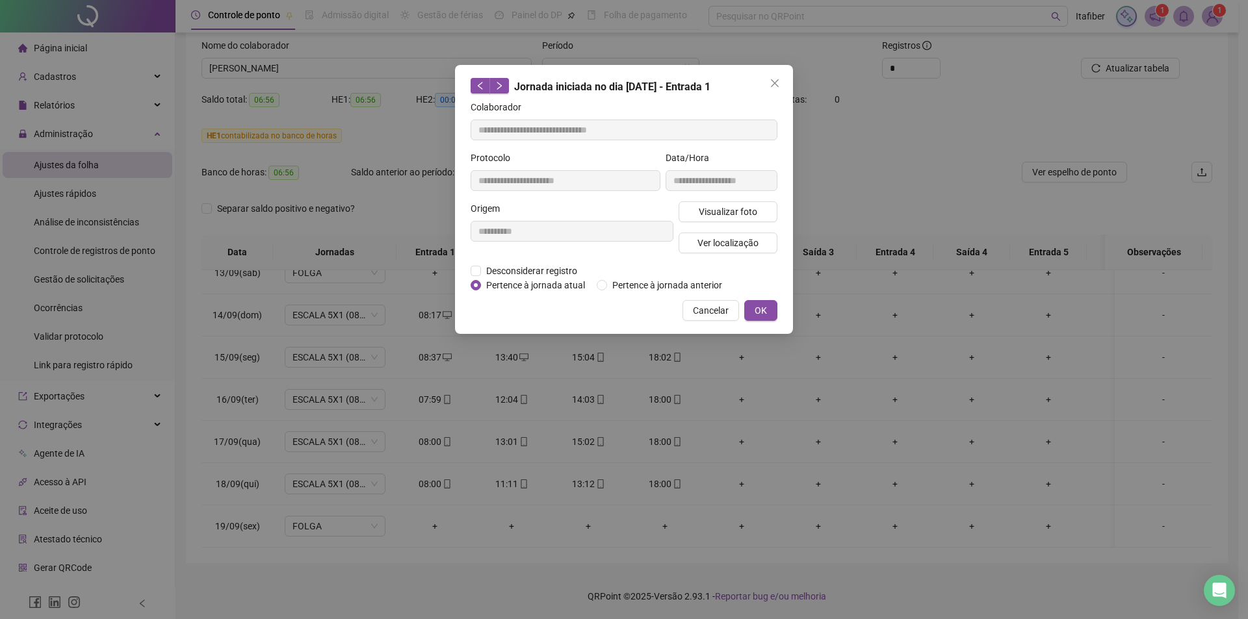
type input "**********"
click at [706, 209] on span "Visualizar foto" at bounding box center [728, 212] width 58 height 14
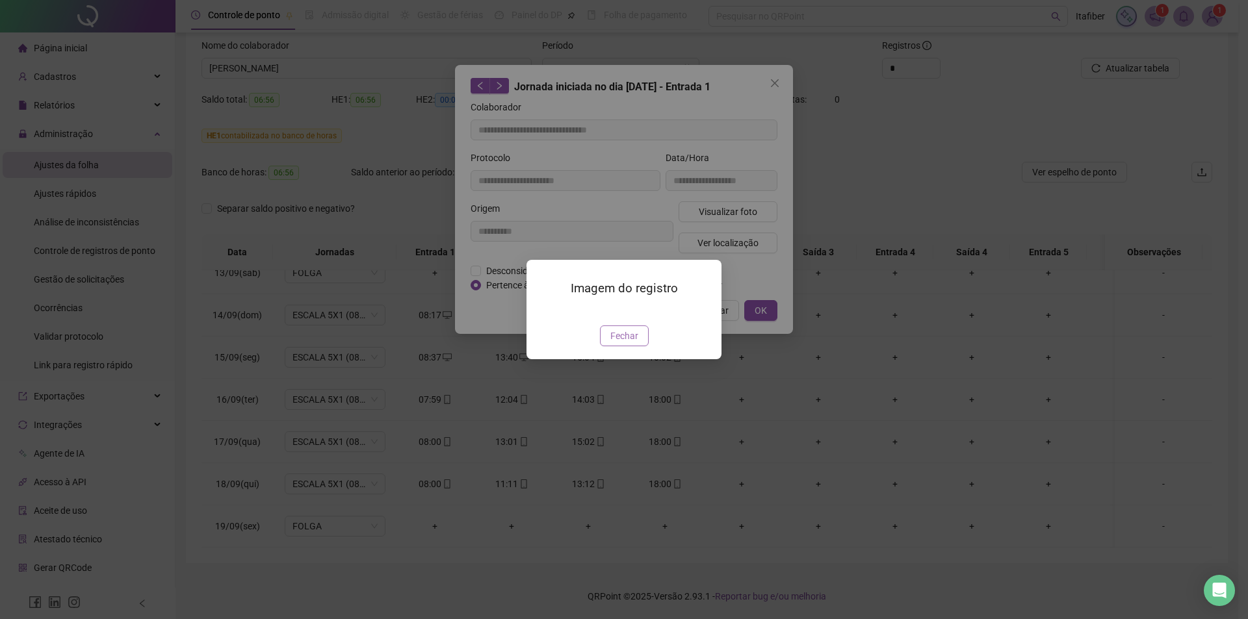
click at [623, 343] on span "Fechar" at bounding box center [624, 336] width 28 height 14
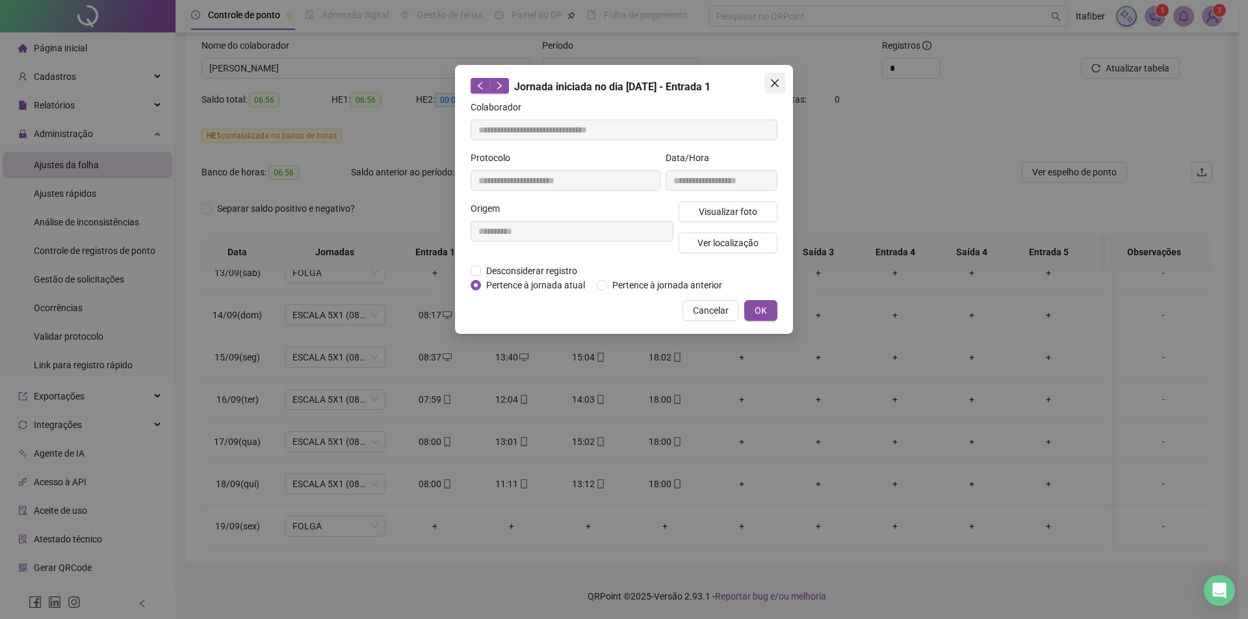
click at [782, 83] on span "Close" at bounding box center [774, 83] width 21 height 10
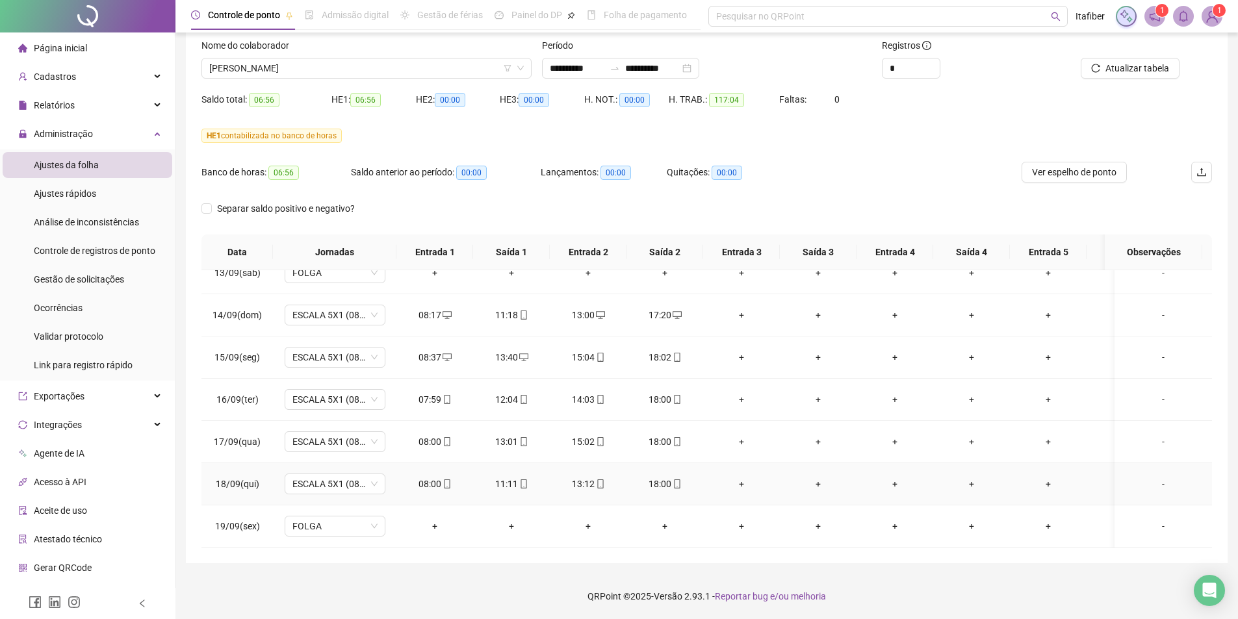
click at [431, 477] on div "08:00" at bounding box center [435, 484] width 56 height 14
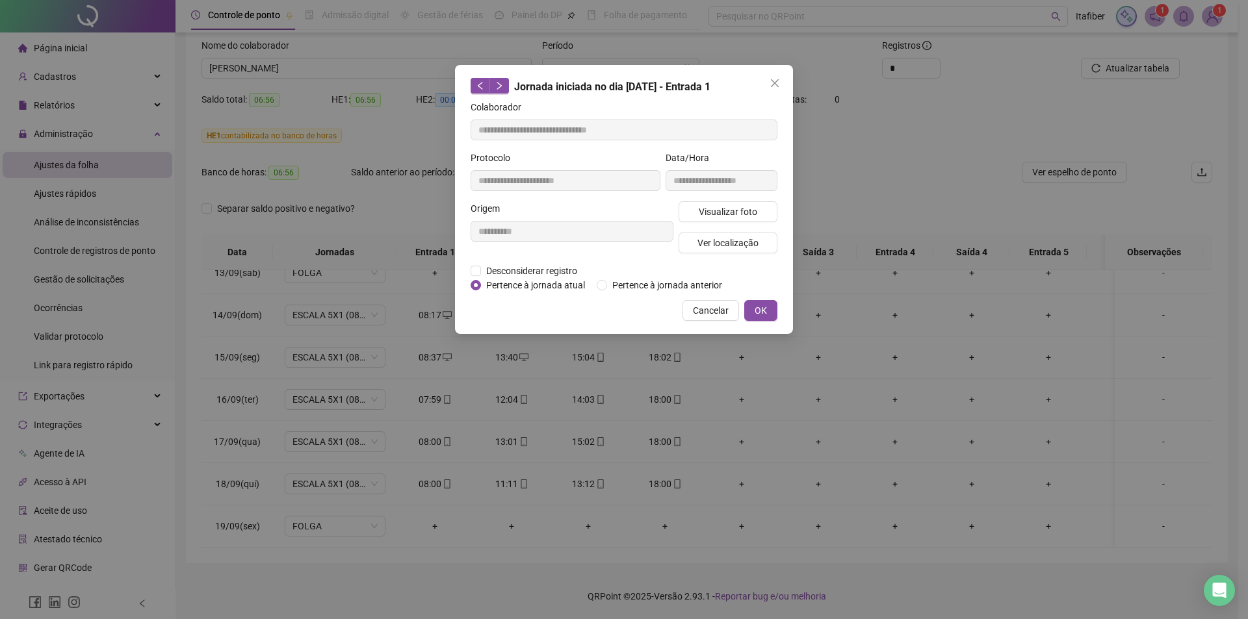
type input "**********"
click at [743, 209] on span "Visualizar foto" at bounding box center [728, 212] width 58 height 14
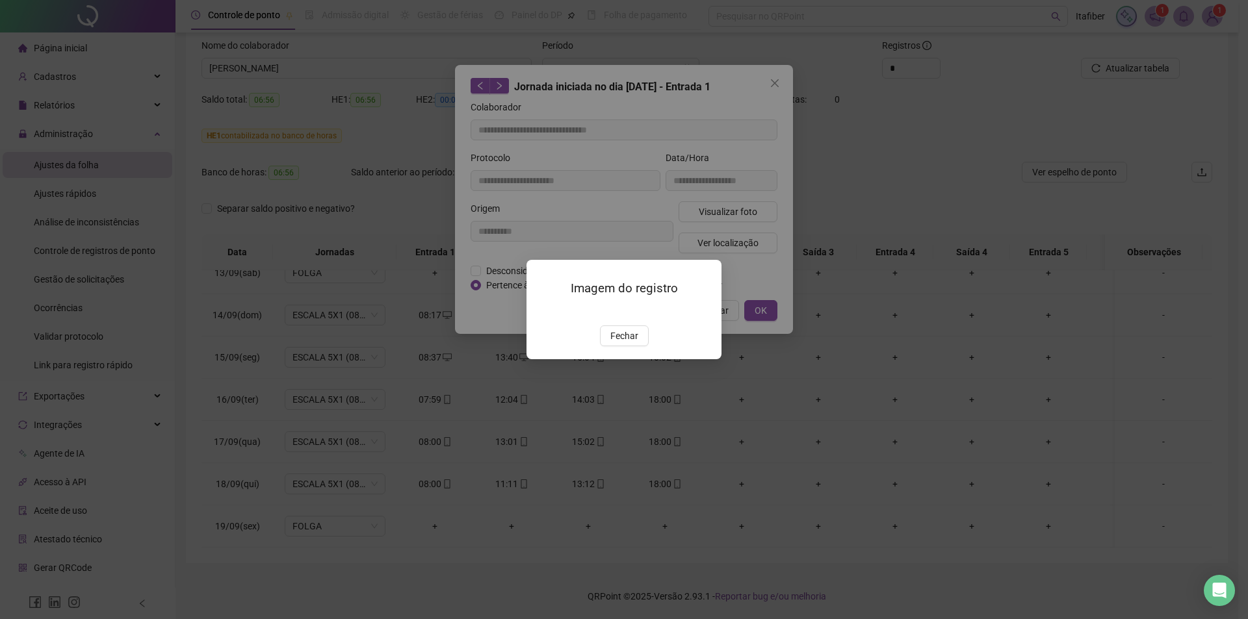
click at [542, 312] on img at bounding box center [542, 312] width 0 height 0
drag, startPoint x: 621, startPoint y: 413, endPoint x: 636, endPoint y: 407, distance: 16.3
click at [628, 343] on span "Fechar" at bounding box center [624, 336] width 28 height 14
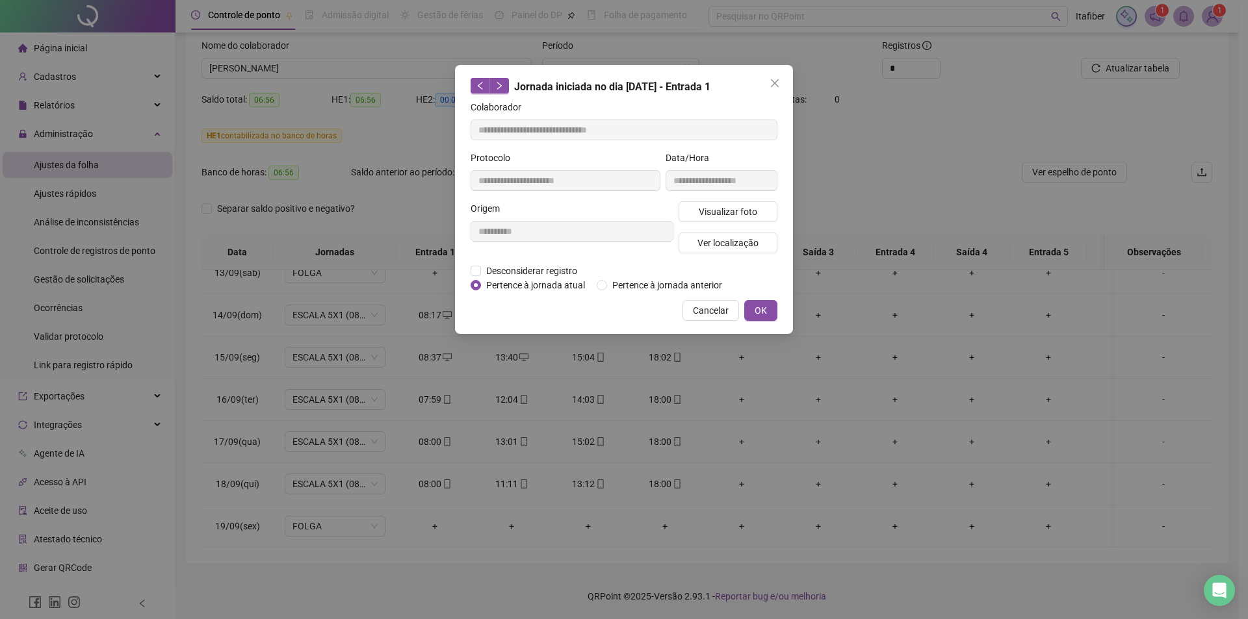
drag, startPoint x: 776, startPoint y: 79, endPoint x: 776, endPoint y: 90, distance: 11.0
click at [775, 79] on icon "close" at bounding box center [774, 83] width 10 height 10
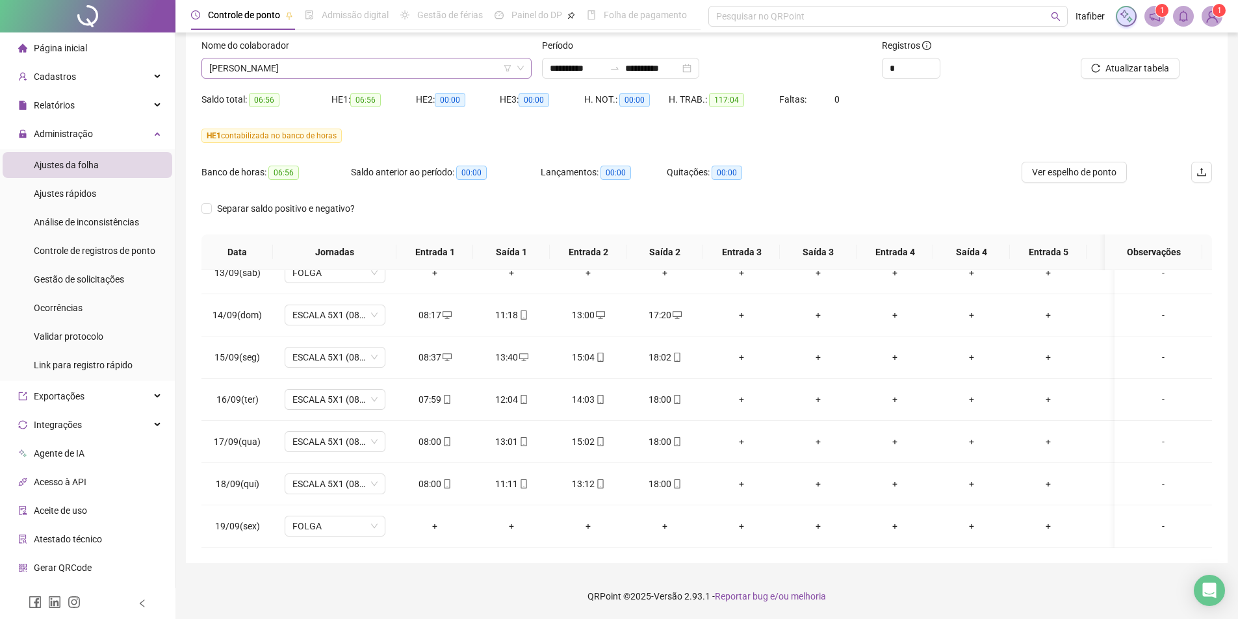
click at [399, 60] on span "[PERSON_NAME]" at bounding box center [366, 67] width 315 height 19
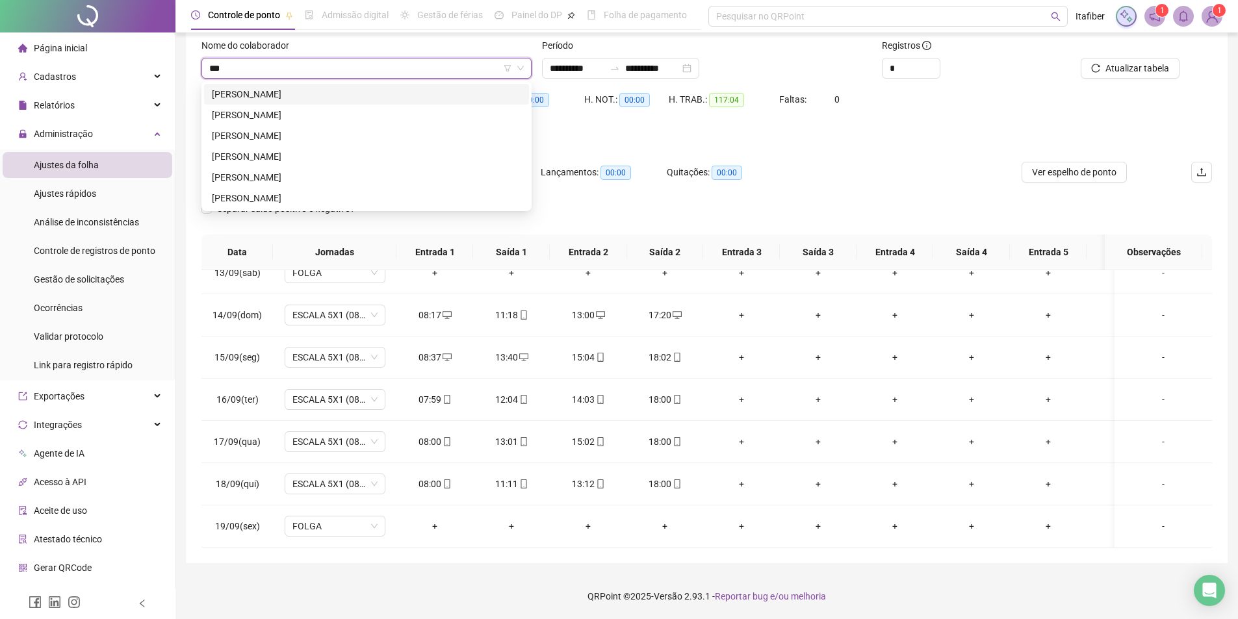
scroll to position [0, 0]
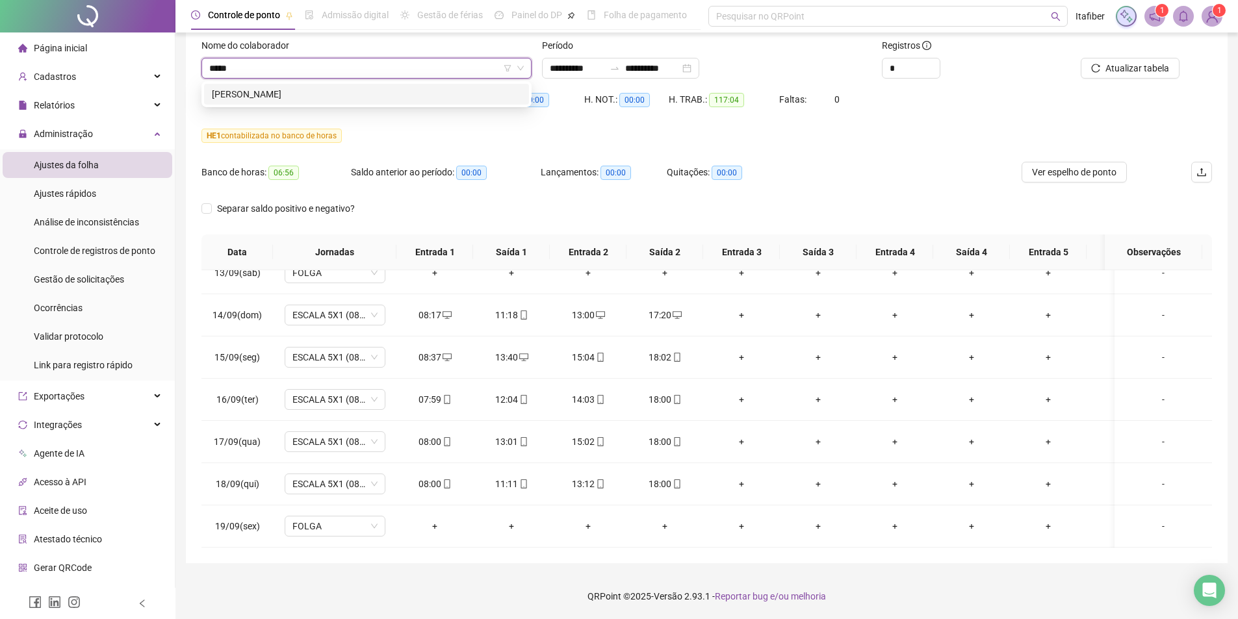
type input "******"
click at [313, 87] on div "[PERSON_NAME]" at bounding box center [366, 94] width 309 height 14
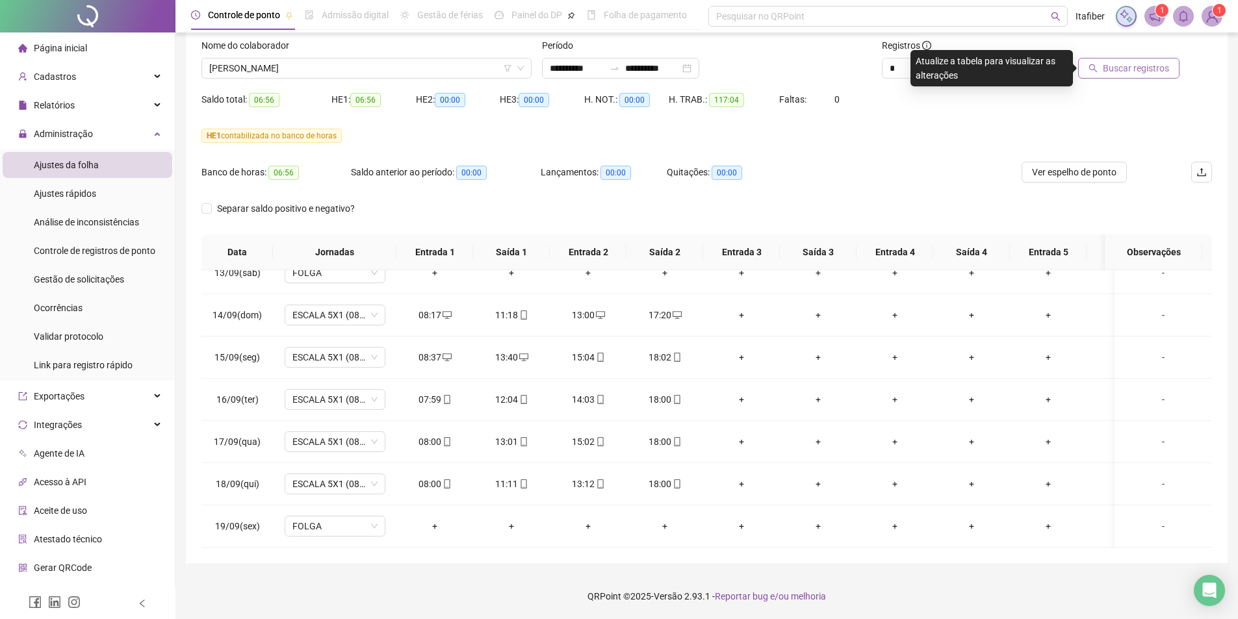
click at [1135, 63] on span "Buscar registros" at bounding box center [1136, 68] width 66 height 14
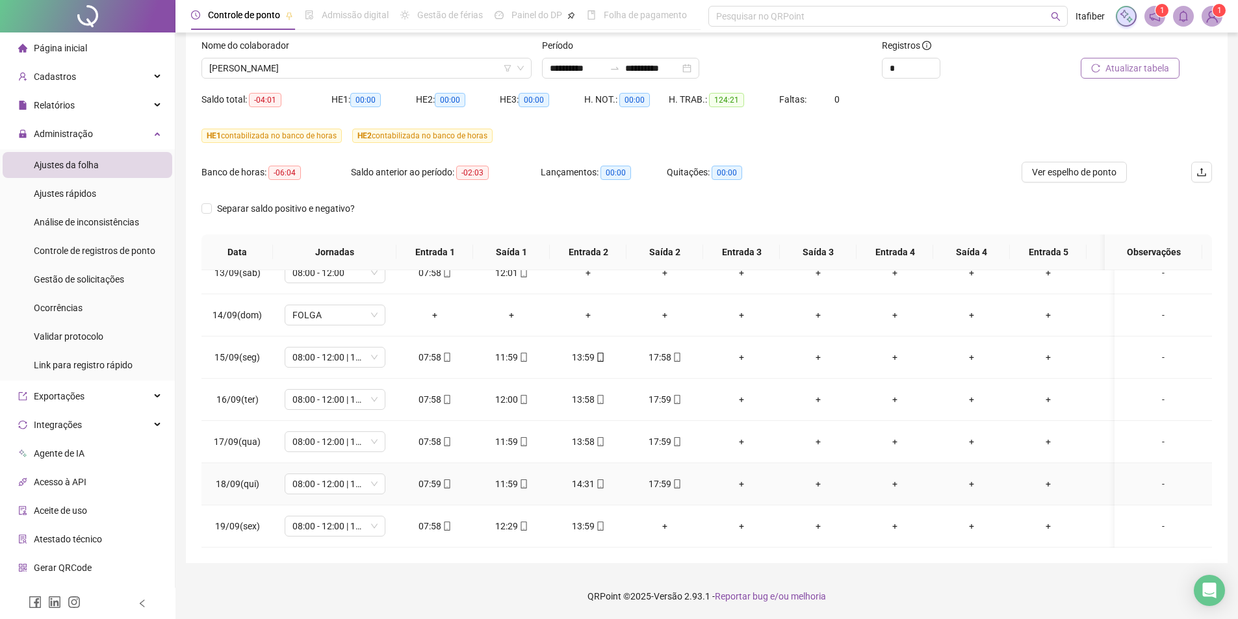
click at [419, 477] on div "07:59" at bounding box center [435, 484] width 56 height 14
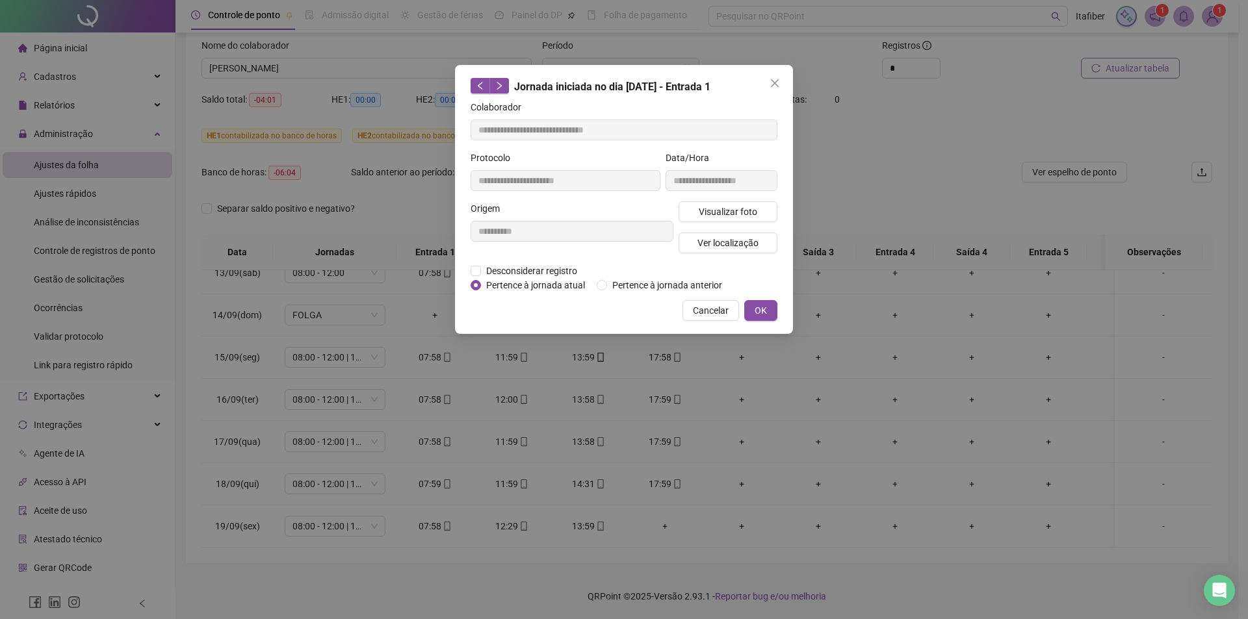
type input "**********"
click at [718, 209] on span "Visualizar foto" at bounding box center [728, 212] width 58 height 14
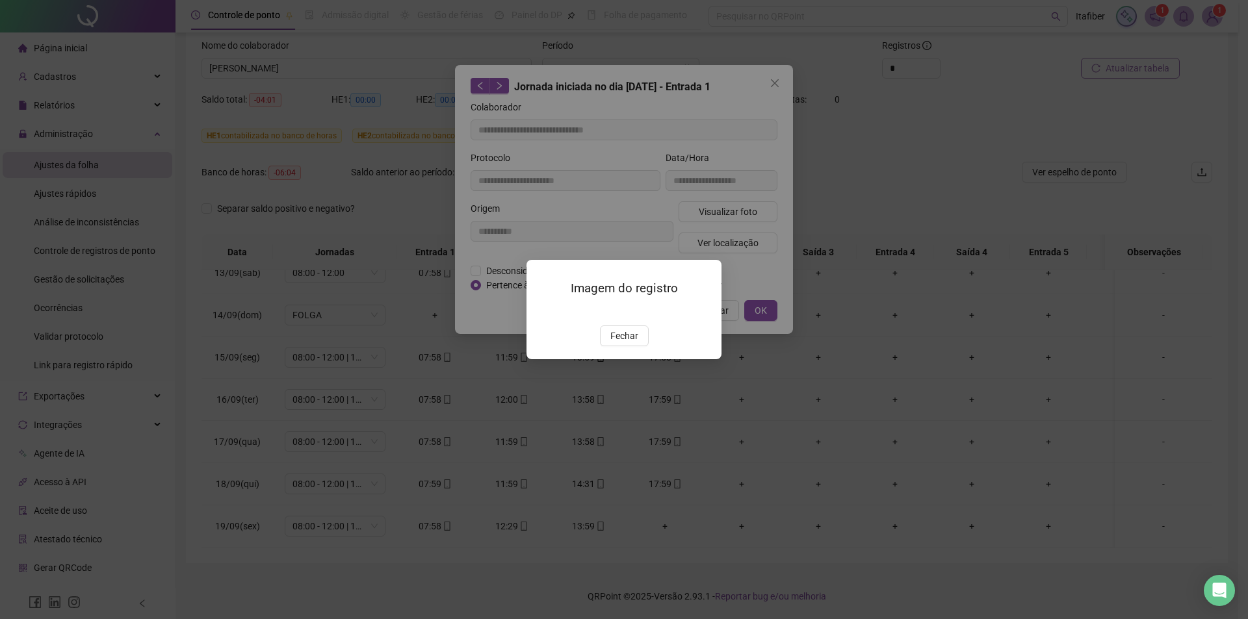
click at [542, 312] on img at bounding box center [542, 312] width 0 height 0
click at [626, 343] on span "Fechar" at bounding box center [624, 336] width 28 height 14
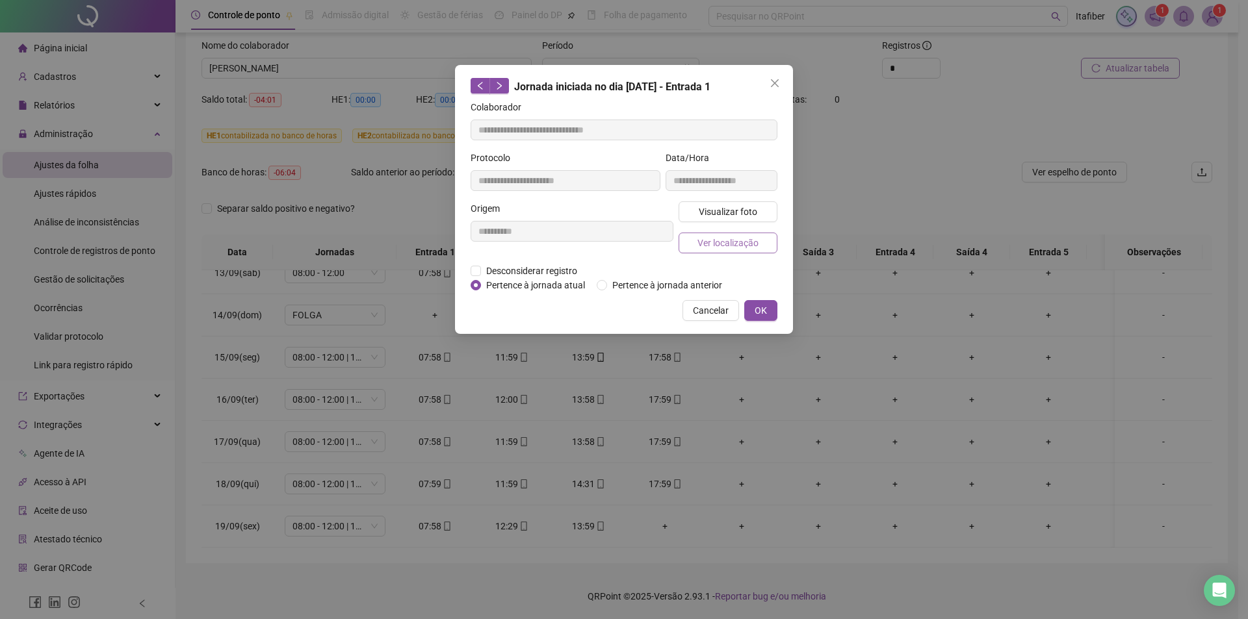
click at [729, 239] on span "Ver localização" at bounding box center [727, 243] width 61 height 14
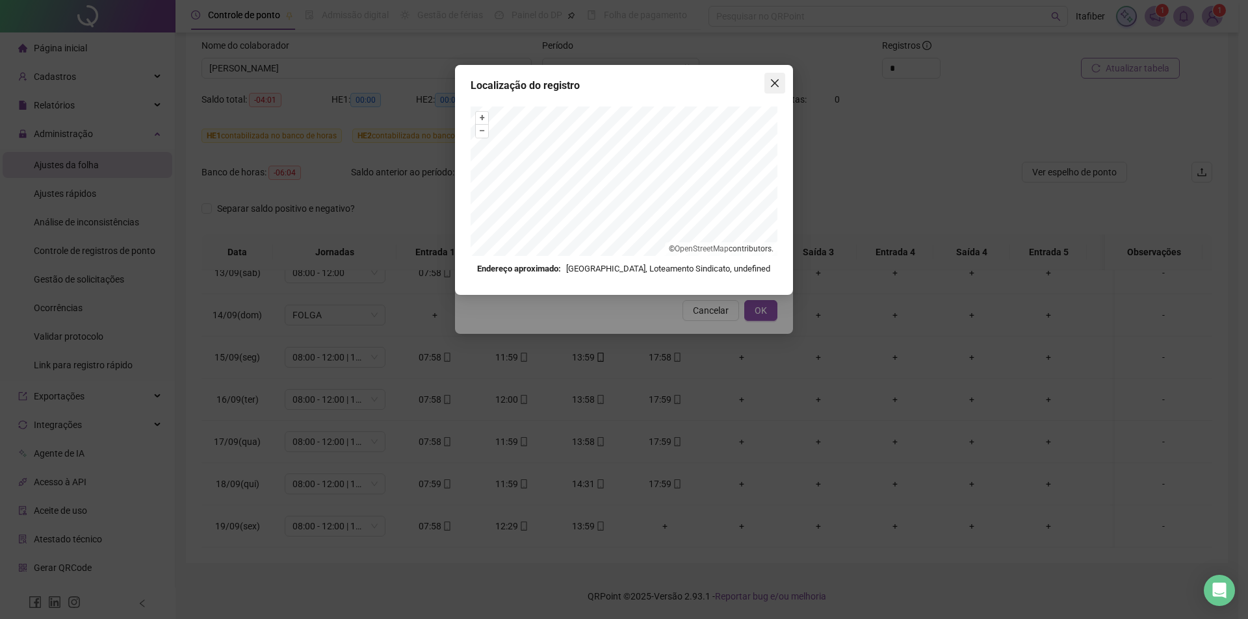
click at [773, 83] on icon "close" at bounding box center [774, 83] width 10 height 10
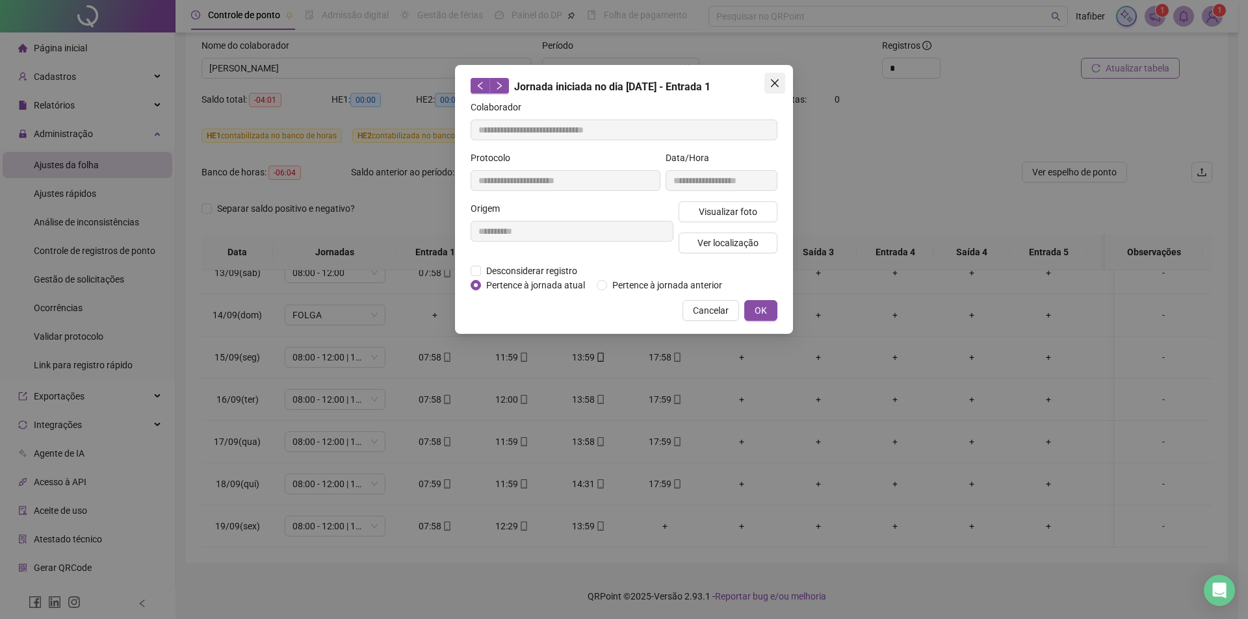
click at [779, 79] on icon "close" at bounding box center [774, 83] width 10 height 10
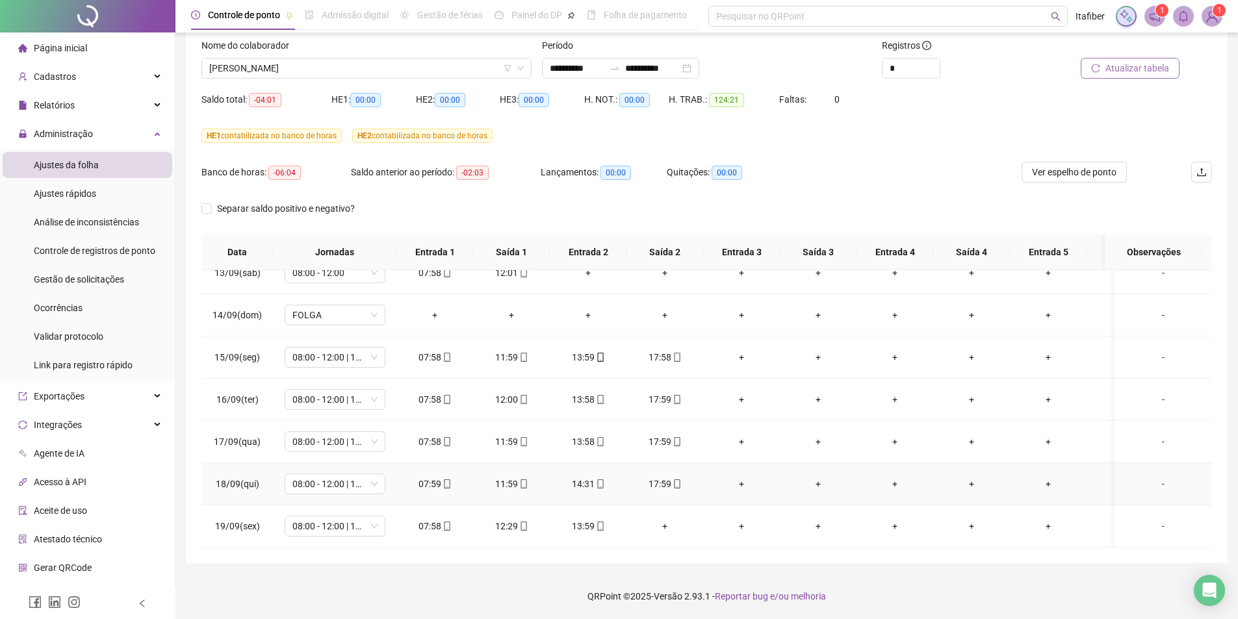
click at [431, 477] on div "07:59" at bounding box center [435, 484] width 56 height 14
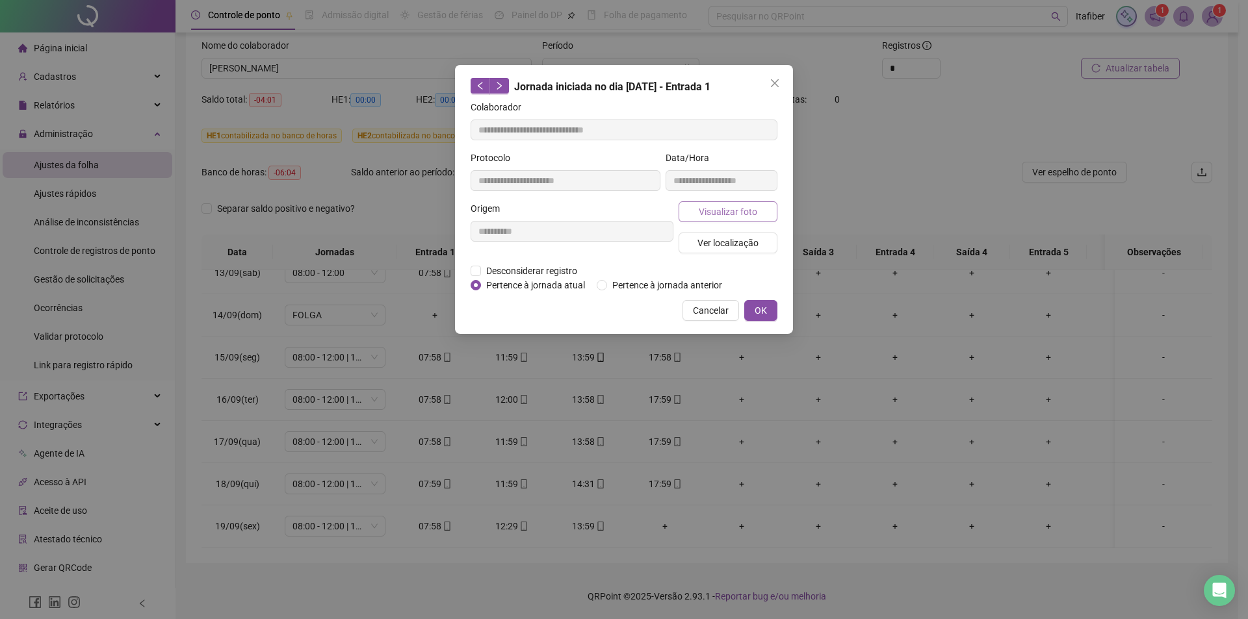
click at [698, 212] on button "Visualizar foto" at bounding box center [727, 211] width 99 height 21
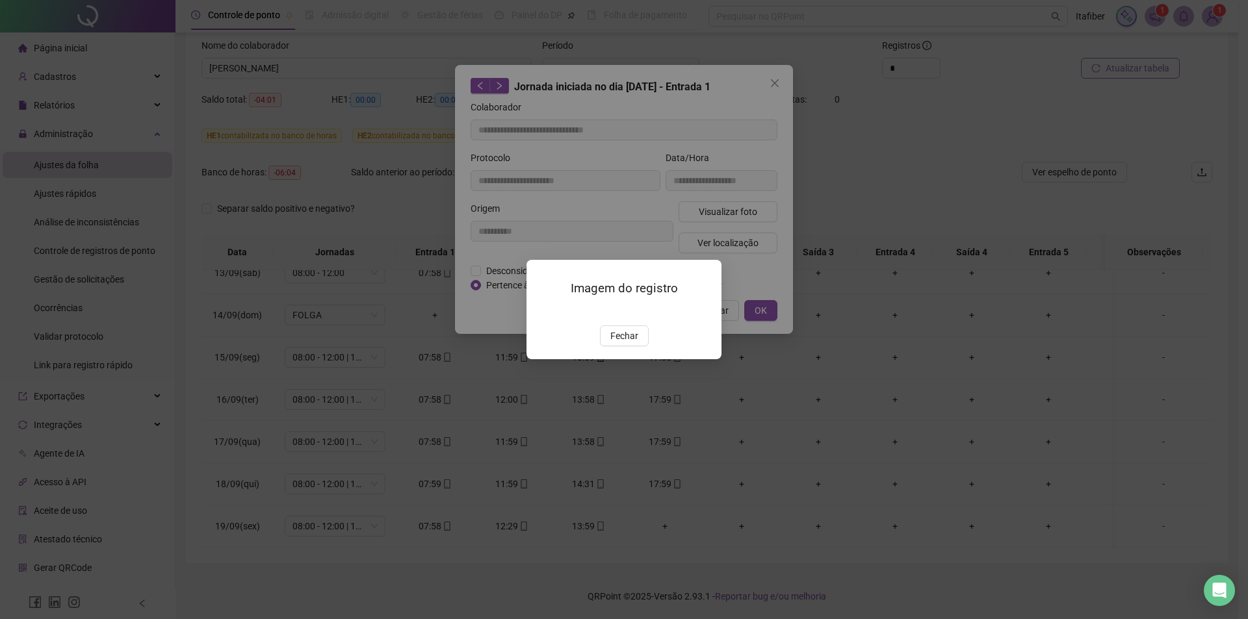
click at [542, 312] on img at bounding box center [542, 312] width 0 height 0
click at [632, 343] on span "Fechar" at bounding box center [624, 336] width 28 height 14
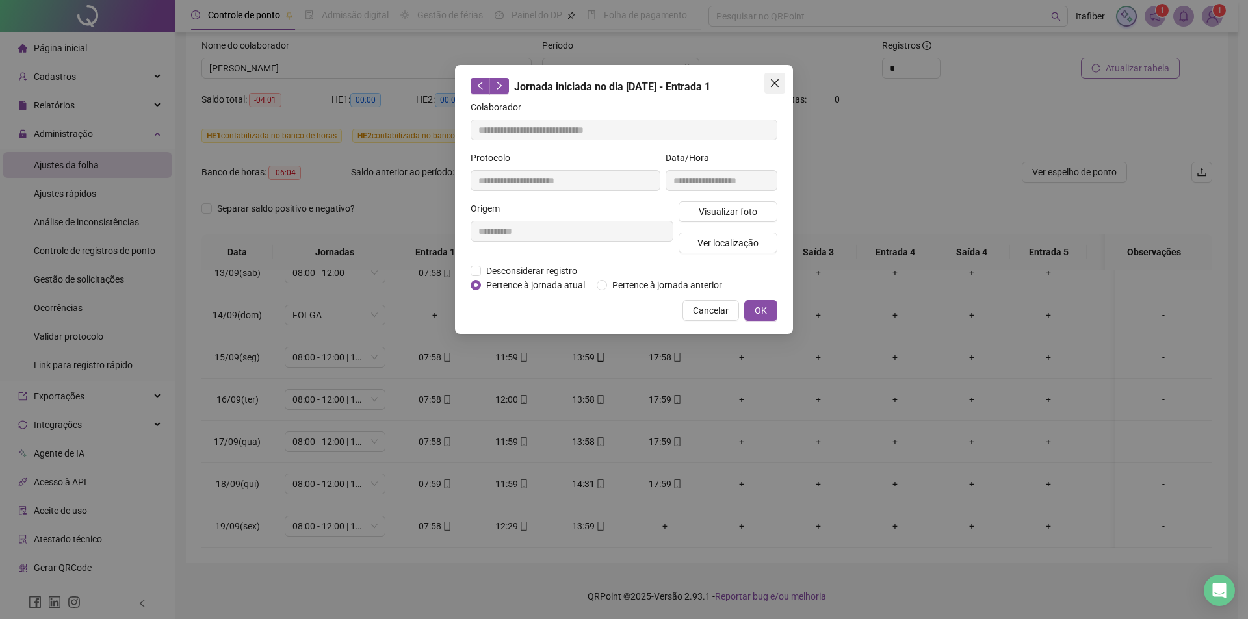
click at [774, 80] on icon "close" at bounding box center [774, 83] width 10 height 10
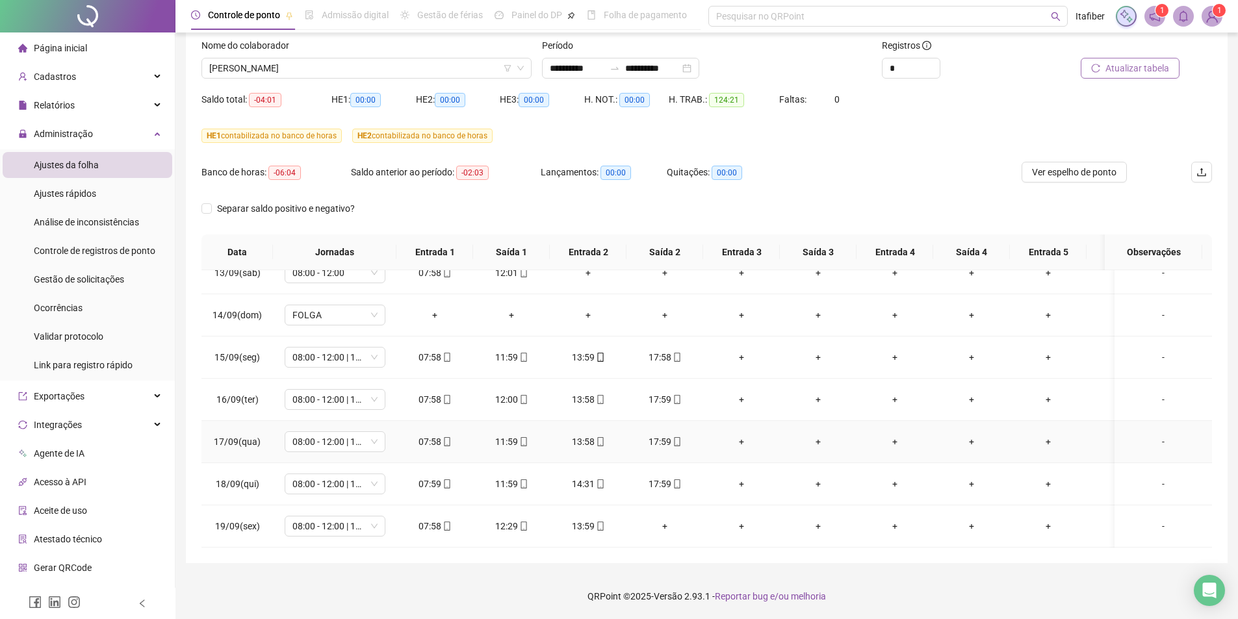
click at [435, 435] on div "07:58" at bounding box center [435, 442] width 56 height 14
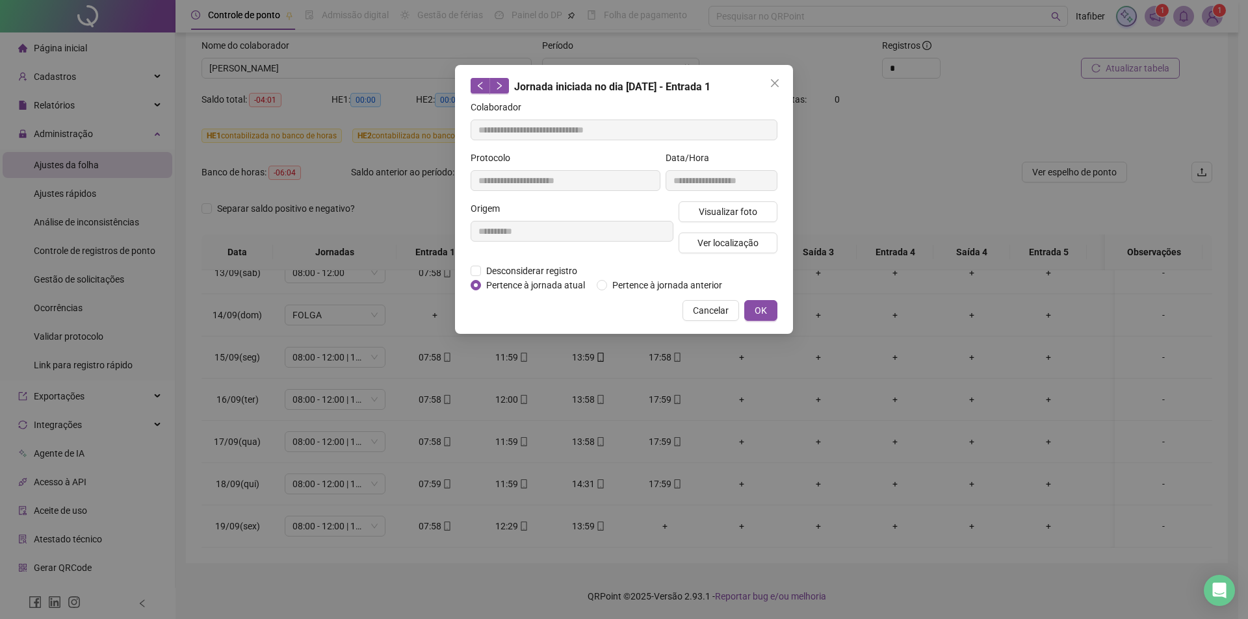
type input "**********"
click at [706, 213] on span "Visualizar foto" at bounding box center [728, 212] width 58 height 14
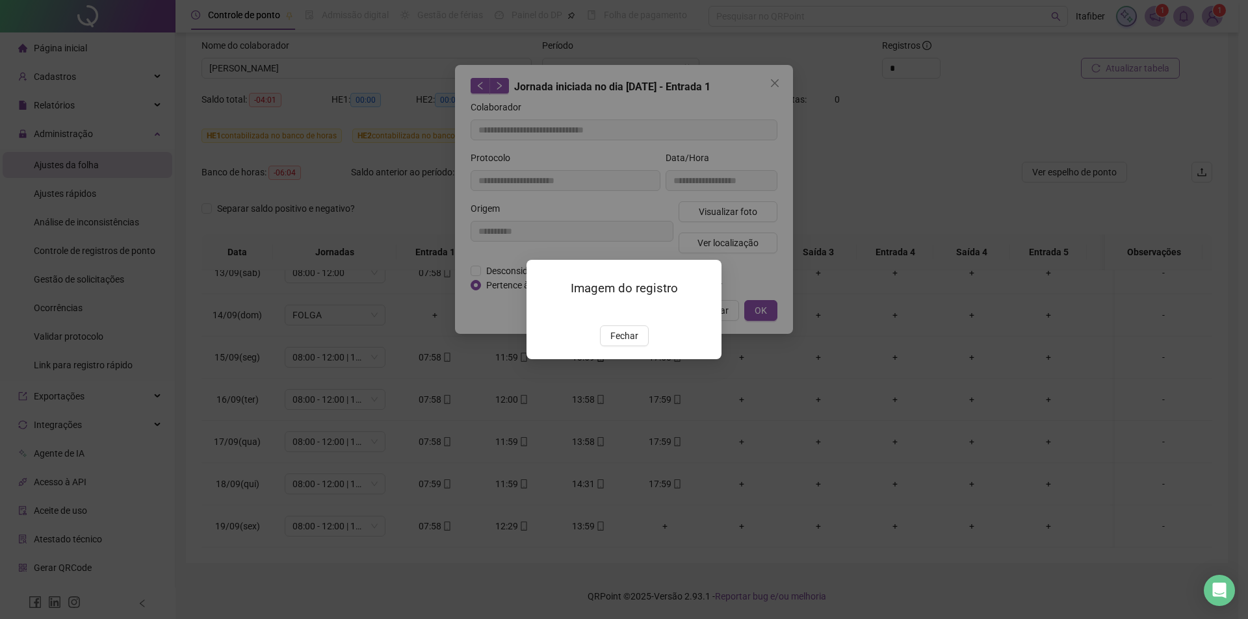
click at [542, 312] on img at bounding box center [542, 312] width 0 height 0
click at [618, 343] on span "Fechar" at bounding box center [624, 336] width 28 height 14
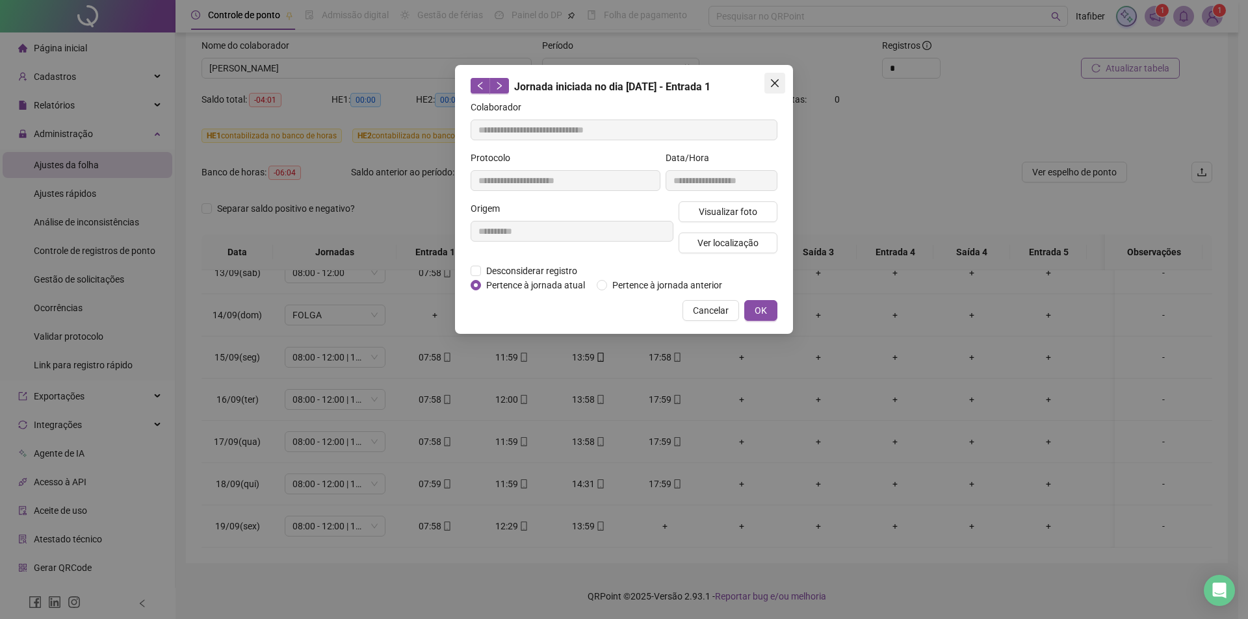
click at [777, 77] on button "Close" at bounding box center [774, 83] width 21 height 21
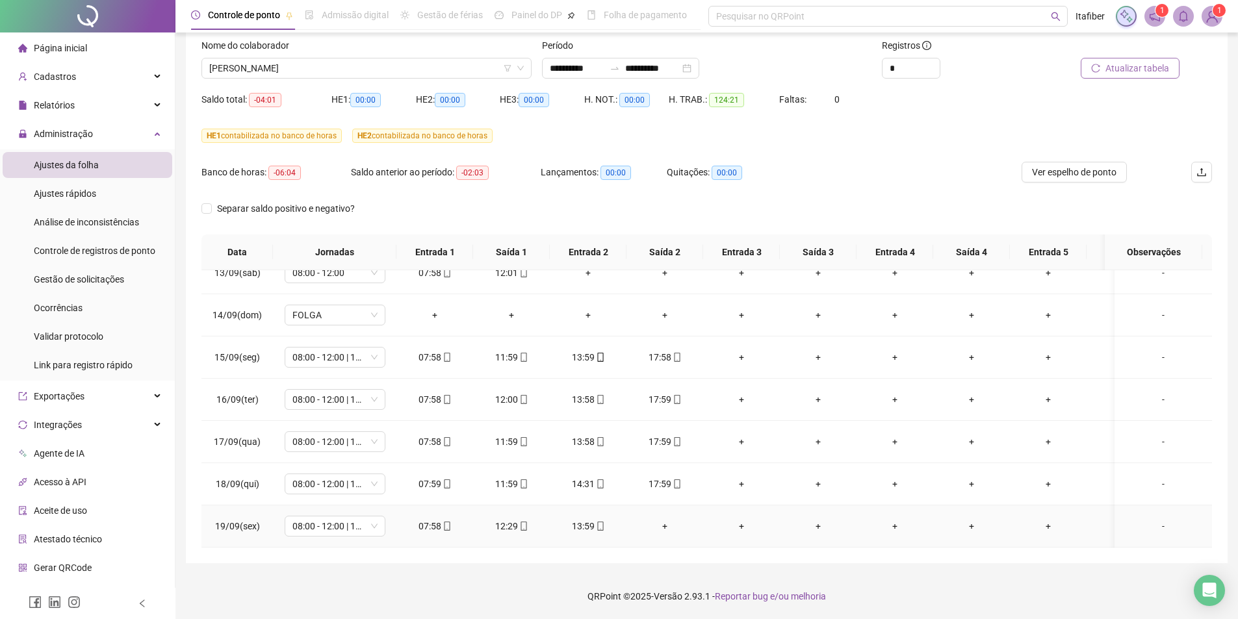
click at [430, 519] on div "07:58" at bounding box center [435, 526] width 56 height 14
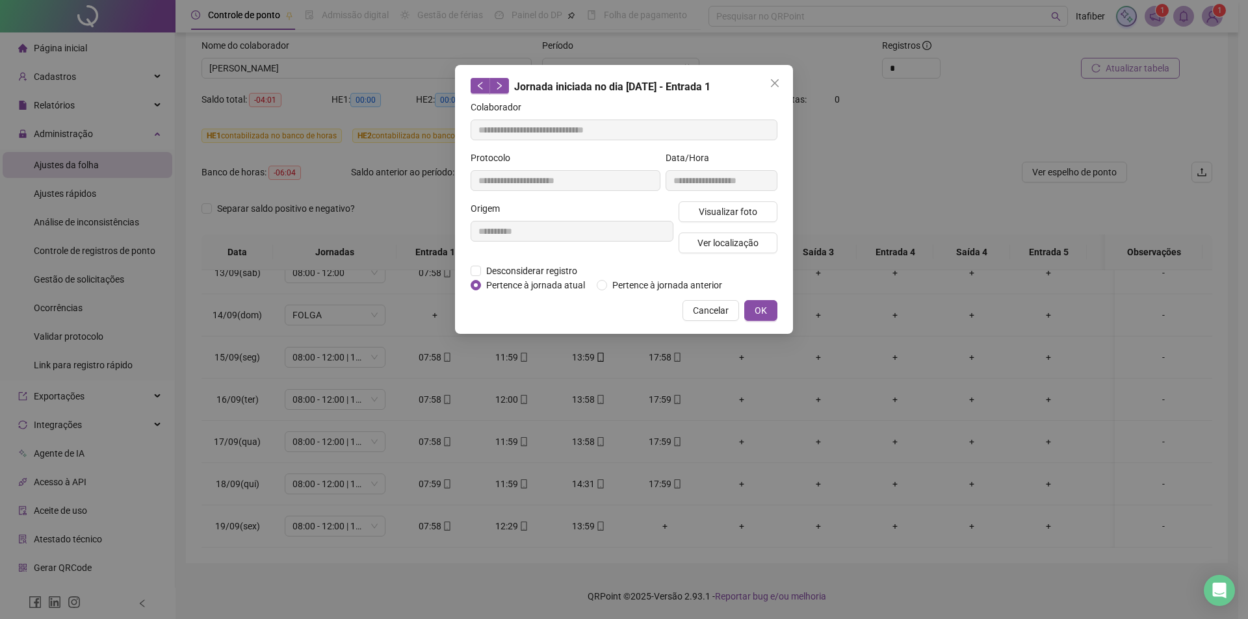
type input "**********"
click at [725, 199] on div "**********" at bounding box center [721, 176] width 117 height 51
click at [720, 209] on span "Visualizar foto" at bounding box center [728, 212] width 58 height 14
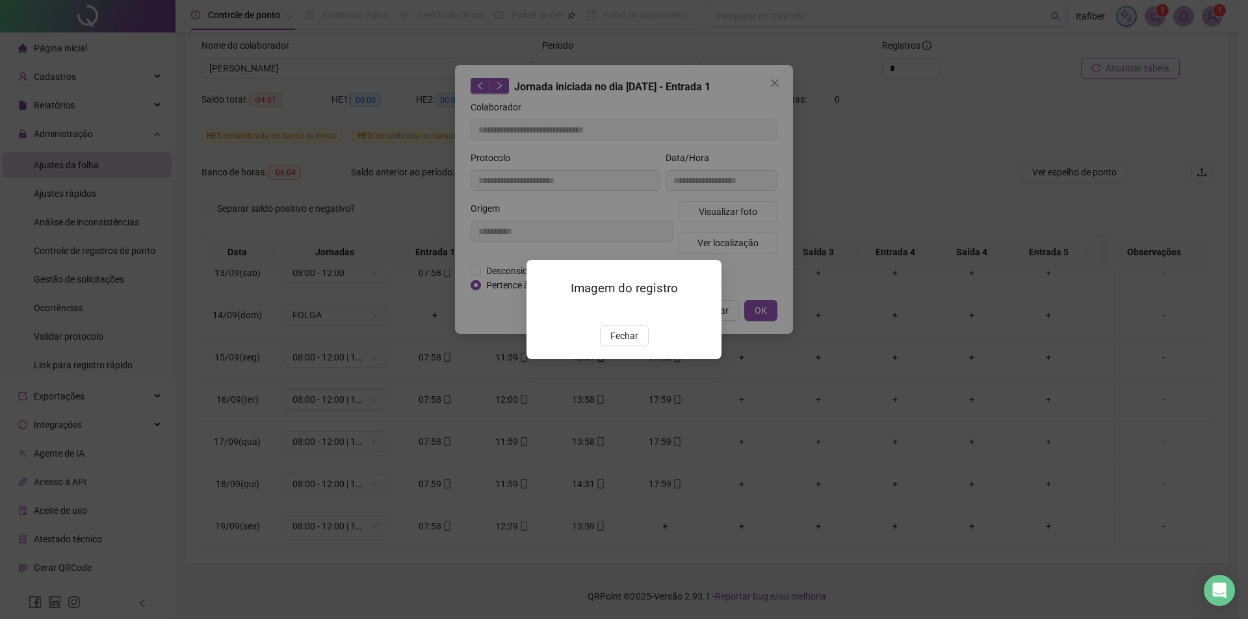
click at [542, 312] on img at bounding box center [542, 312] width 0 height 0
click at [625, 343] on span "Fechar" at bounding box center [624, 336] width 28 height 14
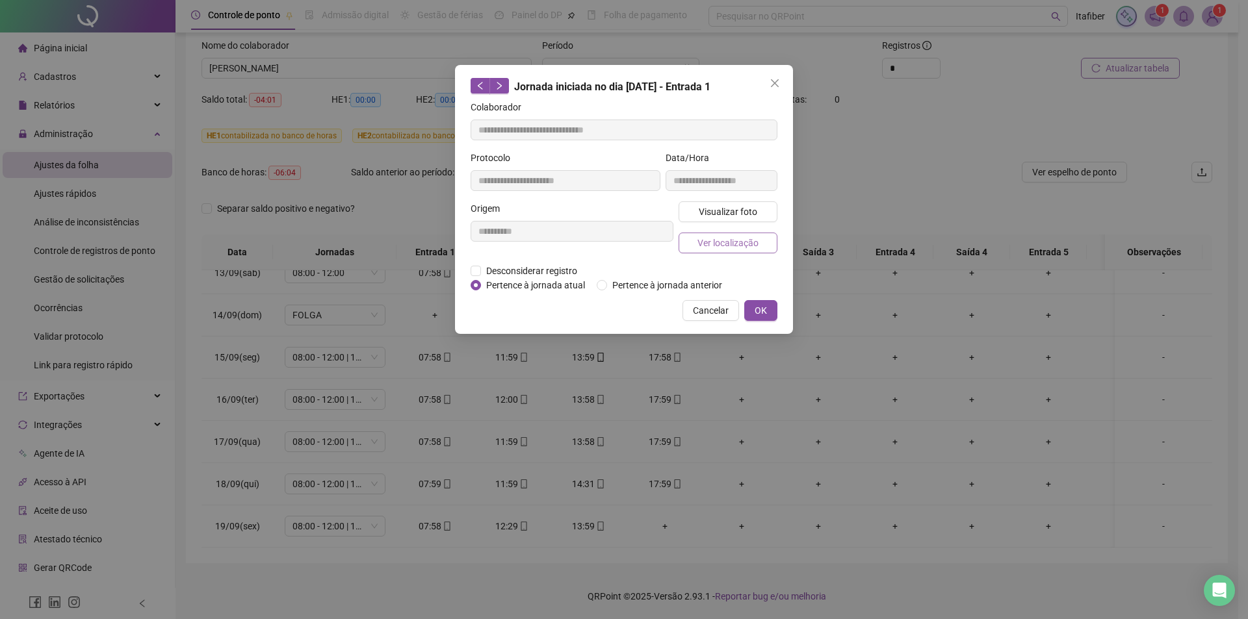
click at [720, 239] on span "Ver localização" at bounding box center [727, 243] width 61 height 14
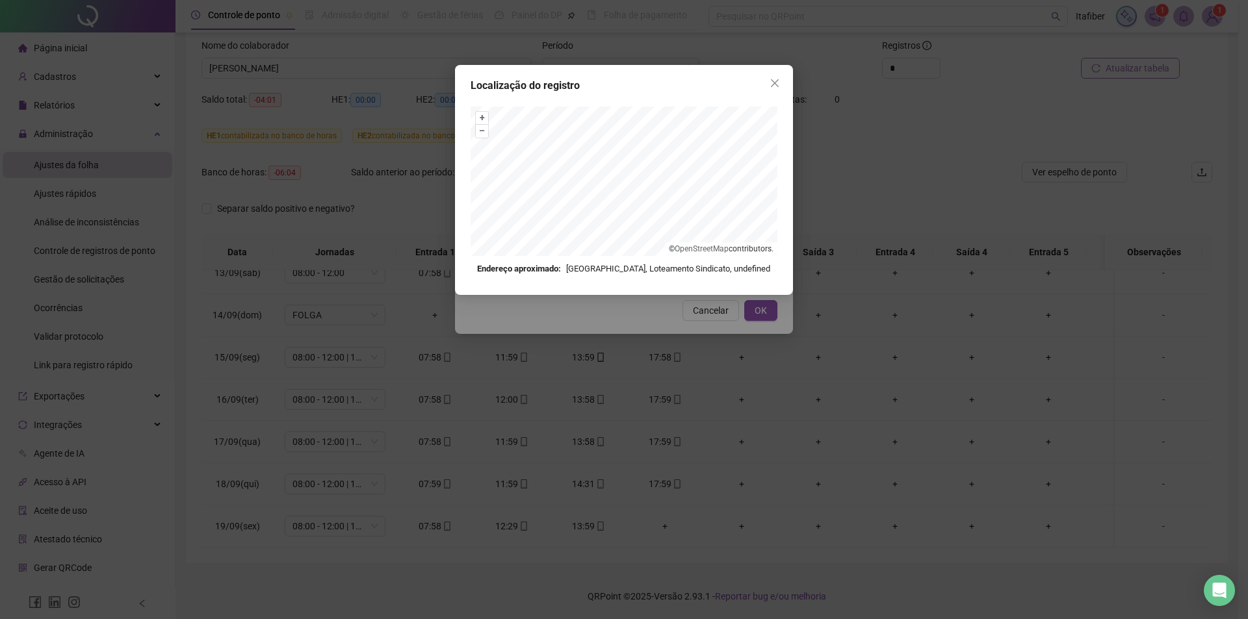
click at [770, 80] on icon "close" at bounding box center [774, 83] width 10 height 10
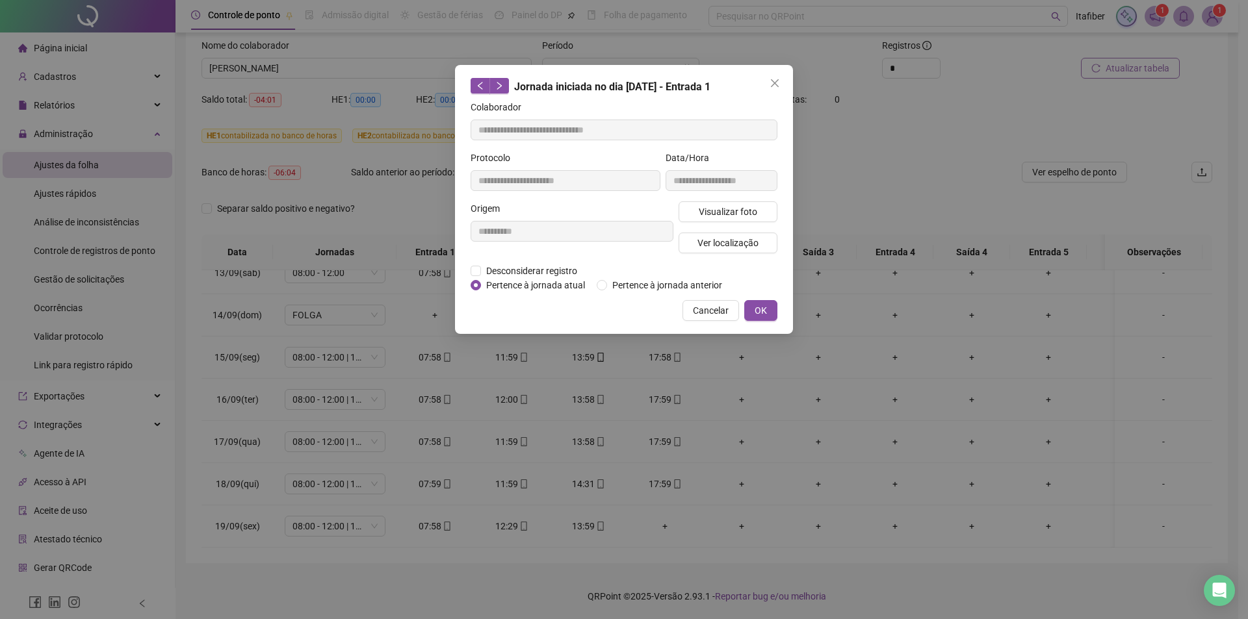
drag, startPoint x: 773, startPoint y: 84, endPoint x: 773, endPoint y: 101, distance: 16.9
click at [773, 83] on icon "close" at bounding box center [774, 83] width 10 height 10
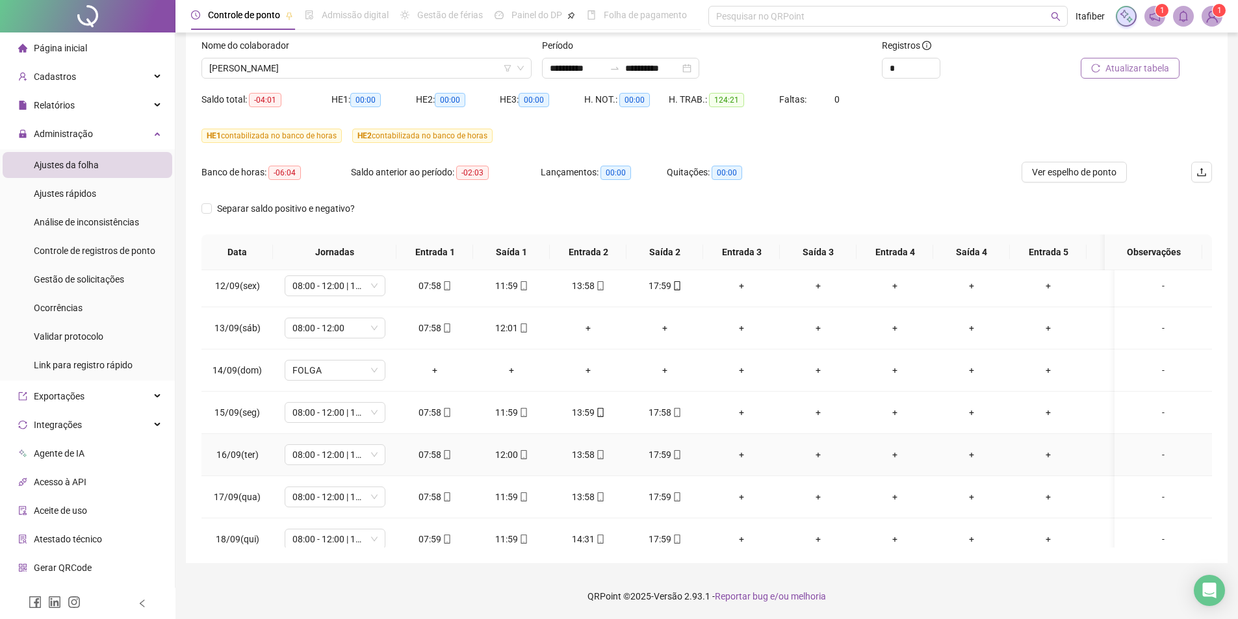
scroll to position [535, 0]
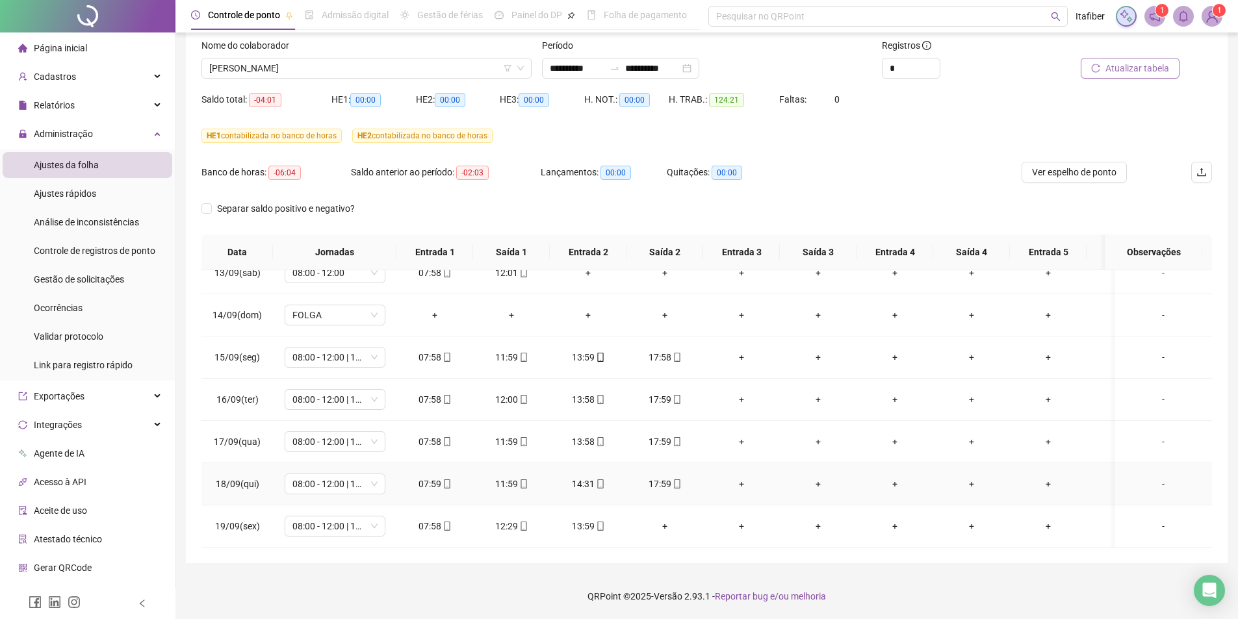
click at [667, 477] on div "17:59" at bounding box center [665, 484] width 56 height 14
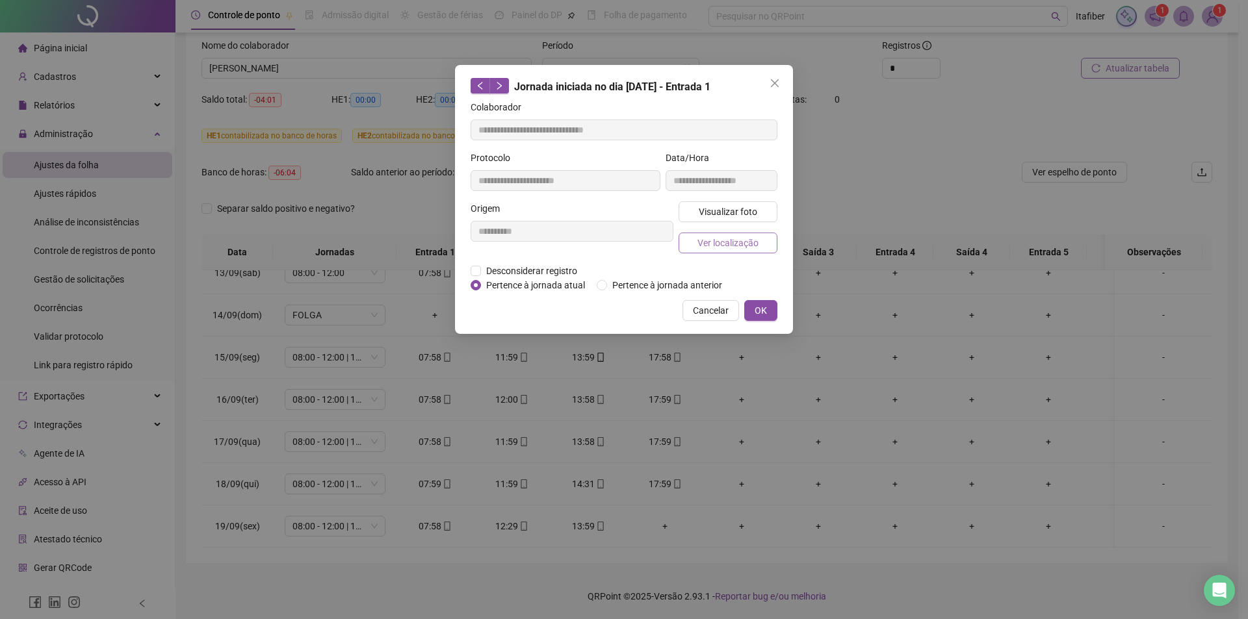
type input "**********"
click at [723, 240] on span "Ver localização" at bounding box center [727, 243] width 61 height 14
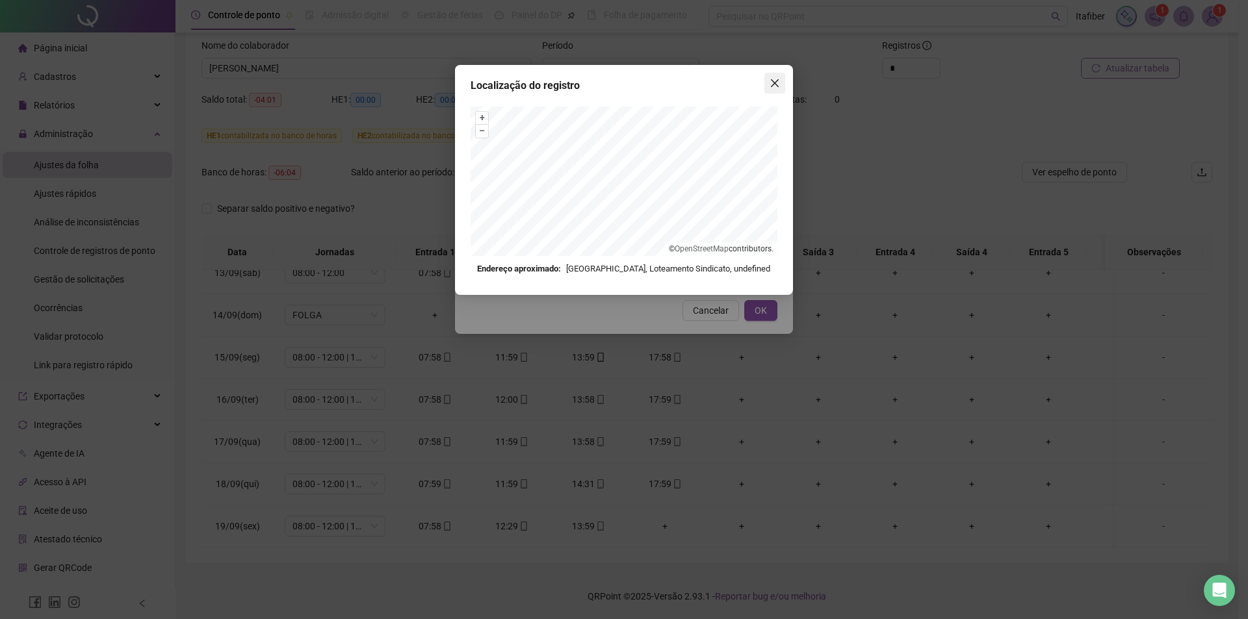
click at [775, 83] on icon "close" at bounding box center [775, 83] width 8 height 8
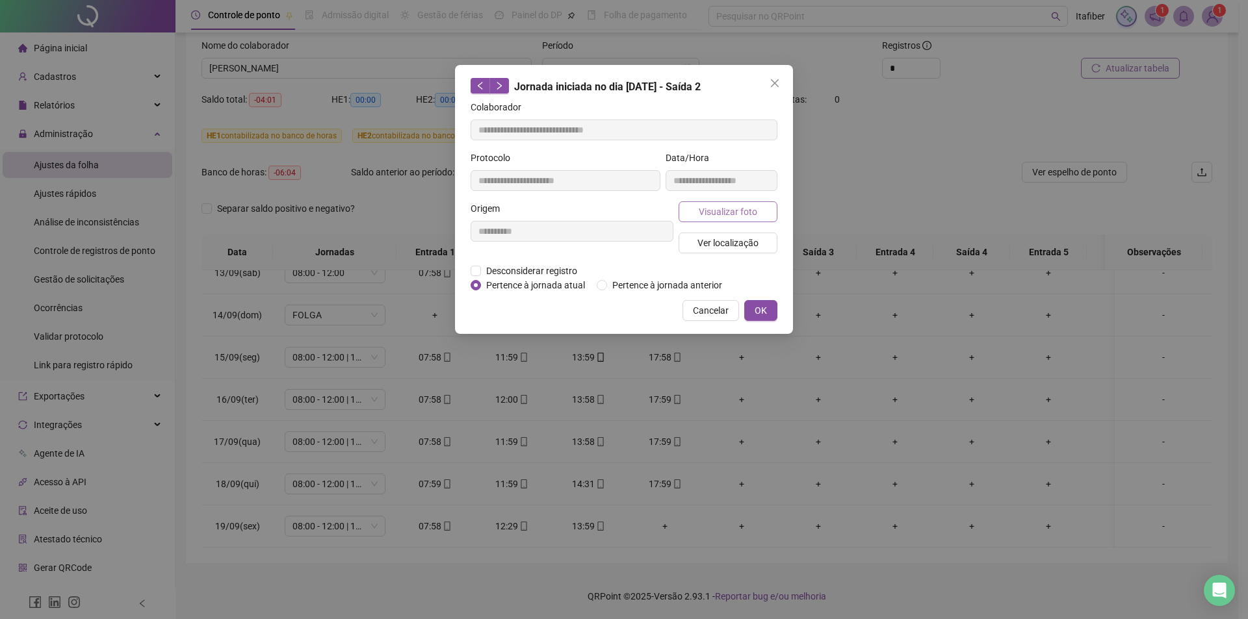
click at [736, 207] on span "Visualizar foto" at bounding box center [728, 212] width 58 height 14
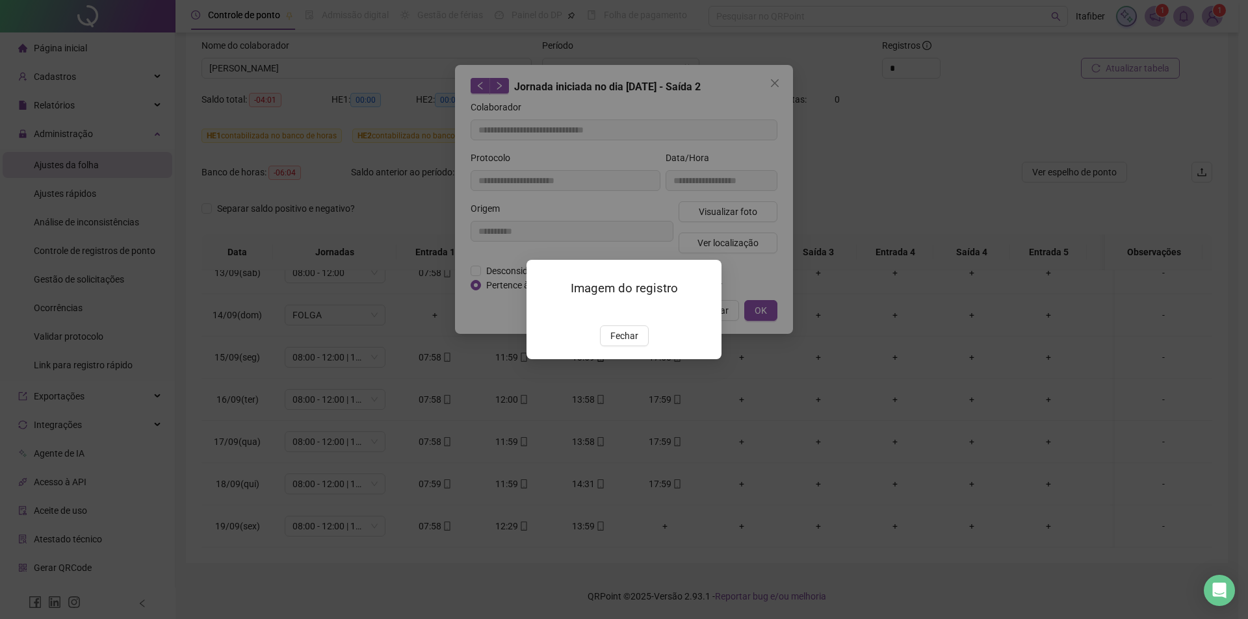
click at [542, 312] on img at bounding box center [542, 312] width 0 height 0
click at [625, 343] on span "Fechar" at bounding box center [624, 336] width 28 height 14
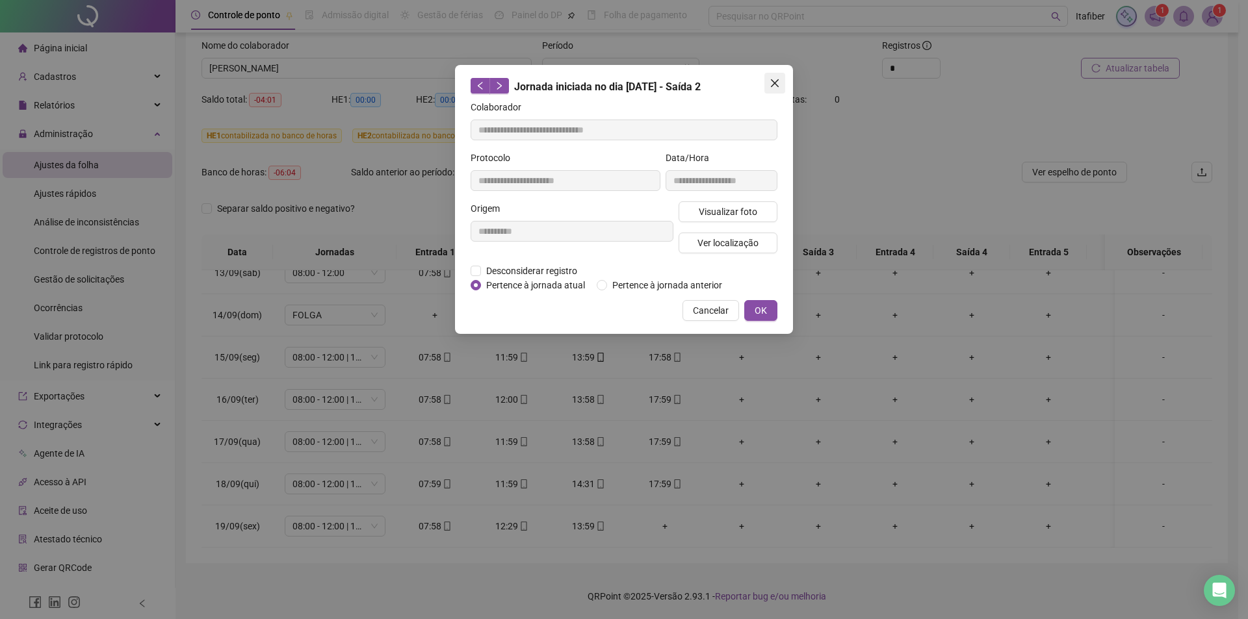
click at [773, 81] on icon "close" at bounding box center [775, 83] width 8 height 8
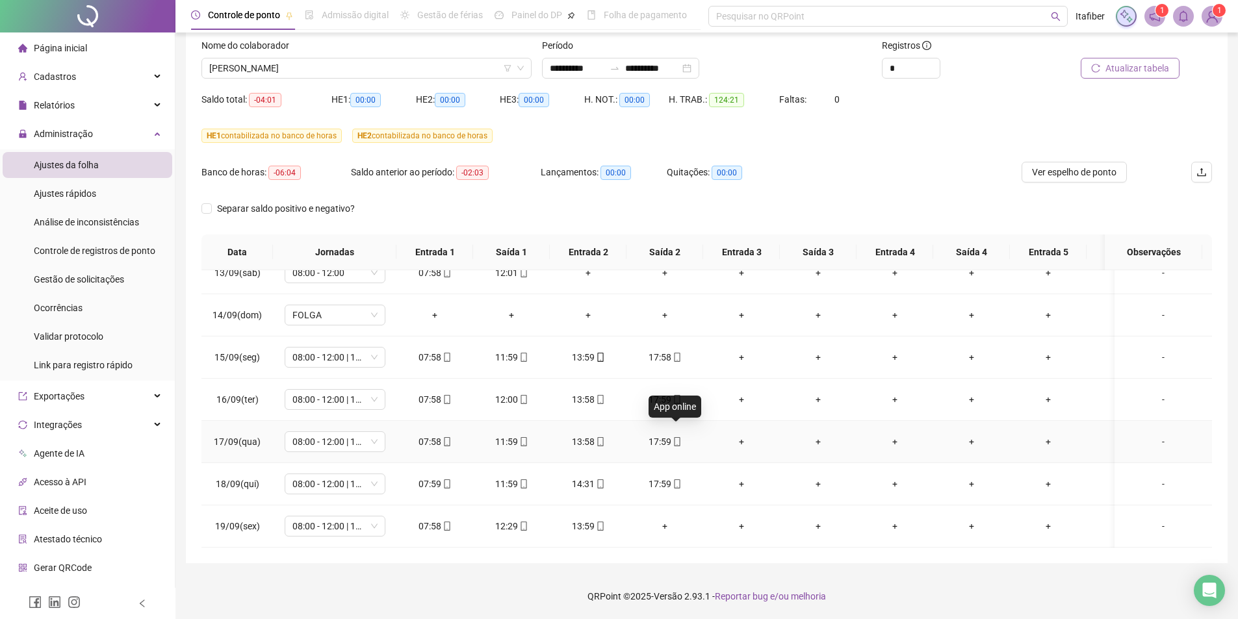
click at [671, 437] on span "mobile" at bounding box center [676, 441] width 10 height 9
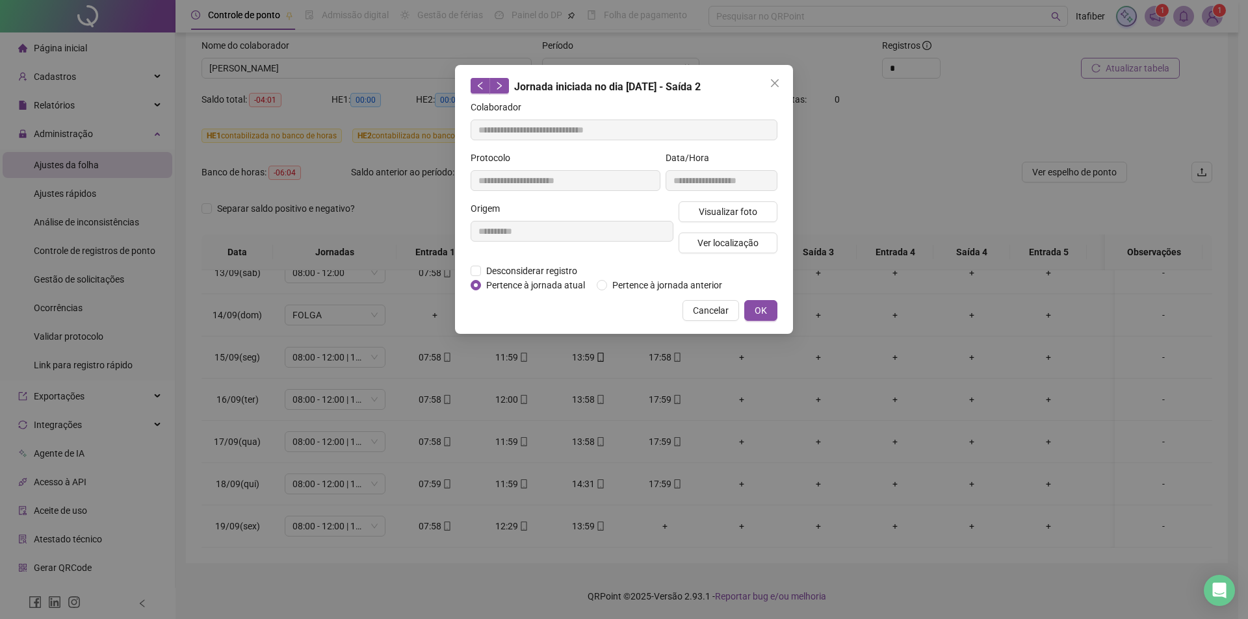
type input "**********"
click at [725, 211] on span "Visualizar foto" at bounding box center [728, 212] width 58 height 14
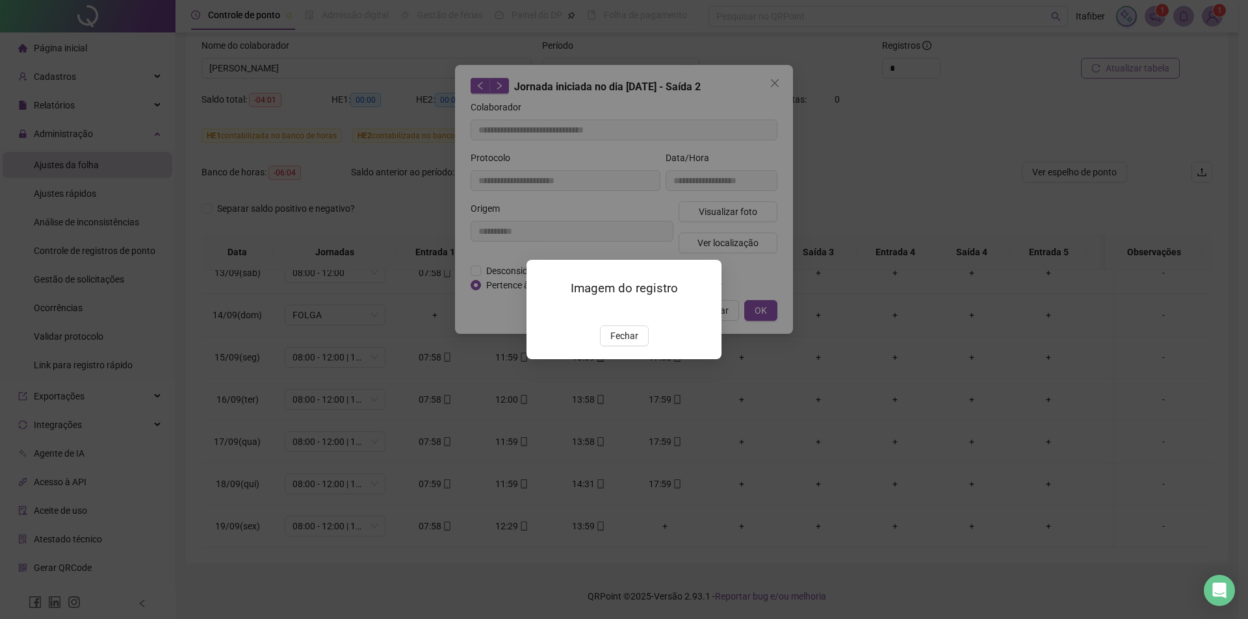
click at [542, 312] on img at bounding box center [542, 312] width 0 height 0
drag, startPoint x: 626, startPoint y: 413, endPoint x: 693, endPoint y: 335, distance: 102.8
click at [634, 343] on span "Fechar" at bounding box center [624, 336] width 28 height 14
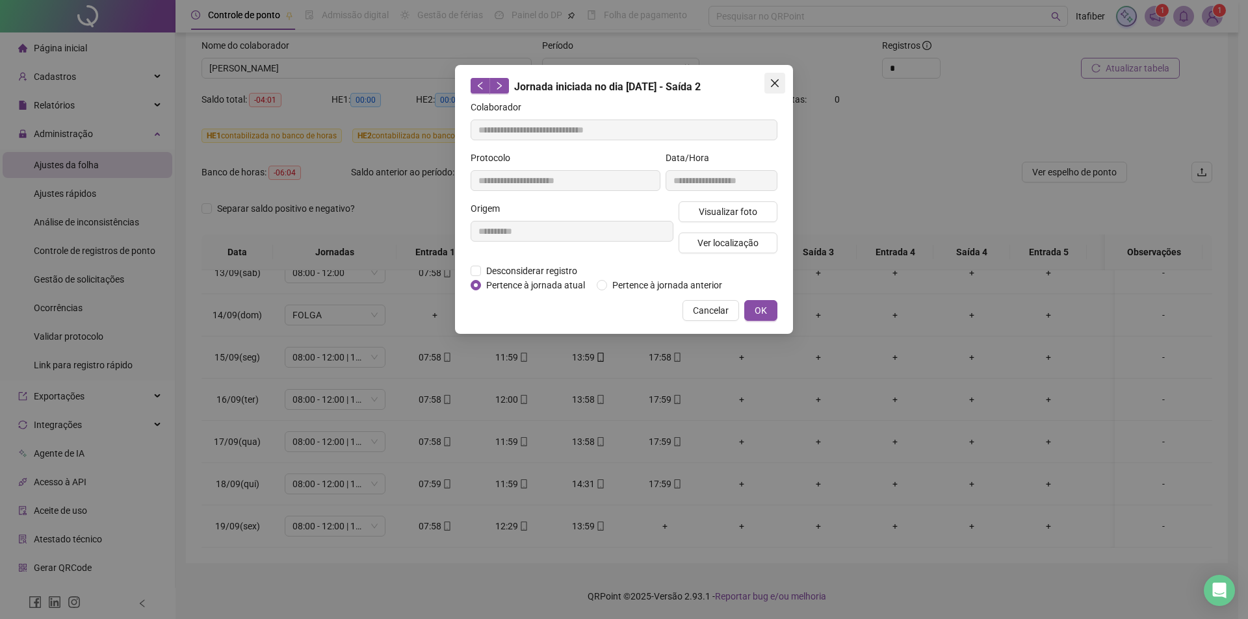
click at [776, 79] on icon "close" at bounding box center [774, 83] width 10 height 10
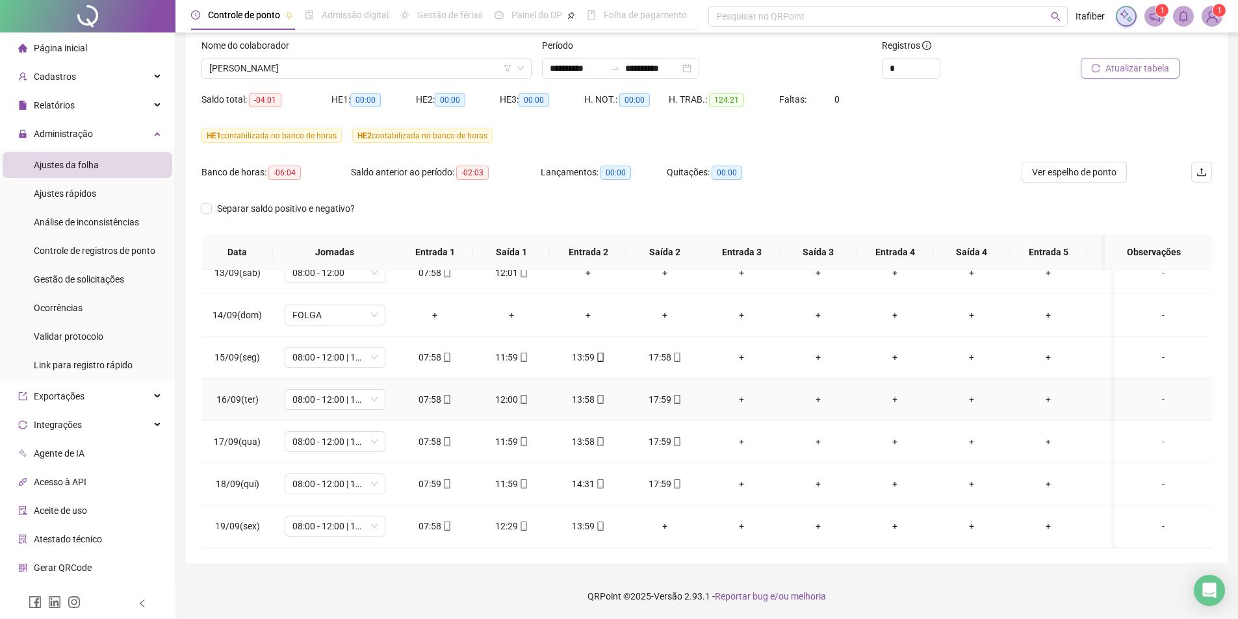
click at [656, 393] on div "17:59" at bounding box center [665, 400] width 56 height 14
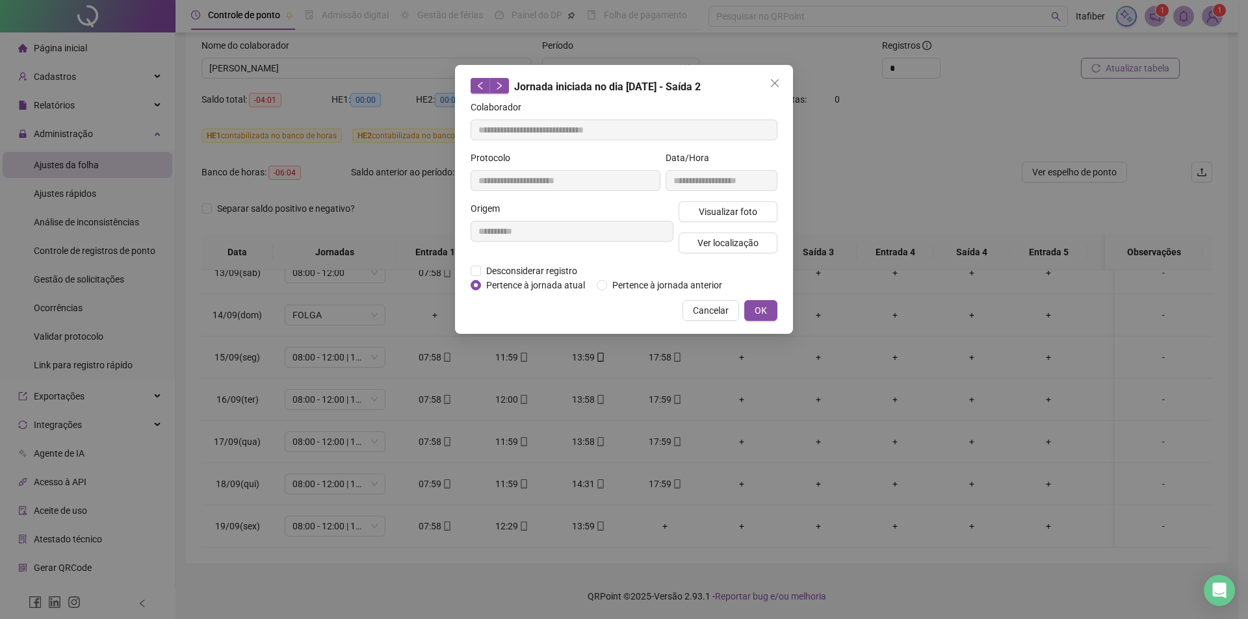
type input "**********"
click at [749, 214] on span "Visualizar foto" at bounding box center [728, 212] width 58 height 14
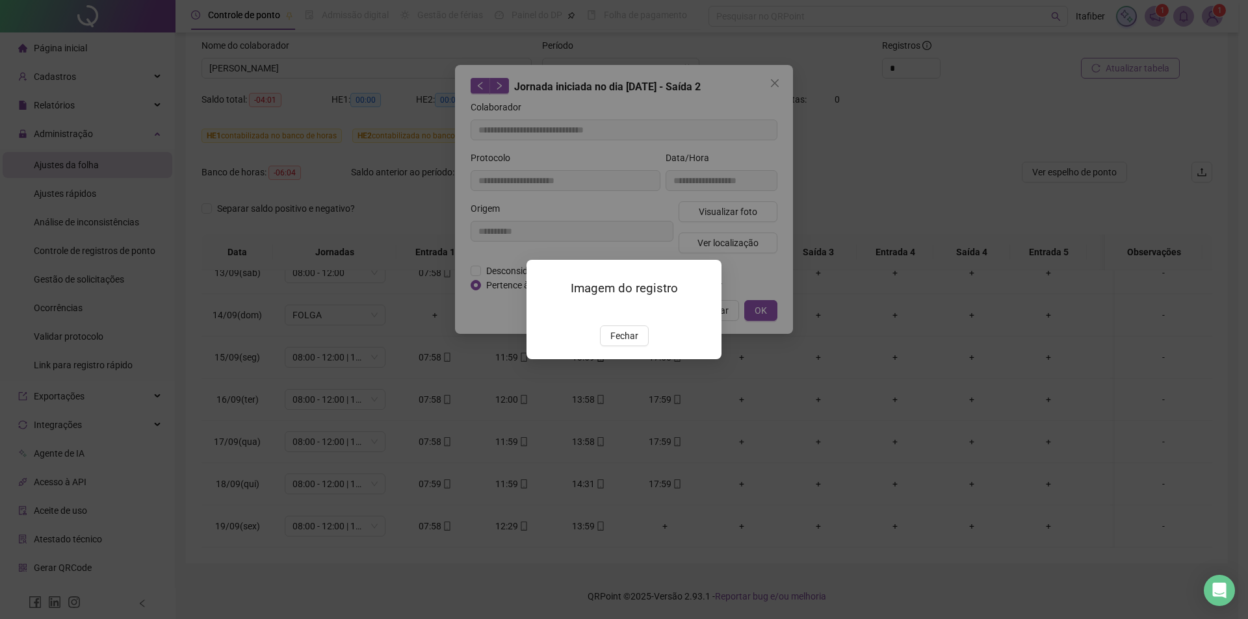
click at [625, 316] on div at bounding box center [624, 310] width 164 height 14
click at [542, 312] on img at bounding box center [542, 312] width 0 height 0
click at [627, 343] on span "Fechar" at bounding box center [624, 336] width 28 height 14
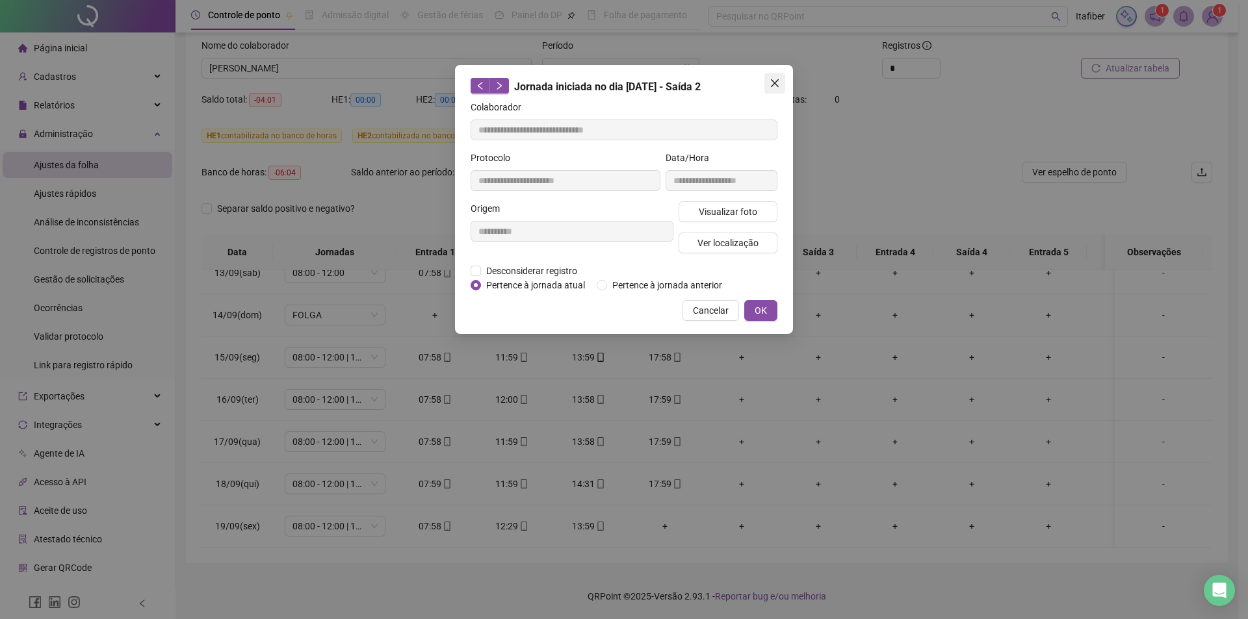
click at [775, 81] on icon "close" at bounding box center [774, 83] width 10 height 10
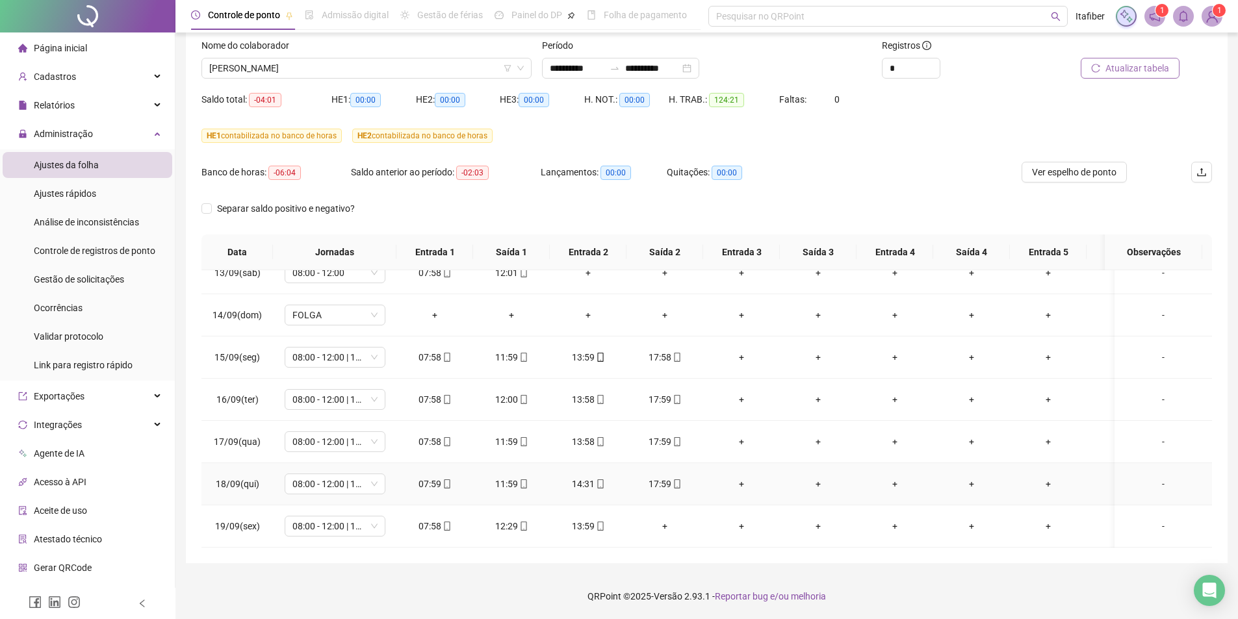
click at [660, 477] on div "17:59" at bounding box center [665, 484] width 56 height 14
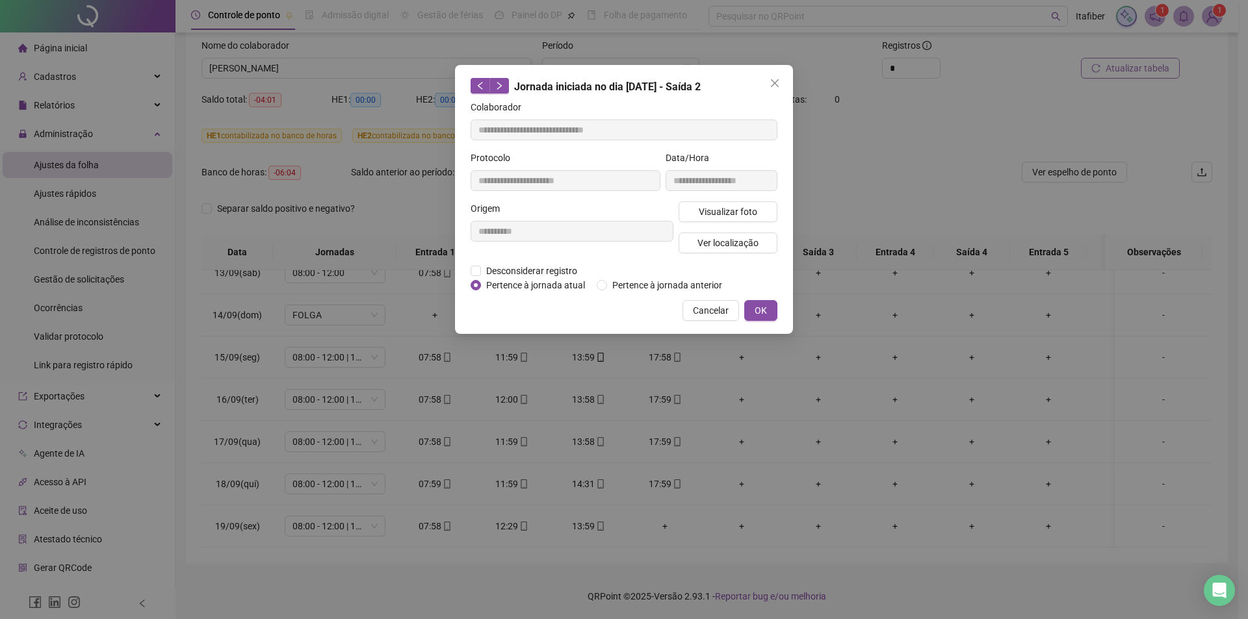
type input "**********"
click at [725, 206] on span "Visualizar foto" at bounding box center [728, 212] width 58 height 14
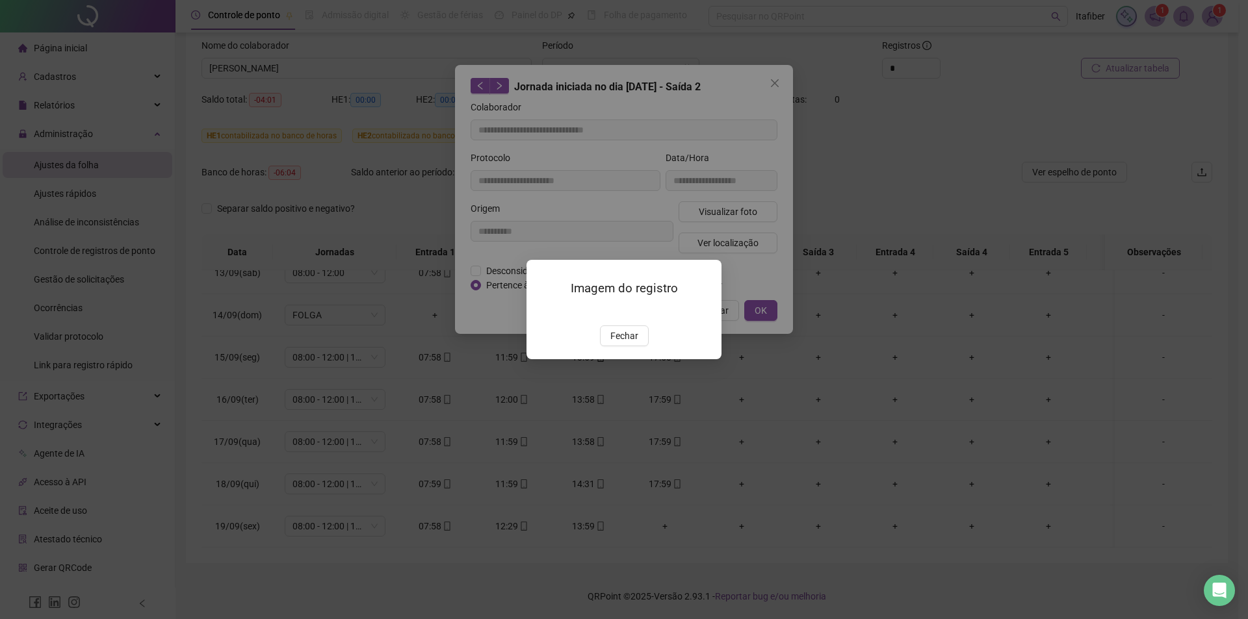
click at [542, 312] on img at bounding box center [542, 312] width 0 height 0
click at [635, 343] on span "Fechar" at bounding box center [624, 336] width 28 height 14
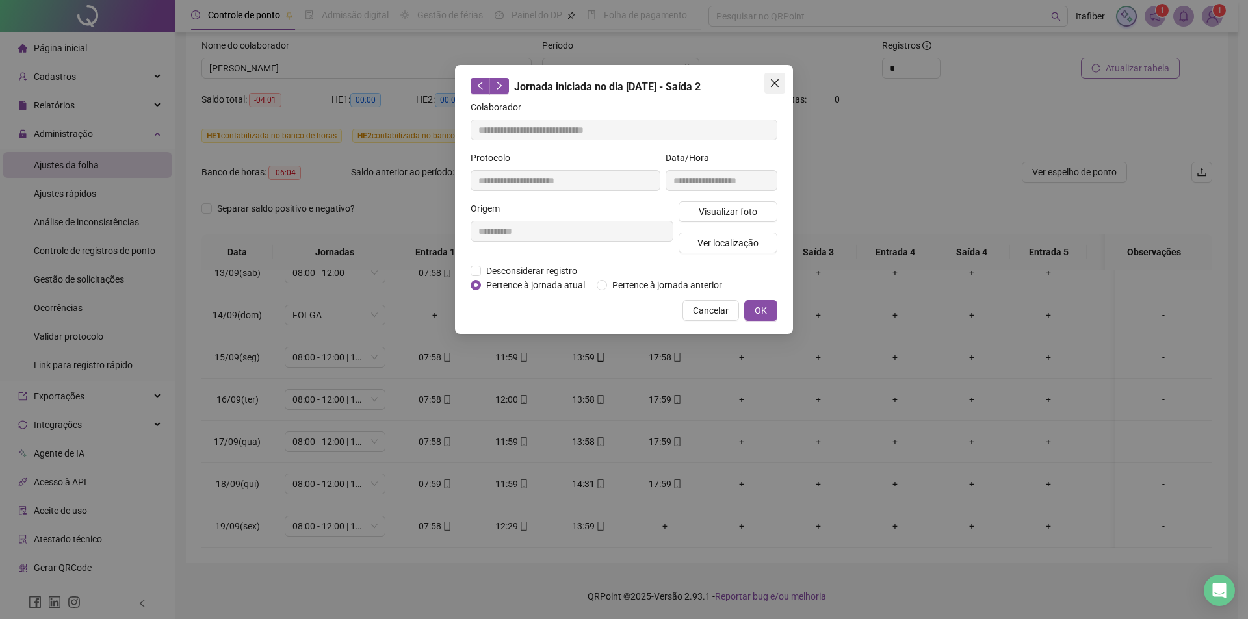
click at [778, 83] on icon "close" at bounding box center [774, 83] width 10 height 10
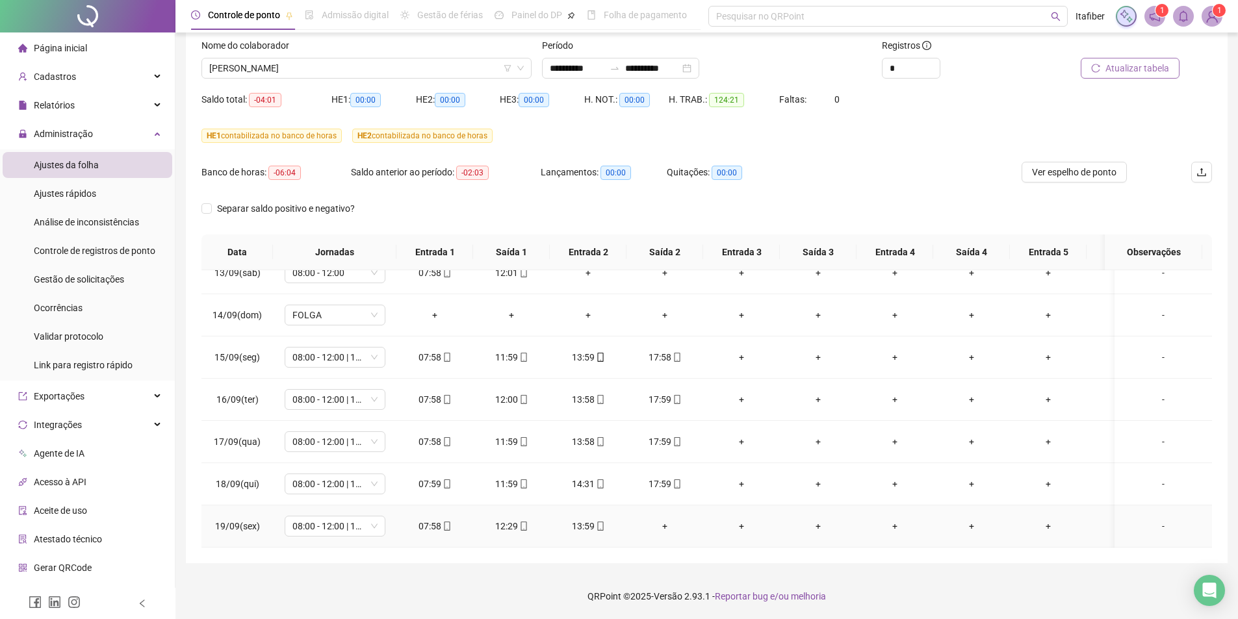
click at [586, 519] on div "13:59" at bounding box center [588, 526] width 56 height 14
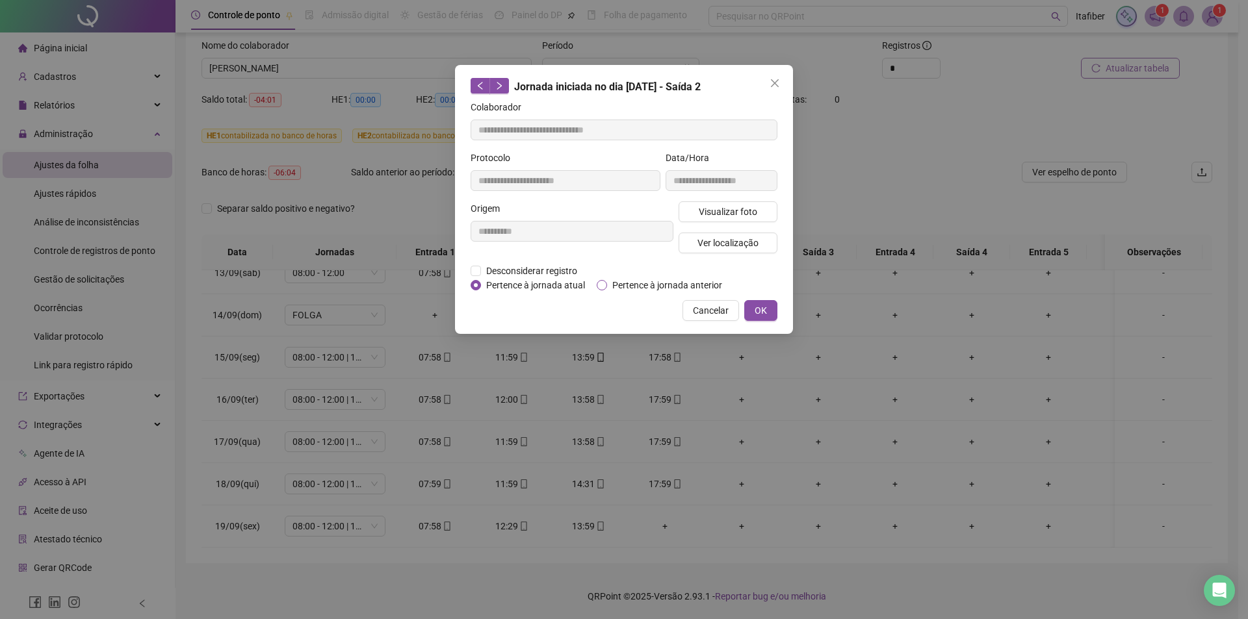
type input "**********"
click at [719, 206] on span "Visualizar foto" at bounding box center [728, 212] width 58 height 14
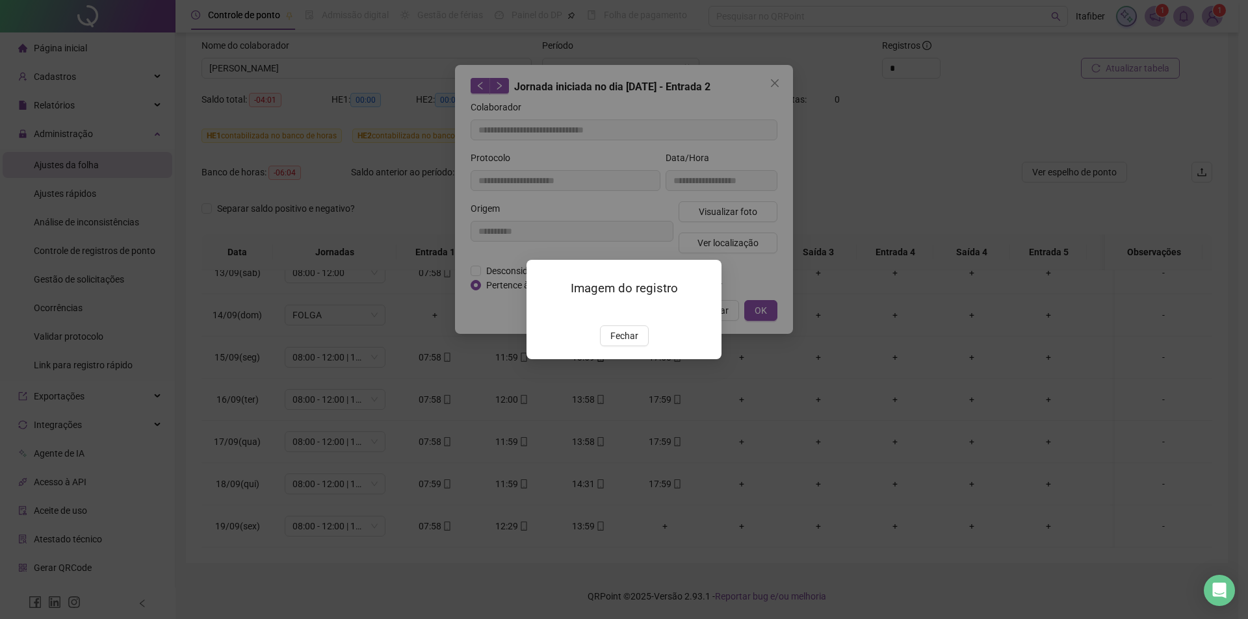
click at [542, 312] on img at bounding box center [542, 312] width 0 height 0
click at [617, 343] on span "Fechar" at bounding box center [624, 336] width 28 height 14
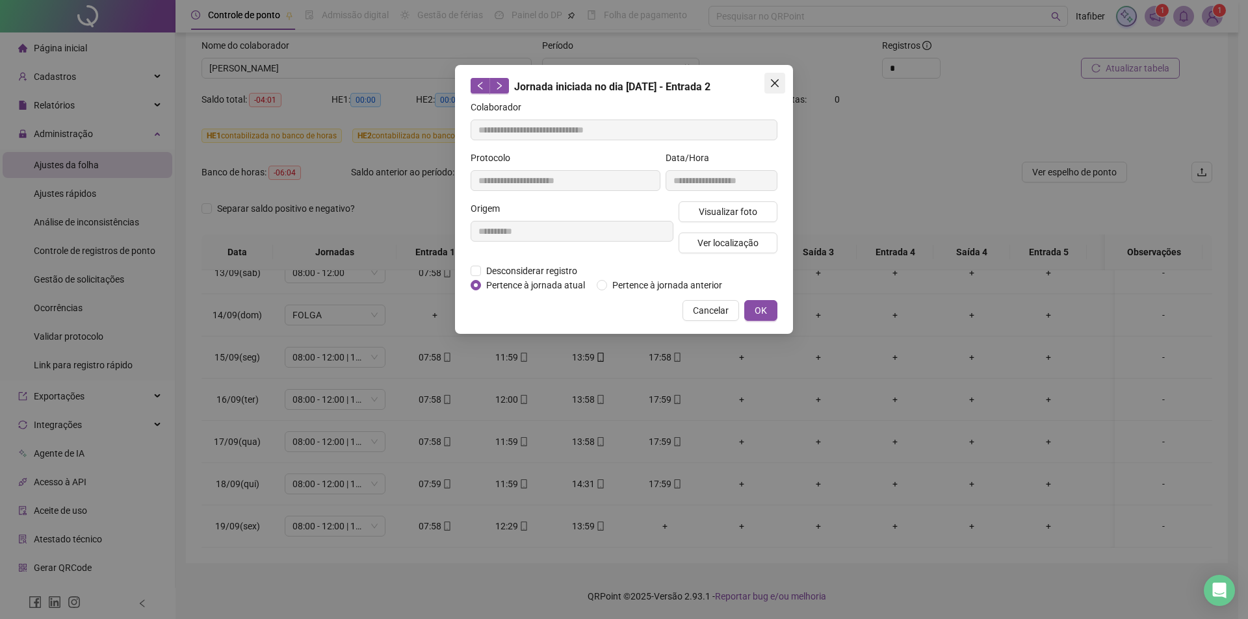
click at [781, 79] on span "Close" at bounding box center [774, 83] width 21 height 10
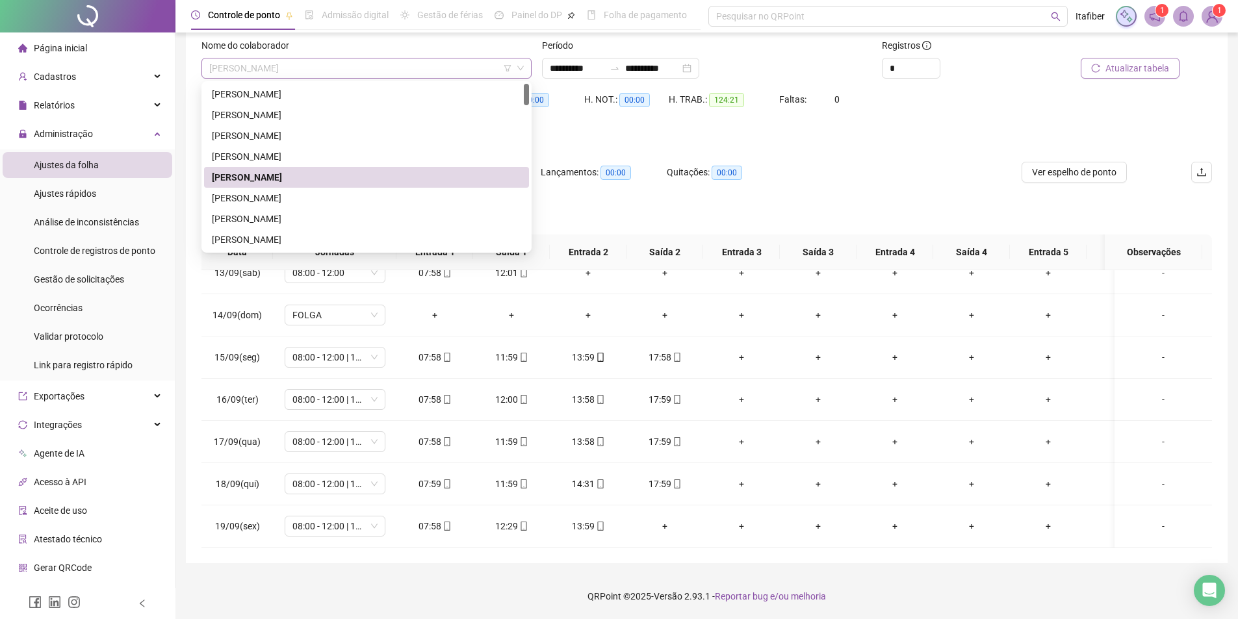
click at [417, 70] on span "[PERSON_NAME]" at bounding box center [366, 67] width 315 height 19
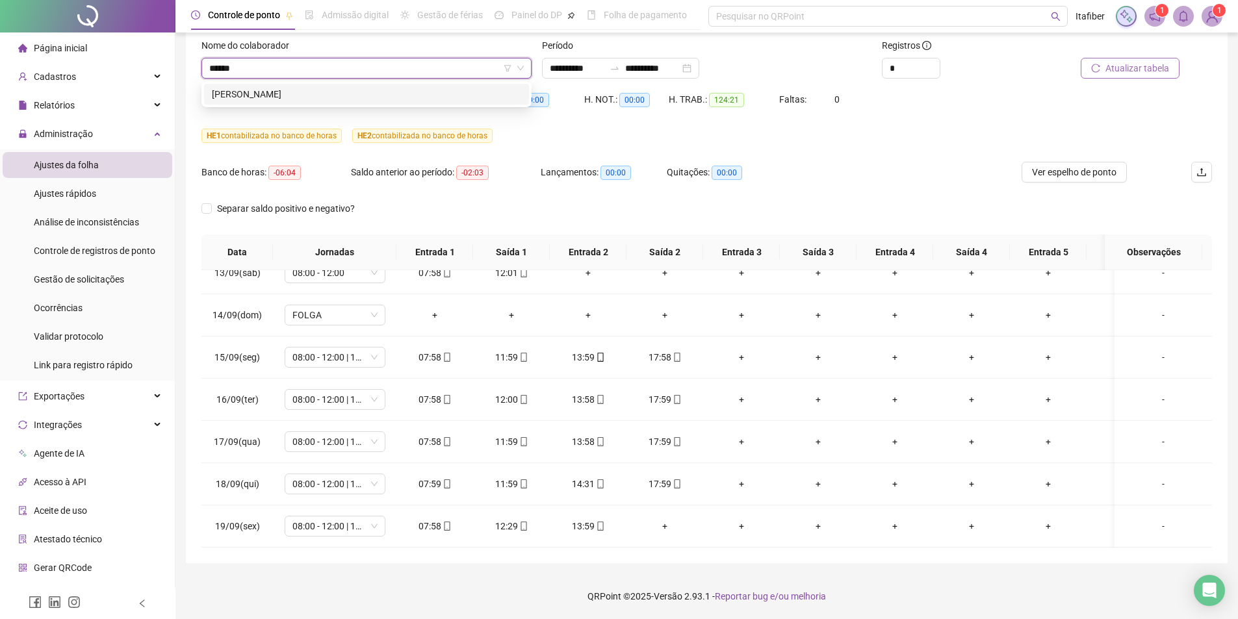
type input "*******"
click at [223, 84] on div "[PERSON_NAME]" at bounding box center [366, 94] width 325 height 21
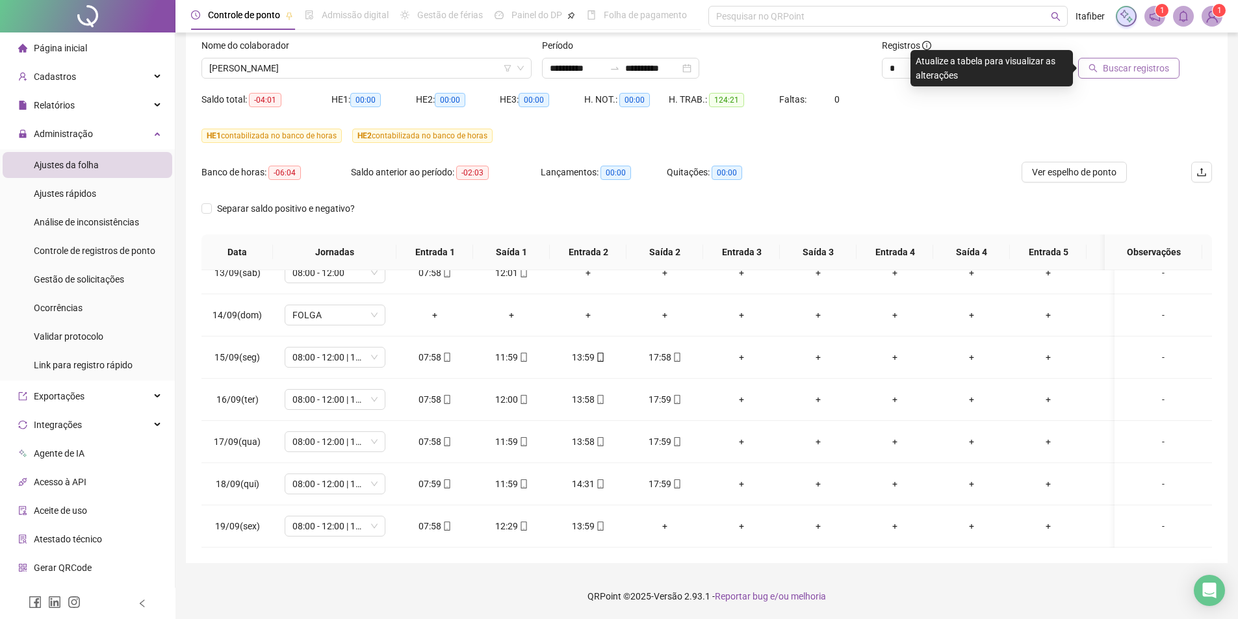
click at [1116, 70] on span "Buscar registros" at bounding box center [1136, 68] width 66 height 14
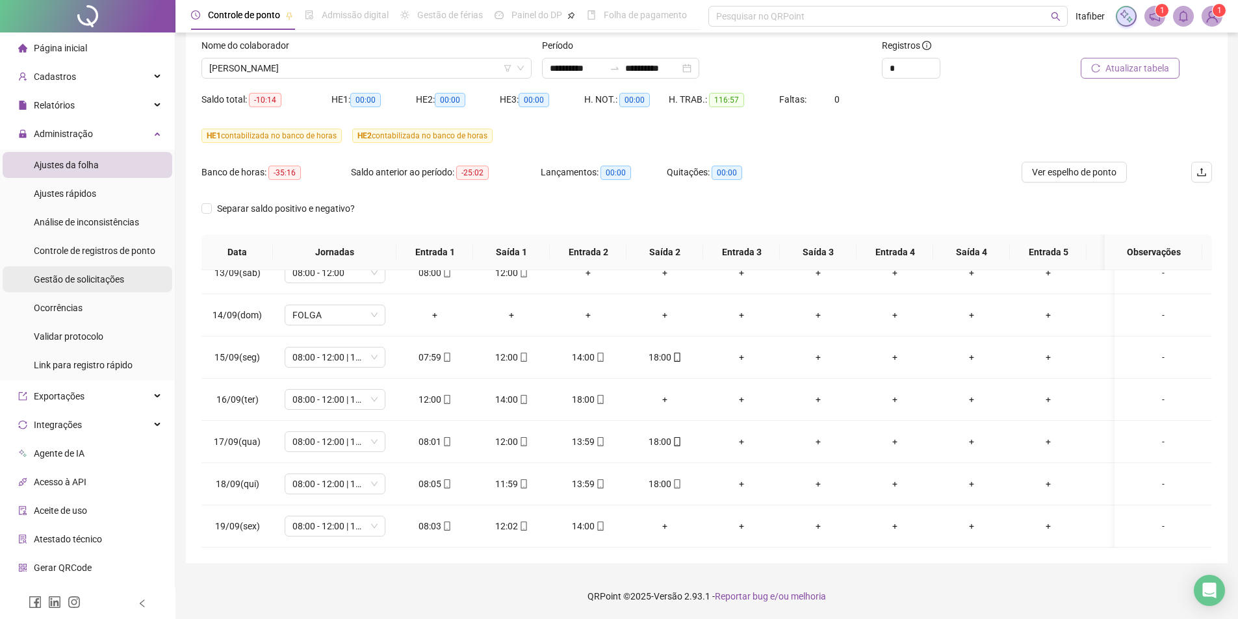
click at [95, 267] on div "Gestão de solicitações" at bounding box center [79, 279] width 90 height 26
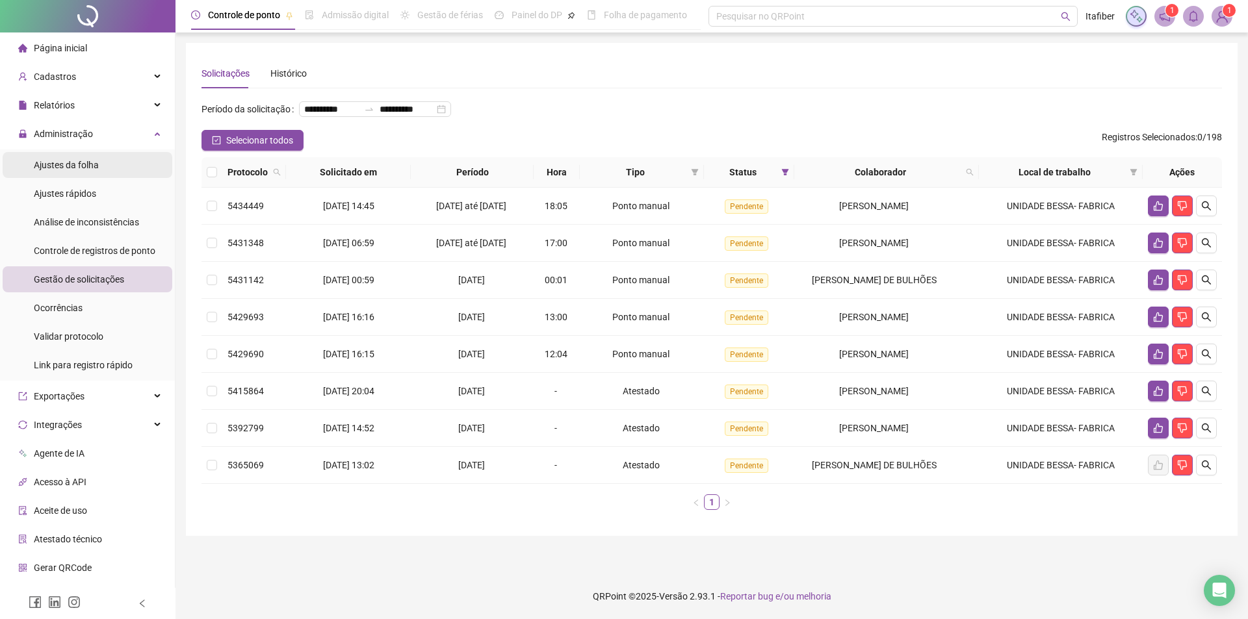
click at [75, 168] on span "Ajustes da folha" at bounding box center [66, 165] width 65 height 10
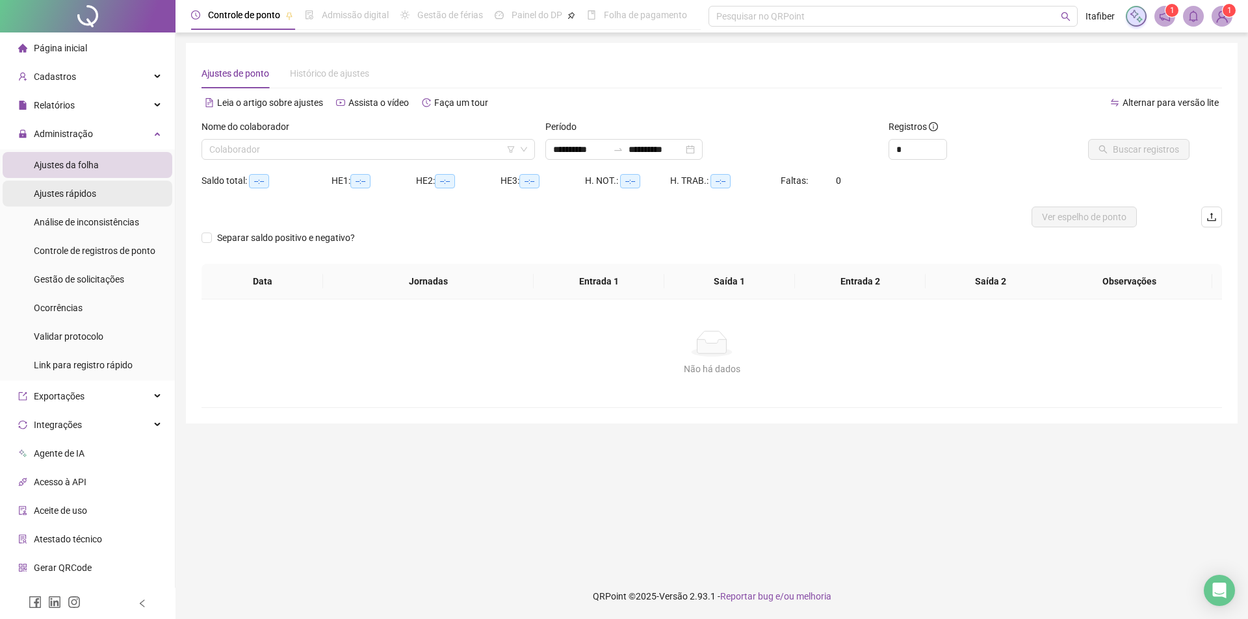
type input "**********"
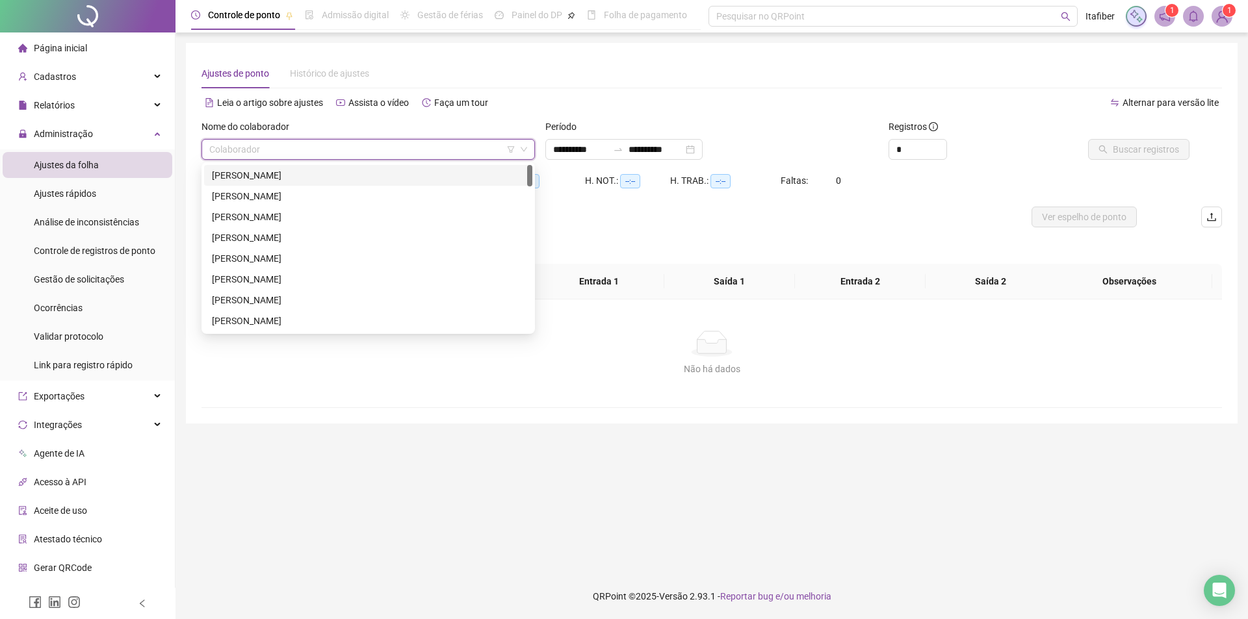
click at [276, 144] on input "search" at bounding box center [362, 149] width 306 height 19
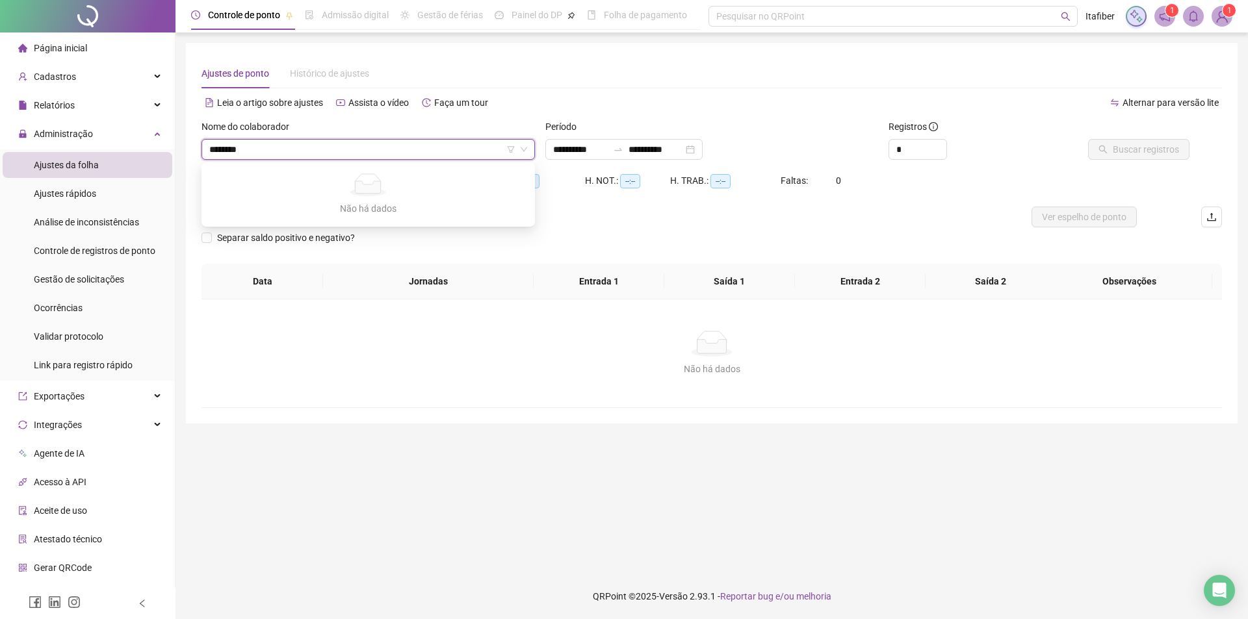
type input "*******"
drag, startPoint x: 276, startPoint y: 182, endPoint x: 290, endPoint y: 183, distance: 14.4
click at [278, 181] on div "[PERSON_NAME]" at bounding box center [368, 175] width 313 height 14
click at [702, 152] on div "**********" at bounding box center [623, 149] width 157 height 21
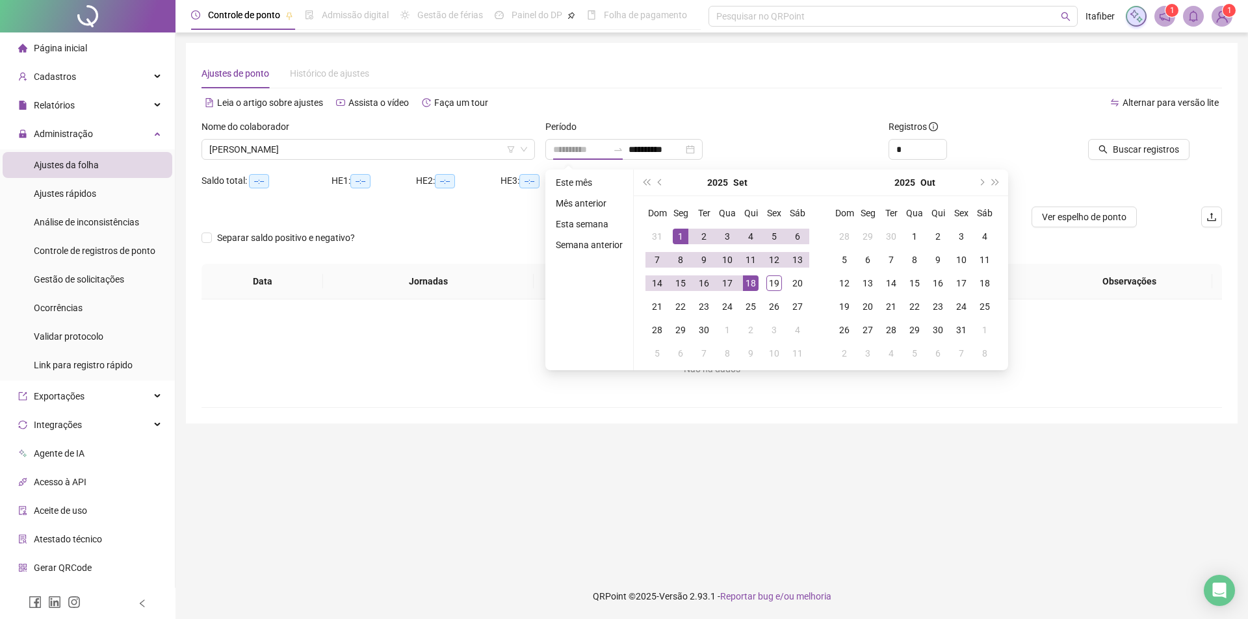
click at [678, 237] on div "1" at bounding box center [681, 237] width 16 height 16
type input "**********"
click at [771, 285] on div "19" at bounding box center [774, 284] width 16 height 16
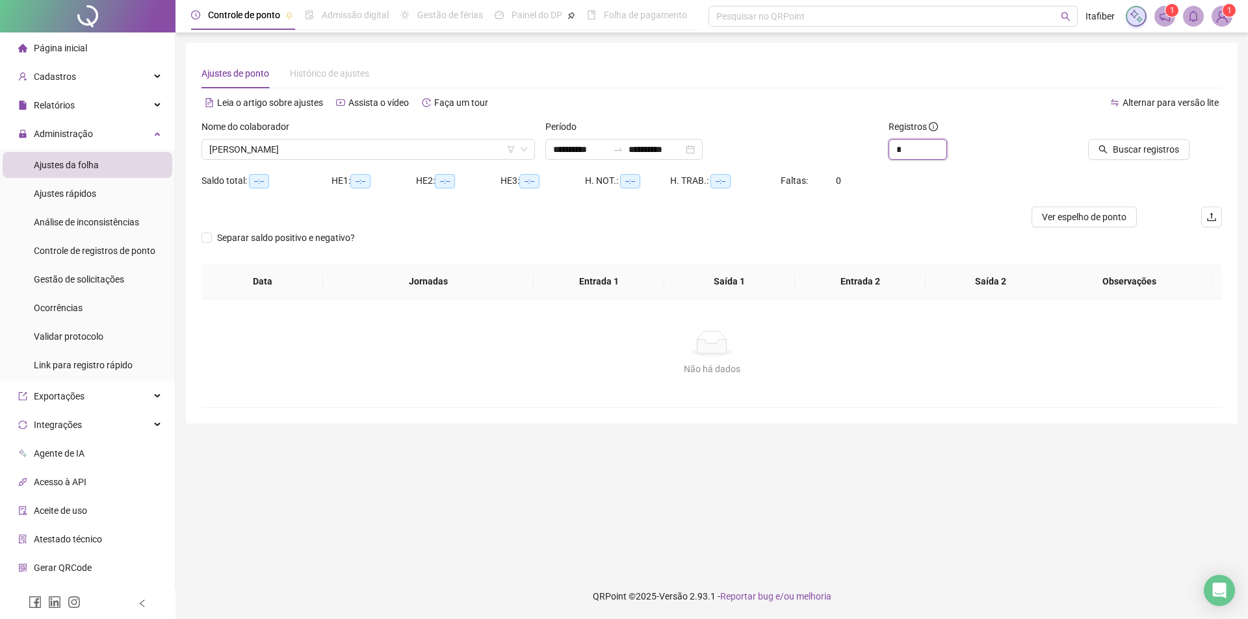
drag, startPoint x: 907, startPoint y: 149, endPoint x: 853, endPoint y: 155, distance: 54.2
click at [855, 154] on div "**********" at bounding box center [711, 145] width 1031 height 51
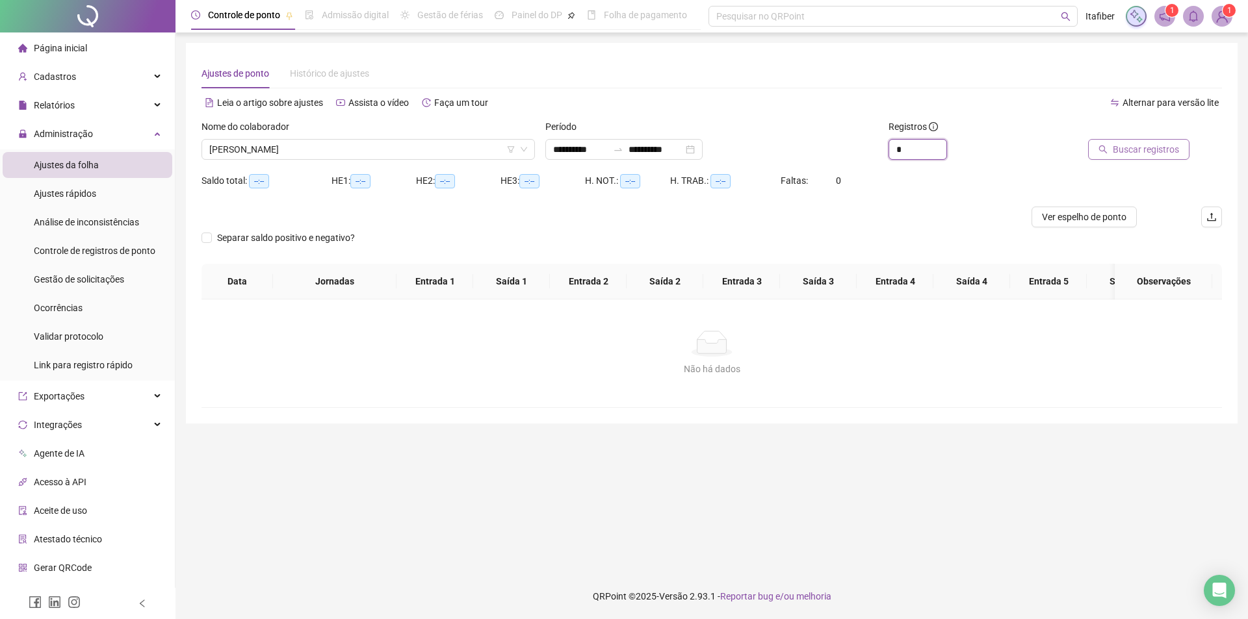
type input "*"
click at [1149, 149] on span "Buscar registros" at bounding box center [1146, 149] width 66 height 14
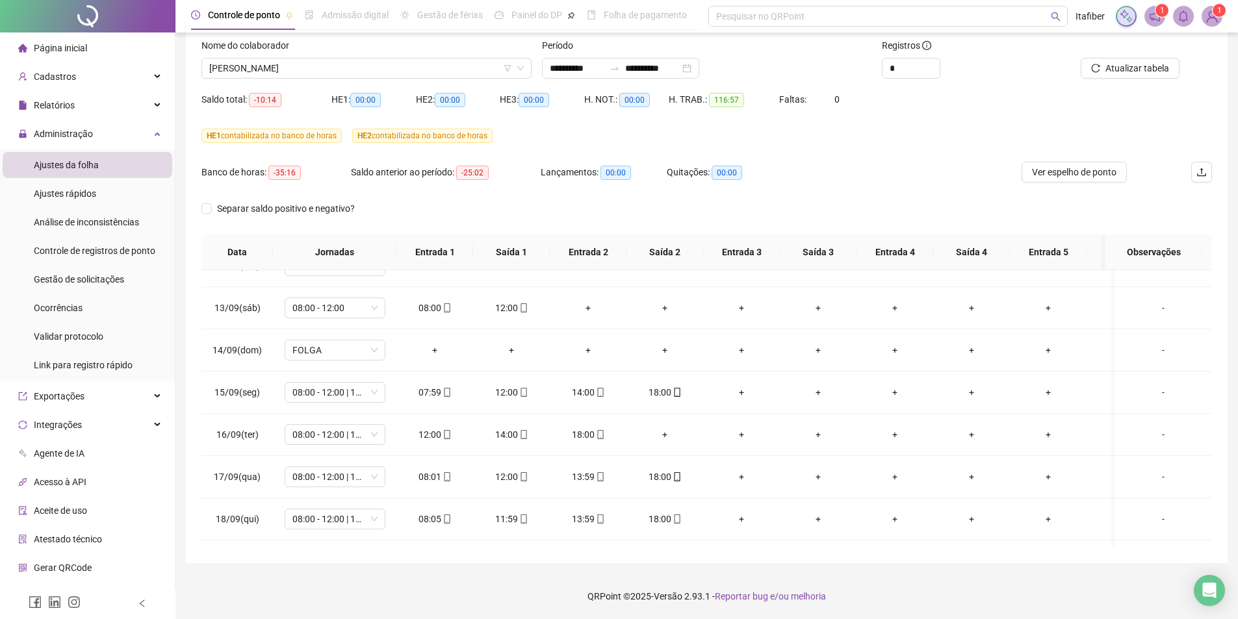
scroll to position [535, 0]
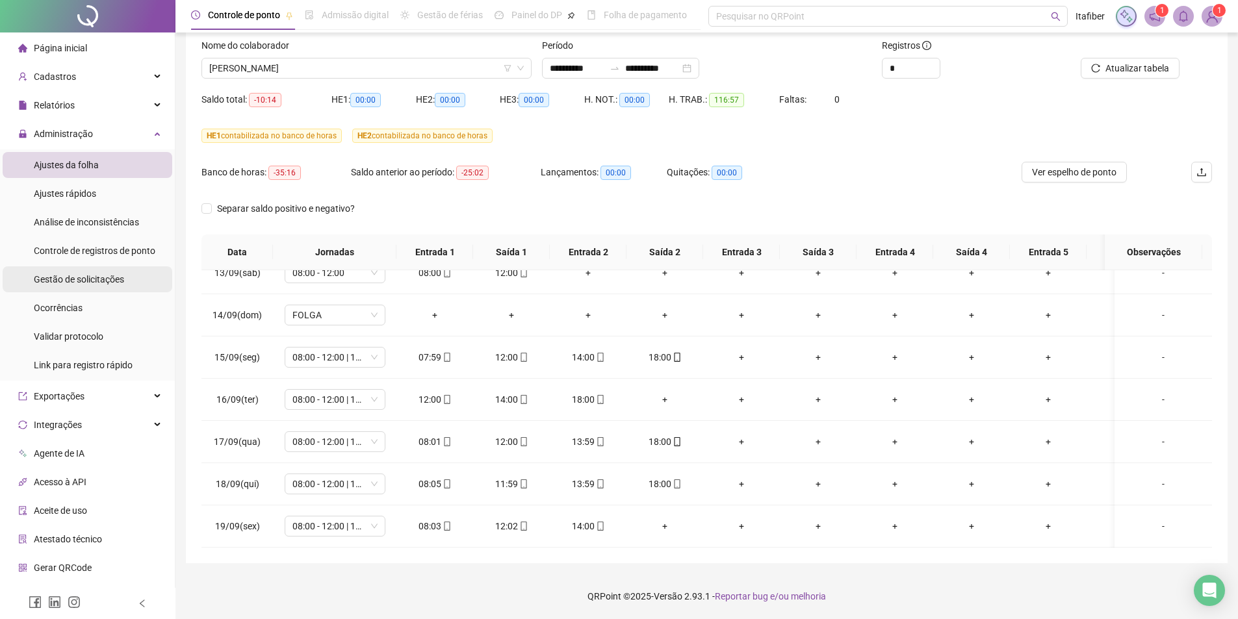
click at [77, 277] on span "Gestão de solicitações" at bounding box center [79, 279] width 90 height 10
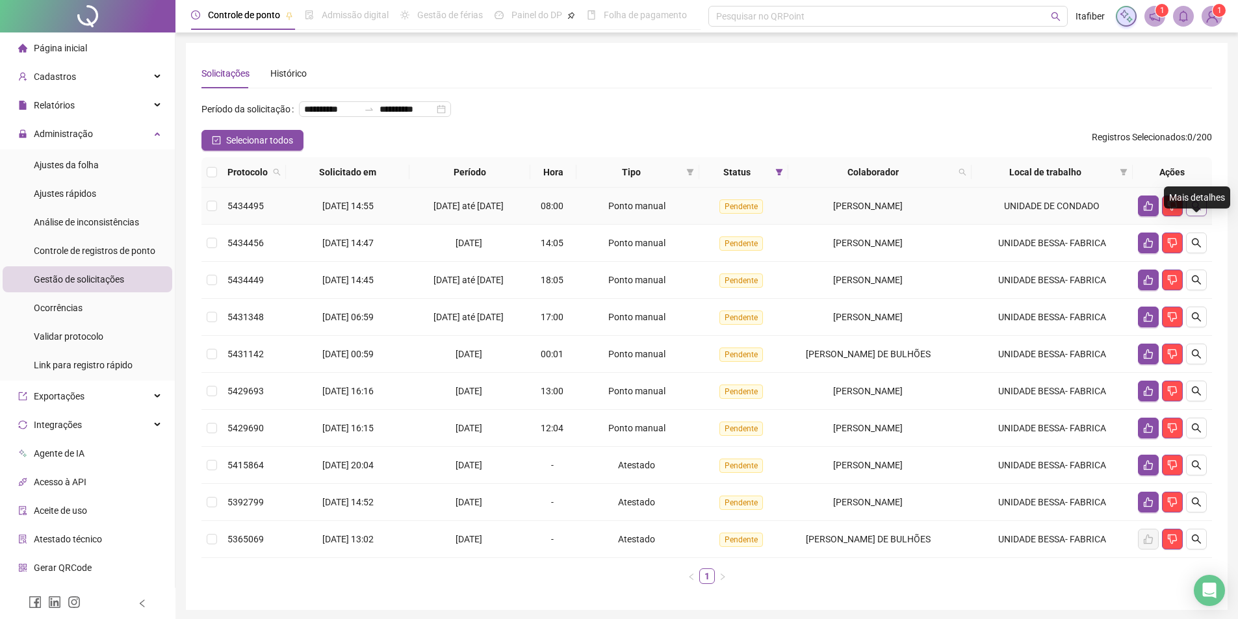
click at [1197, 211] on icon "search" at bounding box center [1196, 205] width 9 height 9
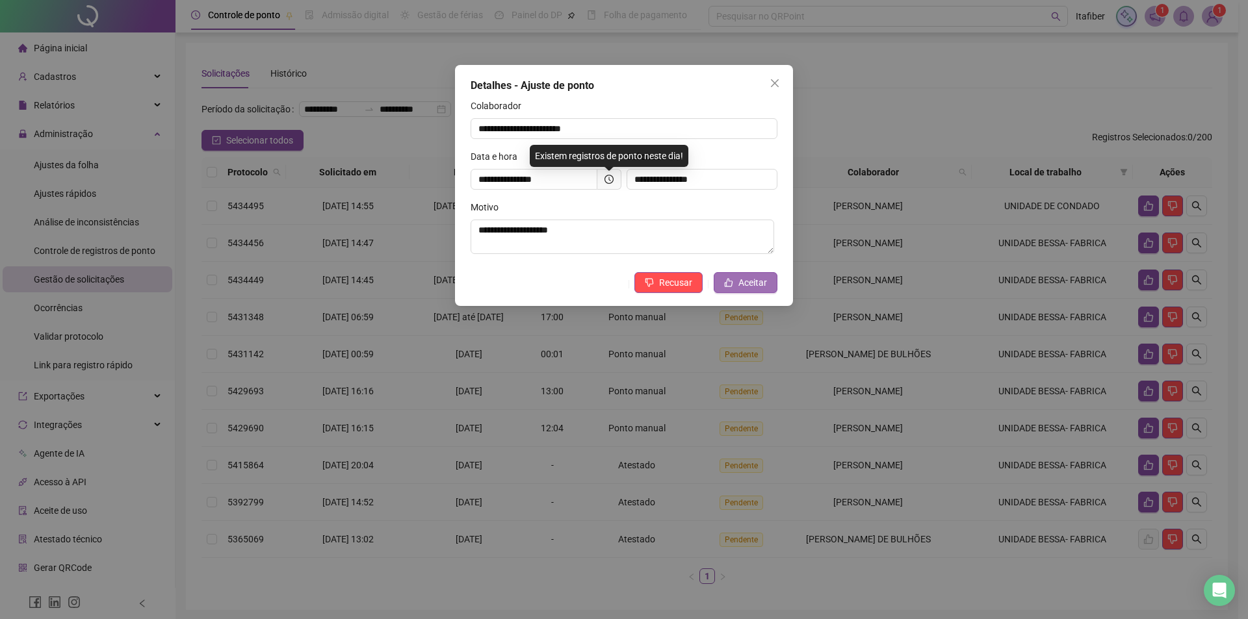
click at [738, 281] on button "Aceitar" at bounding box center [746, 282] width 64 height 21
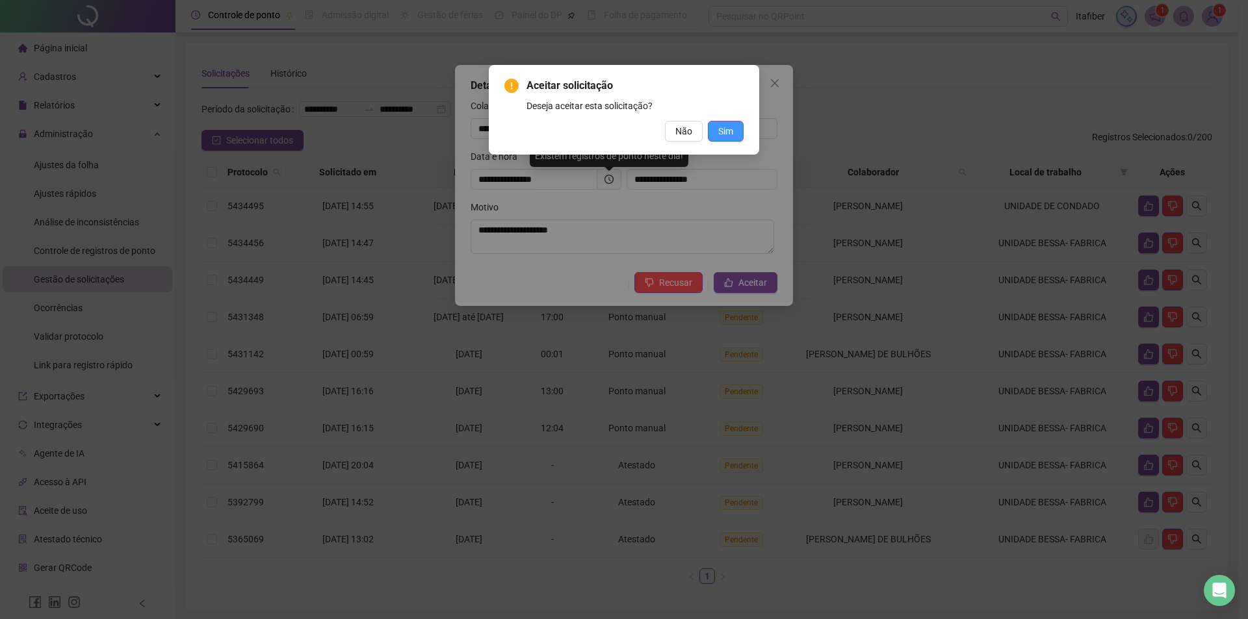
click at [722, 126] on span "Sim" at bounding box center [725, 131] width 15 height 14
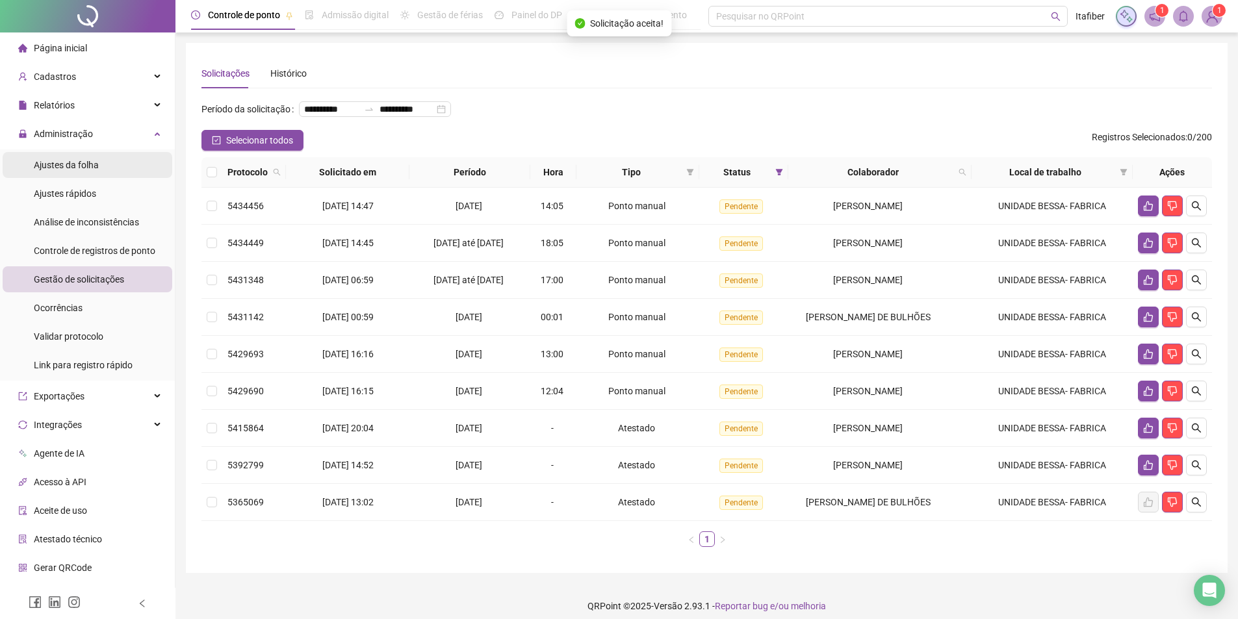
click at [60, 168] on span "Ajustes da folha" at bounding box center [66, 165] width 65 height 10
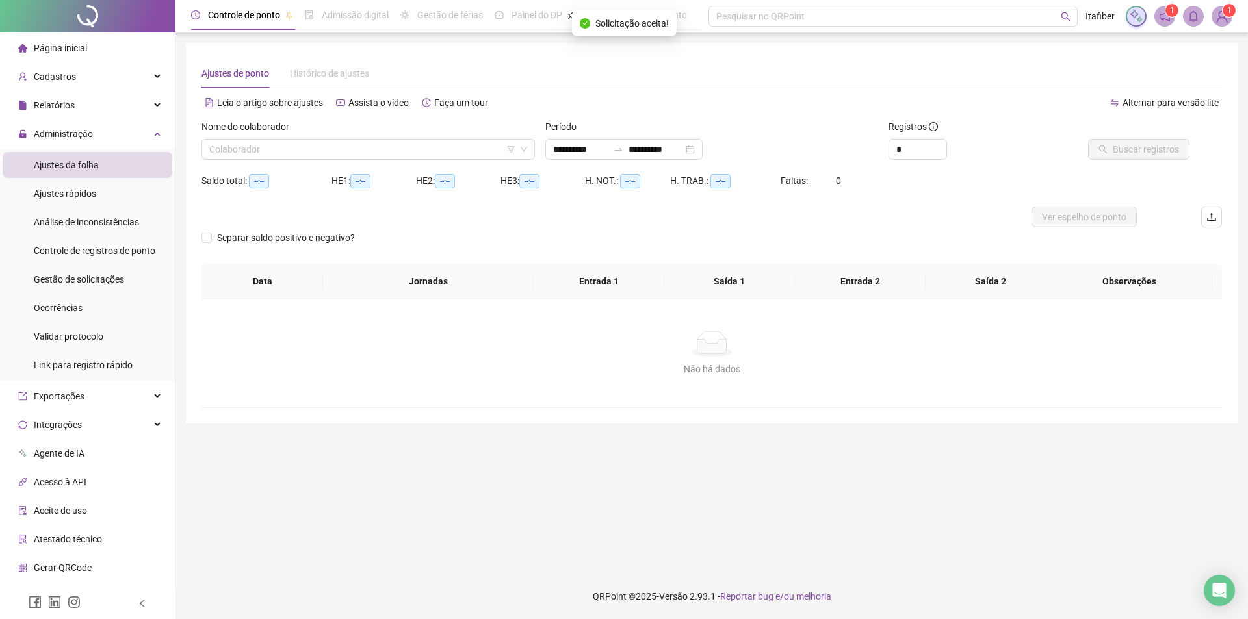
type input "**********"
click at [248, 151] on input "search" at bounding box center [362, 149] width 306 height 19
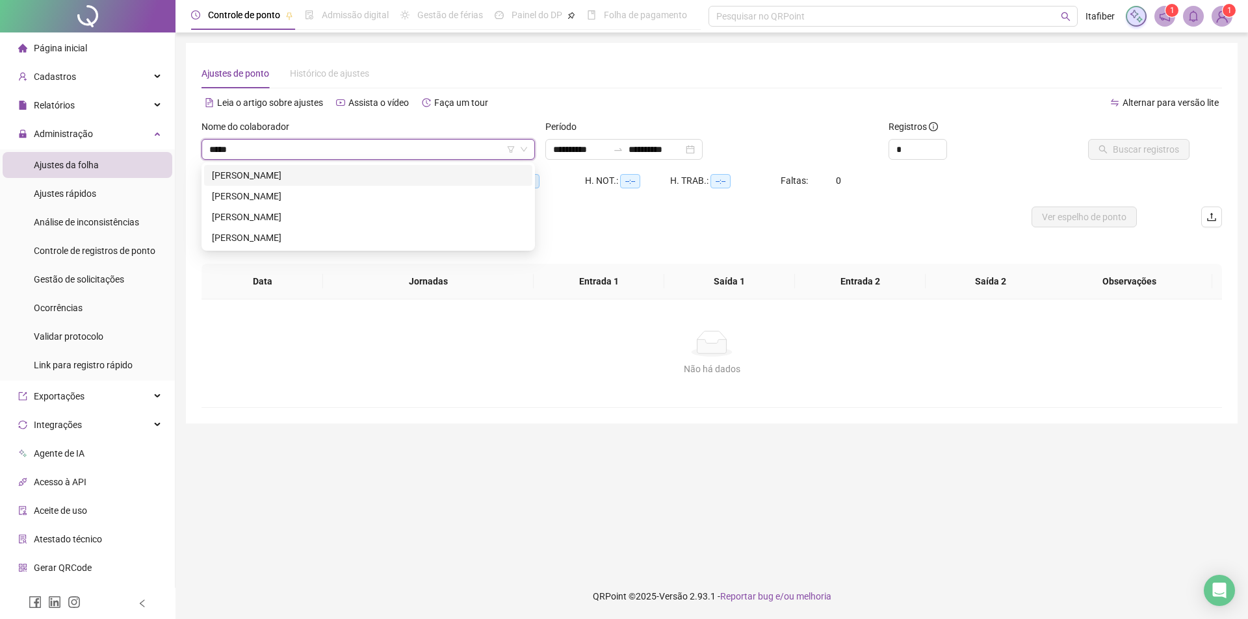
type input "******"
click at [251, 168] on div "[PERSON_NAME]" at bounding box center [368, 175] width 313 height 14
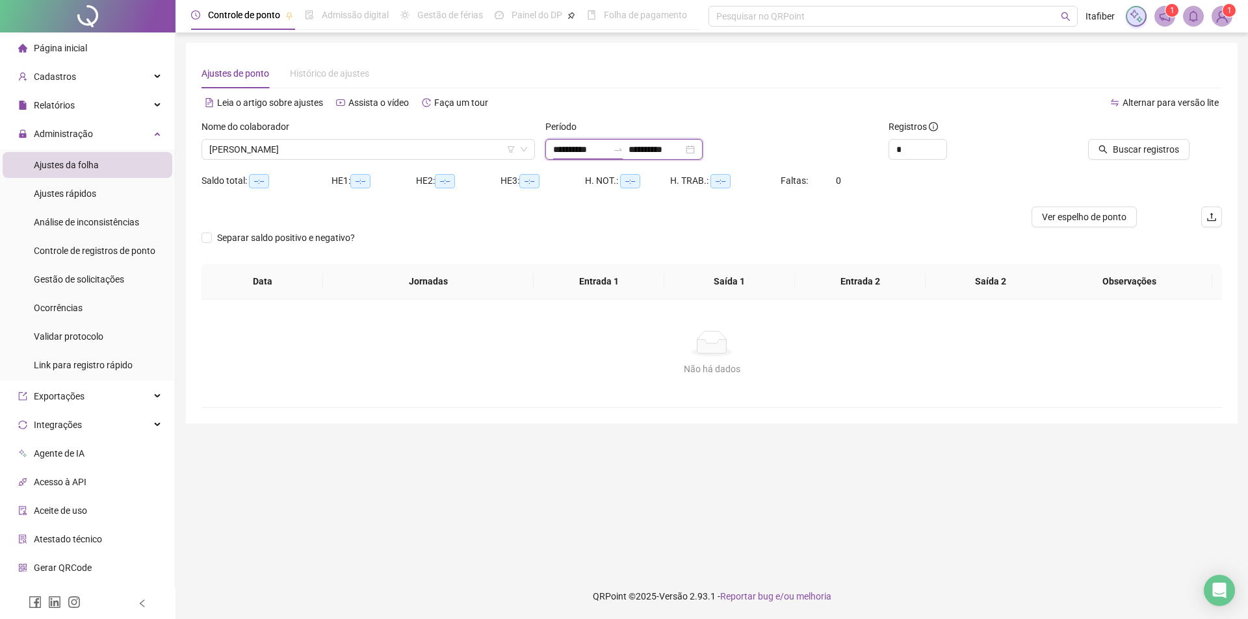
click at [597, 143] on input "**********" at bounding box center [580, 149] width 55 height 14
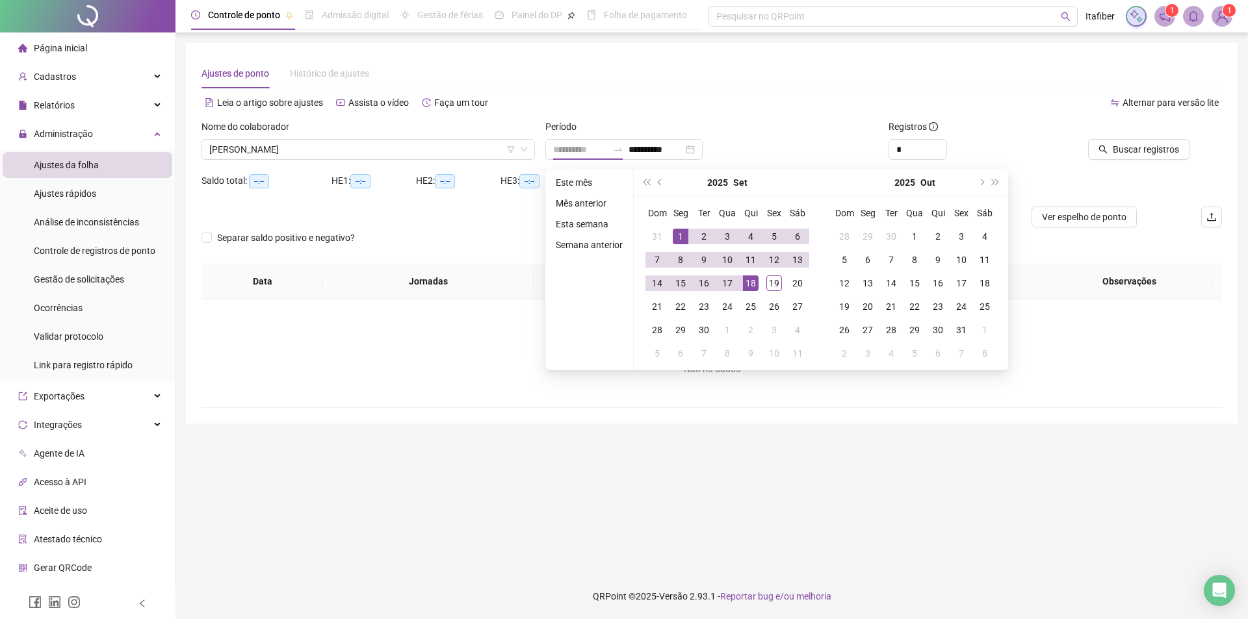
click at [677, 232] on div "1" at bounding box center [681, 237] width 16 height 16
type input "**********"
click at [774, 285] on div "19" at bounding box center [774, 284] width 16 height 16
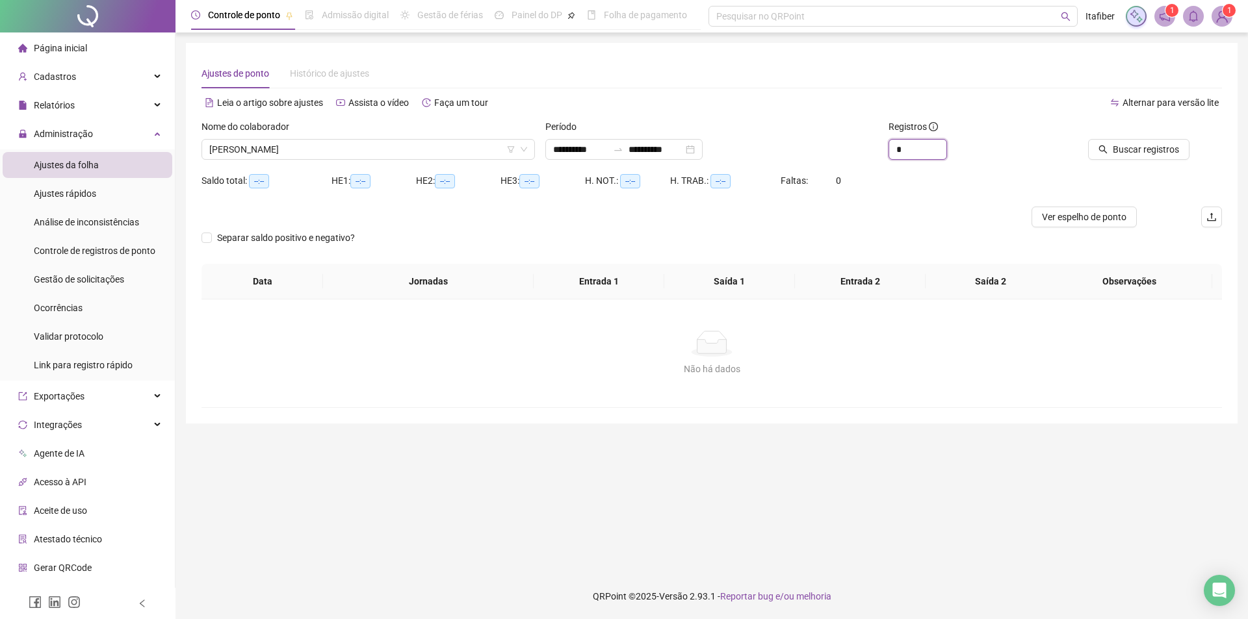
drag, startPoint x: 877, startPoint y: 149, endPoint x: 866, endPoint y: 152, distance: 10.7
click at [866, 152] on div "**********" at bounding box center [711, 145] width 1031 height 51
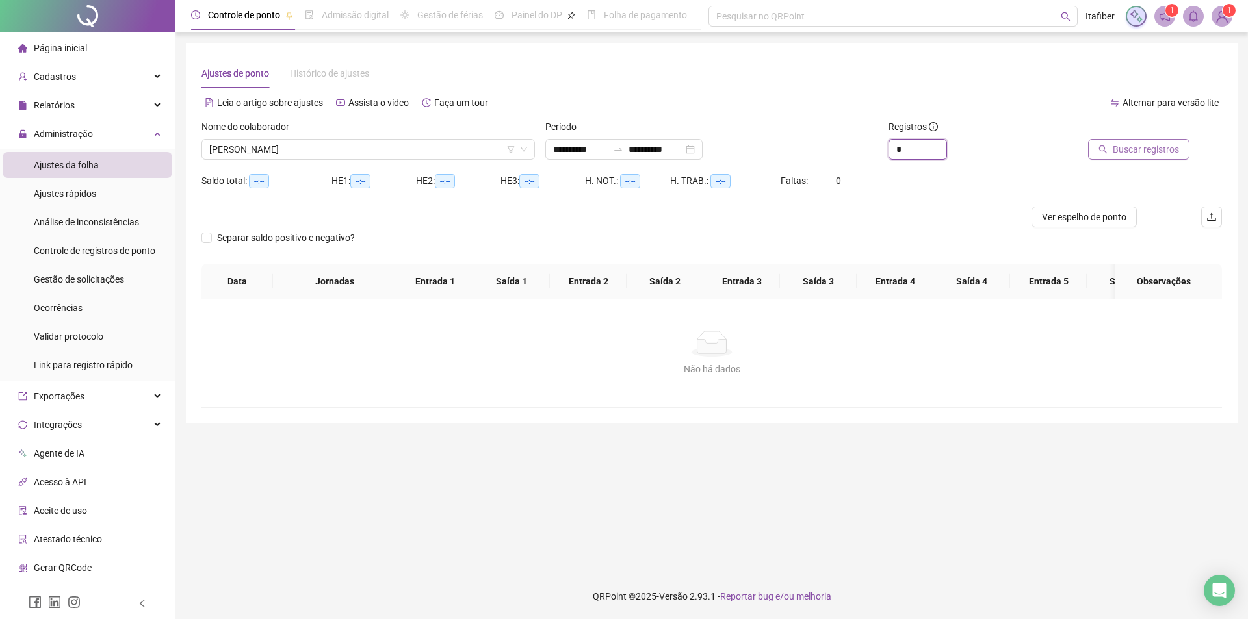
type input "*"
click at [1160, 148] on span "Buscar registros" at bounding box center [1146, 149] width 66 height 14
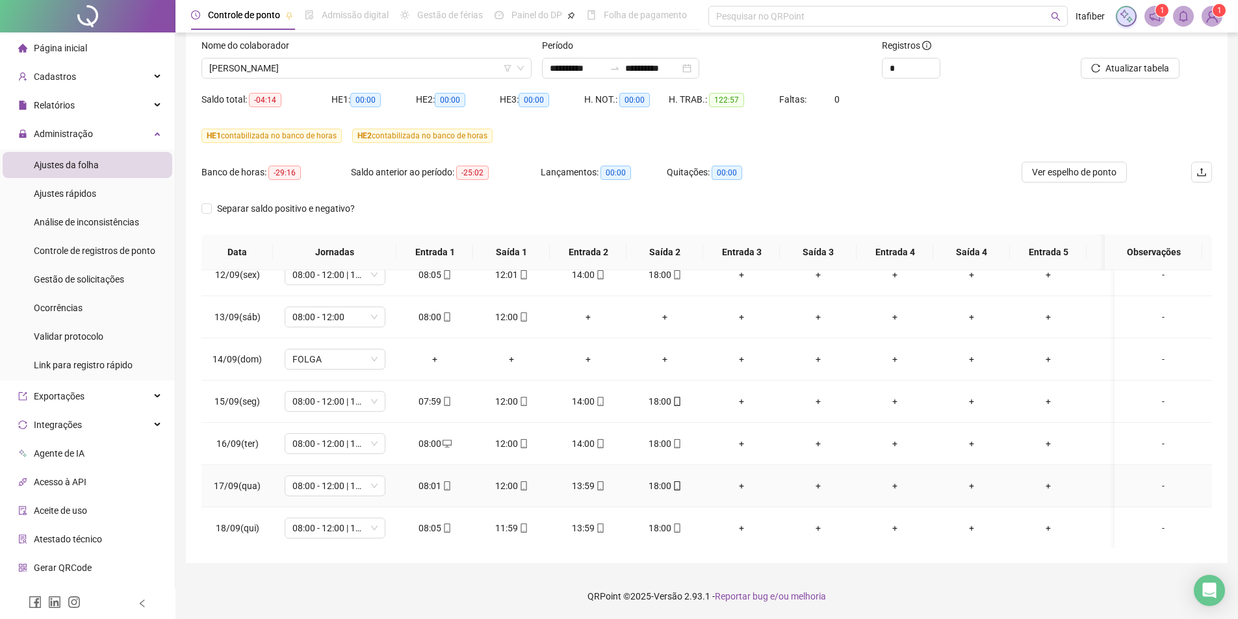
scroll to position [535, 0]
click at [444, 437] on icon "mobile" at bounding box center [447, 441] width 6 height 9
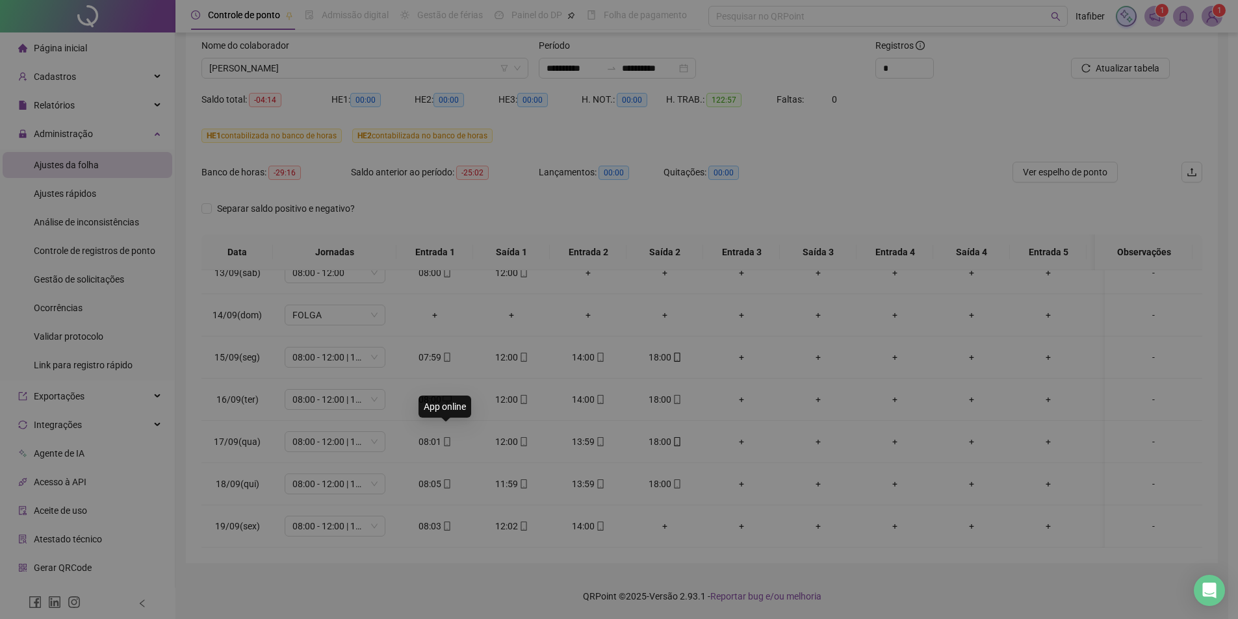
type input "**********"
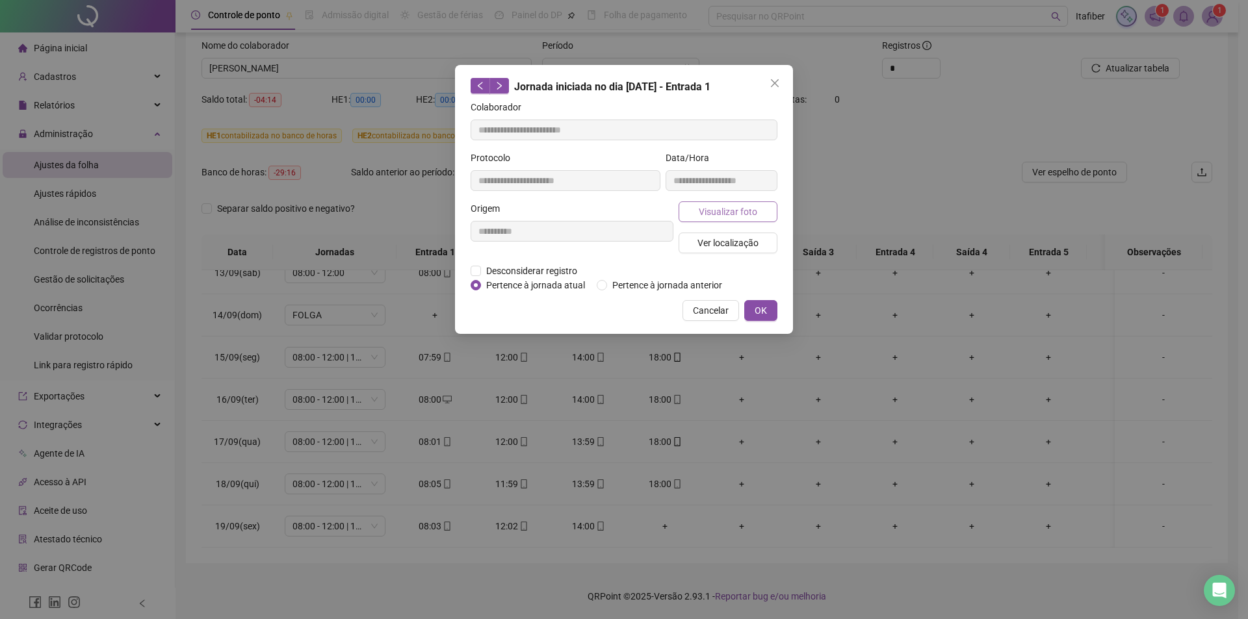
click at [730, 213] on span "Visualizar foto" at bounding box center [728, 212] width 58 height 14
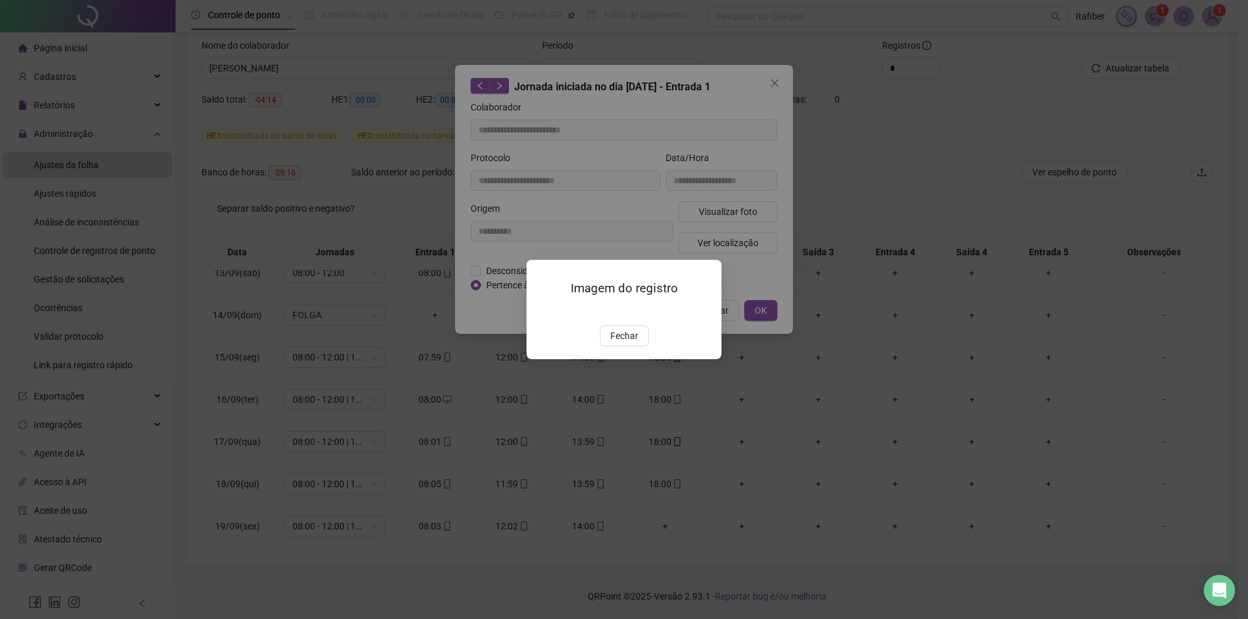
click at [542, 312] on img at bounding box center [542, 312] width 0 height 0
click at [624, 343] on span "Fechar" at bounding box center [624, 336] width 28 height 14
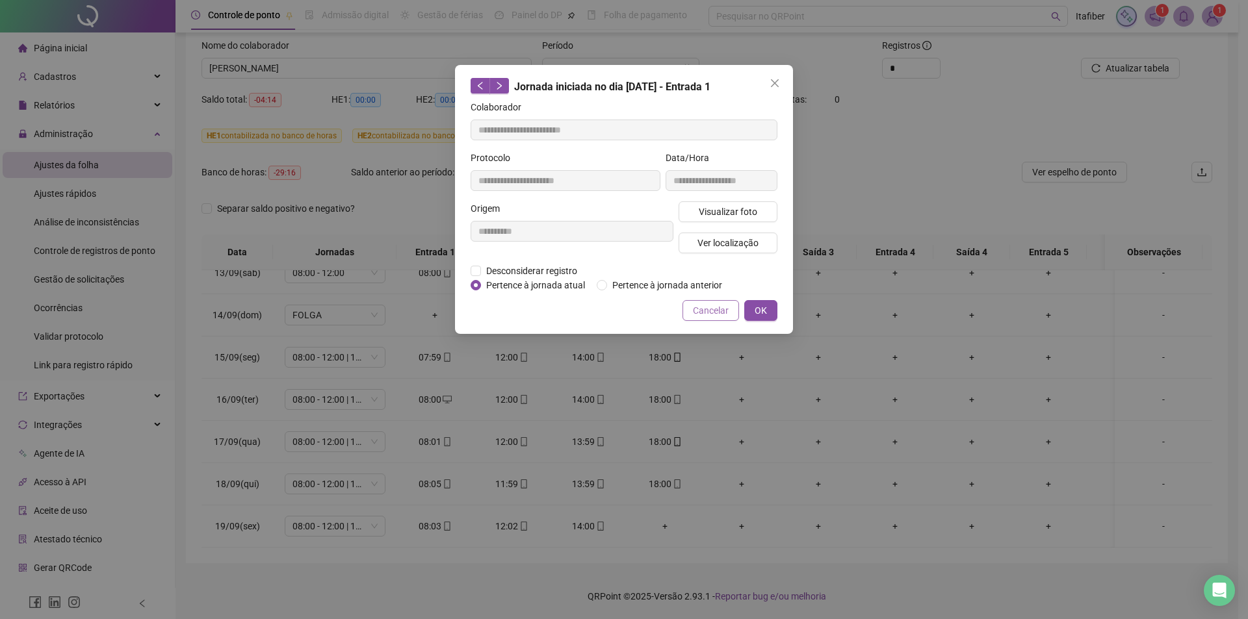
click at [712, 311] on span "Cancelar" at bounding box center [711, 310] width 36 height 14
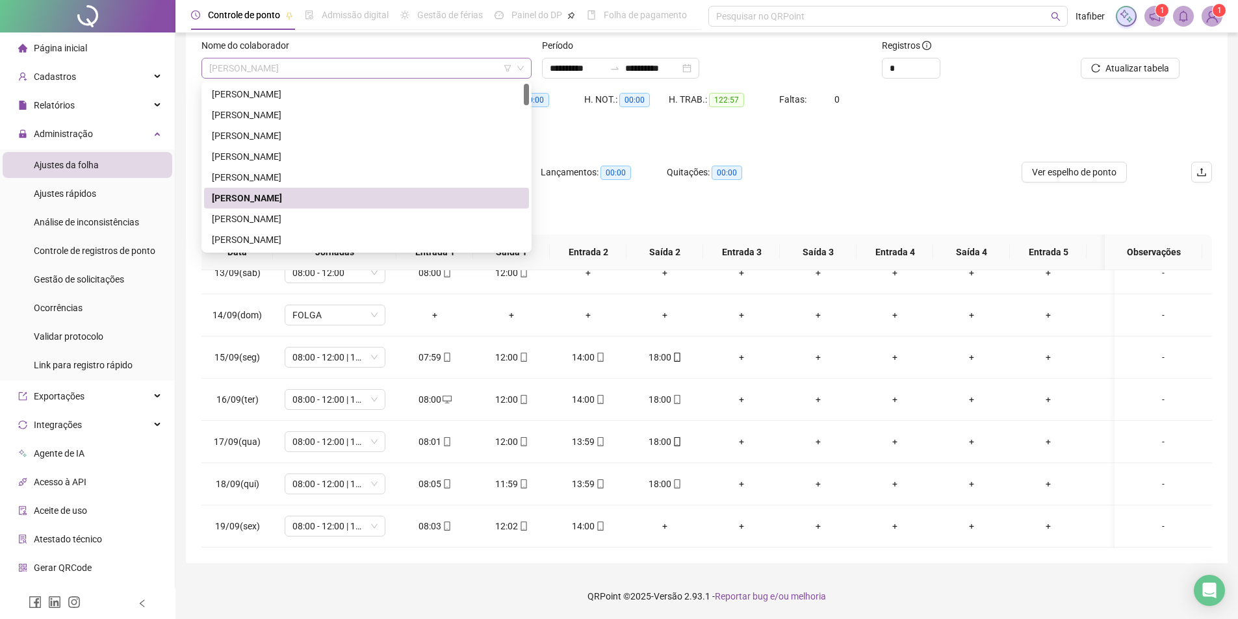
click at [363, 66] on span "[PERSON_NAME]" at bounding box center [366, 67] width 315 height 19
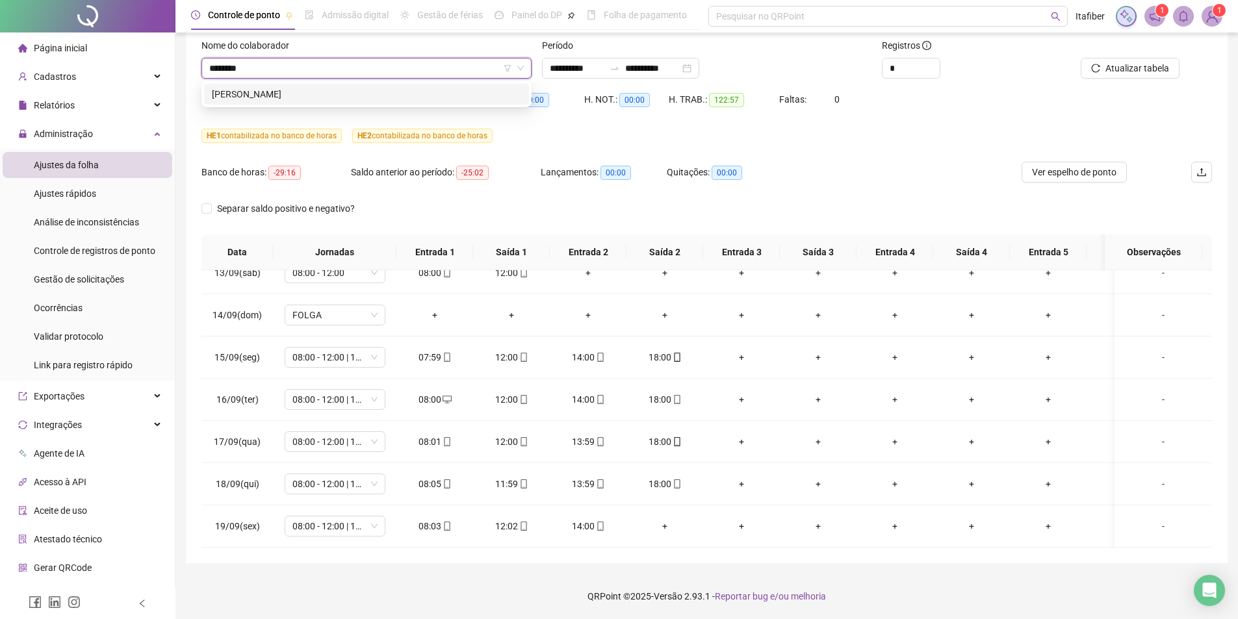
type input "*********"
click at [256, 92] on div "[PERSON_NAME]" at bounding box center [366, 94] width 309 height 14
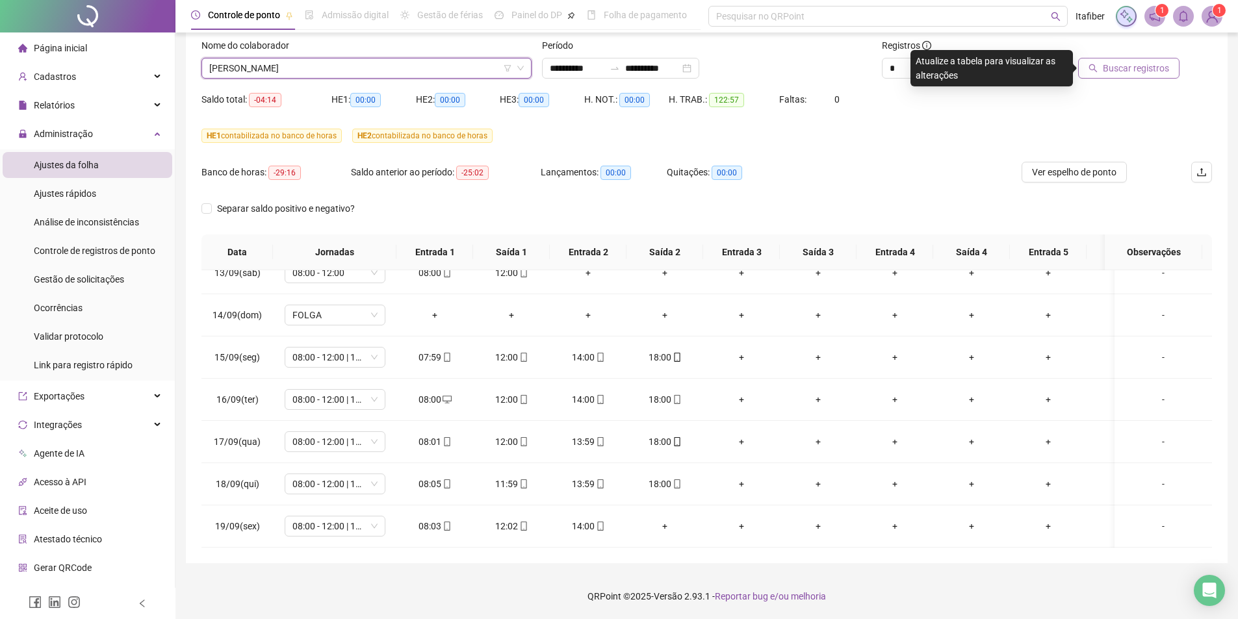
click at [1122, 68] on span "Buscar registros" at bounding box center [1136, 68] width 66 height 14
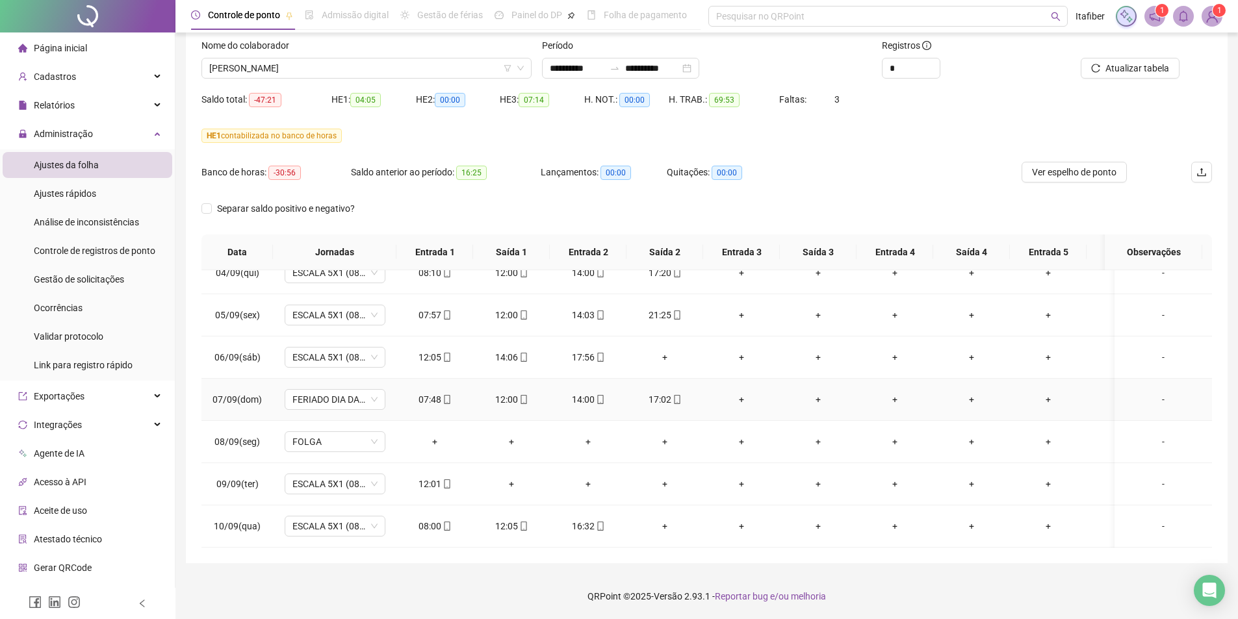
scroll to position [80, 0]
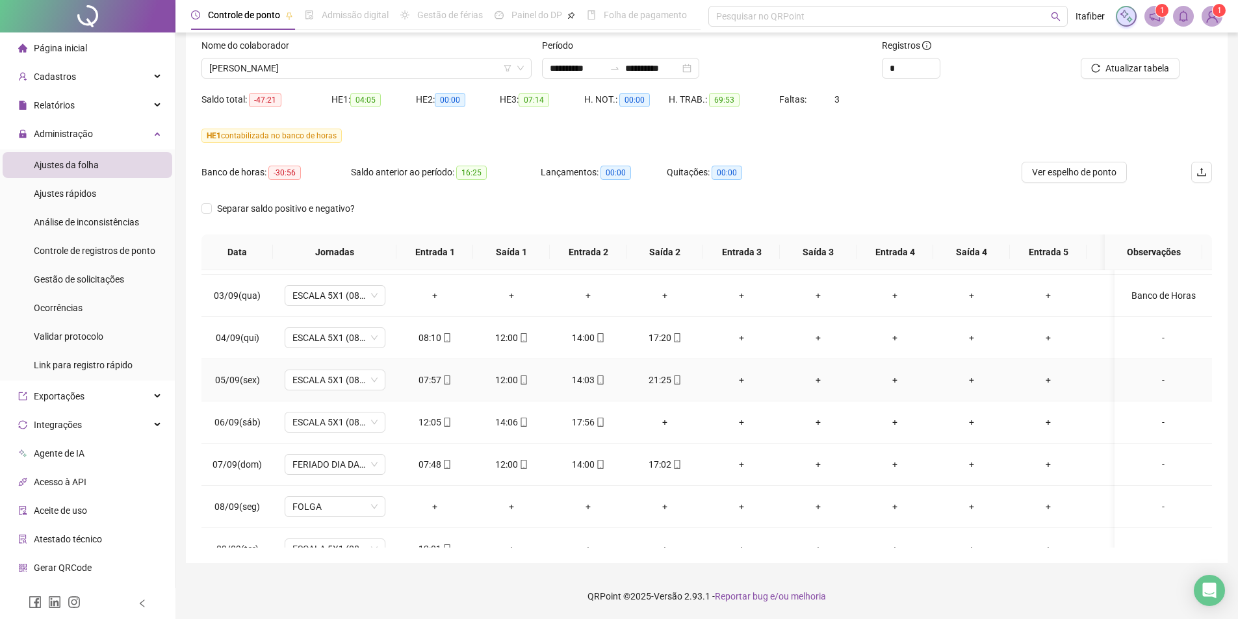
click at [666, 381] on div "21:25" at bounding box center [665, 380] width 56 height 14
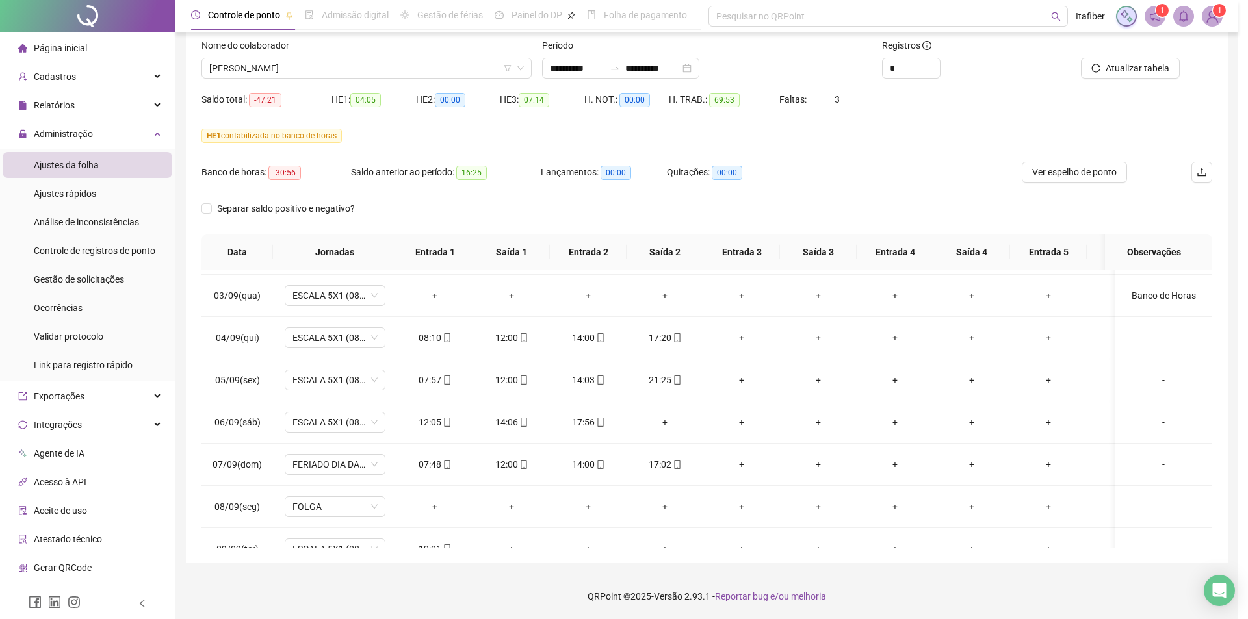
type input "**********"
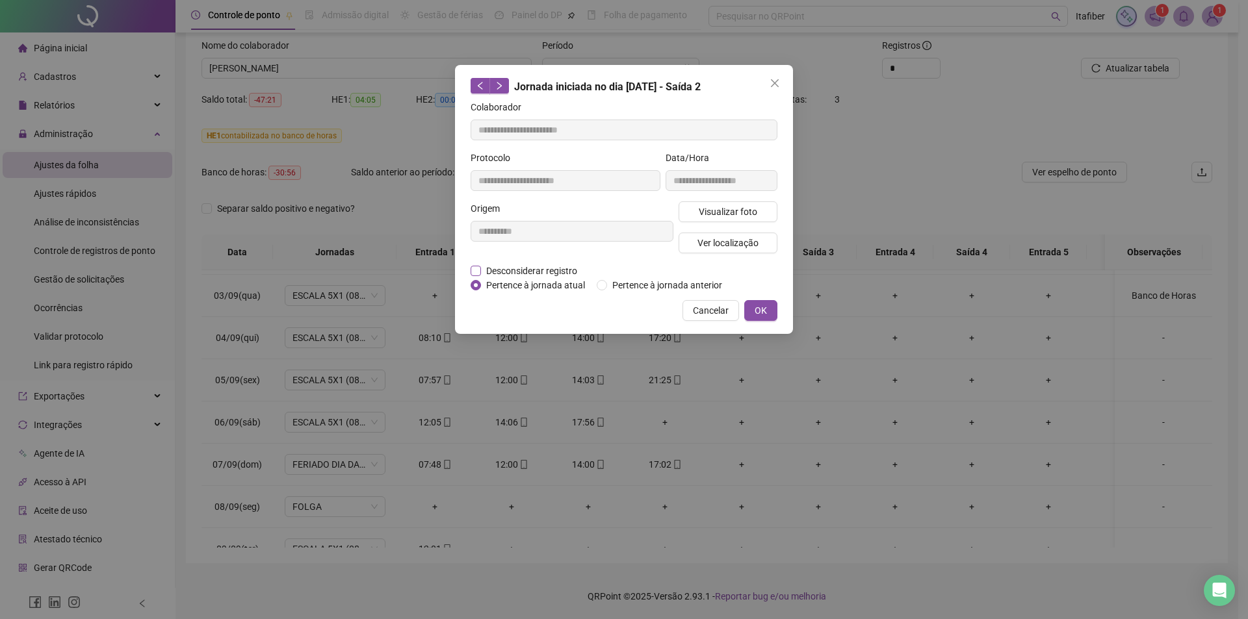
click at [519, 271] on span "Desconsiderar registro" at bounding box center [531, 271] width 101 height 14
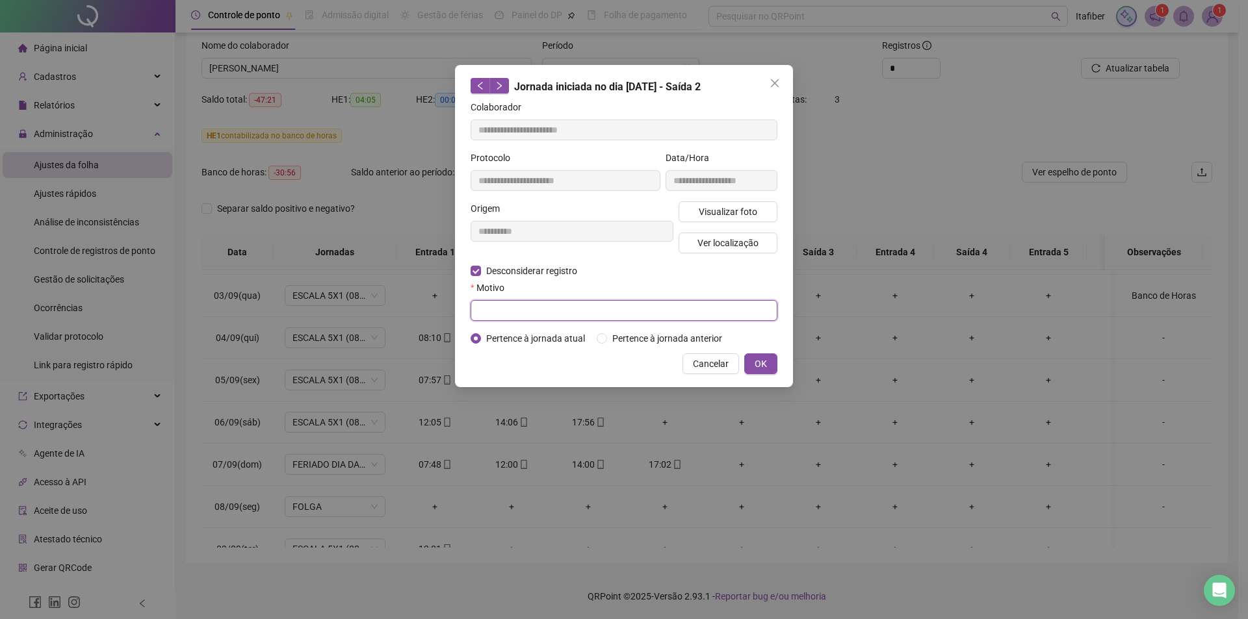
click at [526, 311] on input "text" at bounding box center [623, 310] width 307 height 21
type input "**********"
click at [759, 363] on span "OK" at bounding box center [760, 364] width 12 height 14
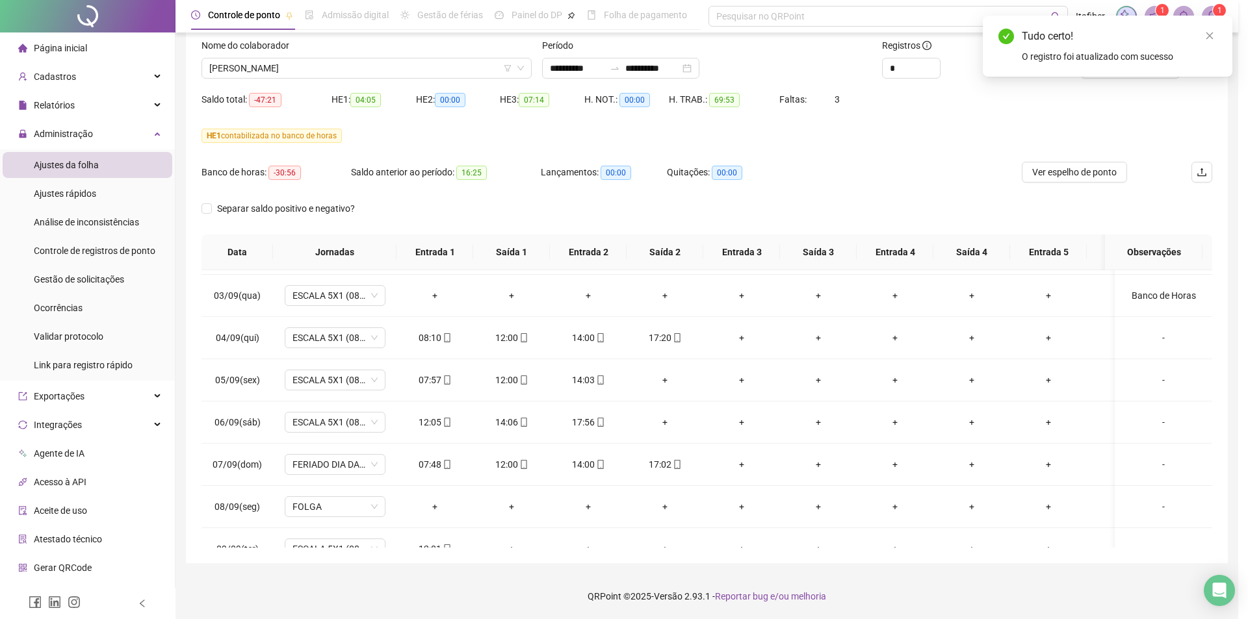
click at [760, 365] on div "**********" at bounding box center [624, 309] width 1248 height 619
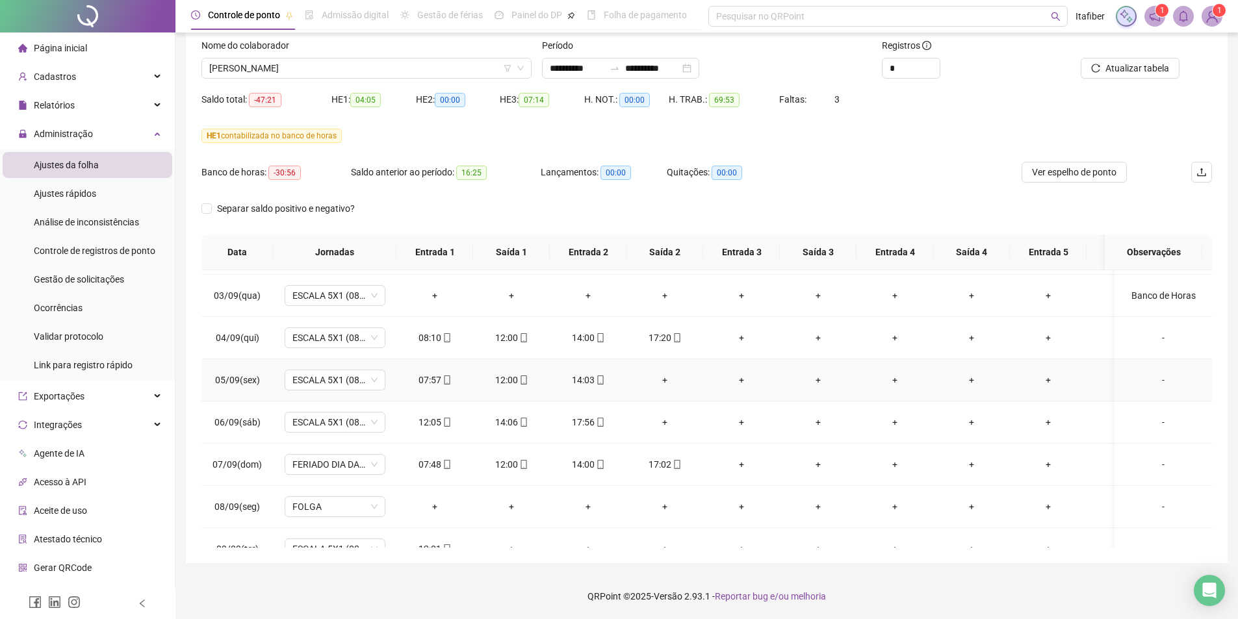
click at [663, 383] on div "+" at bounding box center [665, 380] width 56 height 14
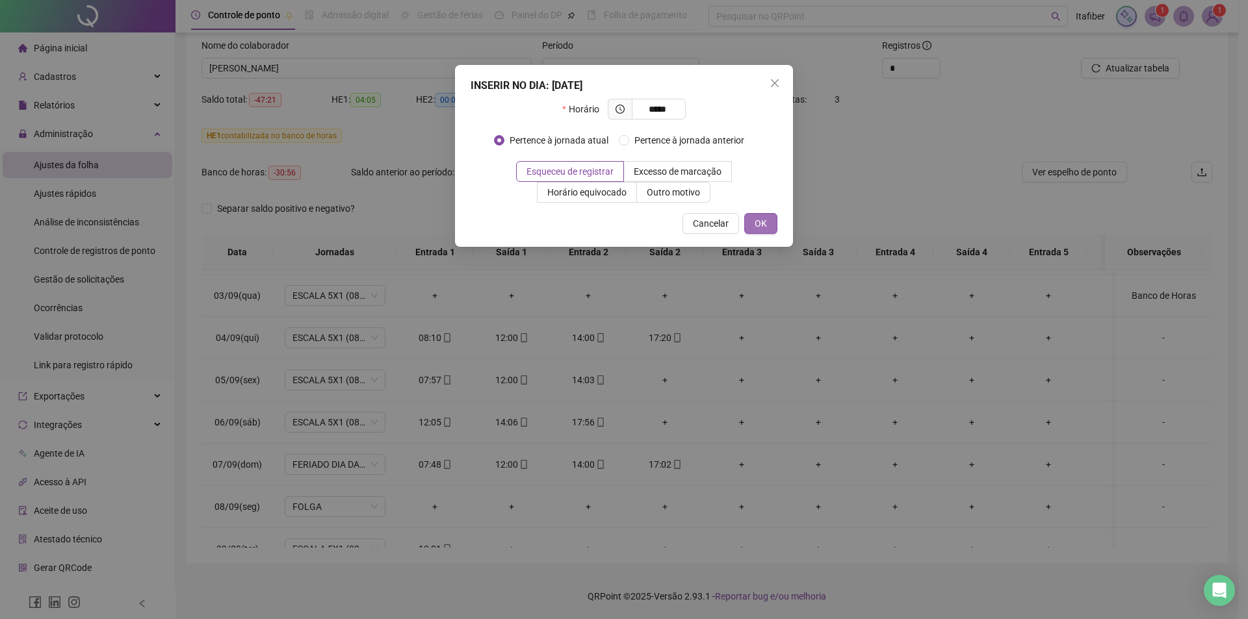
type input "*****"
click at [773, 218] on button "OK" at bounding box center [760, 223] width 33 height 21
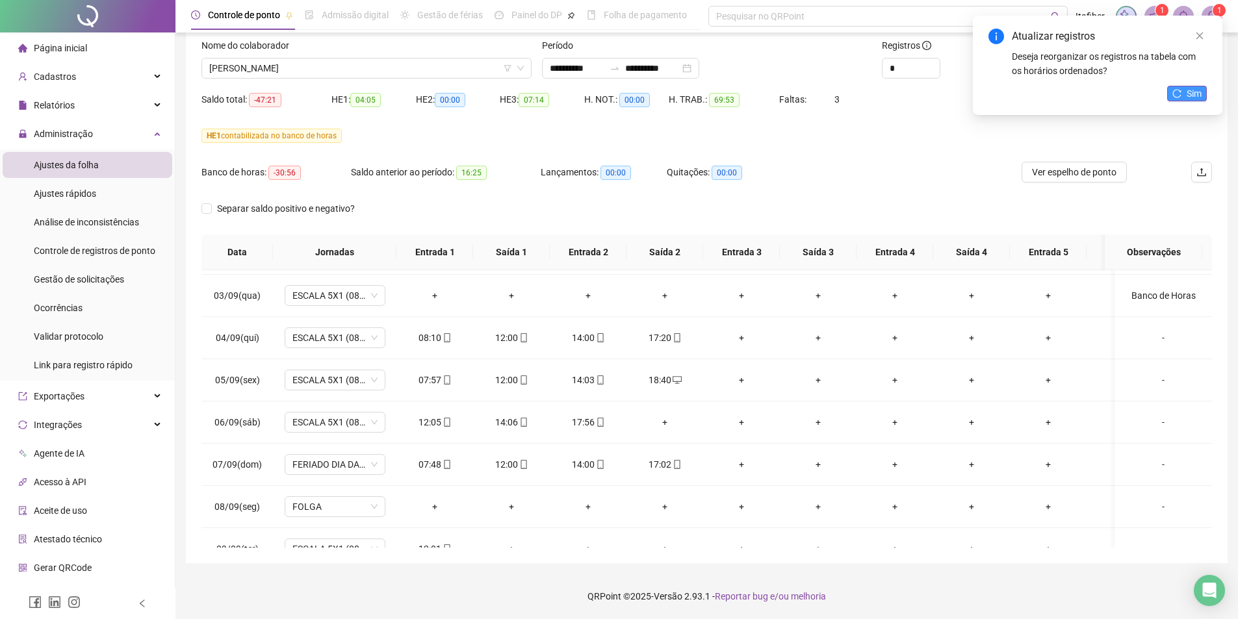
click at [1192, 95] on span "Sim" at bounding box center [1194, 93] width 15 height 14
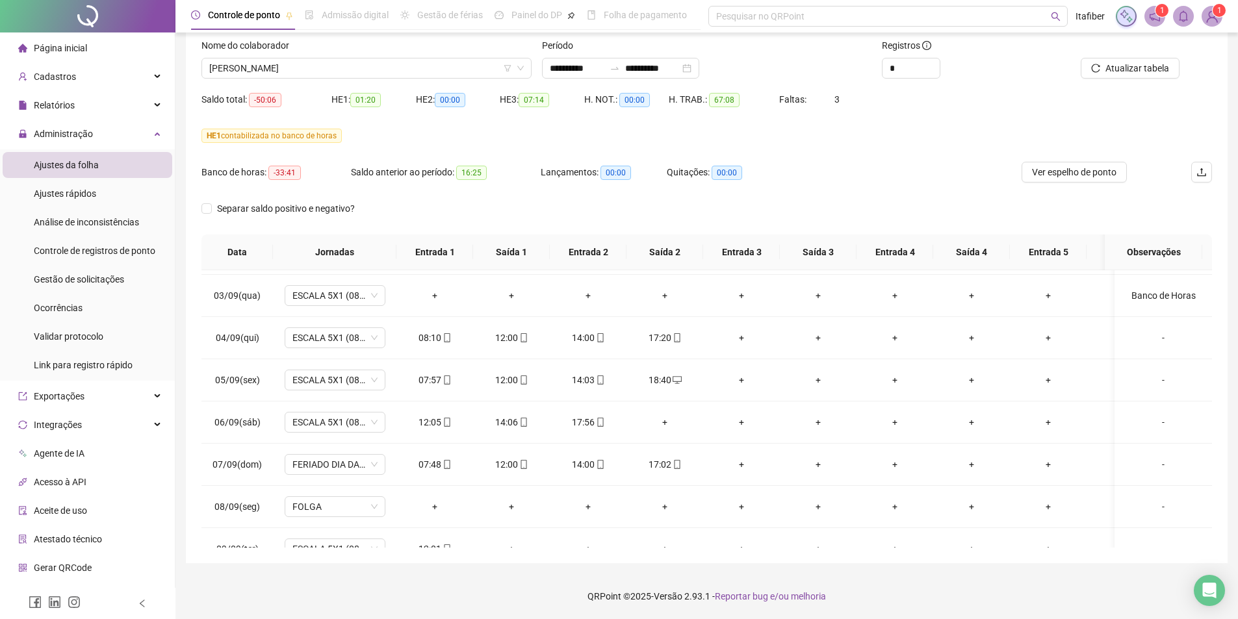
click at [358, 57] on div "Nome do colaborador" at bounding box center [366, 47] width 330 height 19
click at [355, 70] on span "[PERSON_NAME]" at bounding box center [366, 67] width 315 height 19
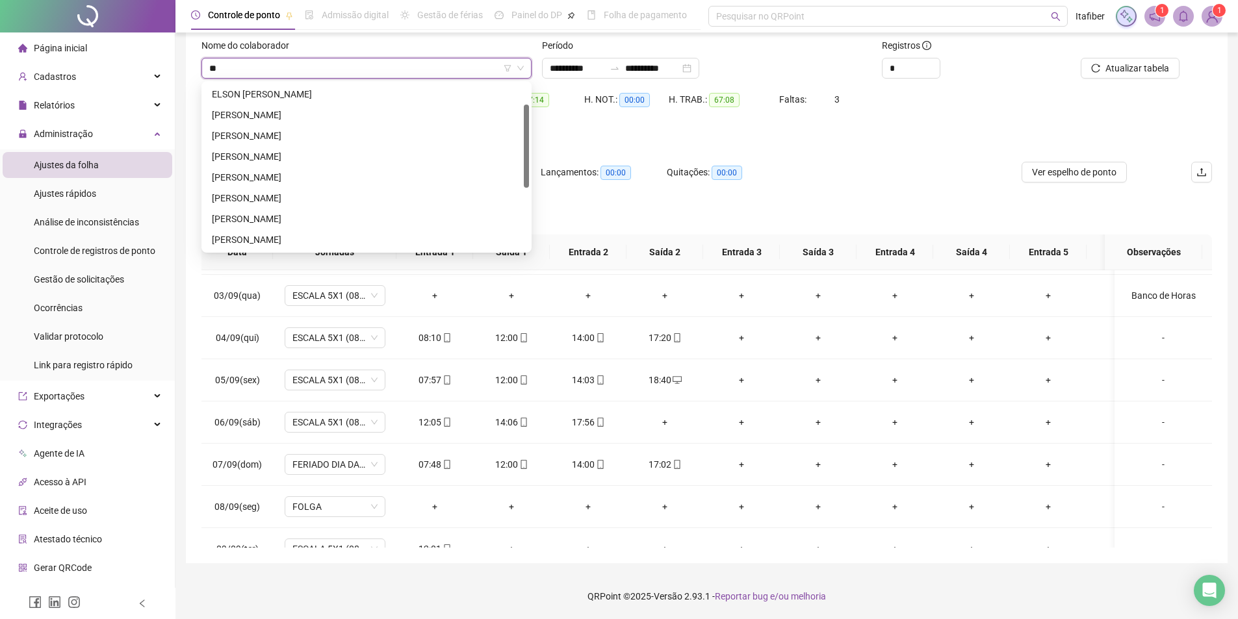
scroll to position [0, 0]
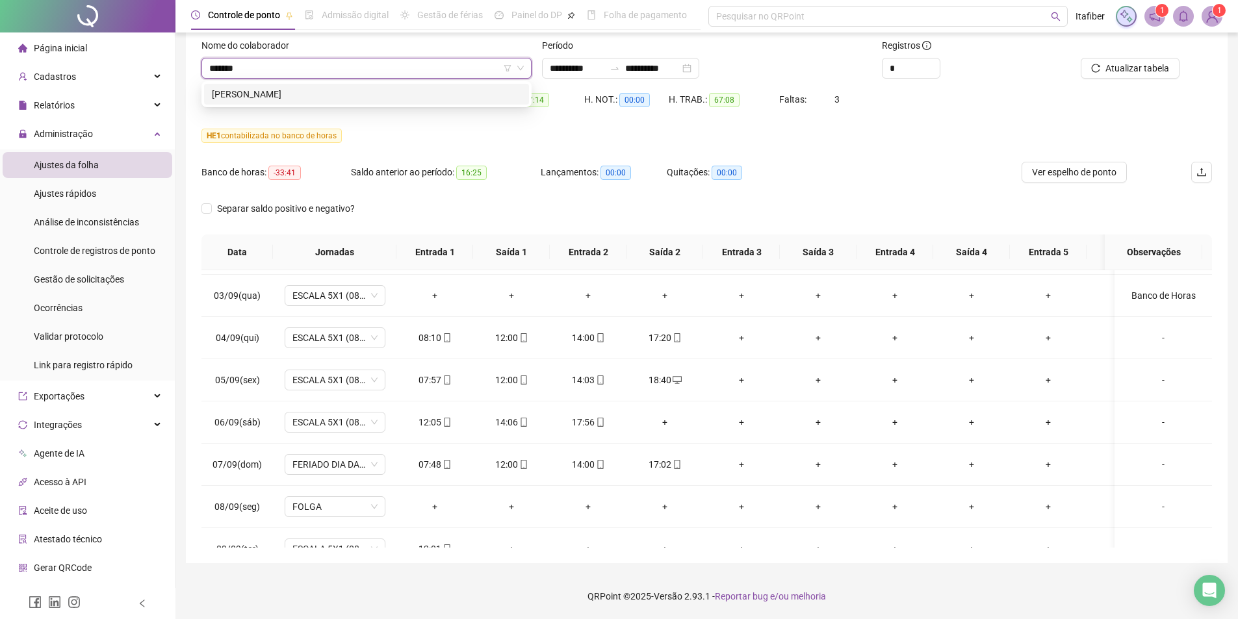
type input "********"
click at [251, 96] on div "[PERSON_NAME]" at bounding box center [366, 94] width 309 height 14
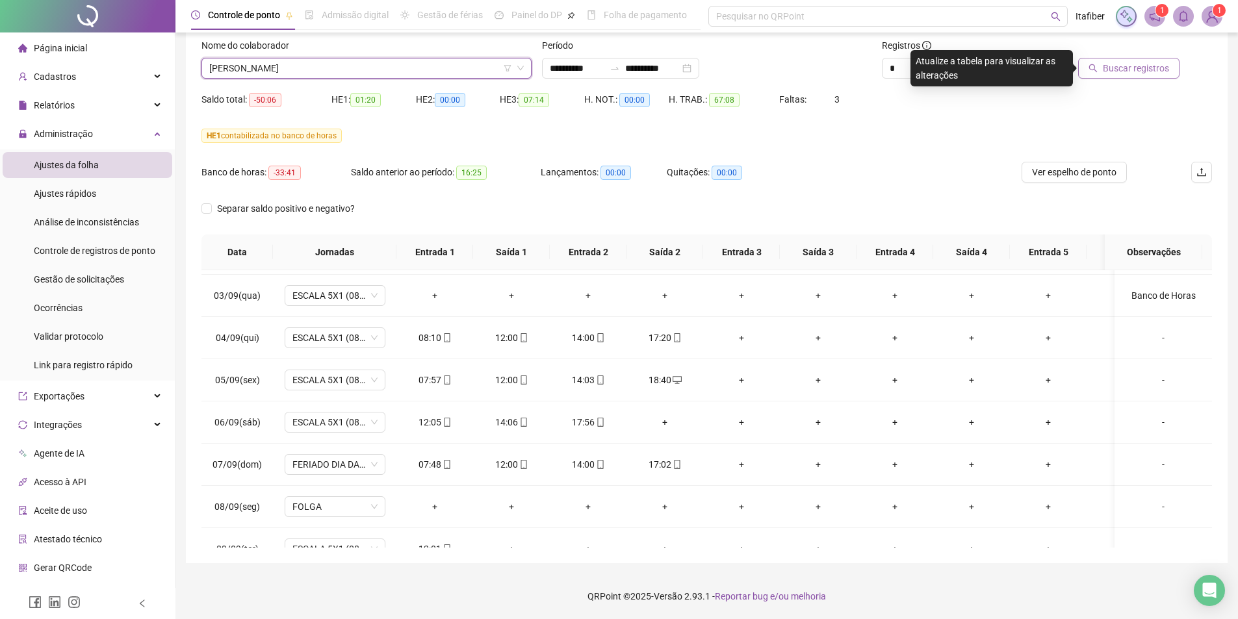
click at [1142, 66] on span "Buscar registros" at bounding box center [1136, 68] width 66 height 14
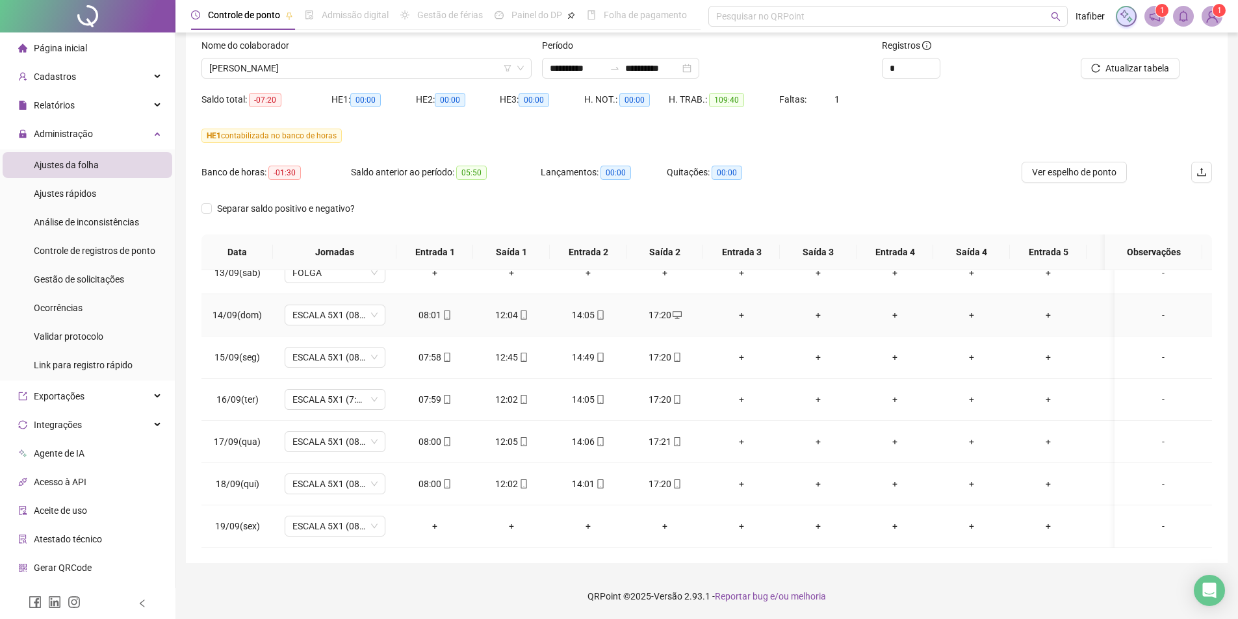
scroll to position [535, 0]
click at [373, 520] on span "ESCALA 5X1 (08:00 ÀS 12:00 14:00 ÀS 17:20)" at bounding box center [334, 526] width 85 height 19
type input "*****"
click at [306, 404] on div "Folga" at bounding box center [346, 405] width 86 height 14
click at [397, 484] on span "Sim" at bounding box center [396, 483] width 15 height 14
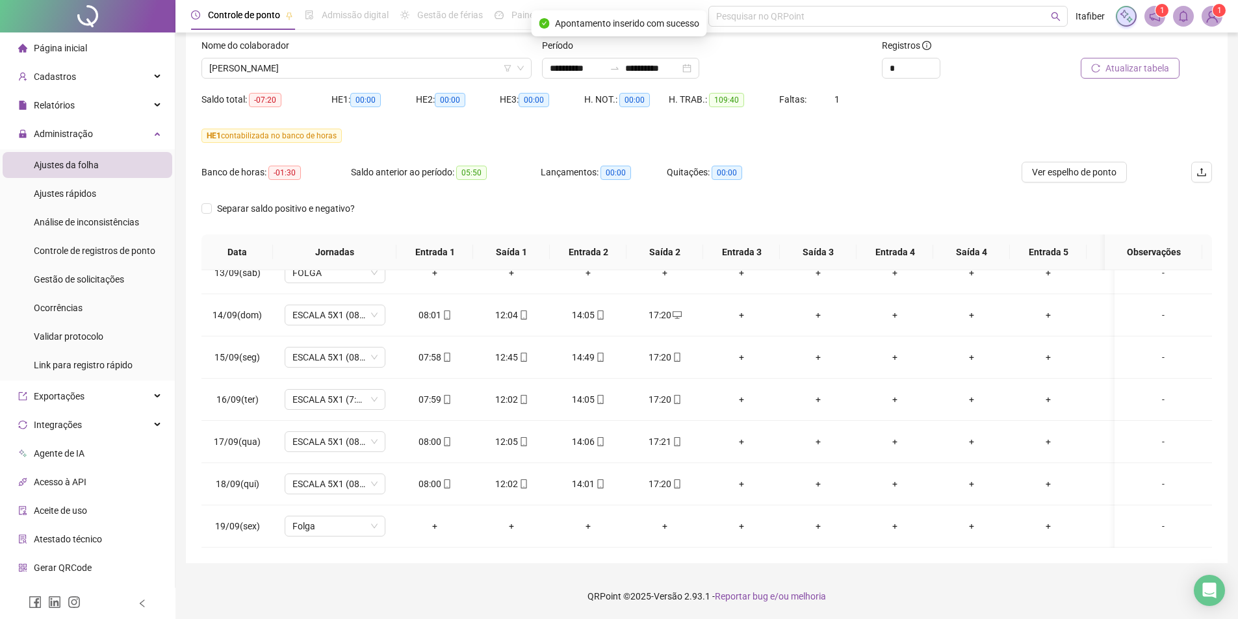
click at [1137, 63] on span "Atualizar tabela" at bounding box center [1137, 68] width 64 height 14
click at [360, 68] on span "[PERSON_NAME]" at bounding box center [366, 67] width 315 height 19
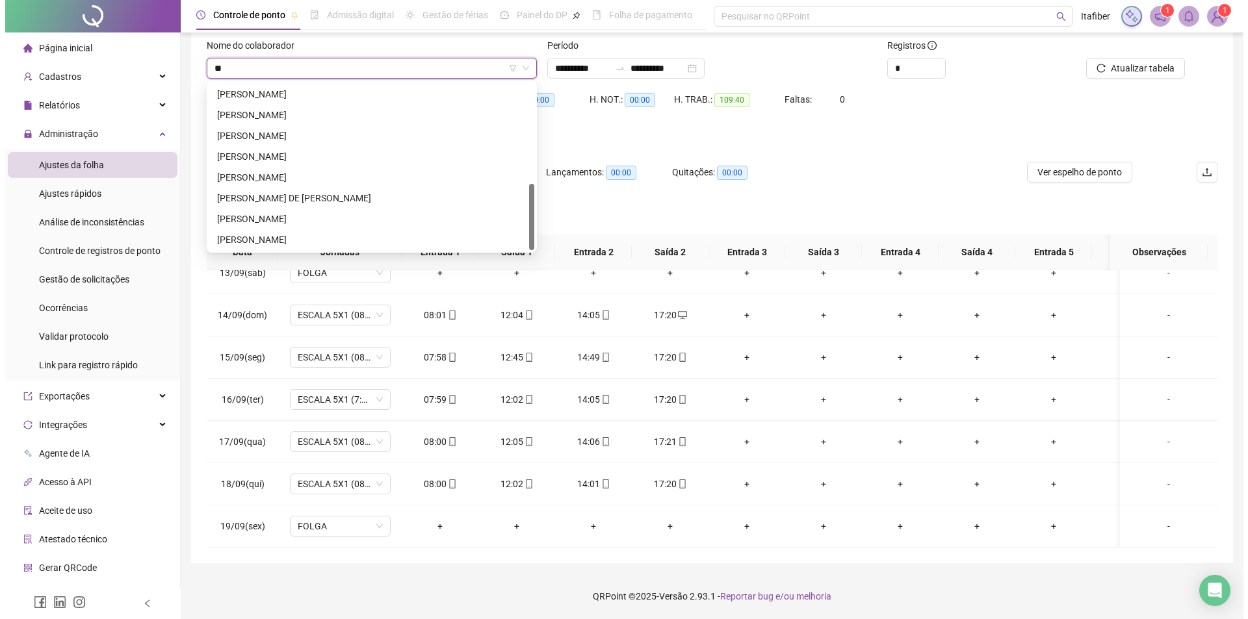
scroll to position [0, 0]
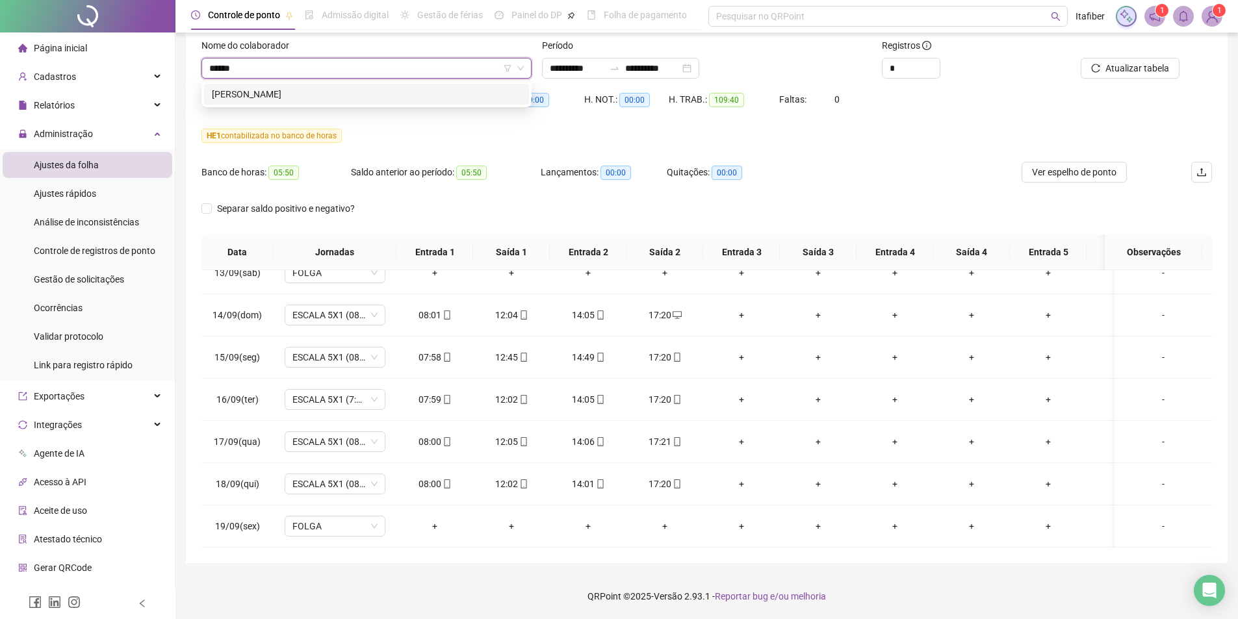
type input "*******"
click at [298, 91] on div "[PERSON_NAME]" at bounding box center [366, 94] width 309 height 14
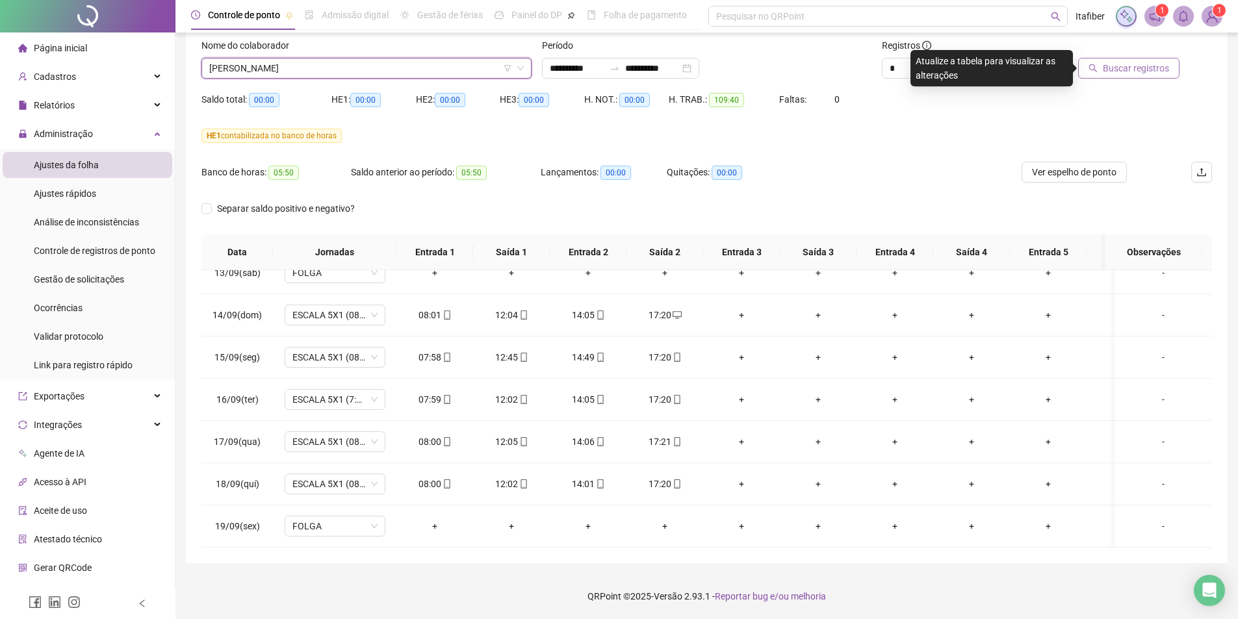
click at [1107, 68] on span "Buscar registros" at bounding box center [1136, 68] width 66 height 14
